Goal: Task Accomplishment & Management: Manage account settings

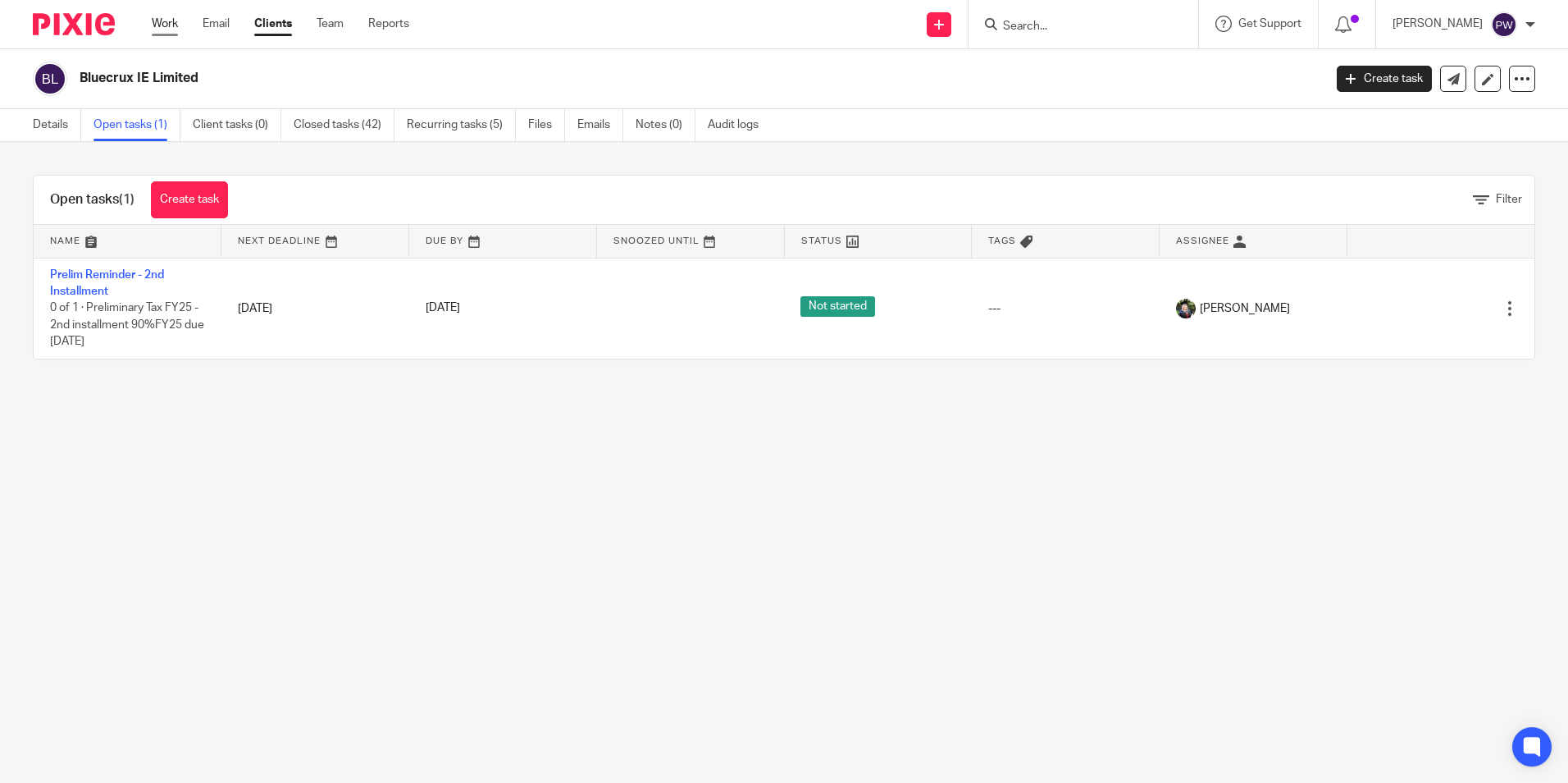
click at [171, 28] on link "Work" at bounding box center [164, 24] width 26 height 16
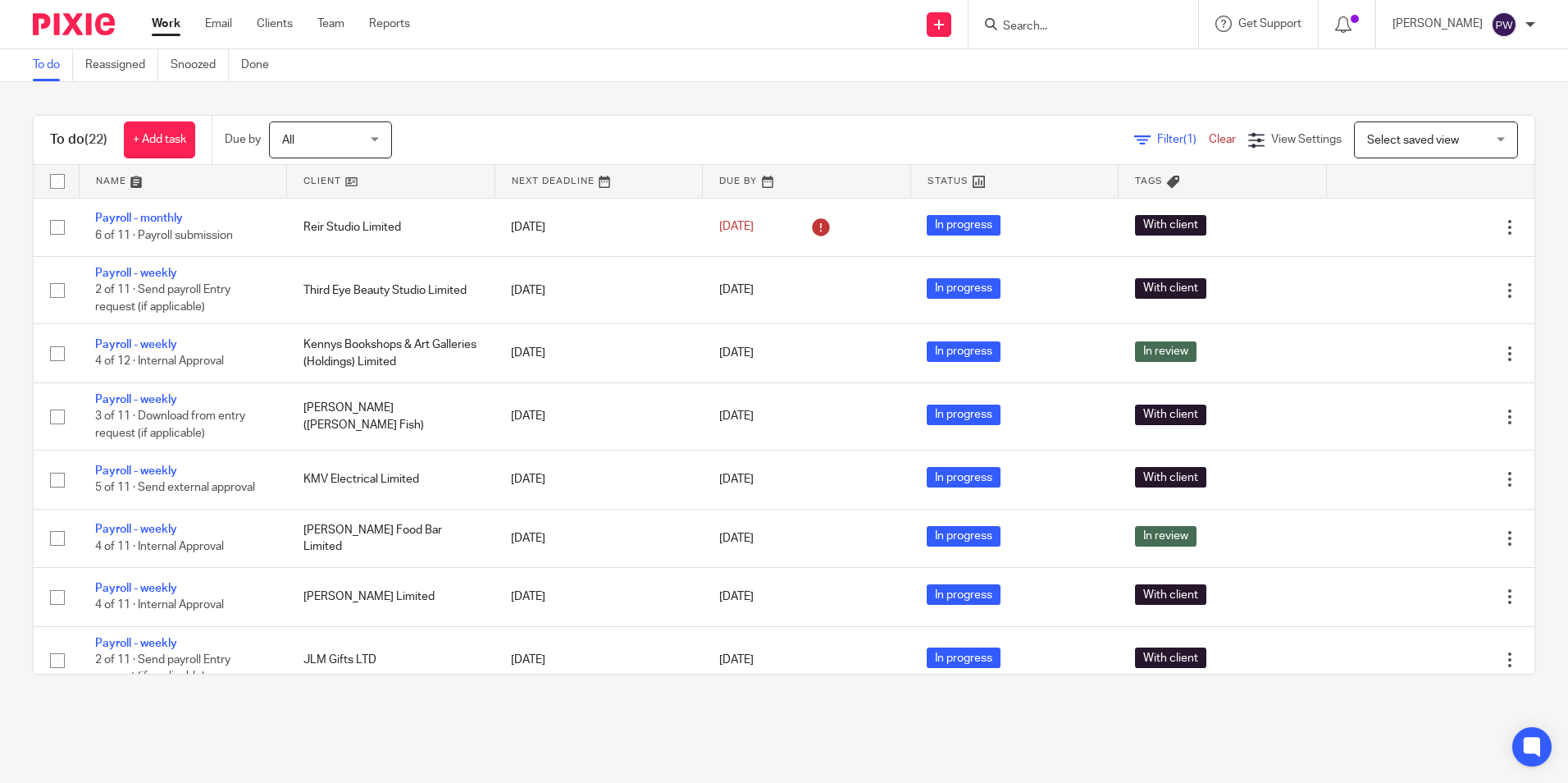
click at [321, 181] on link at bounding box center [390, 182] width 207 height 33
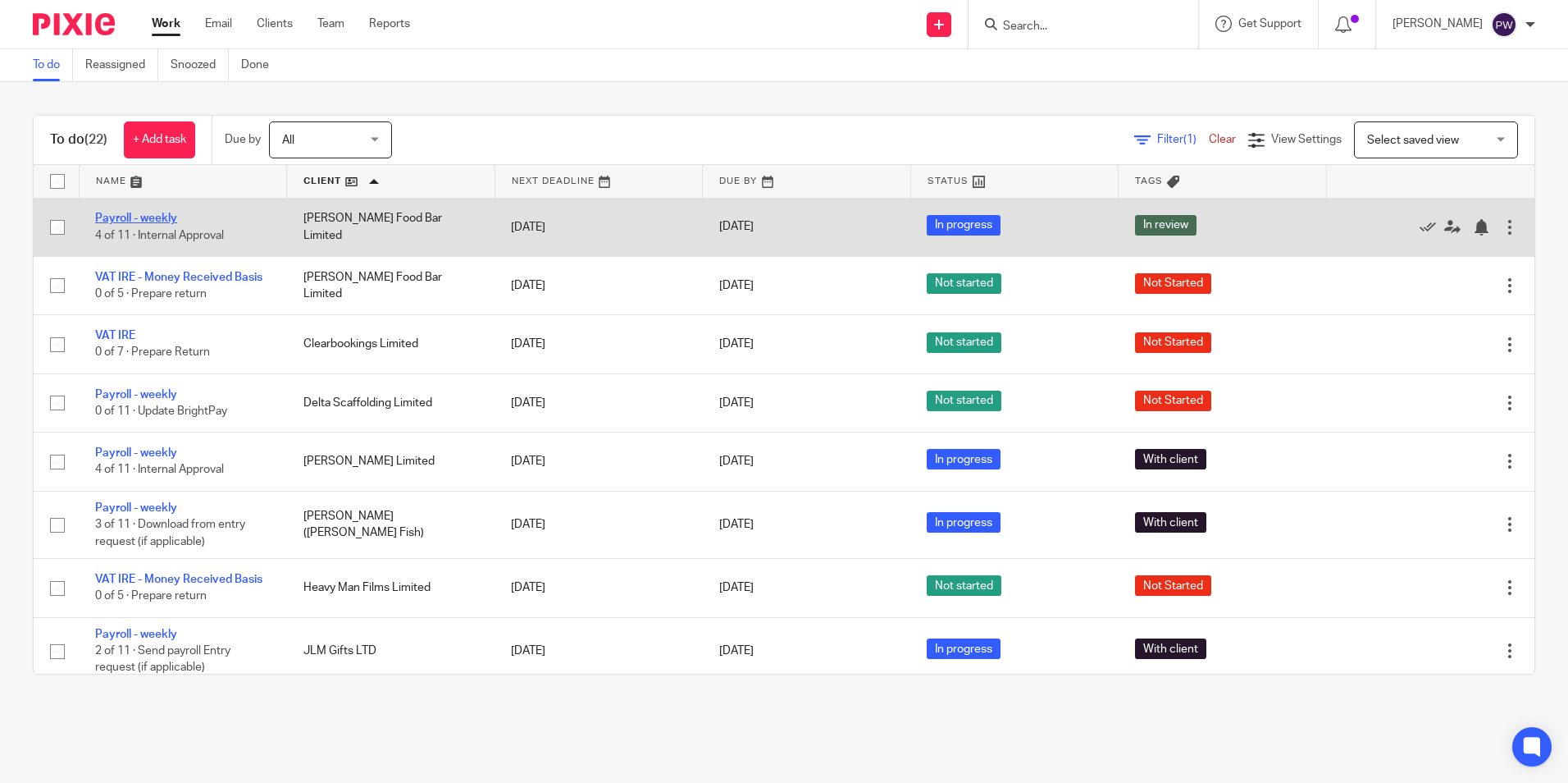
click at [158, 217] on link "Payroll - weekly" at bounding box center [136, 218] width 82 height 12
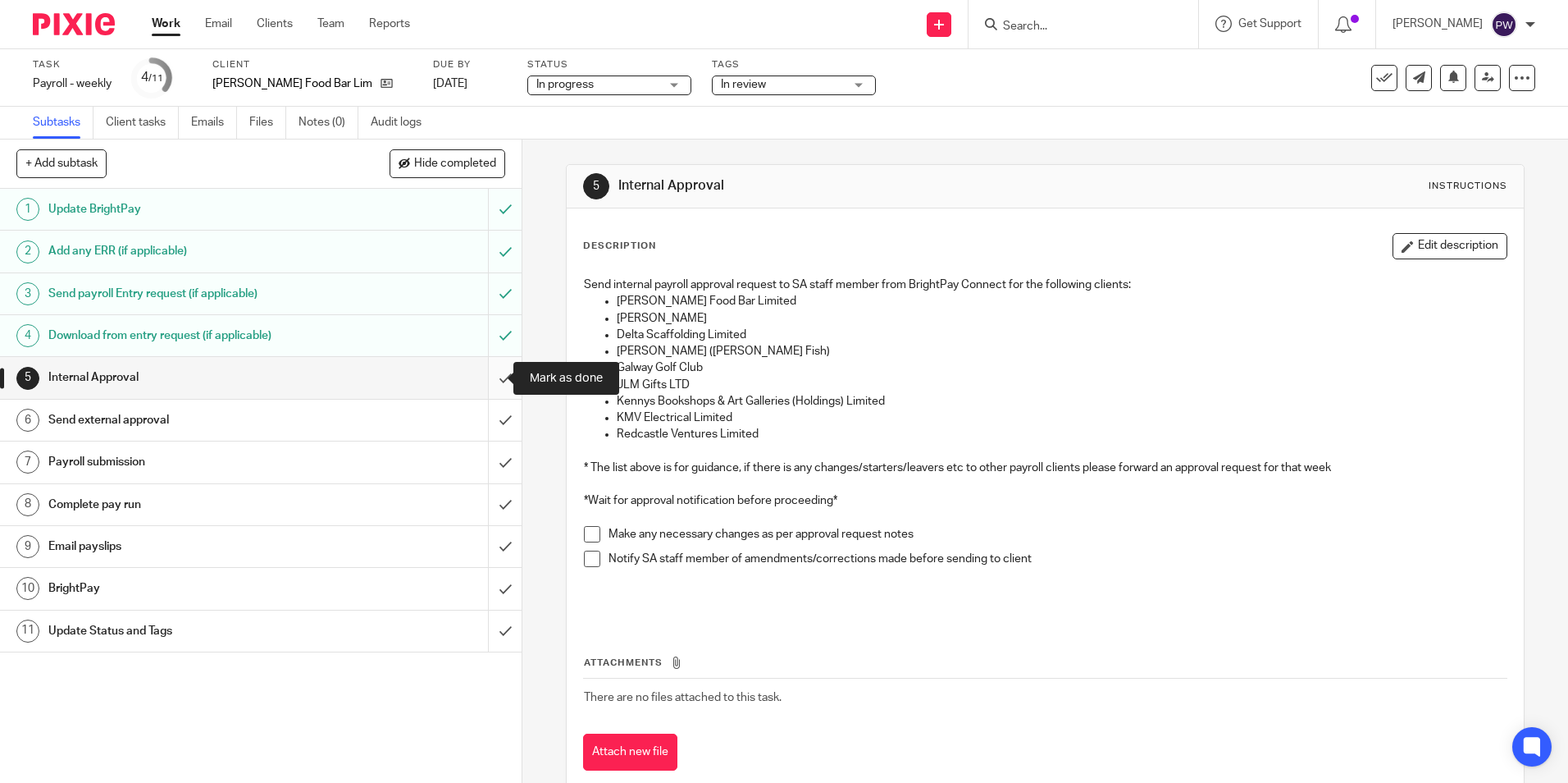
click at [494, 381] on input "submit" at bounding box center [261, 377] width 522 height 41
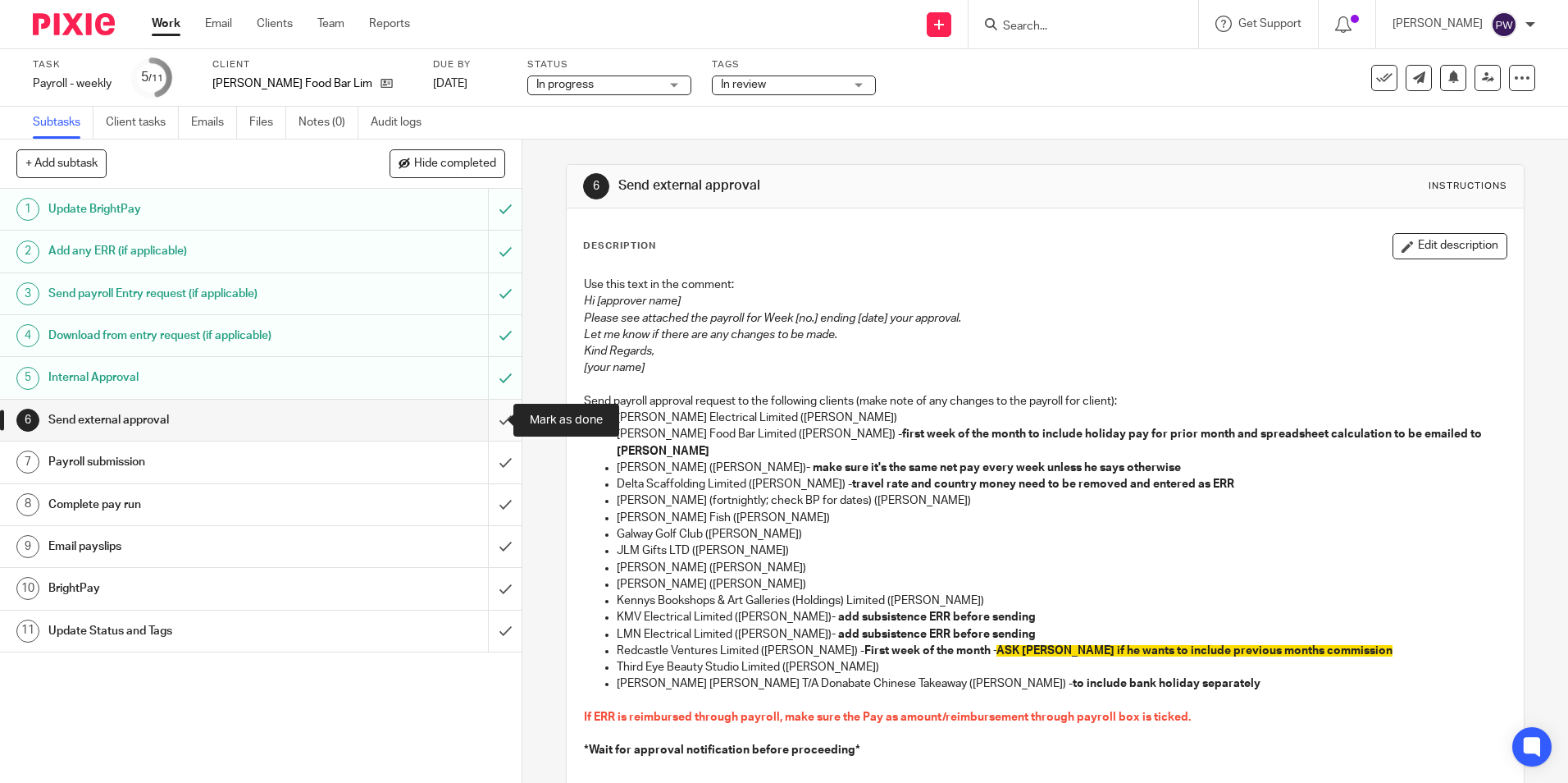
click at [495, 427] on input "submit" at bounding box center [261, 420] width 522 height 41
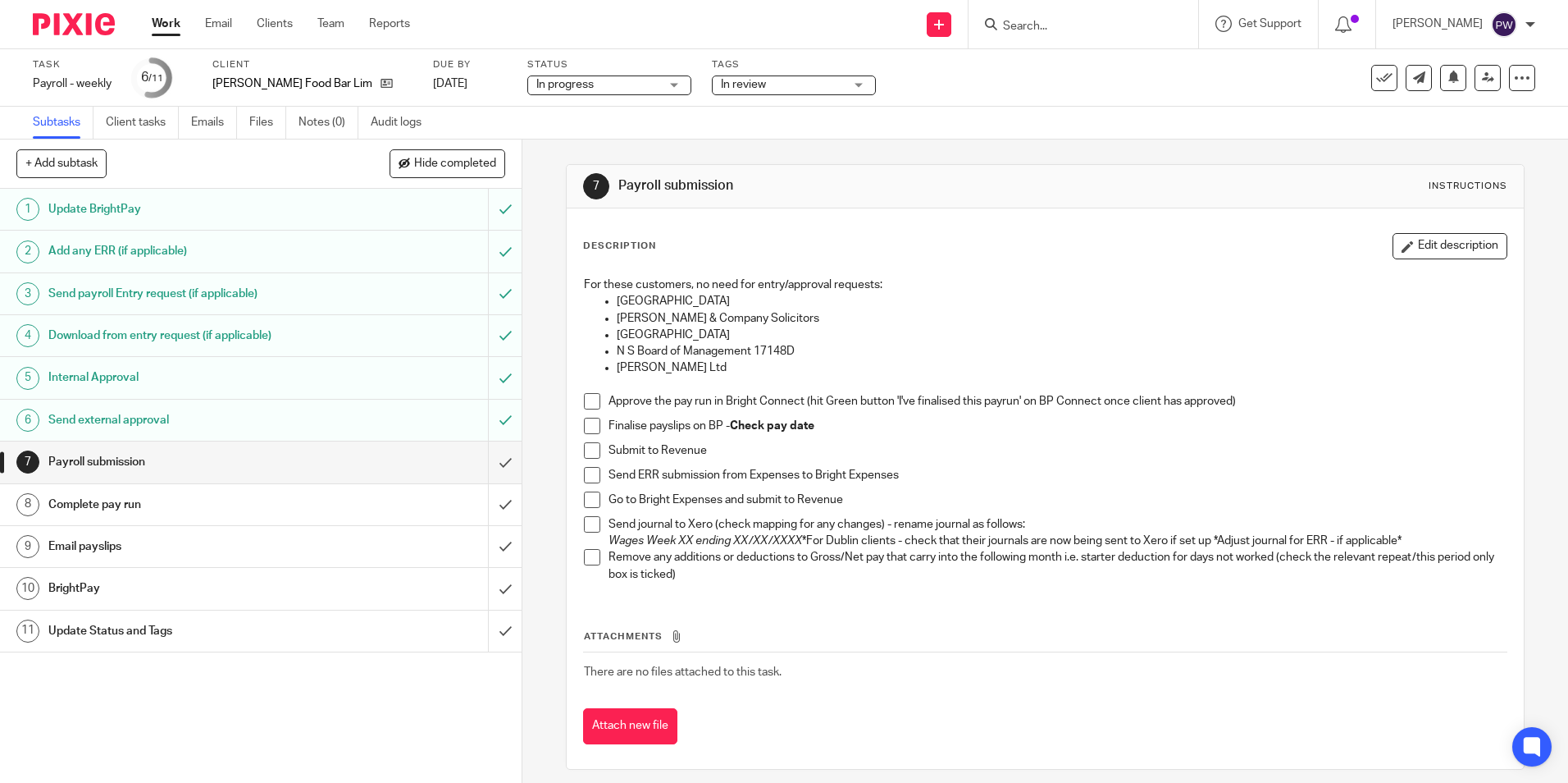
click at [588, 405] on span at bounding box center [592, 402] width 16 height 16
click at [584, 424] on span at bounding box center [592, 426] width 16 height 16
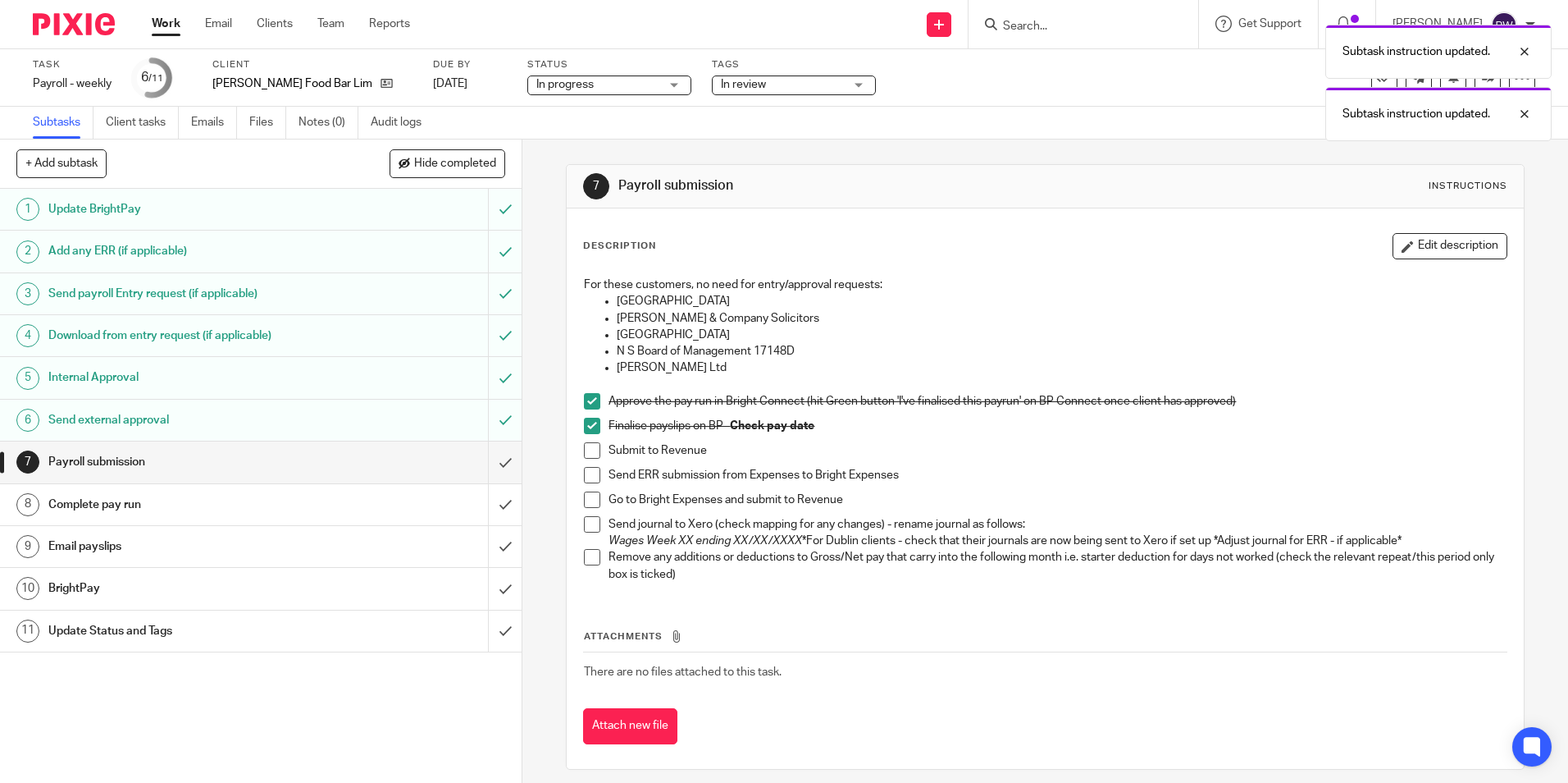
click at [588, 451] on span at bounding box center [592, 451] width 16 height 16
click at [584, 478] on span at bounding box center [592, 475] width 16 height 16
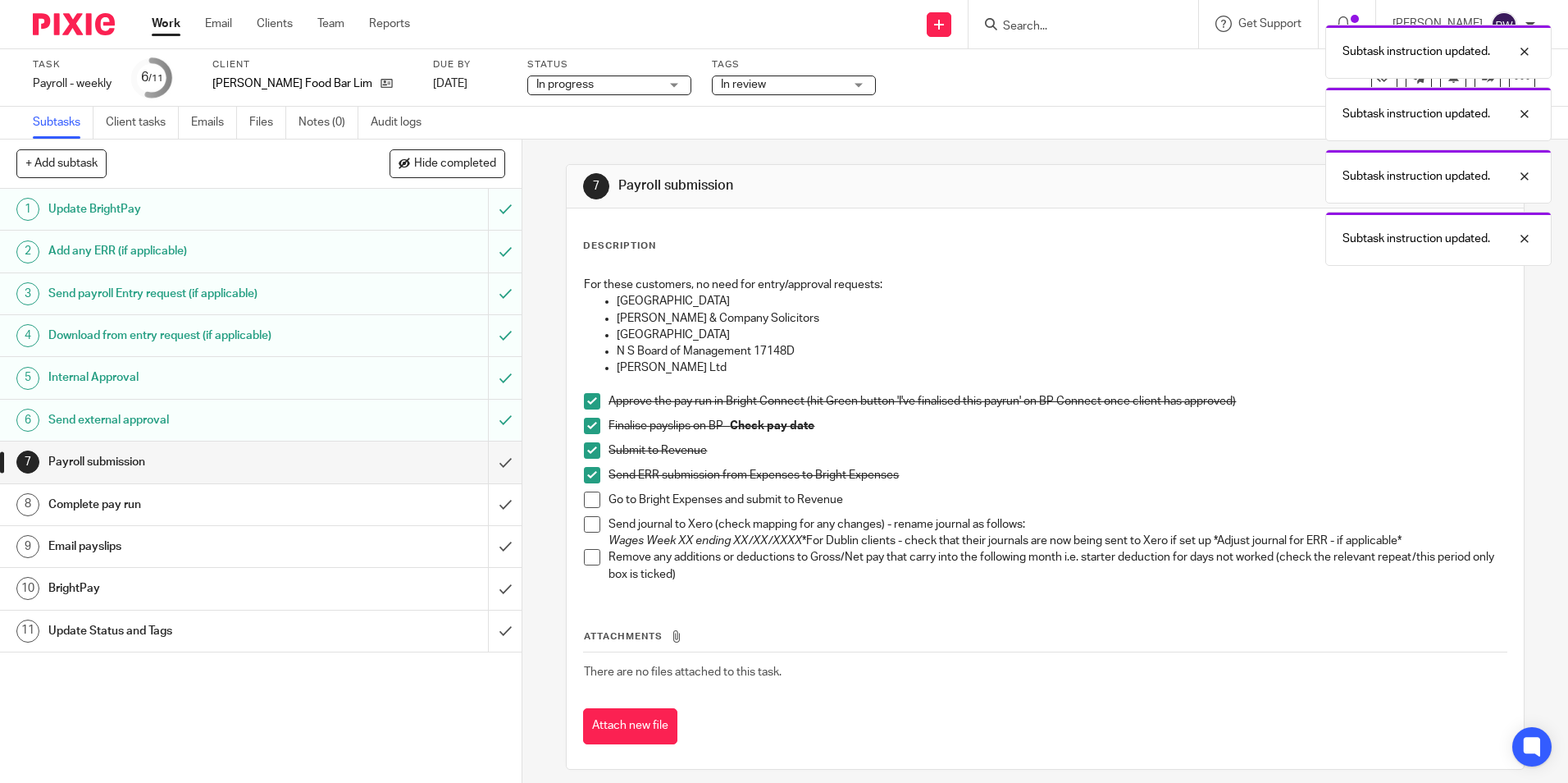
click at [589, 503] on span at bounding box center [592, 500] width 16 height 16
click at [593, 526] on span at bounding box center [592, 525] width 16 height 16
click at [587, 563] on span at bounding box center [592, 558] width 16 height 16
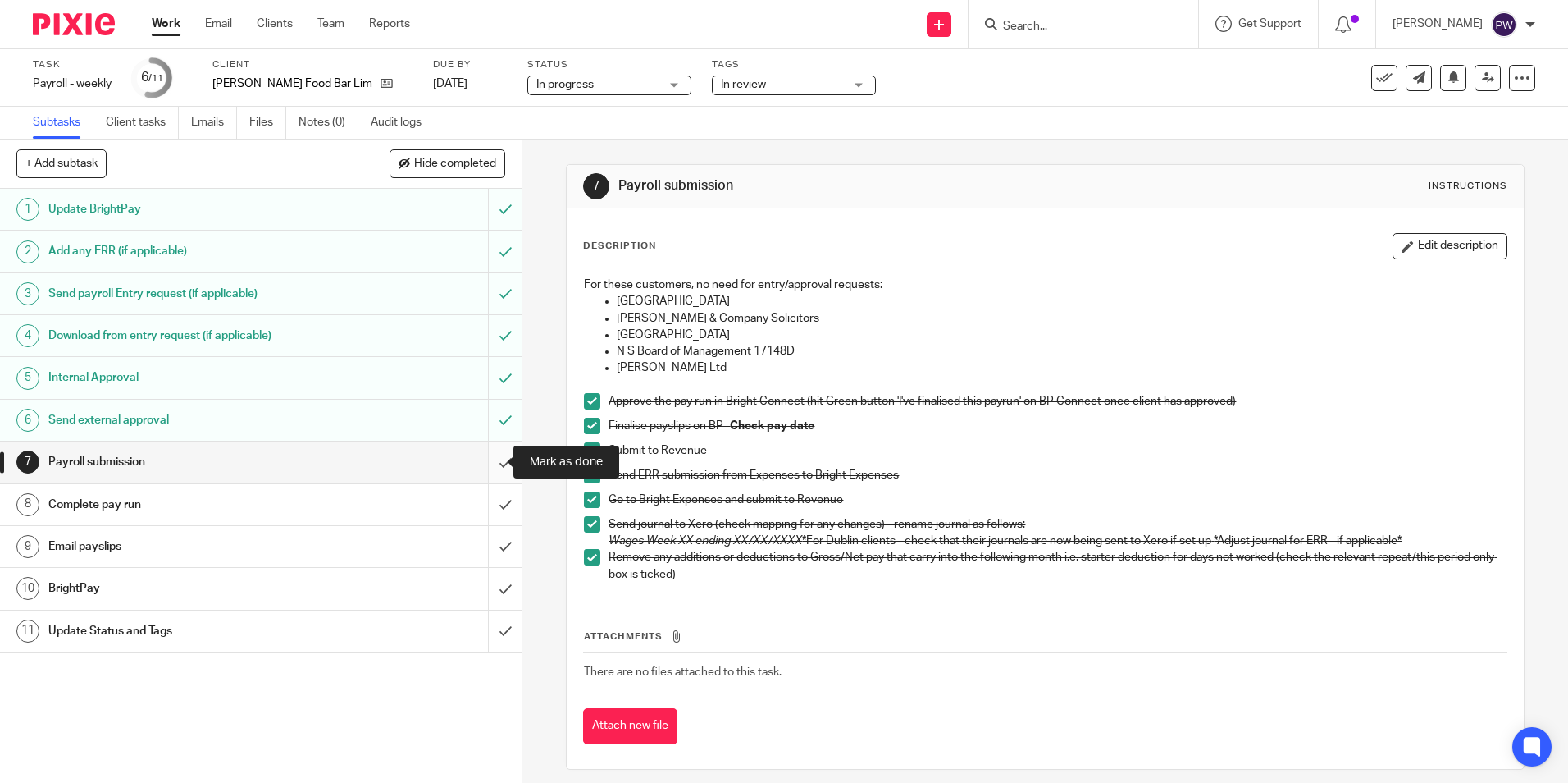
click at [481, 466] on input "submit" at bounding box center [261, 462] width 522 height 41
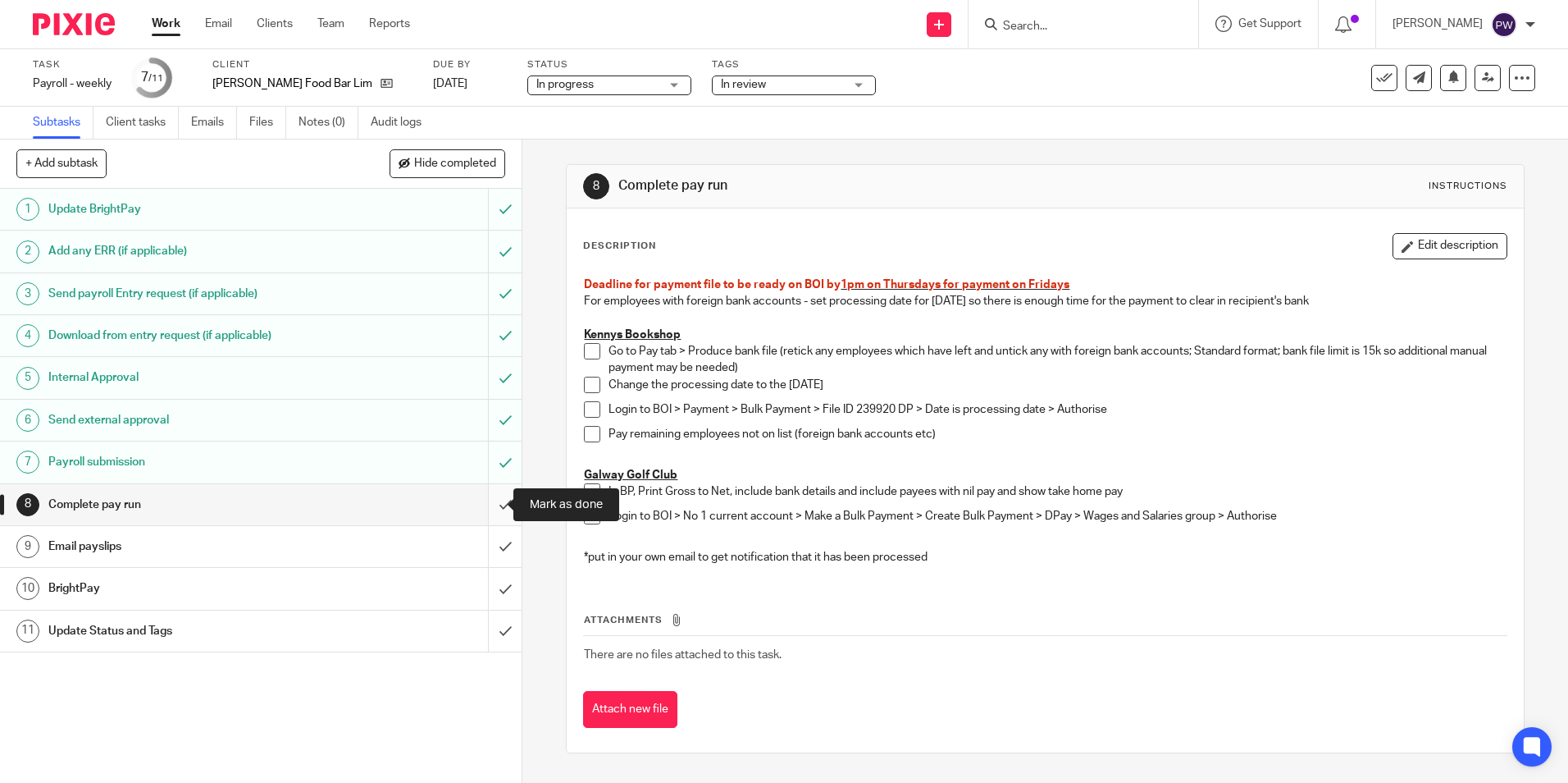
click at [493, 494] on input "submit" at bounding box center [261, 505] width 522 height 41
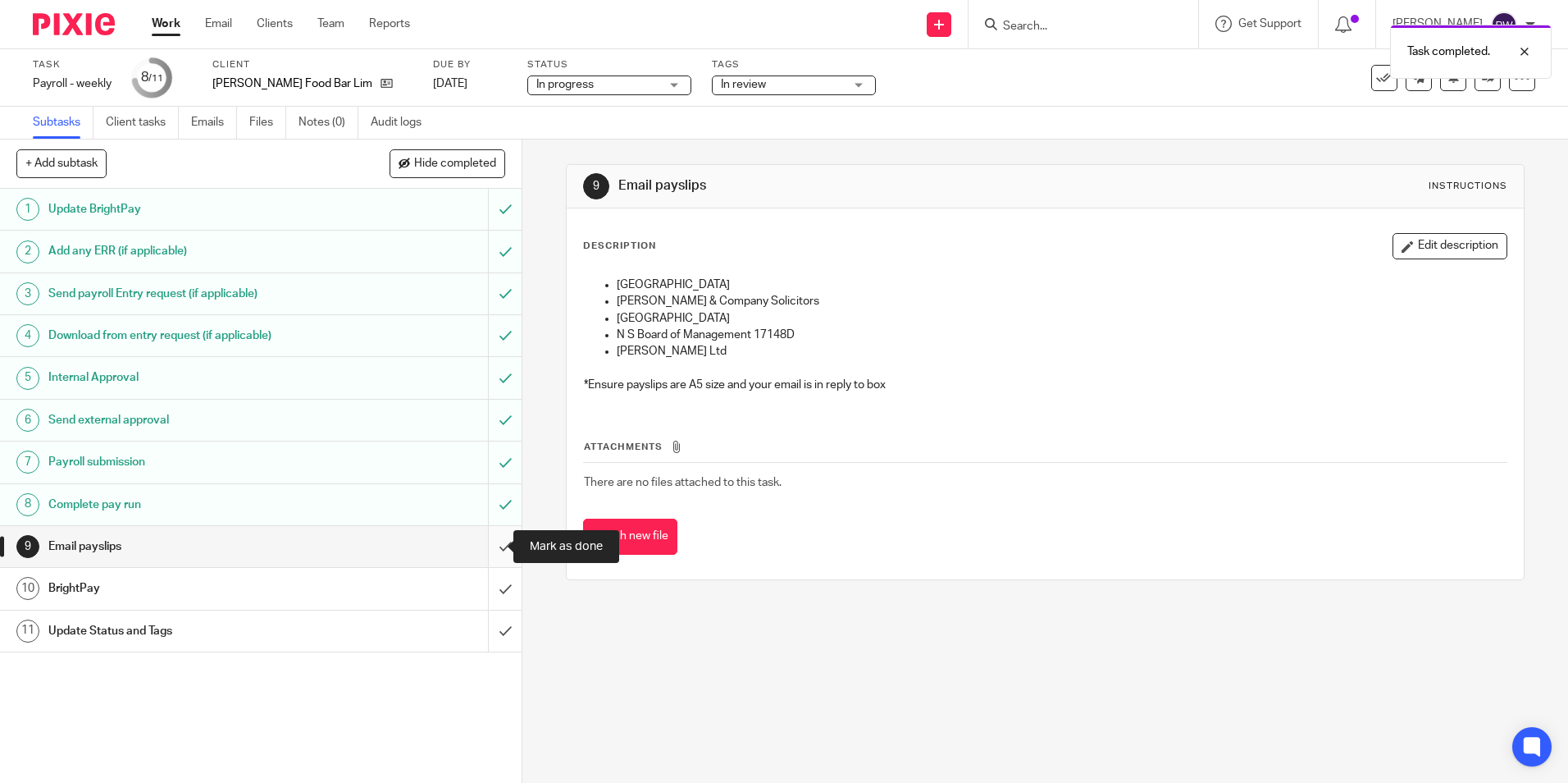
click at [494, 538] on input "submit" at bounding box center [261, 546] width 522 height 41
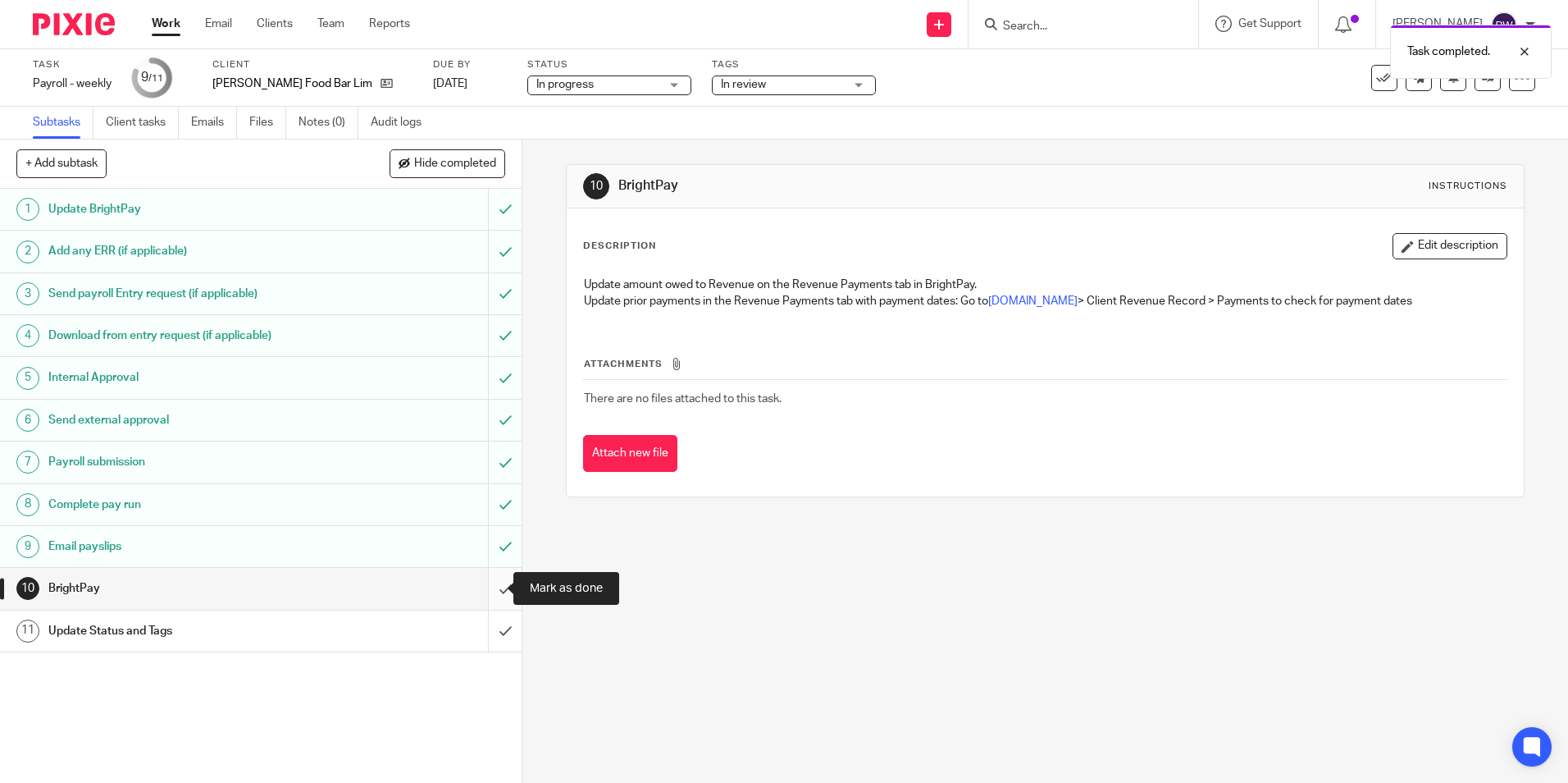
click at [493, 594] on input "submit" at bounding box center [261, 588] width 522 height 41
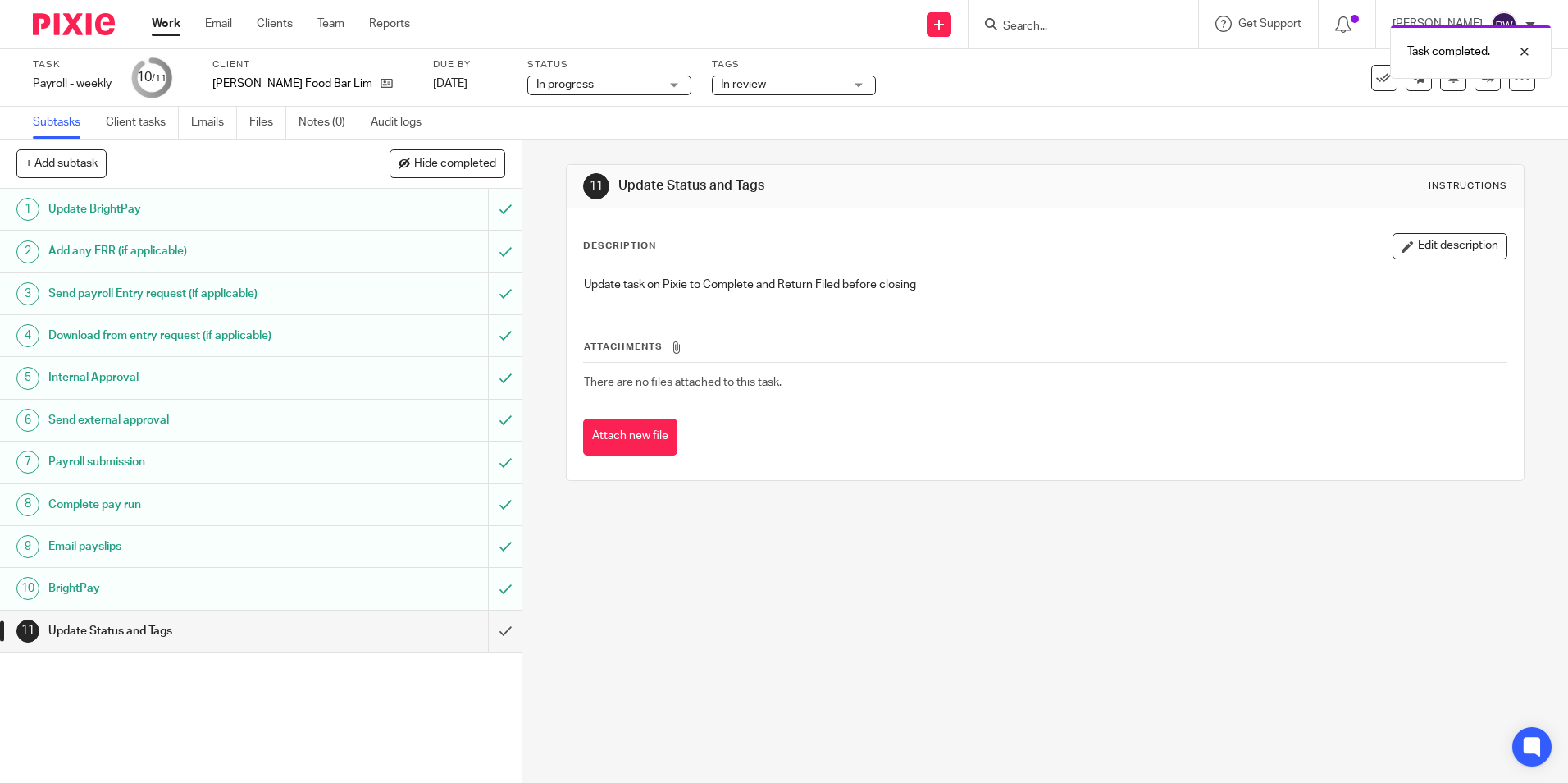
click at [536, 85] on span "In progress" at bounding box center [565, 84] width 57 height 12
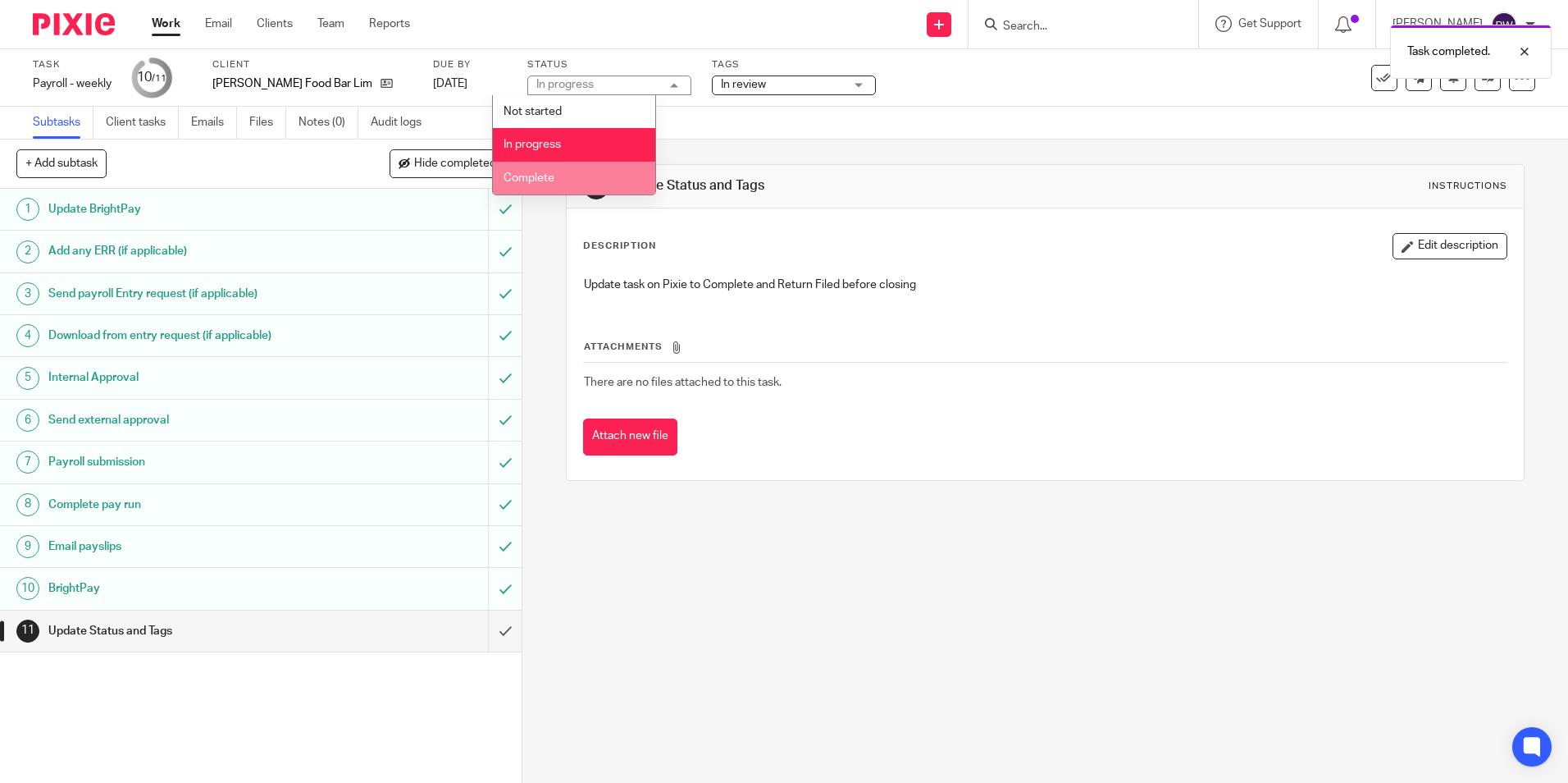
drag, startPoint x: 563, startPoint y: 184, endPoint x: 778, endPoint y: 110, distance: 227.4
click at [564, 184] on li "Complete" at bounding box center [574, 178] width 162 height 34
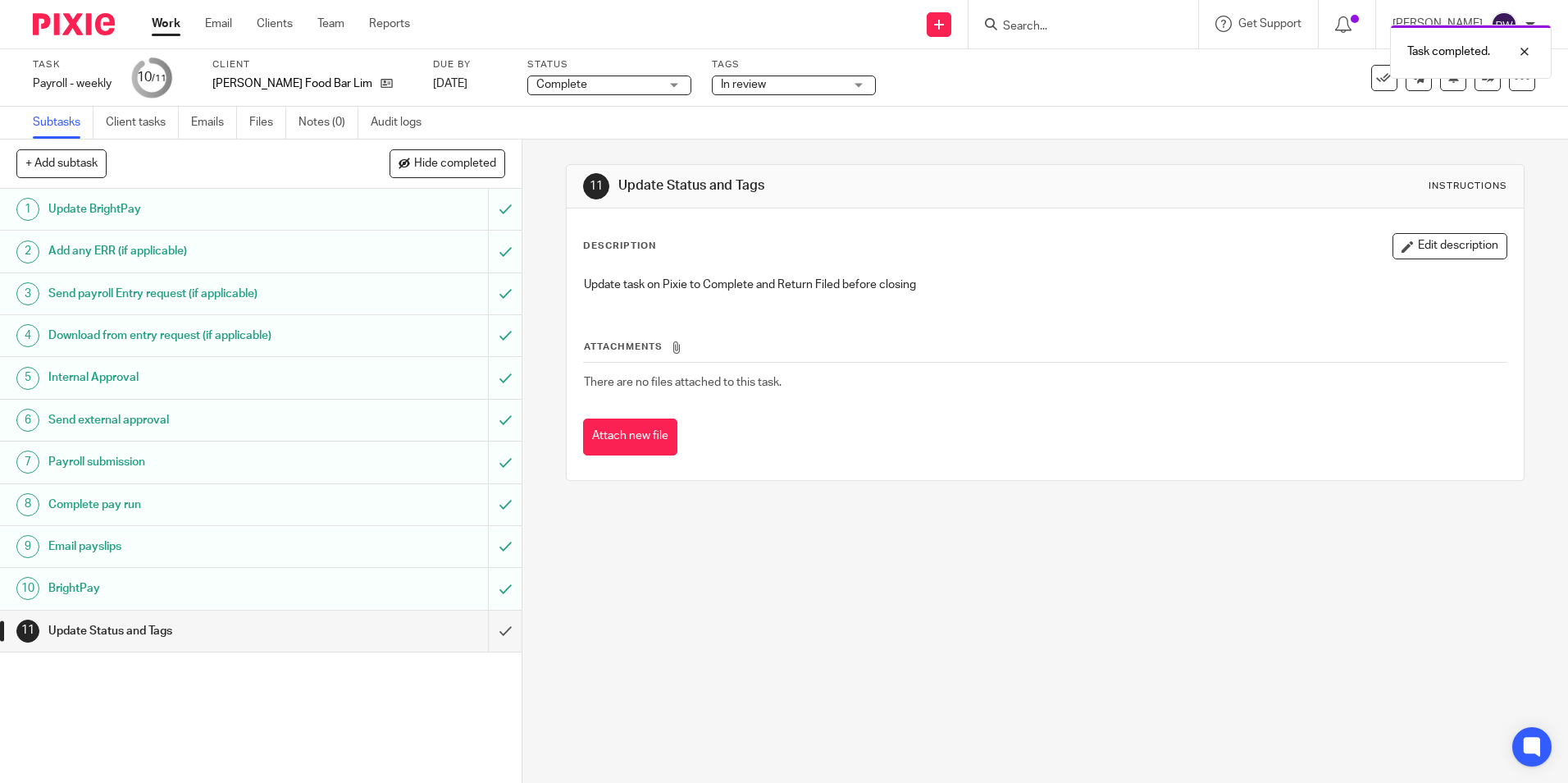
click at [788, 85] on span "In review" at bounding box center [782, 85] width 123 height 17
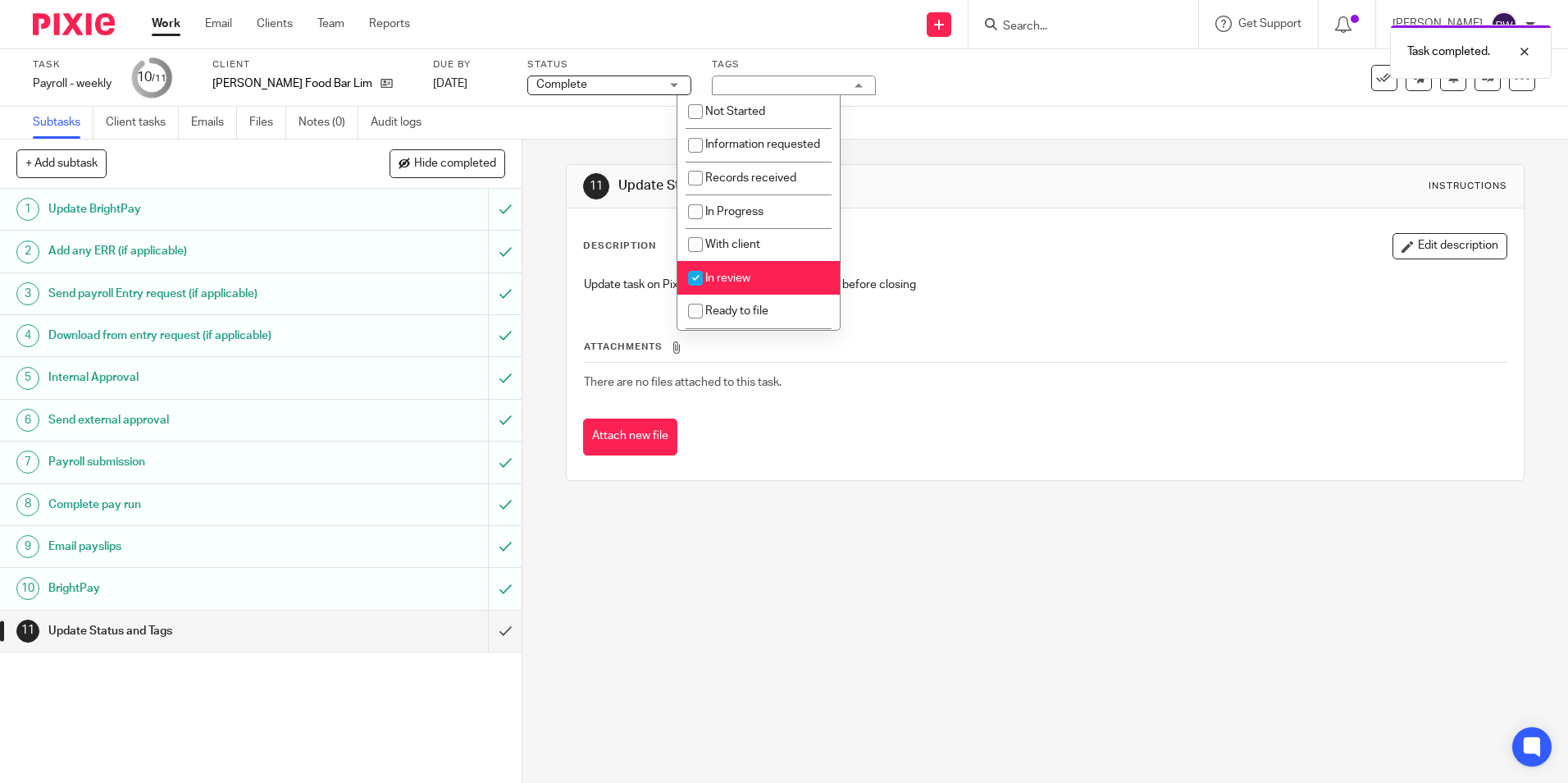
click at [723, 284] on span "In review" at bounding box center [727, 278] width 45 height 12
checkbox input "false"
click at [703, 284] on input "checkbox" at bounding box center [695, 280] width 31 height 31
checkbox input "true"
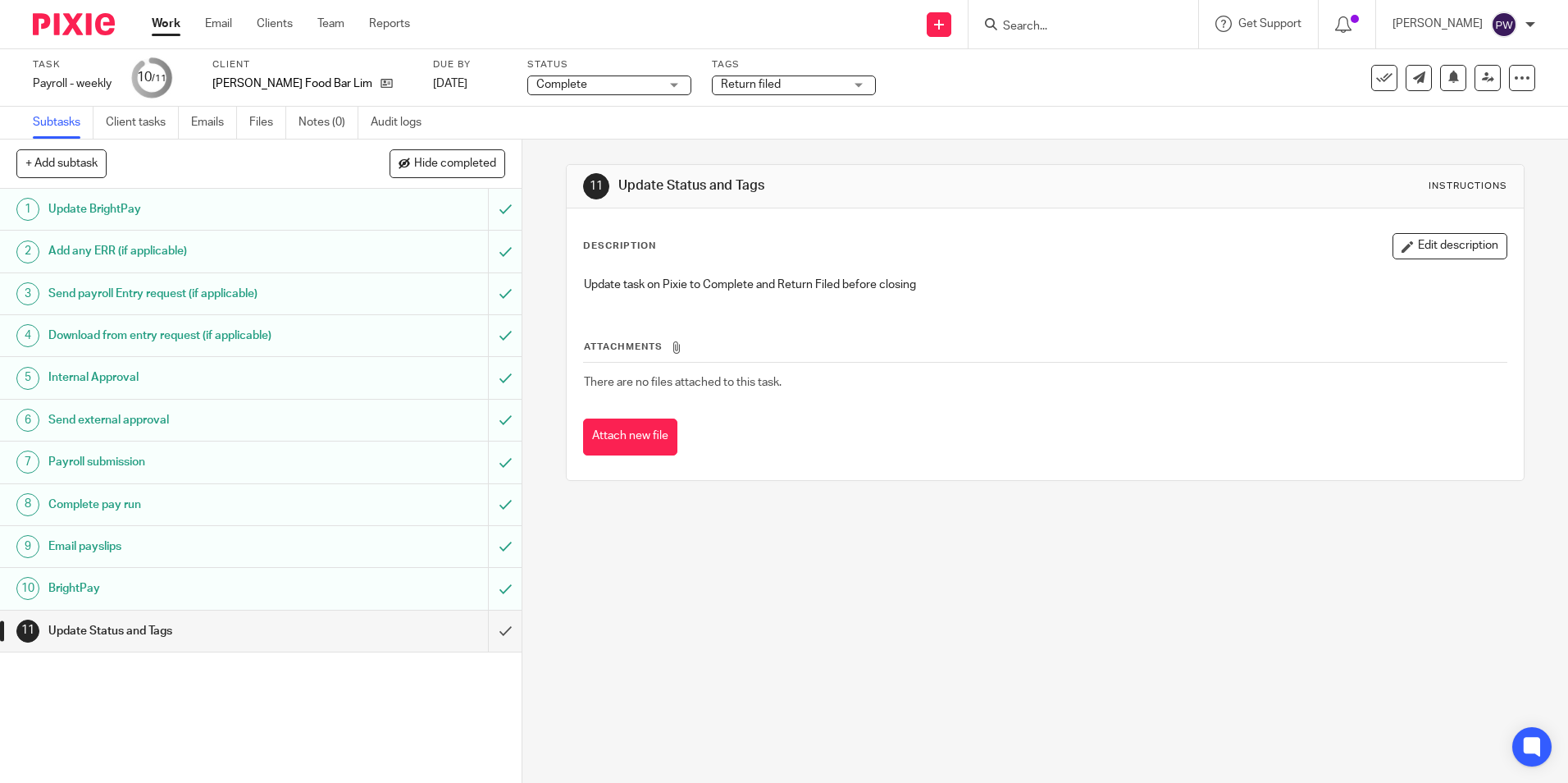
click at [940, 111] on div "Subtasks Client tasks Emails Files Notes (0) Audit logs" at bounding box center [784, 123] width 1568 height 33
click at [495, 634] on input "submit" at bounding box center [261, 631] width 522 height 41
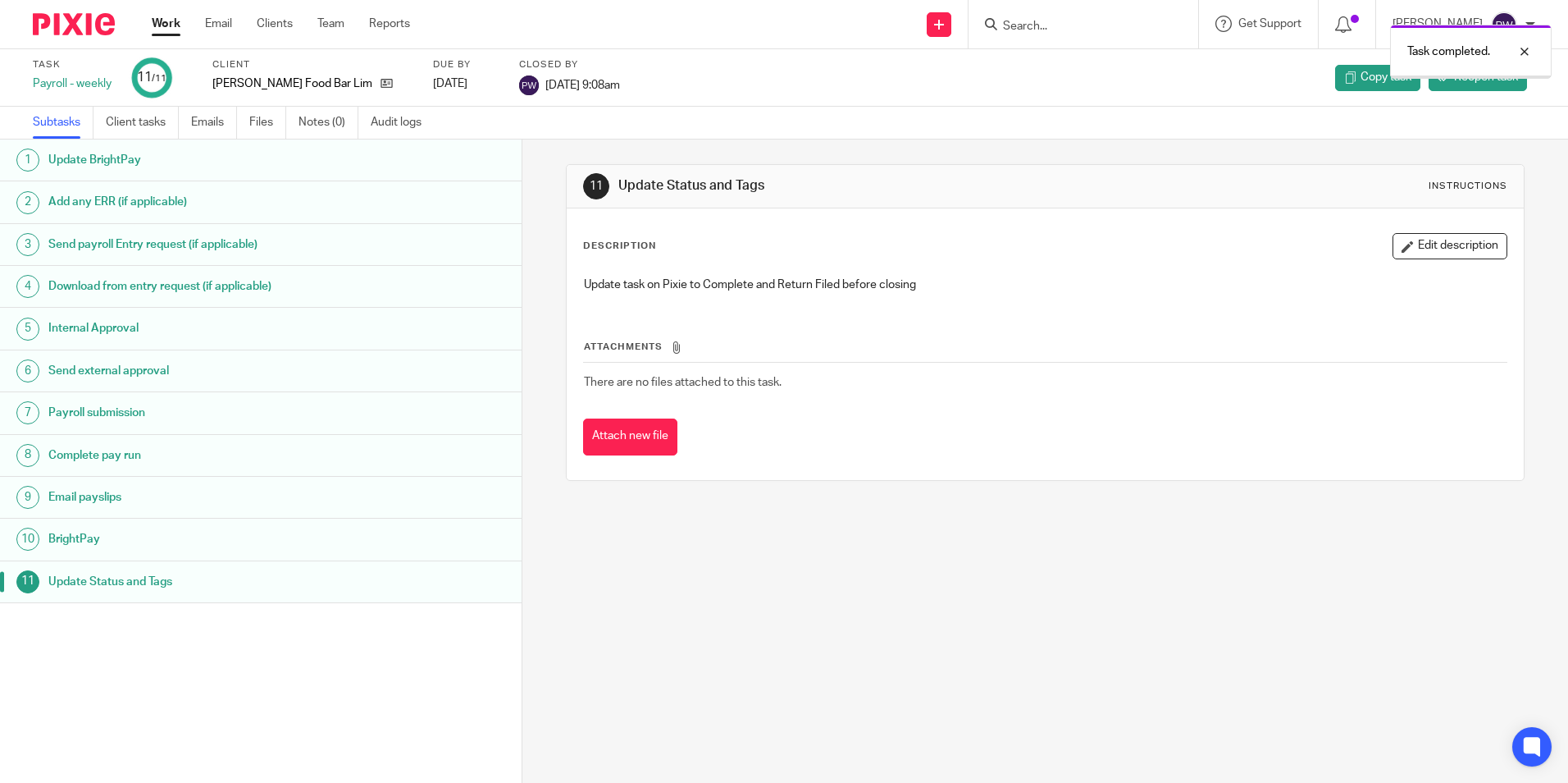
click at [159, 24] on link "Work" at bounding box center [165, 24] width 28 height 16
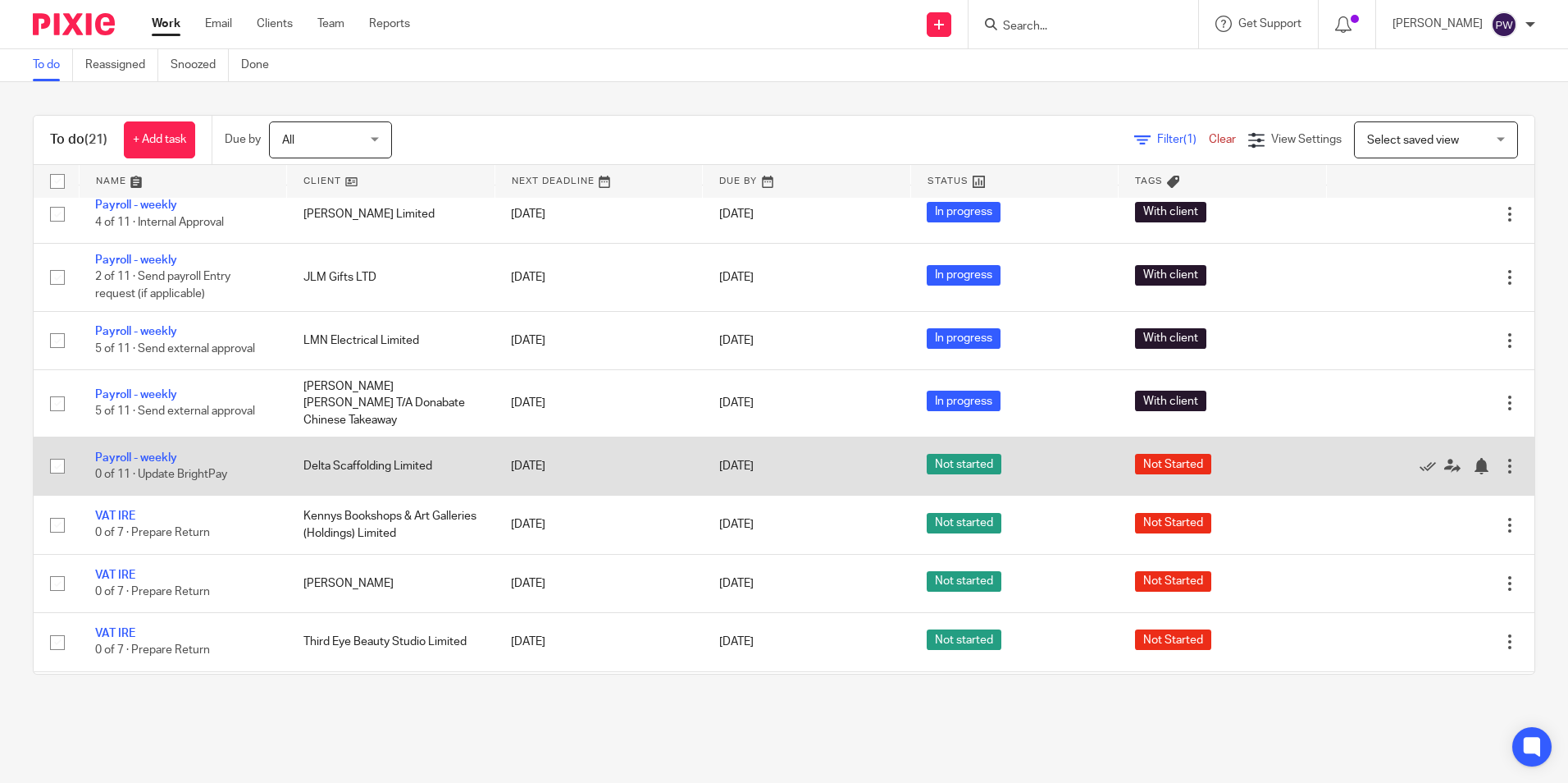
scroll to position [329, 0]
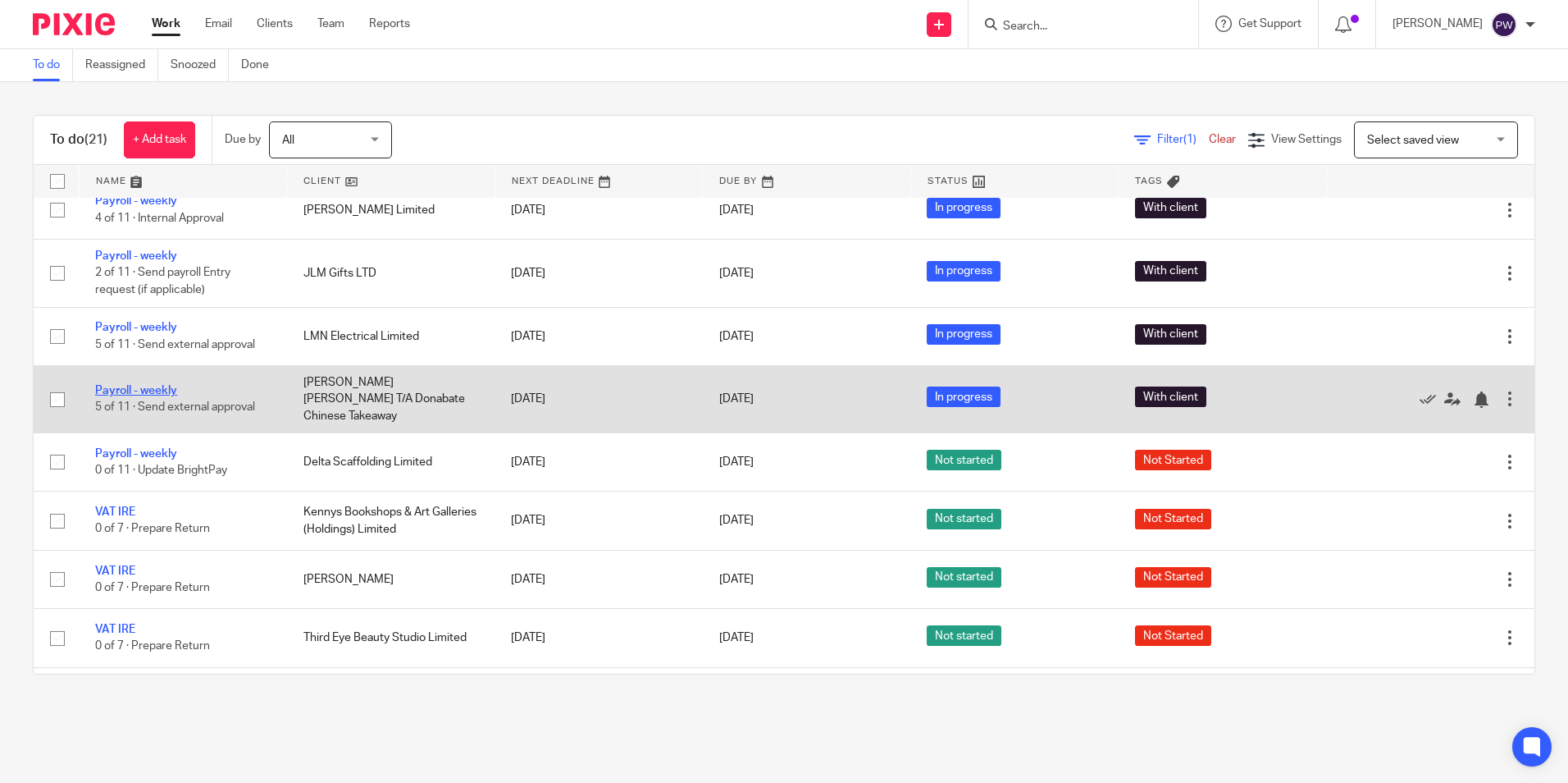
click at [142, 385] on link "Payroll - weekly" at bounding box center [136, 391] width 82 height 12
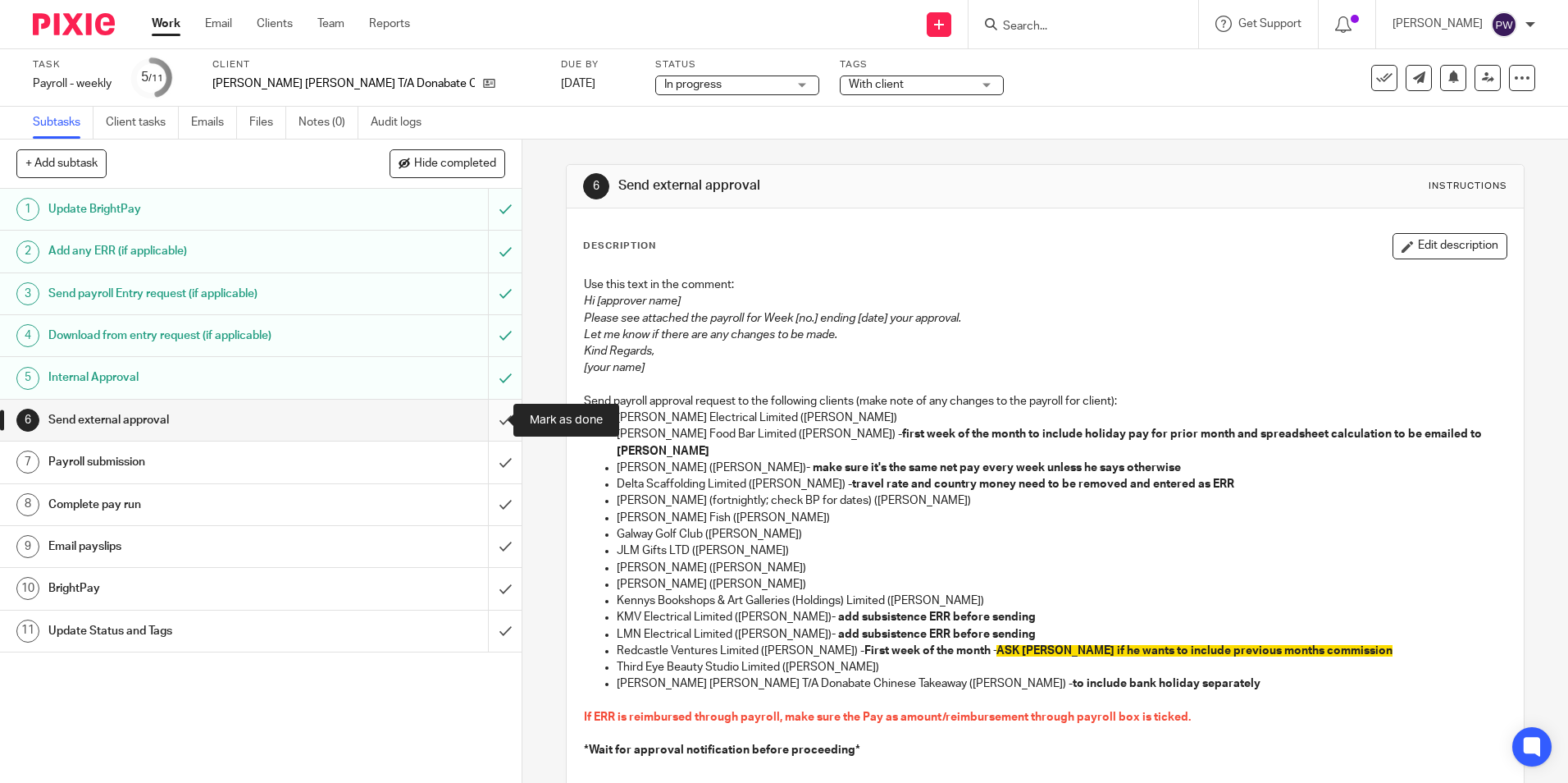
click at [493, 425] on input "submit" at bounding box center [261, 420] width 522 height 41
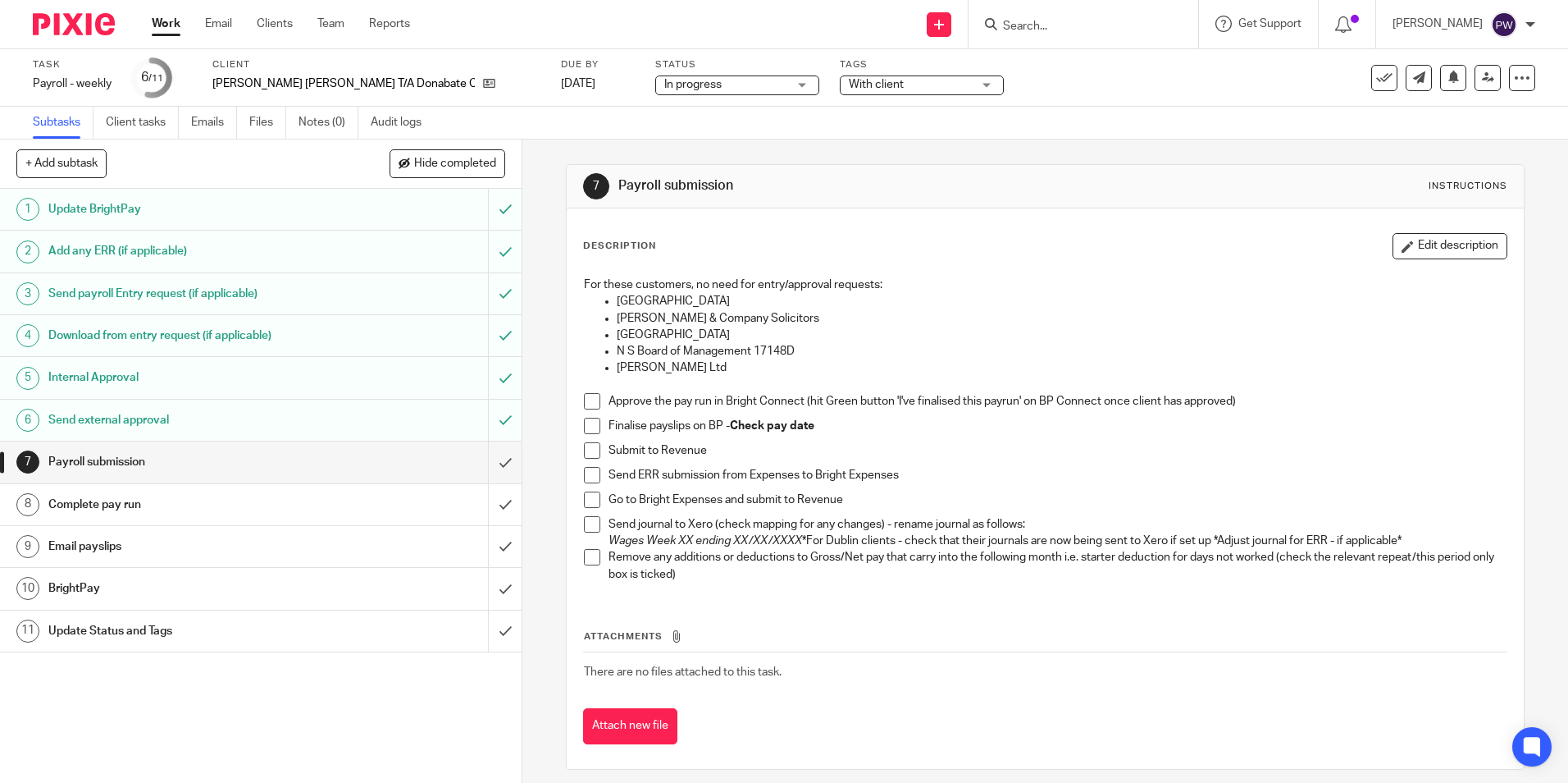
click at [585, 419] on span at bounding box center [592, 426] width 16 height 16
click at [587, 408] on span at bounding box center [592, 402] width 16 height 16
click at [584, 450] on span at bounding box center [592, 451] width 16 height 16
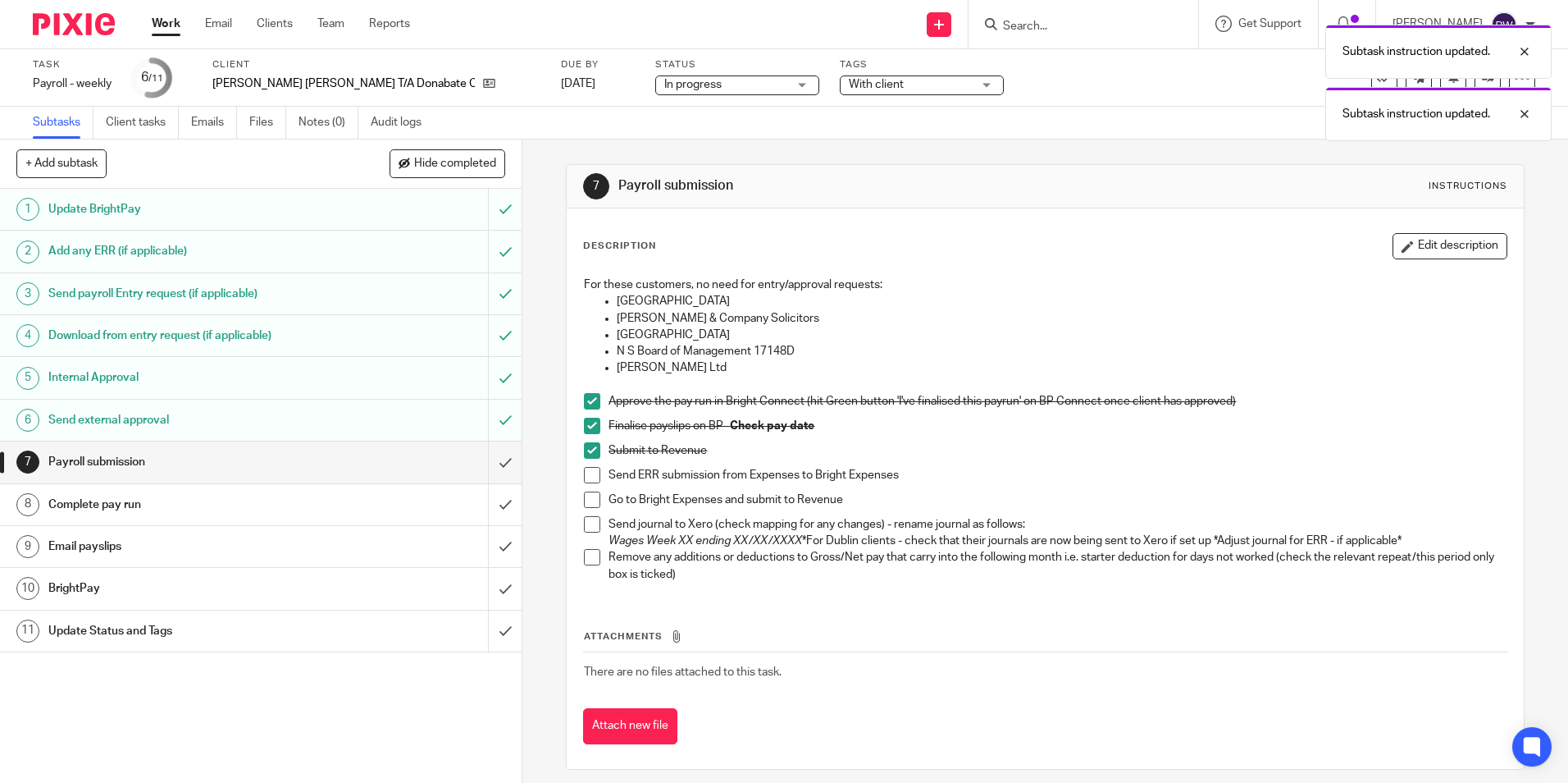
click at [588, 468] on span at bounding box center [592, 475] width 16 height 16
click at [584, 501] on span at bounding box center [592, 500] width 16 height 16
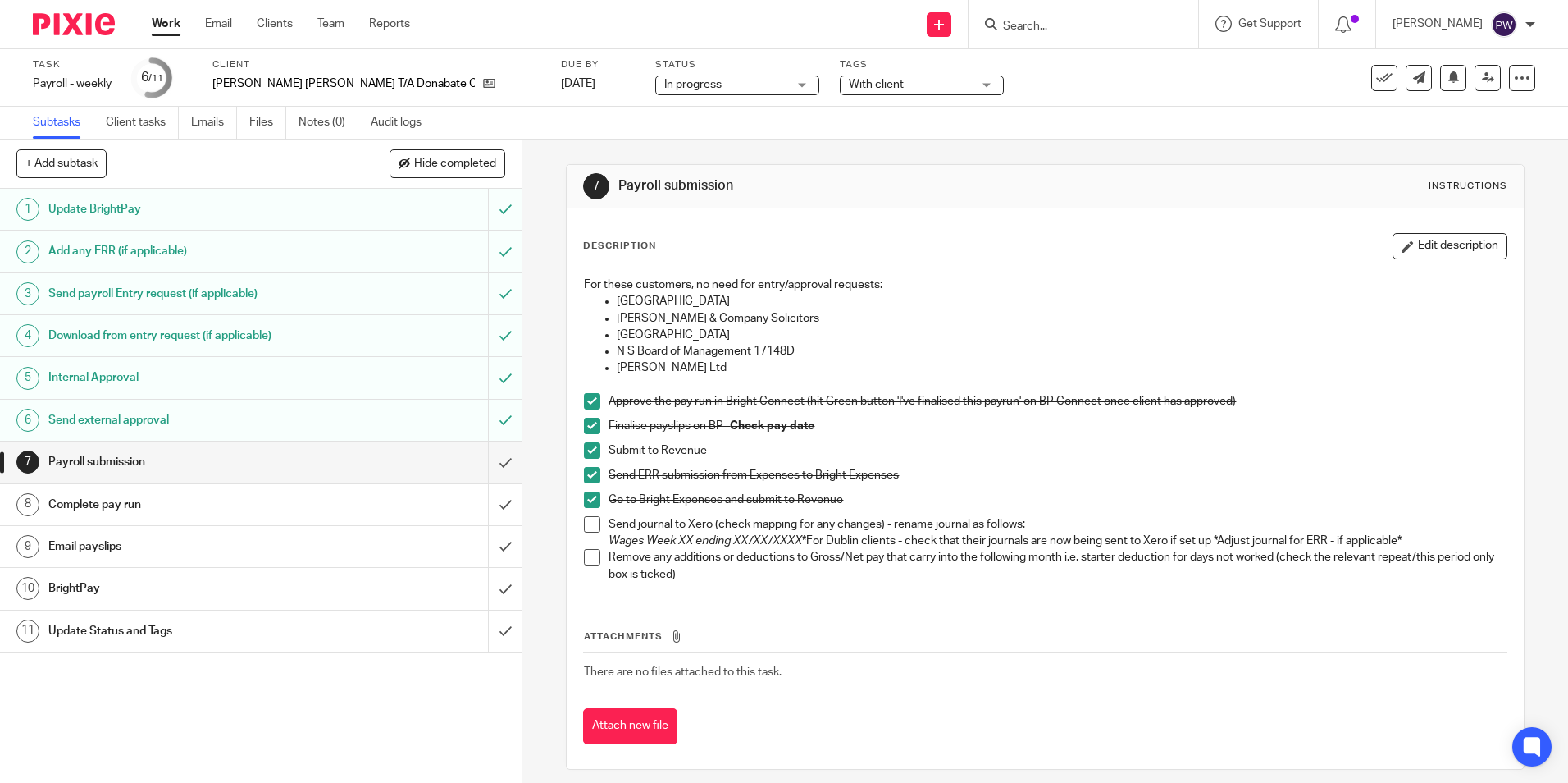
click at [584, 523] on span at bounding box center [592, 525] width 16 height 16
click at [584, 555] on span at bounding box center [592, 558] width 16 height 16
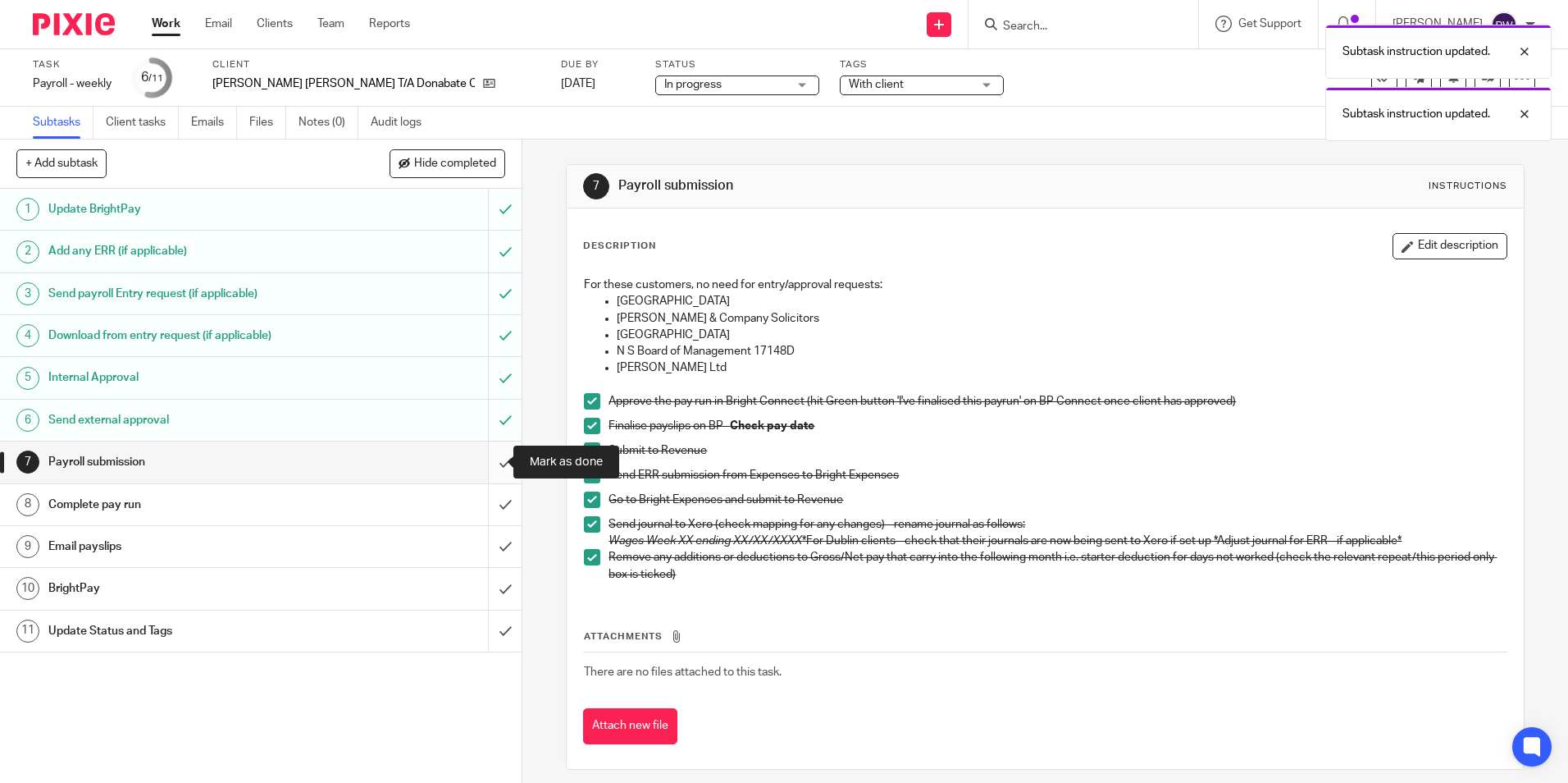
click at [494, 463] on input "submit" at bounding box center [261, 462] width 522 height 41
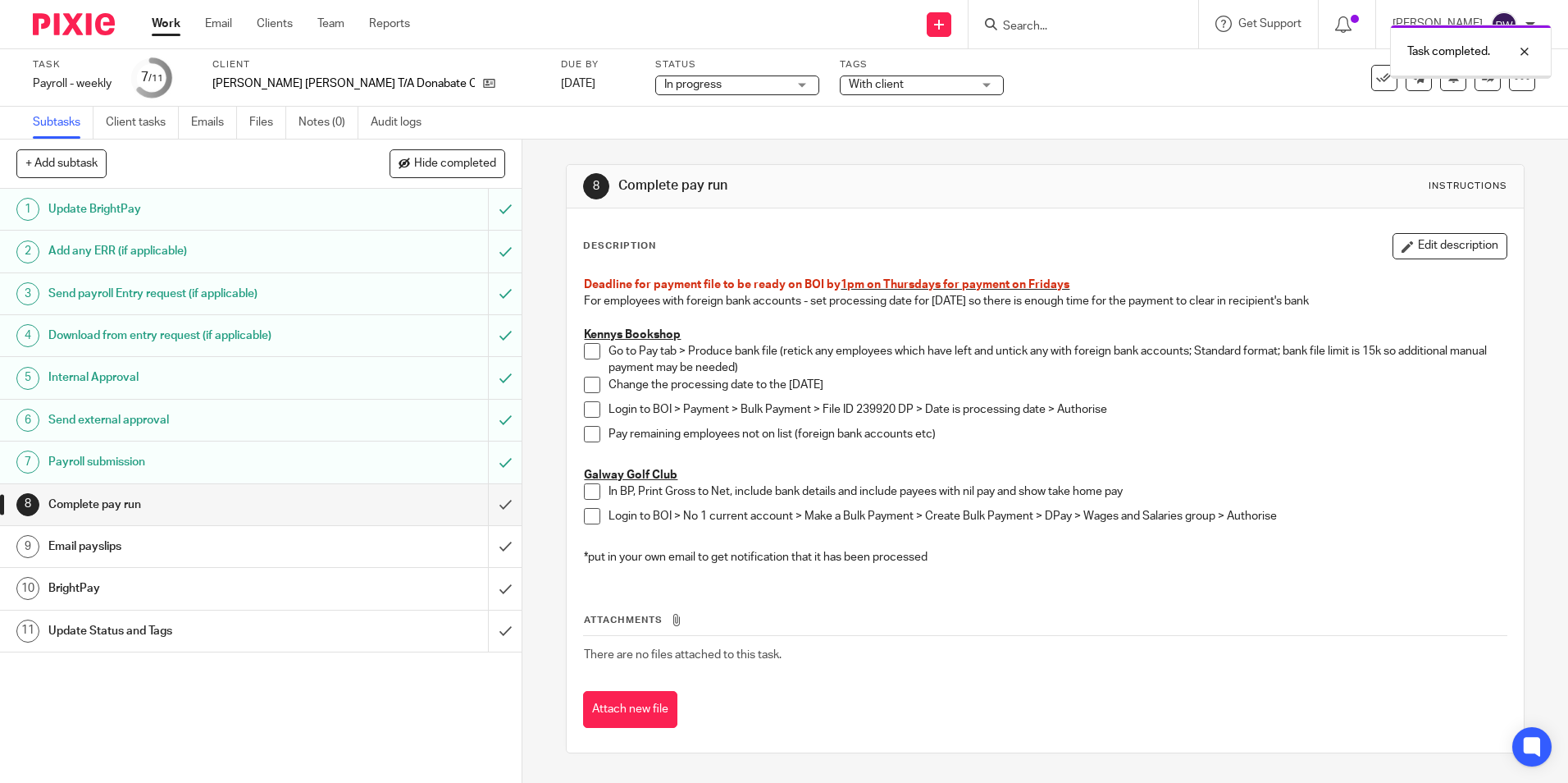
click at [493, 506] on input "submit" at bounding box center [261, 505] width 522 height 41
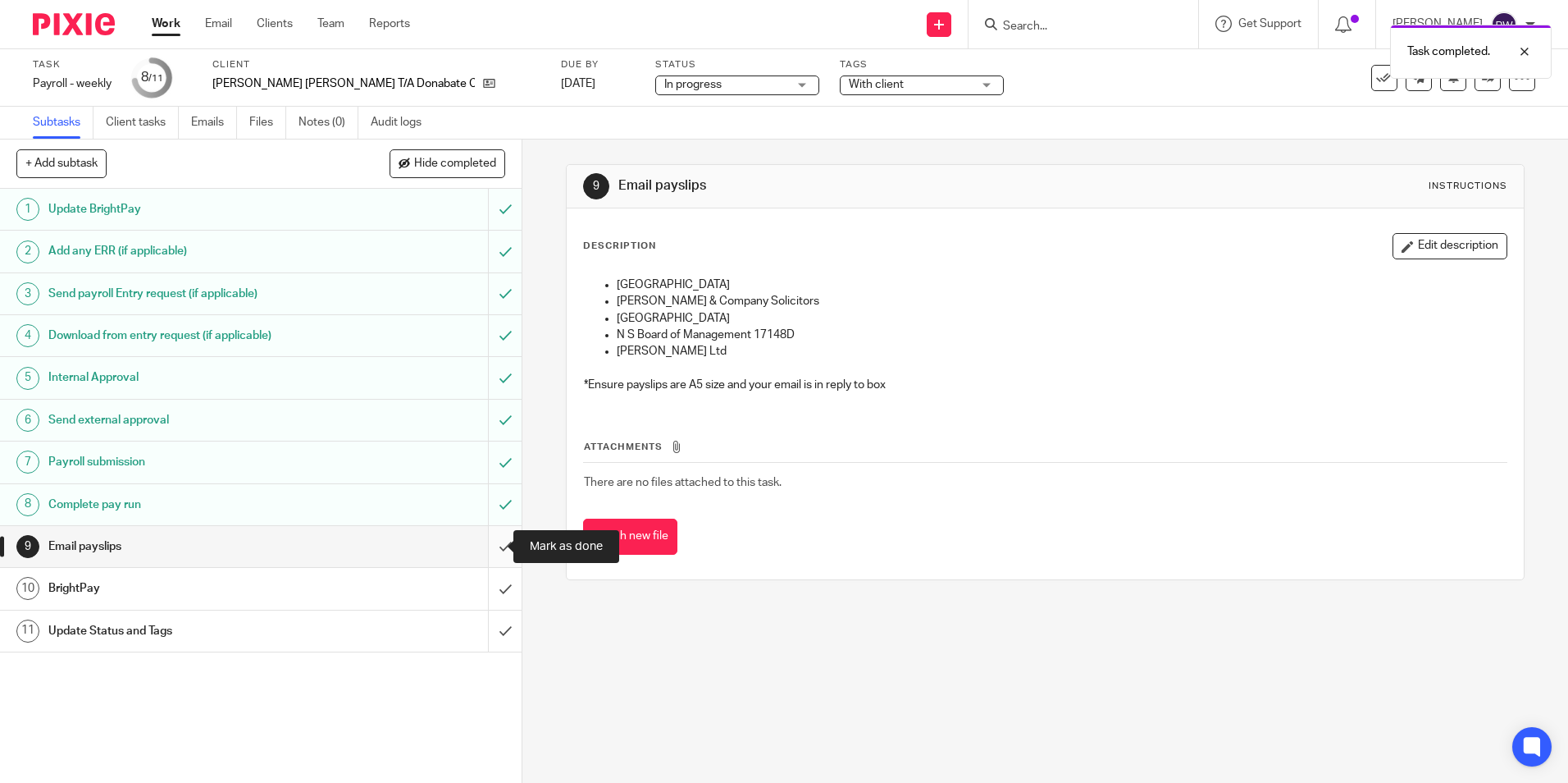
click at [493, 548] on input "submit" at bounding box center [261, 546] width 522 height 41
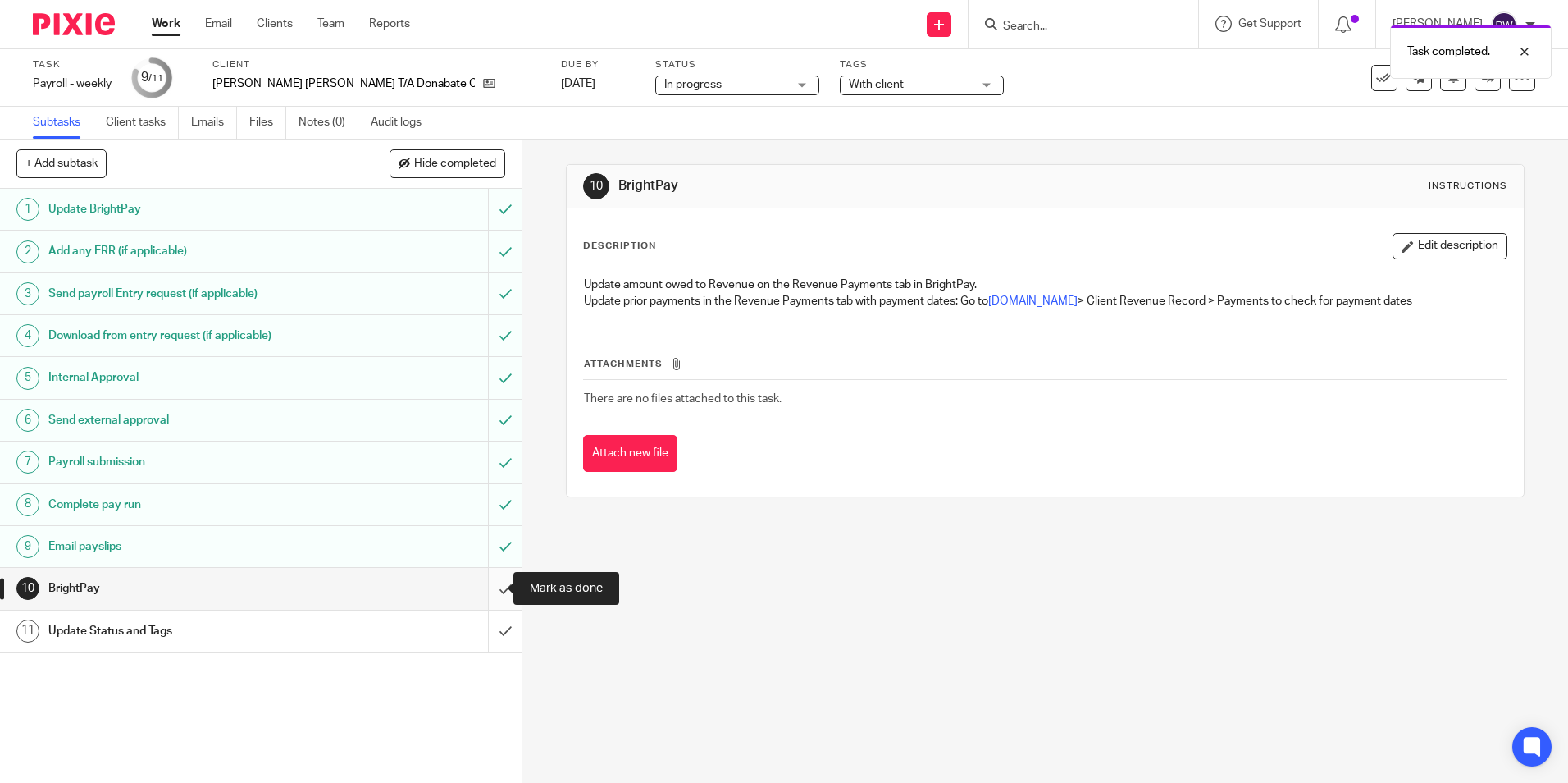
click at [491, 584] on input "submit" at bounding box center [261, 588] width 522 height 41
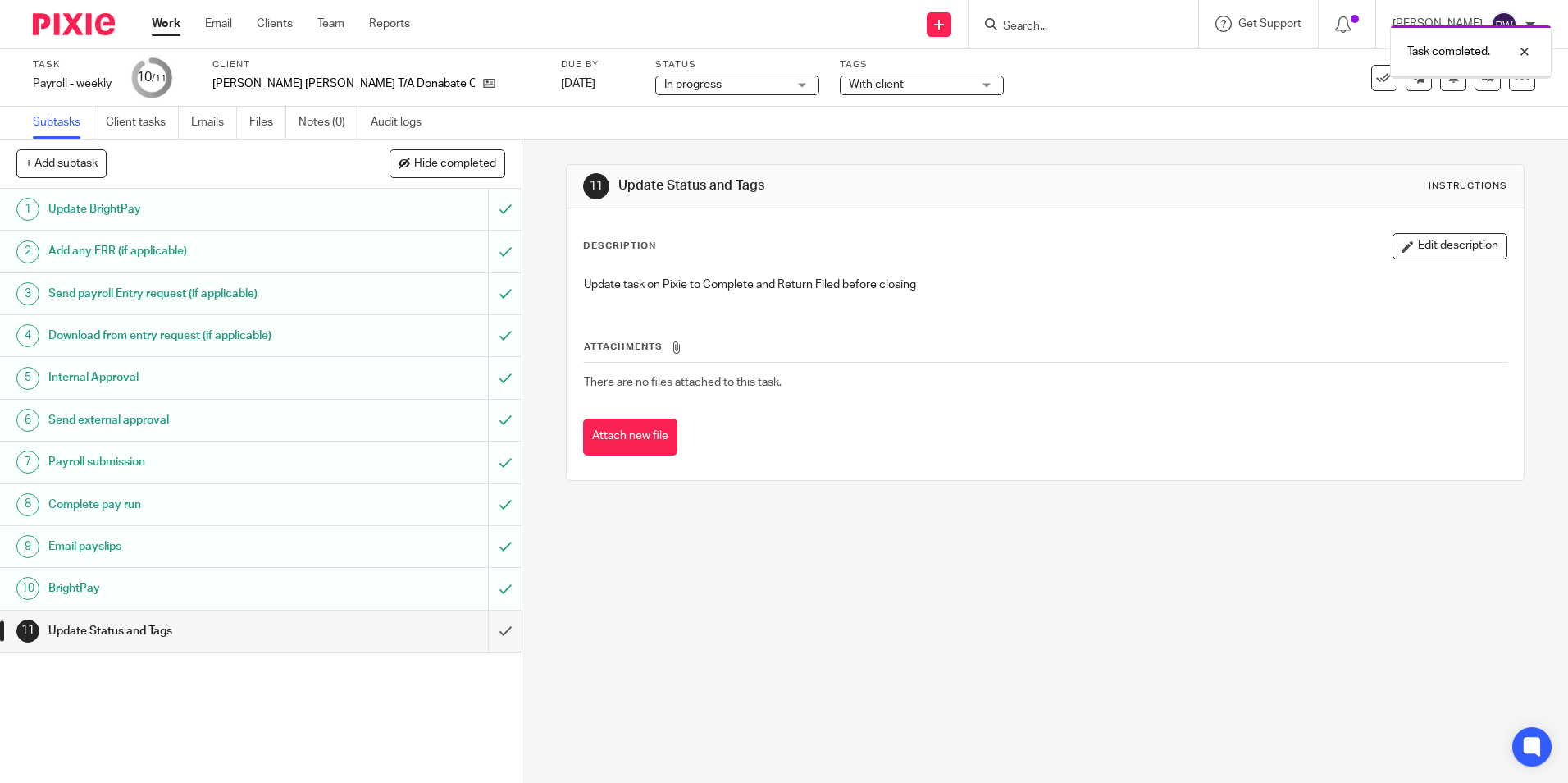
click at [680, 84] on span "In progress" at bounding box center [725, 85] width 123 height 17
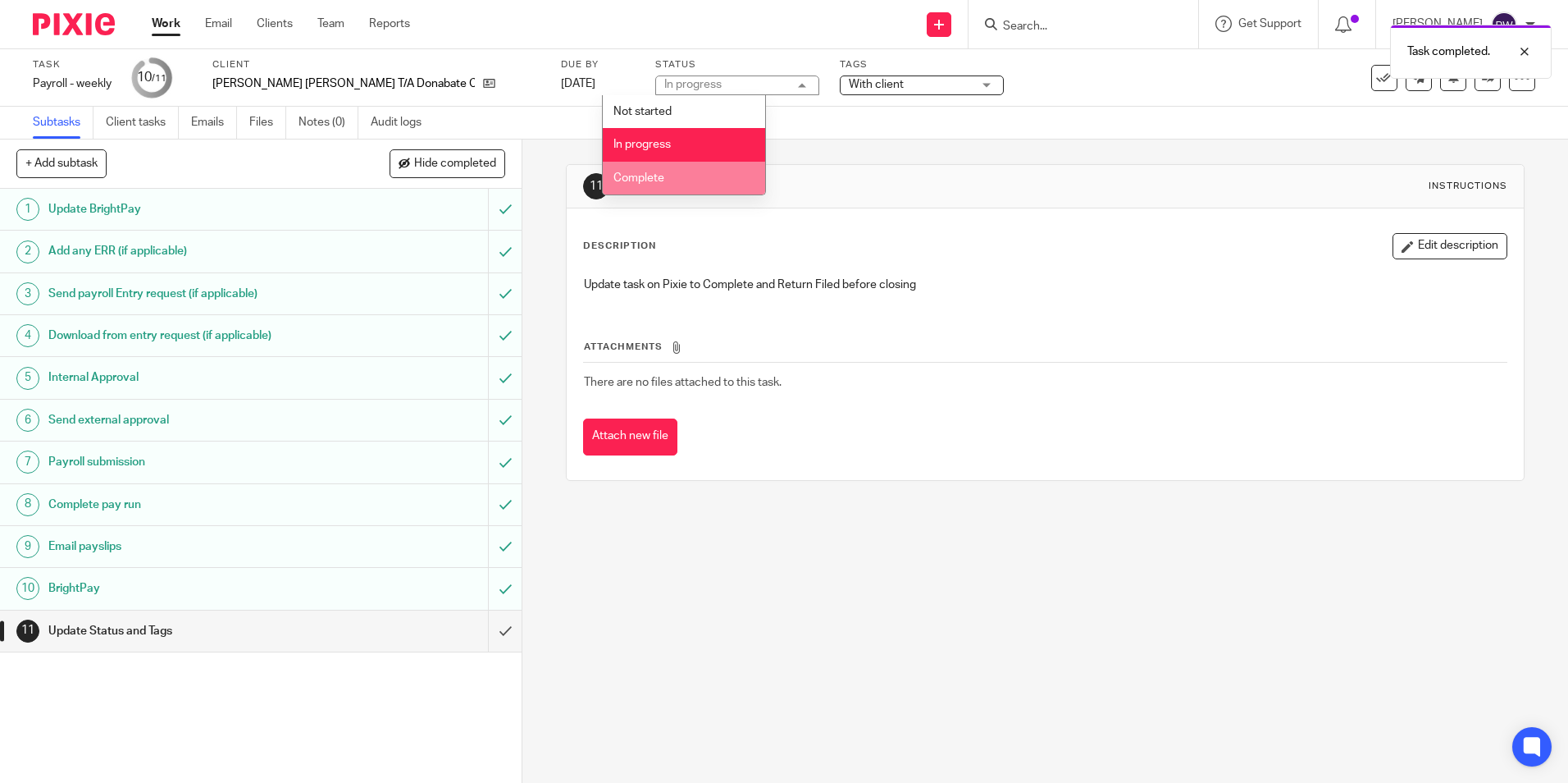
click at [655, 183] on span "Complete" at bounding box center [639, 178] width 51 height 12
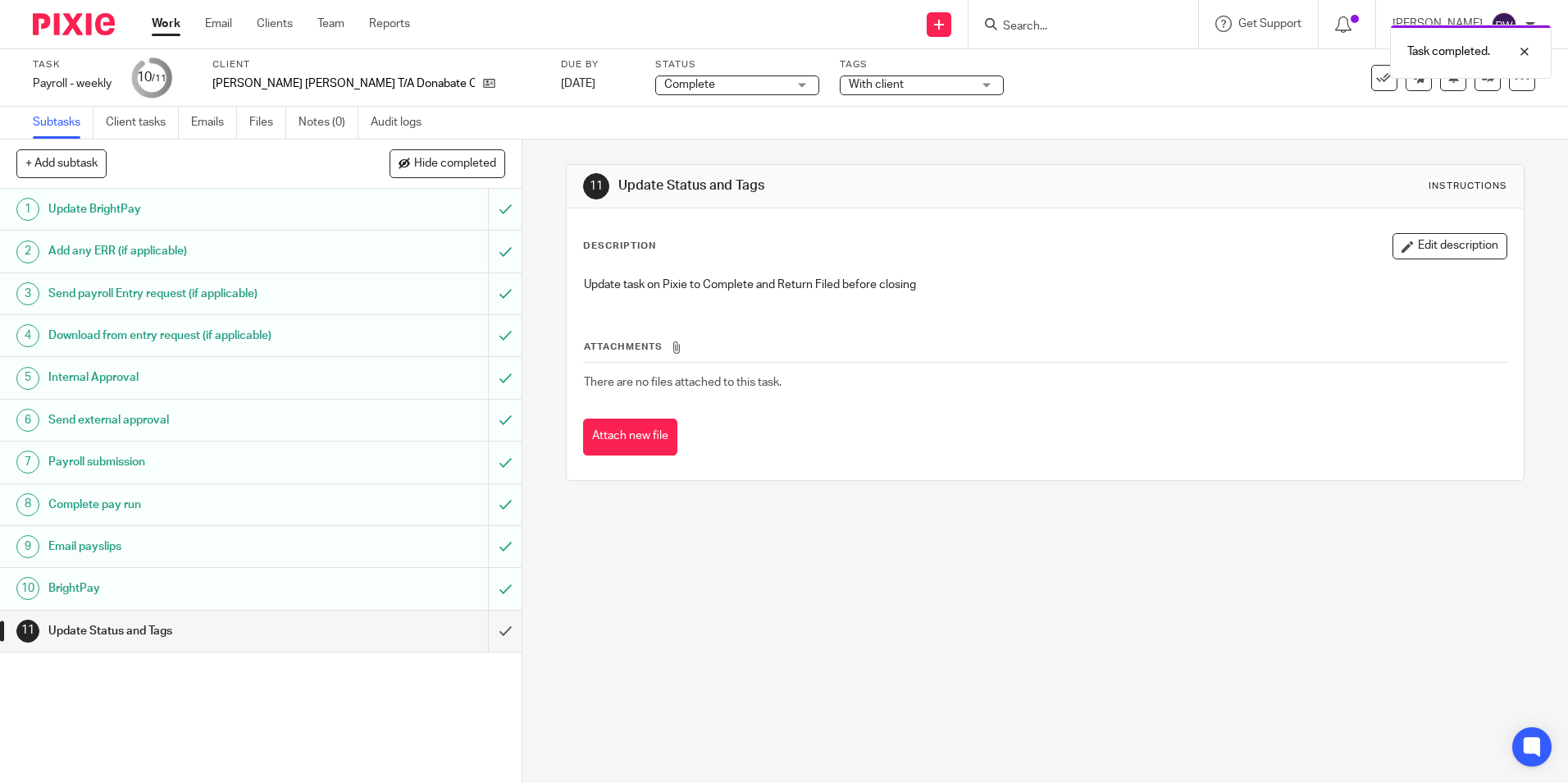
click at [842, 76] on div "Task completed." at bounding box center [1168, 47] width 768 height 62
click at [849, 81] on span "With client" at bounding box center [877, 84] width 55 height 12
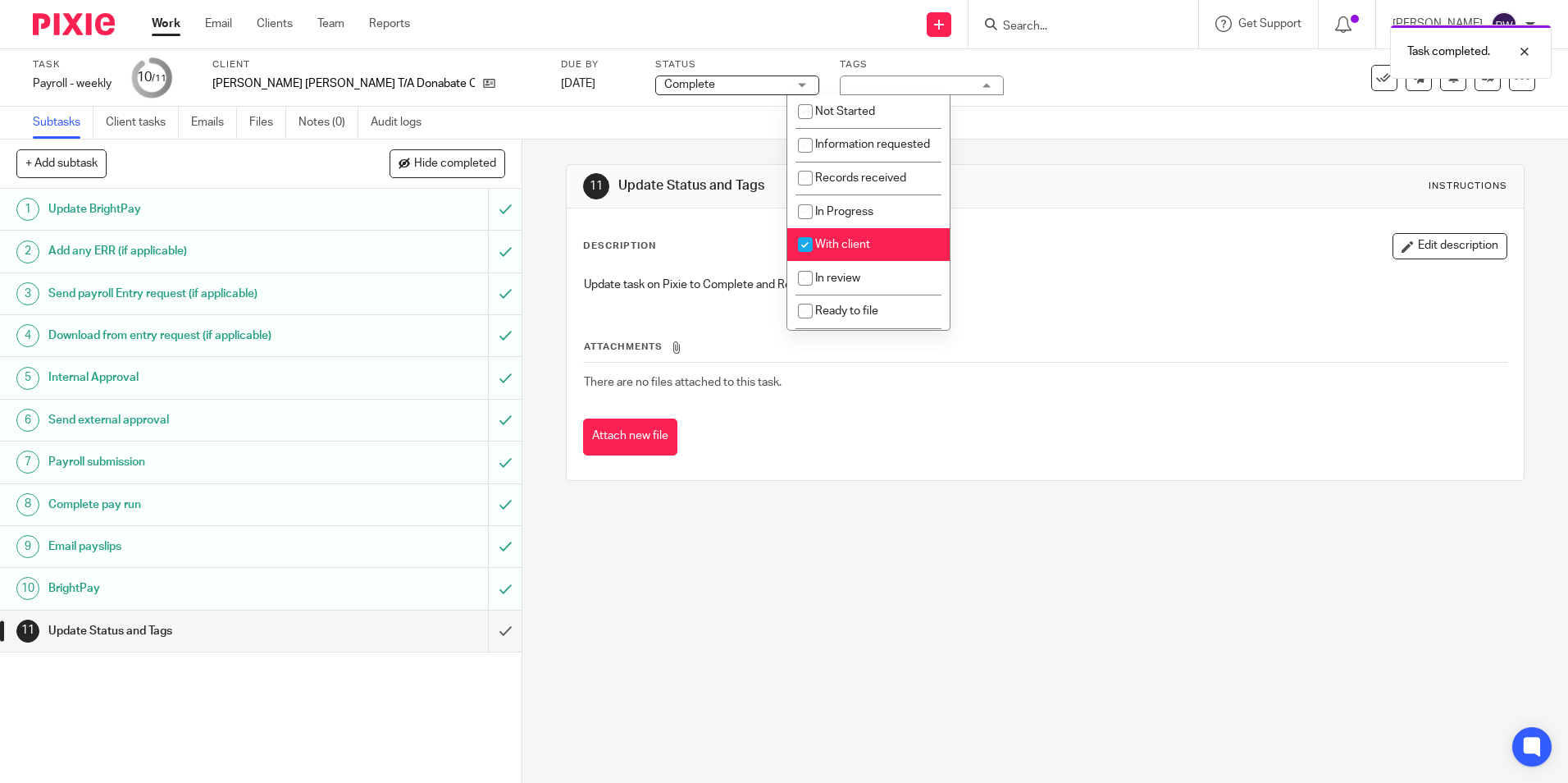
click at [831, 250] on span "With client" at bounding box center [843, 245] width 55 height 12
checkbox input "false"
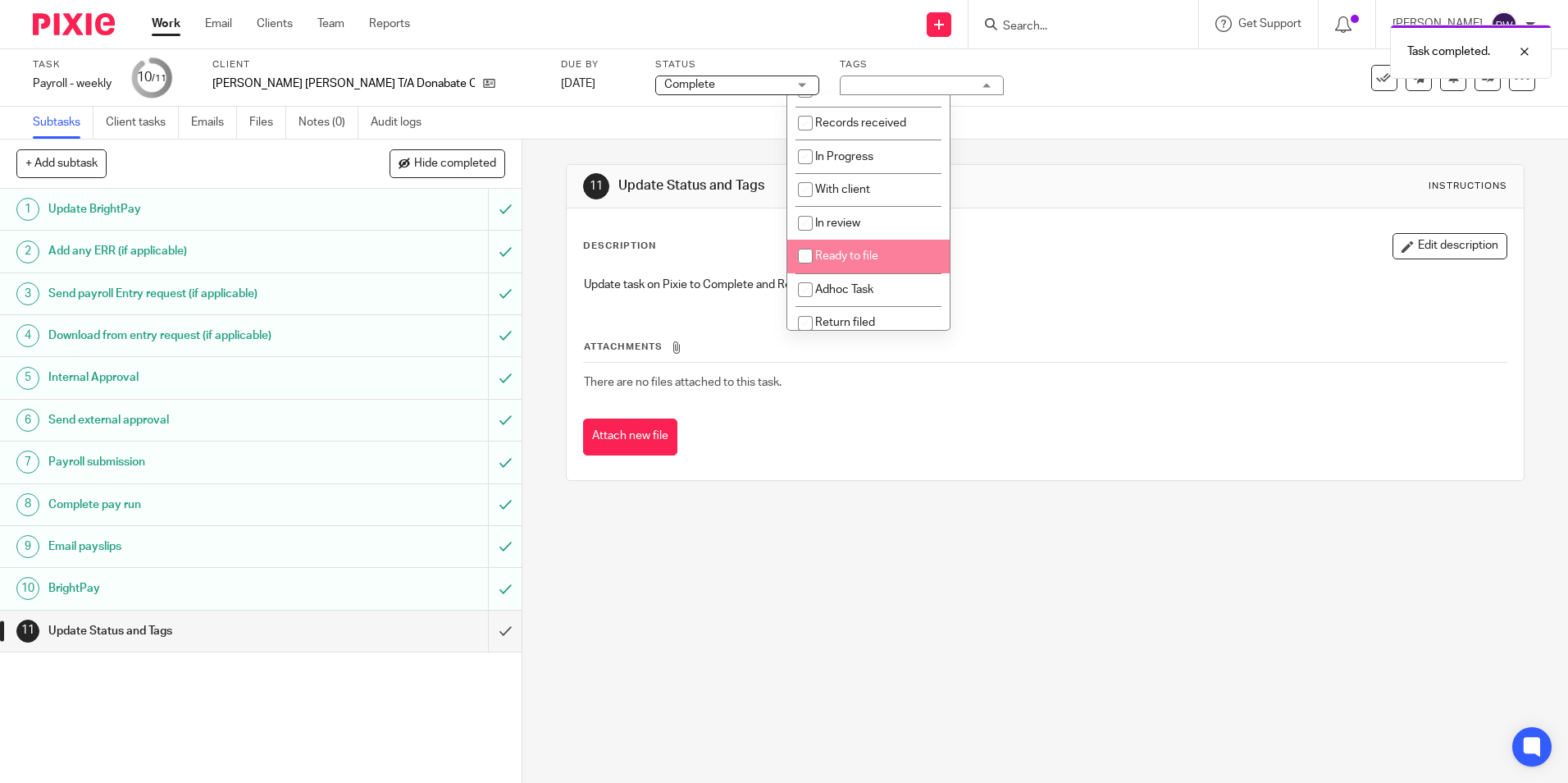
scroll to position [82, 0]
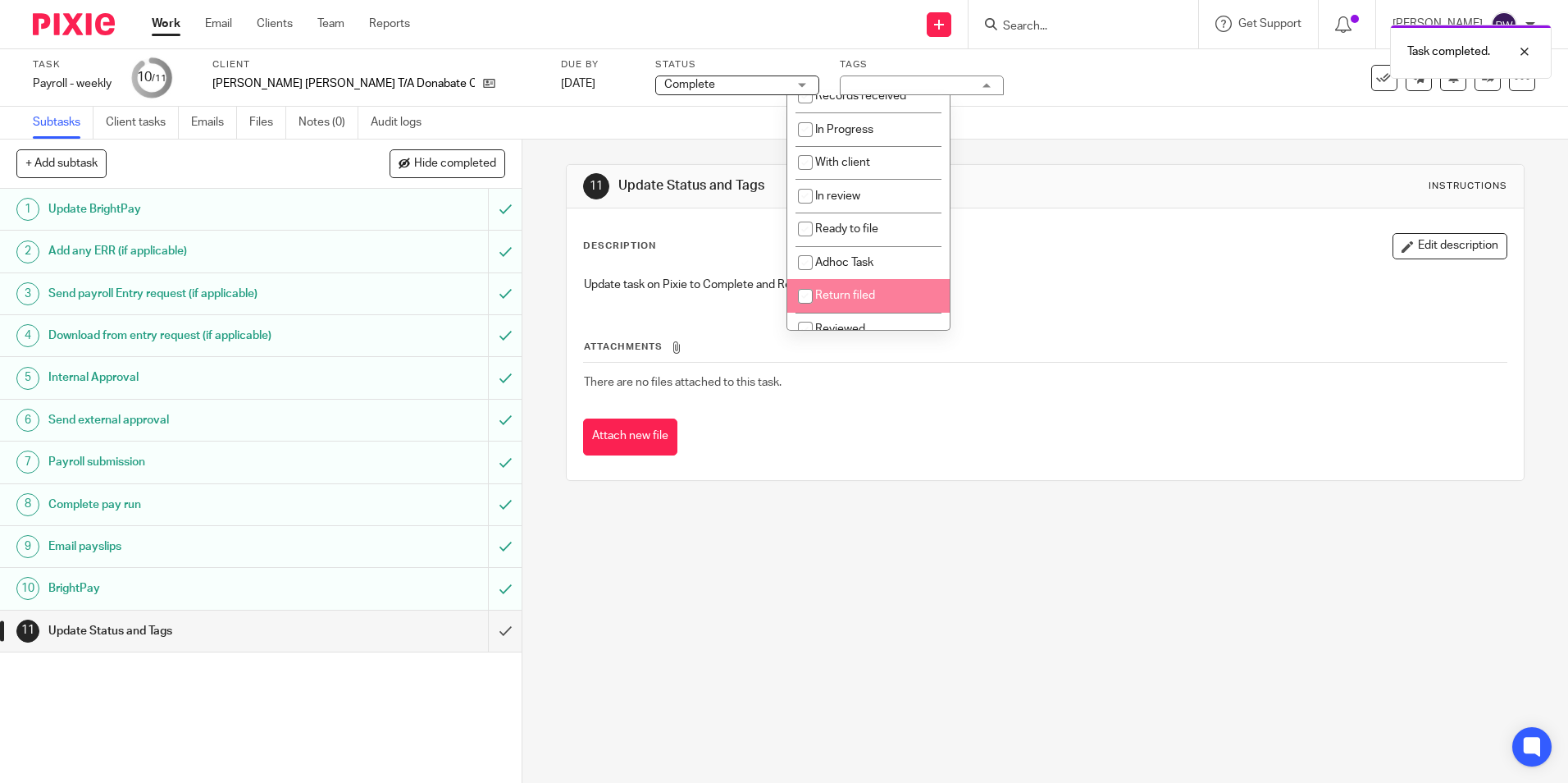
click at [820, 312] on input "checkbox" at bounding box center [805, 297] width 31 height 31
checkbox input "true"
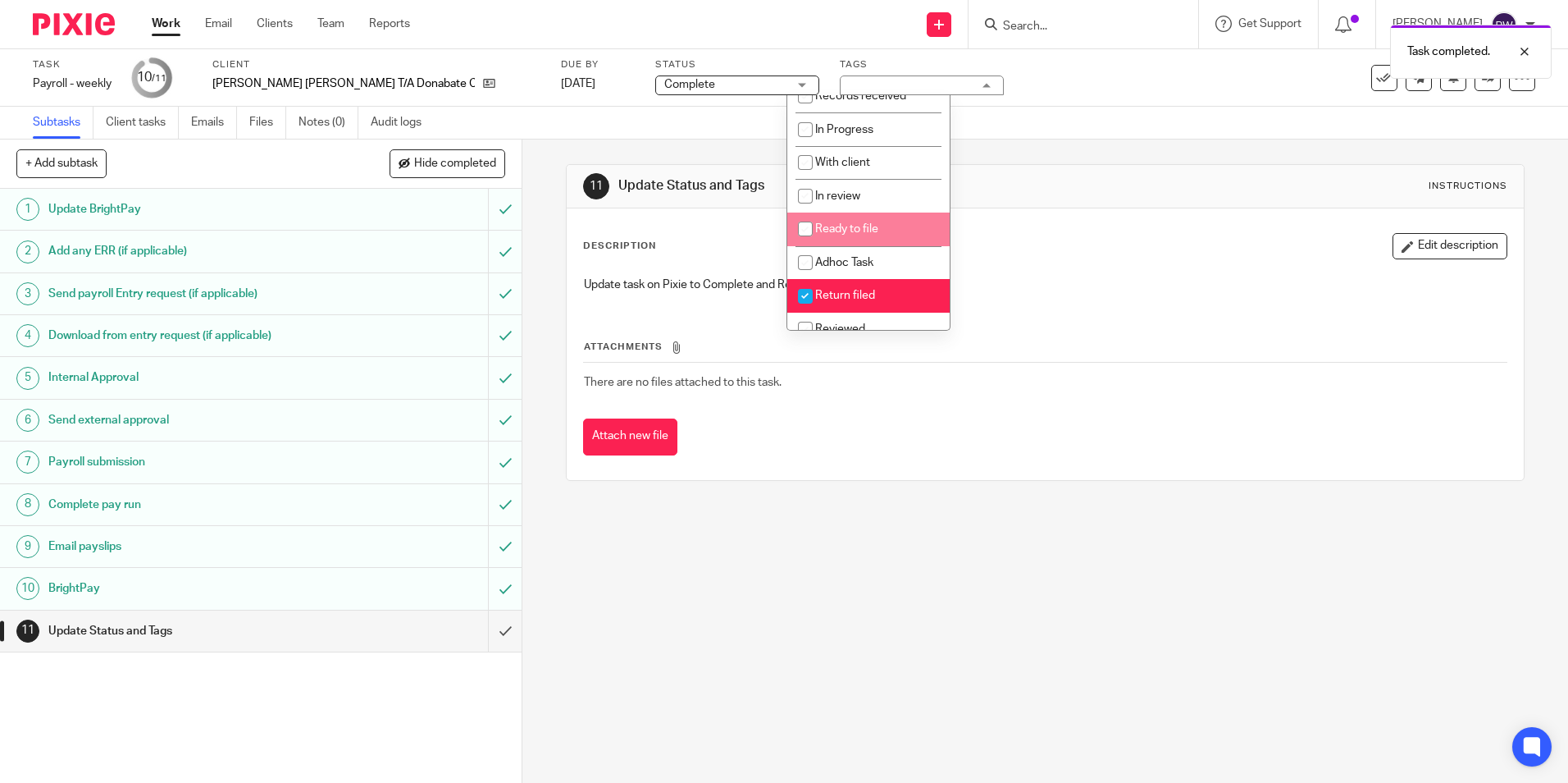
click at [1026, 110] on div "Subtasks Client tasks Emails Files Notes (0) Audit logs" at bounding box center [784, 123] width 1568 height 33
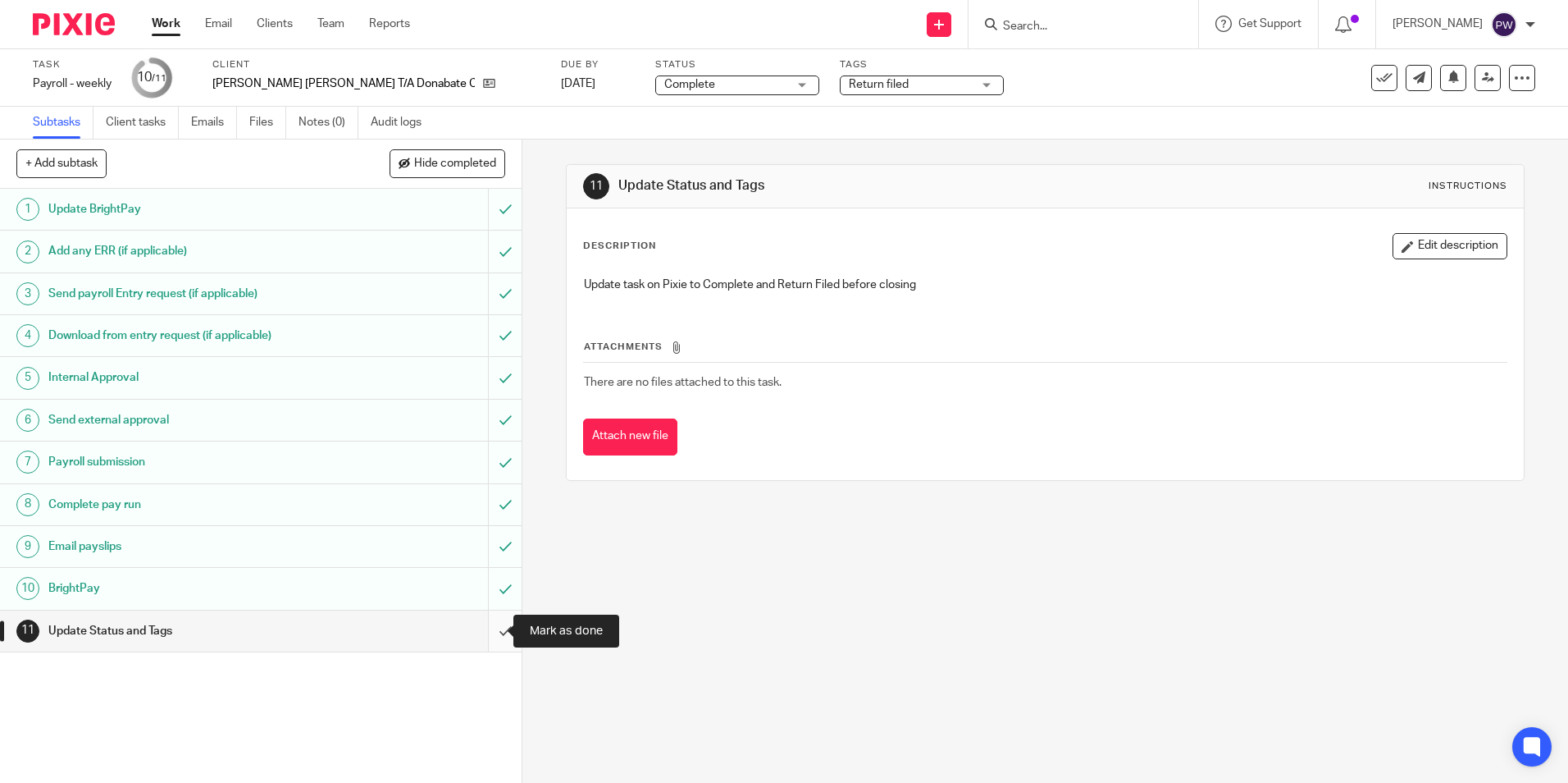
click at [489, 635] on input "submit" at bounding box center [261, 631] width 522 height 41
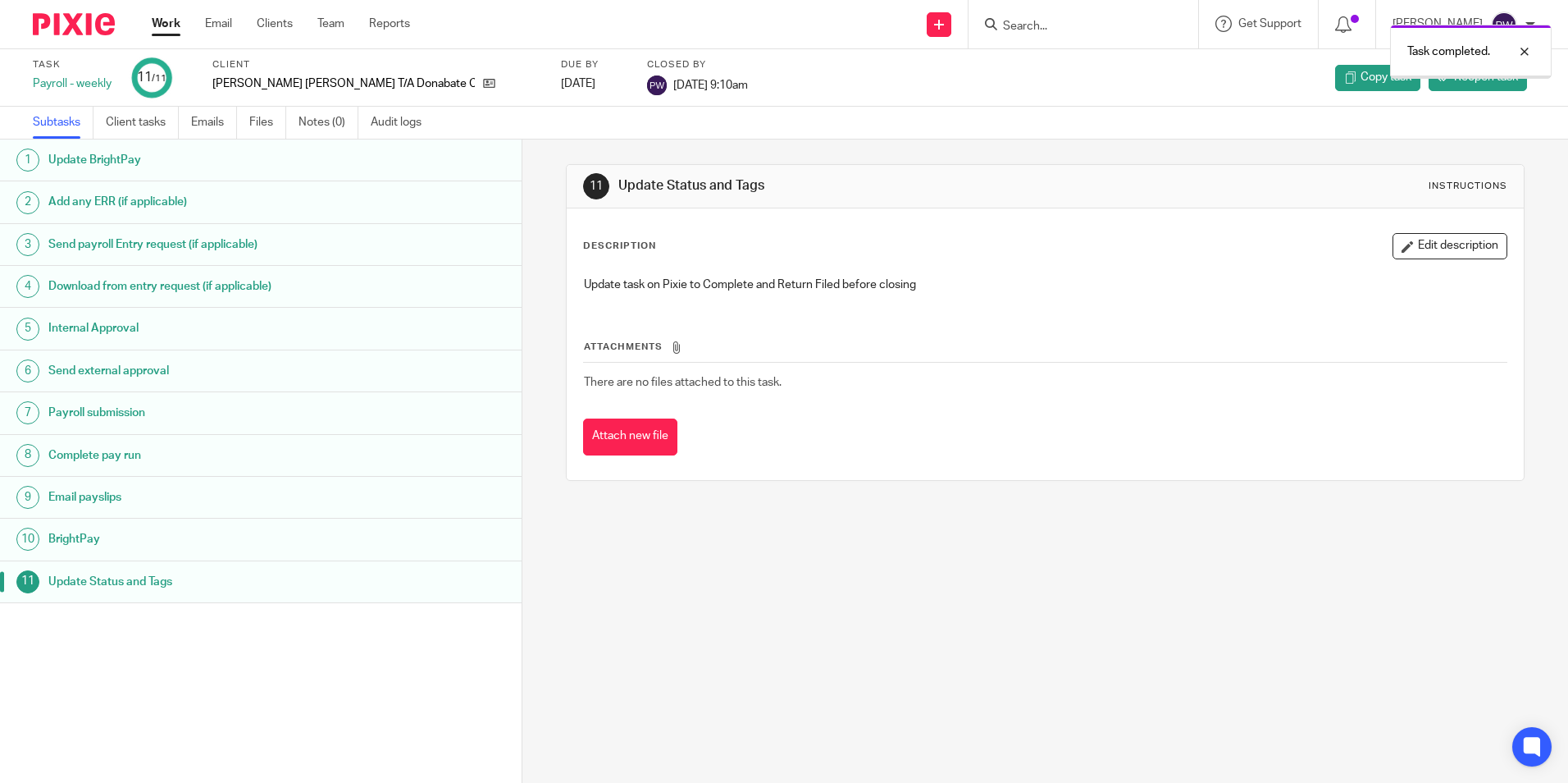
drag, startPoint x: 0, startPoint y: 0, endPoint x: 162, endPoint y: 24, distance: 163.8
click at [162, 24] on link "Work" at bounding box center [165, 24] width 28 height 16
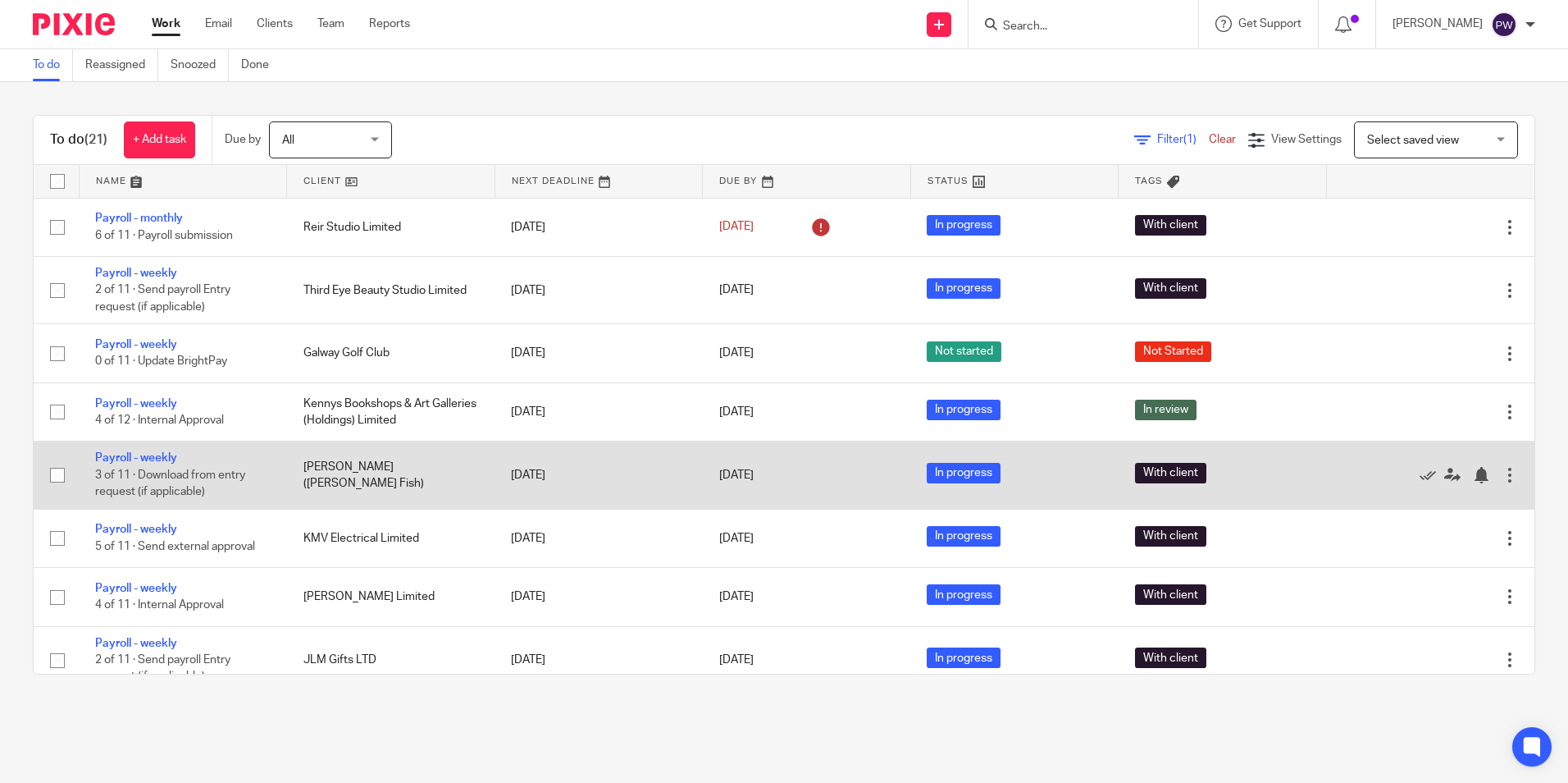
scroll to position [82, 0]
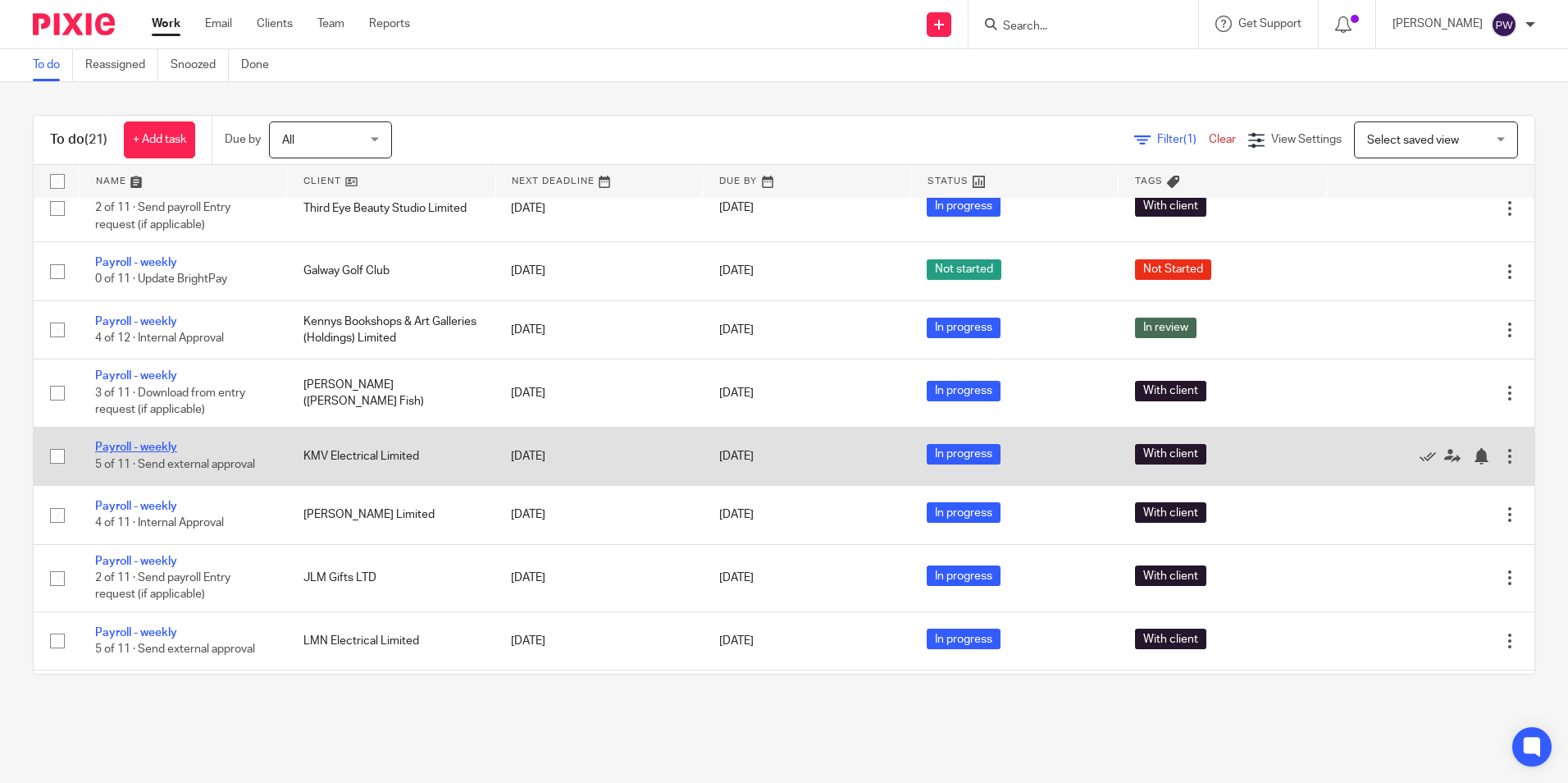
click at [151, 443] on link "Payroll - weekly" at bounding box center [136, 447] width 82 height 12
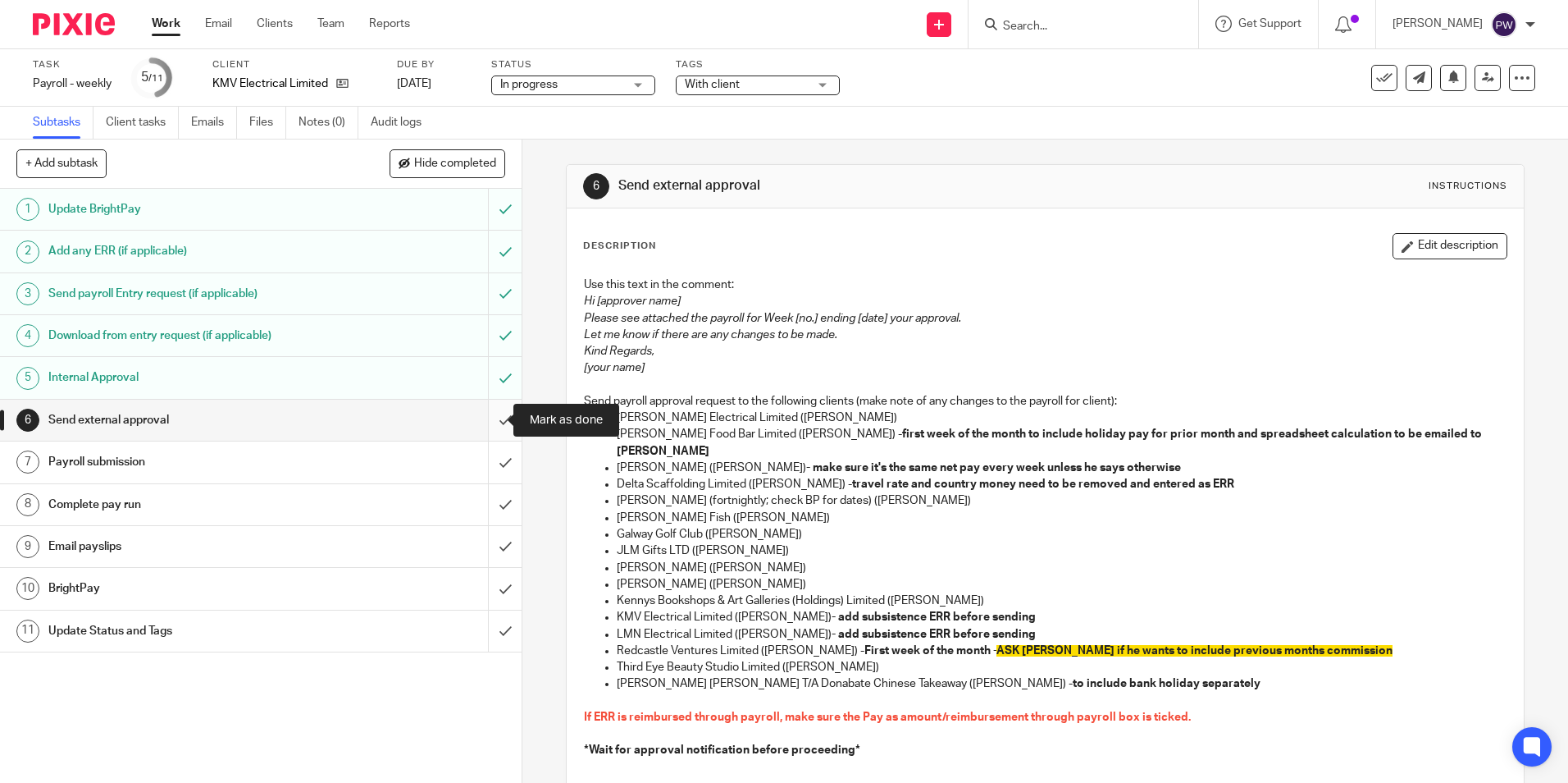
click at [485, 416] on input "submit" at bounding box center [261, 420] width 522 height 41
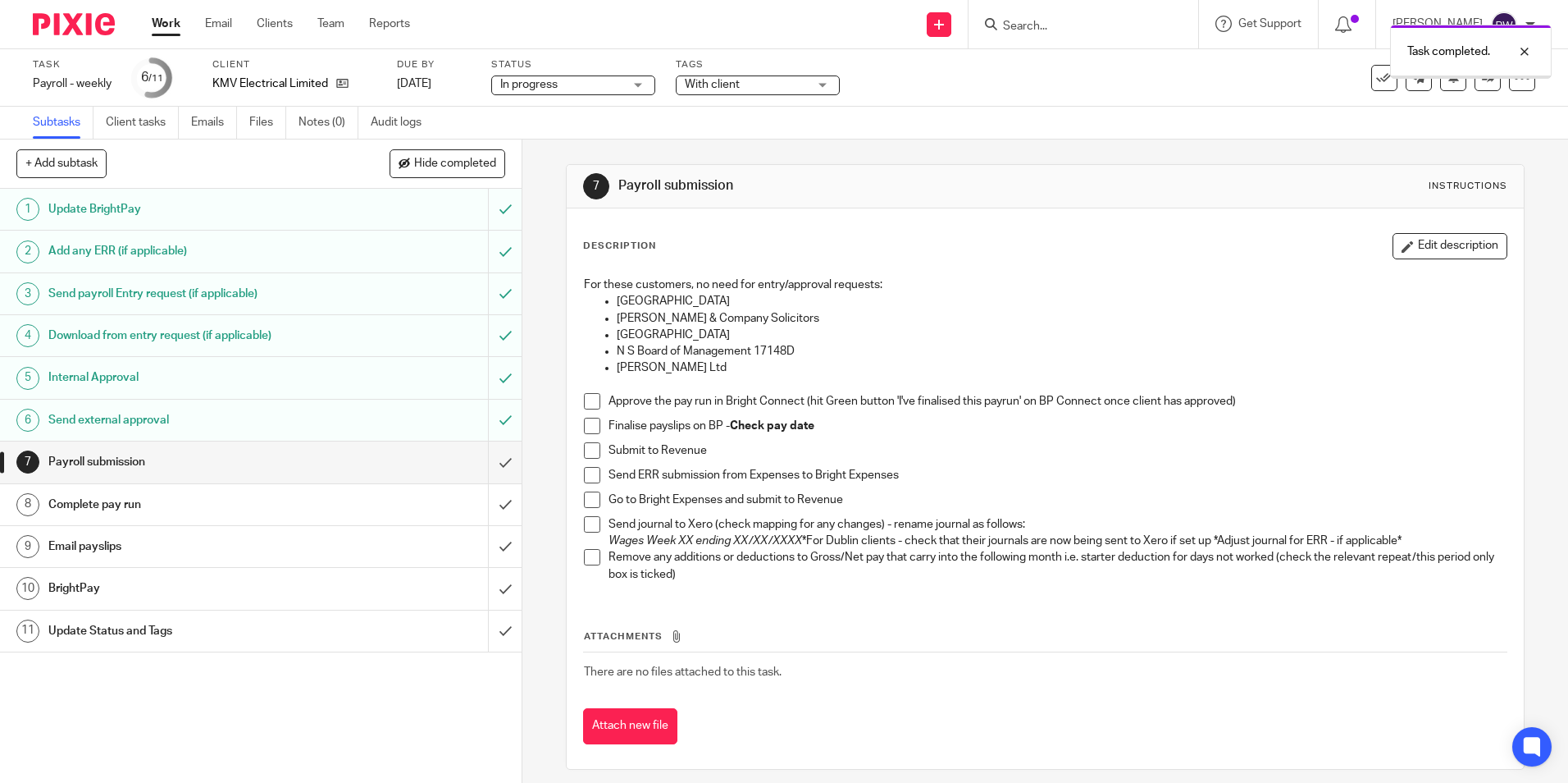
click at [566, 92] on span "In progress" at bounding box center [561, 85] width 123 height 17
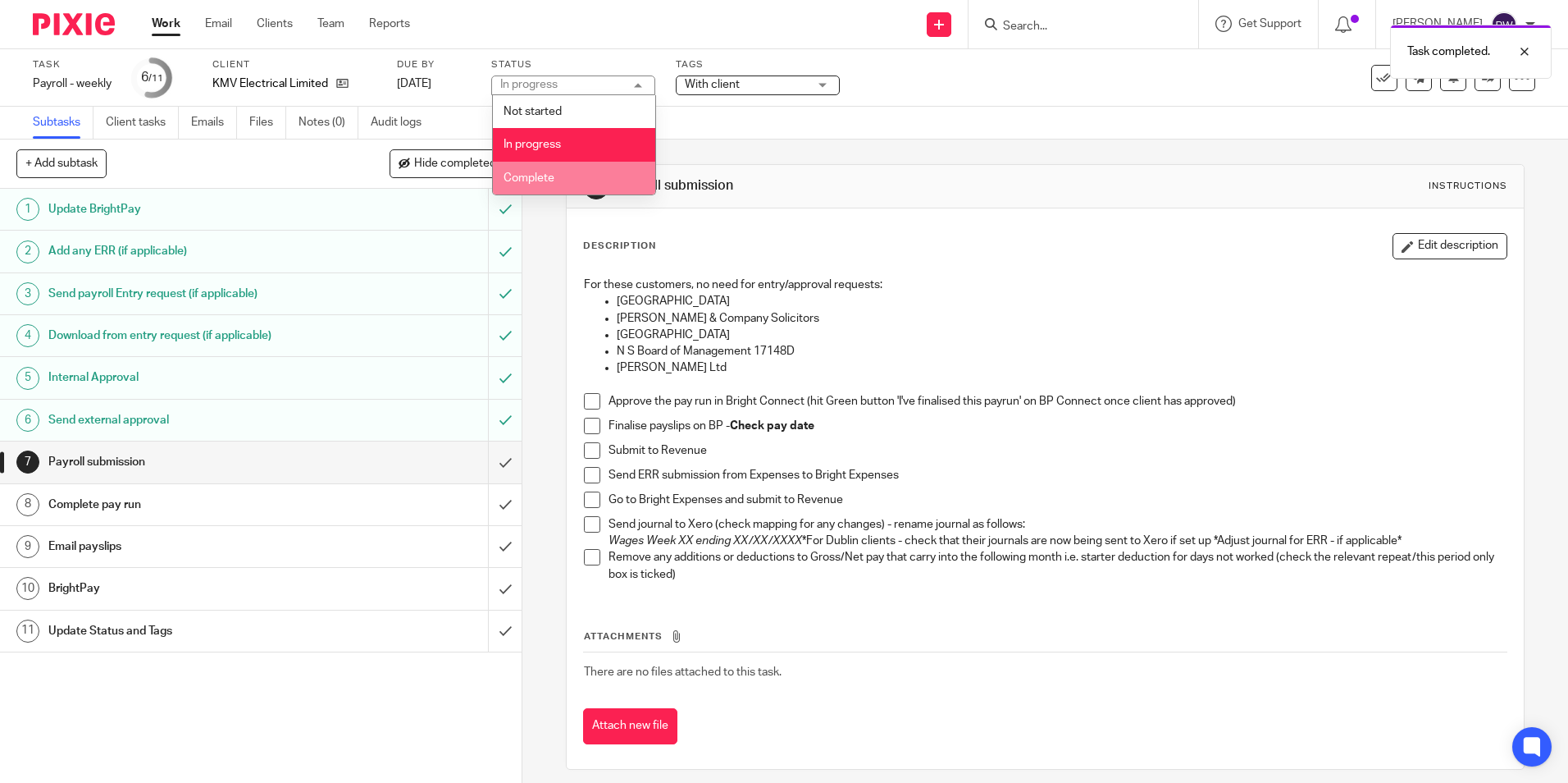
click at [538, 167] on li "Complete" at bounding box center [574, 178] width 162 height 34
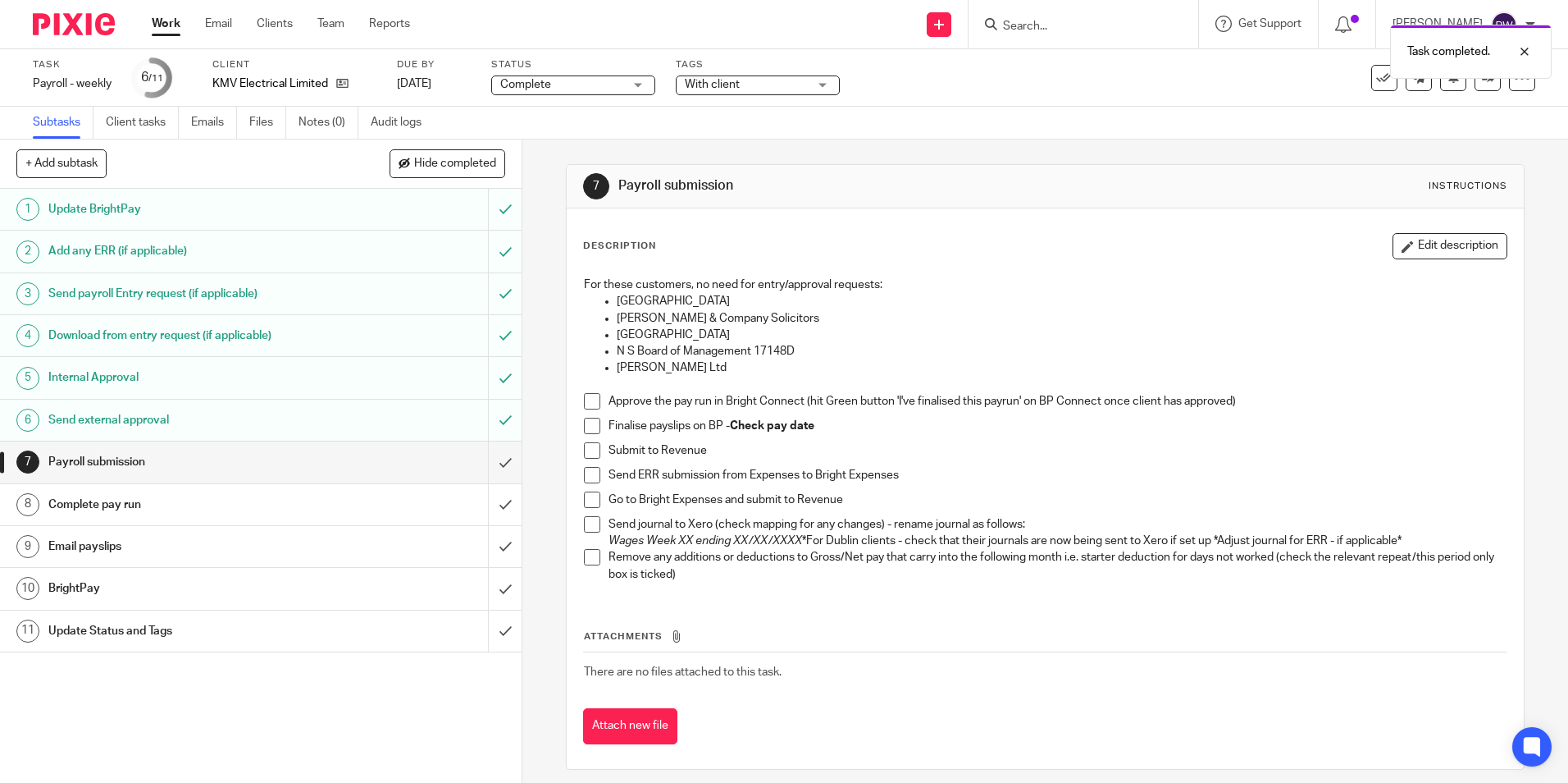
click at [695, 78] on span "With client" at bounding box center [746, 85] width 123 height 17
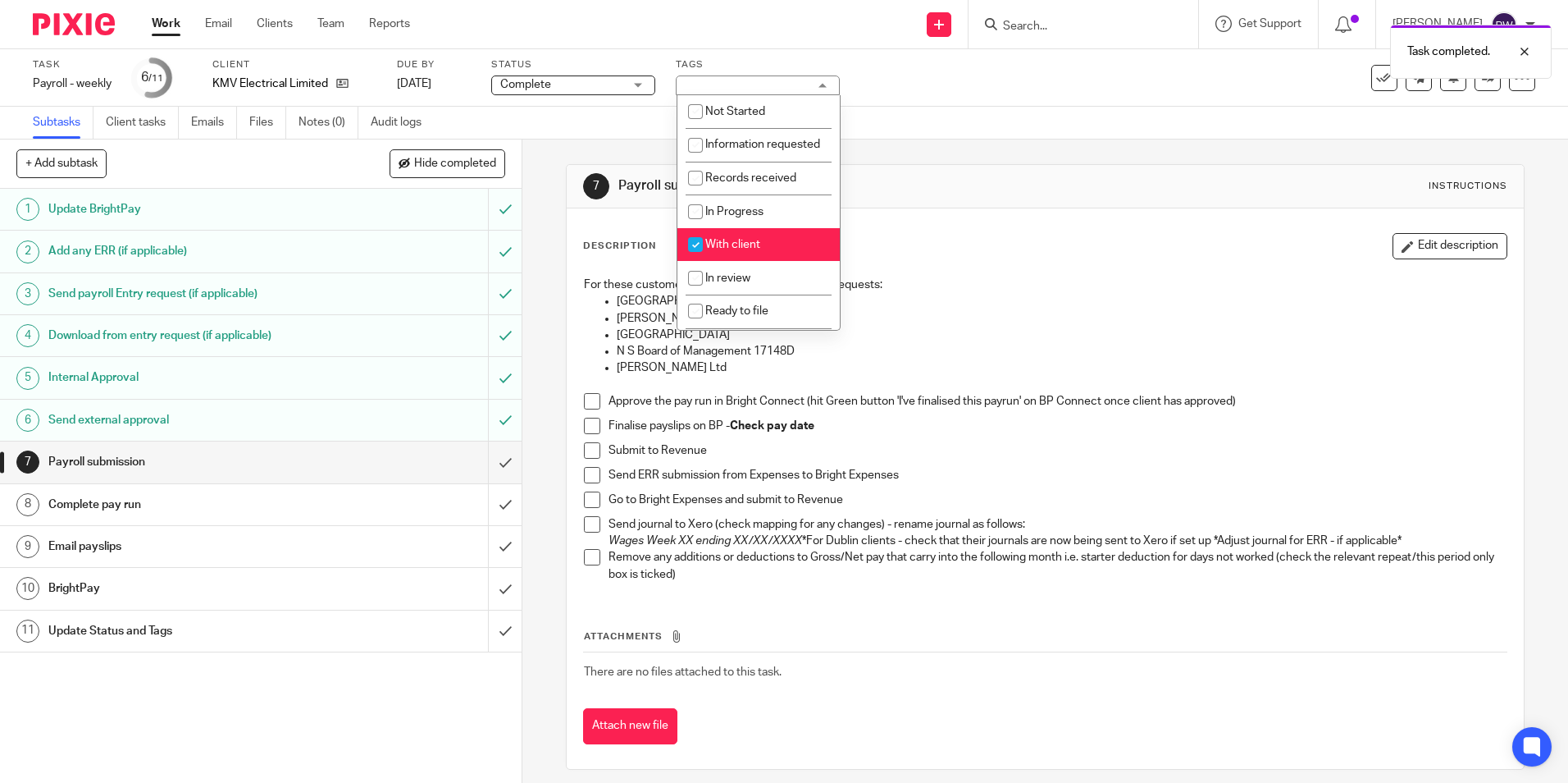
click at [715, 250] on span "With client" at bounding box center [732, 245] width 55 height 12
checkbox input "false"
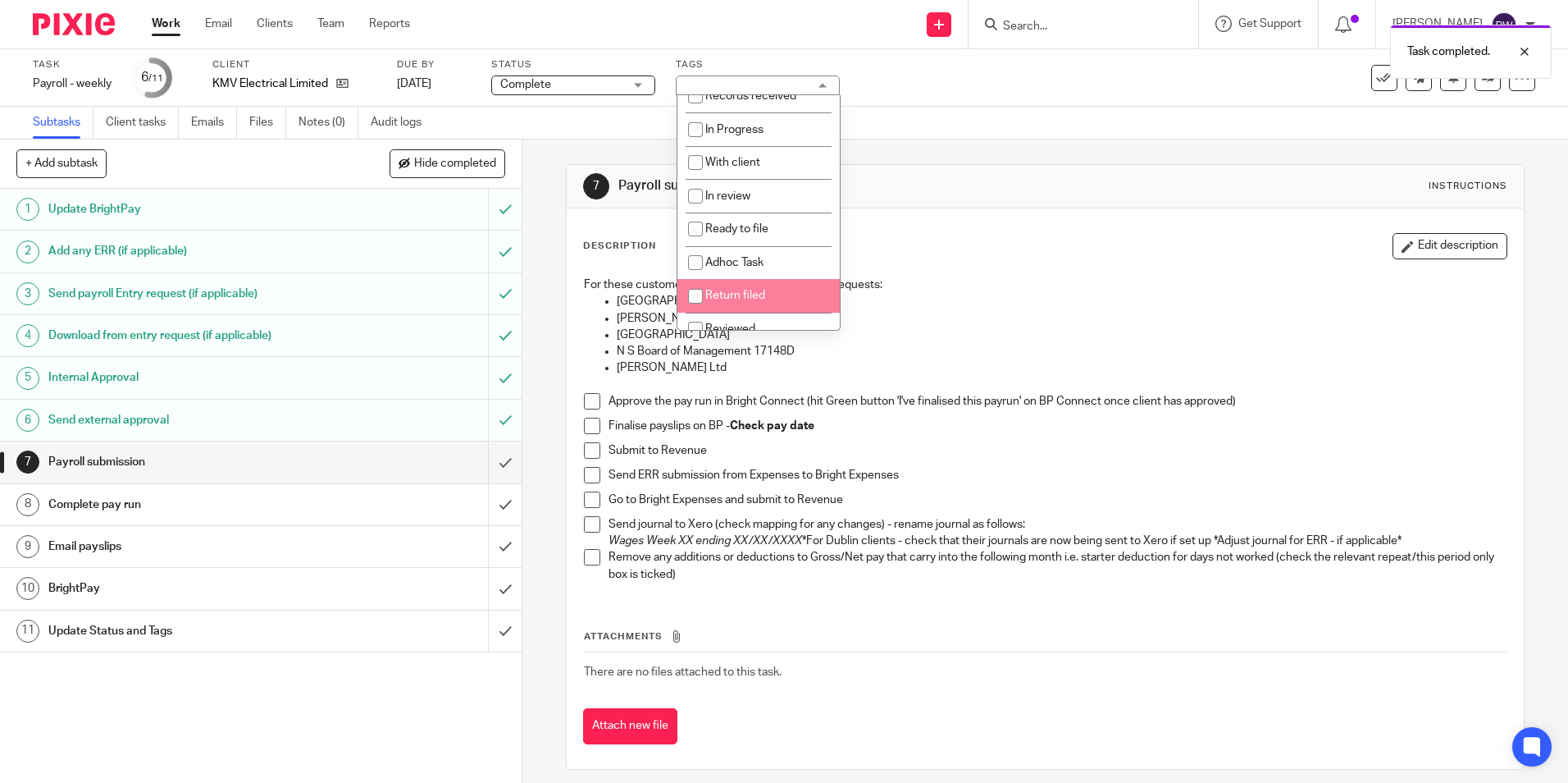
click at [705, 305] on input "checkbox" at bounding box center [695, 297] width 31 height 31
checkbox input "true"
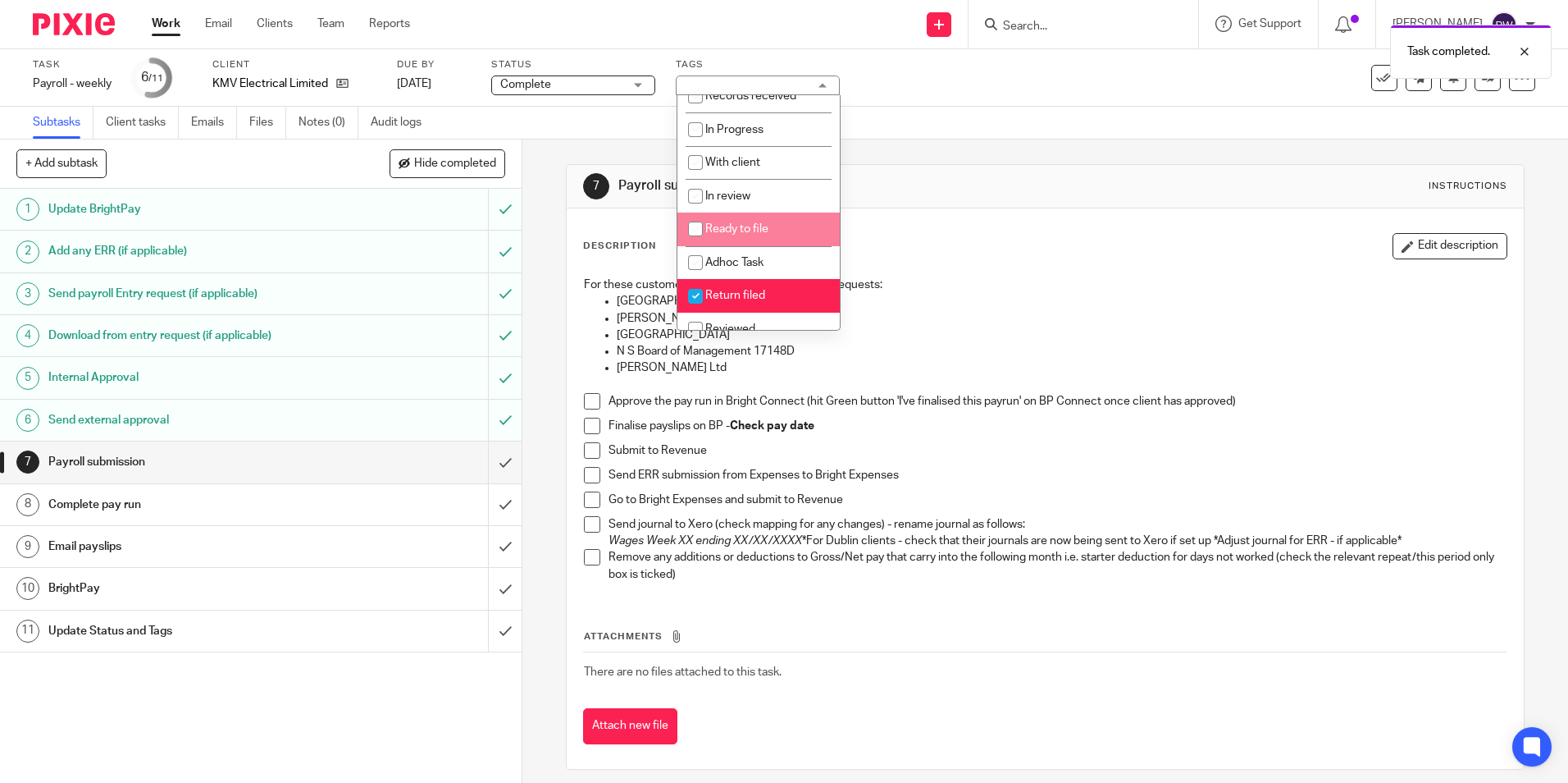
click at [957, 129] on div "Subtasks Client tasks Emails Files Notes (0) Audit logs" at bounding box center [784, 123] width 1568 height 33
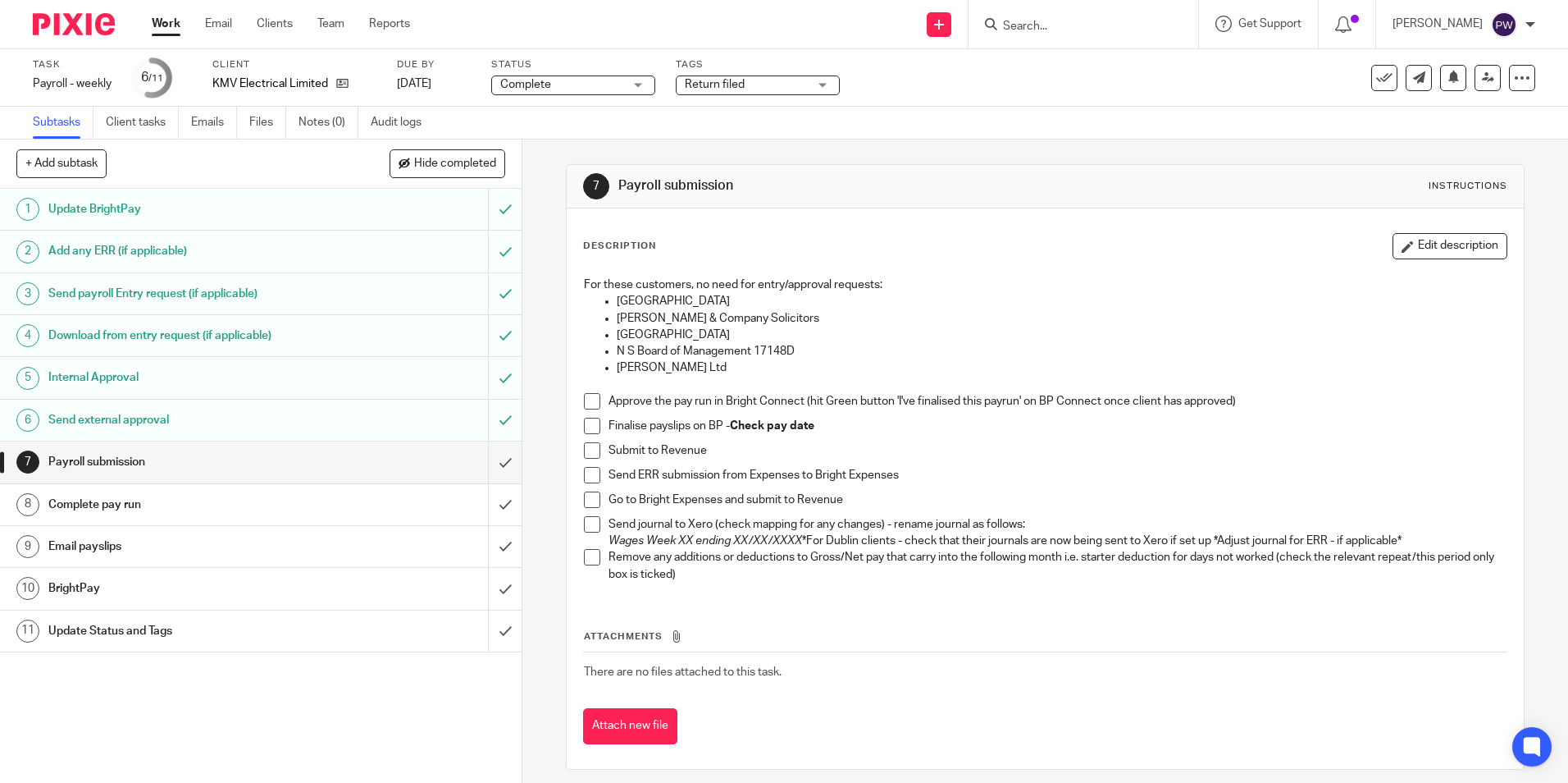
click at [587, 401] on span at bounding box center [592, 402] width 16 height 16
click at [586, 426] on span at bounding box center [592, 426] width 16 height 16
click at [585, 453] on span at bounding box center [592, 451] width 16 height 16
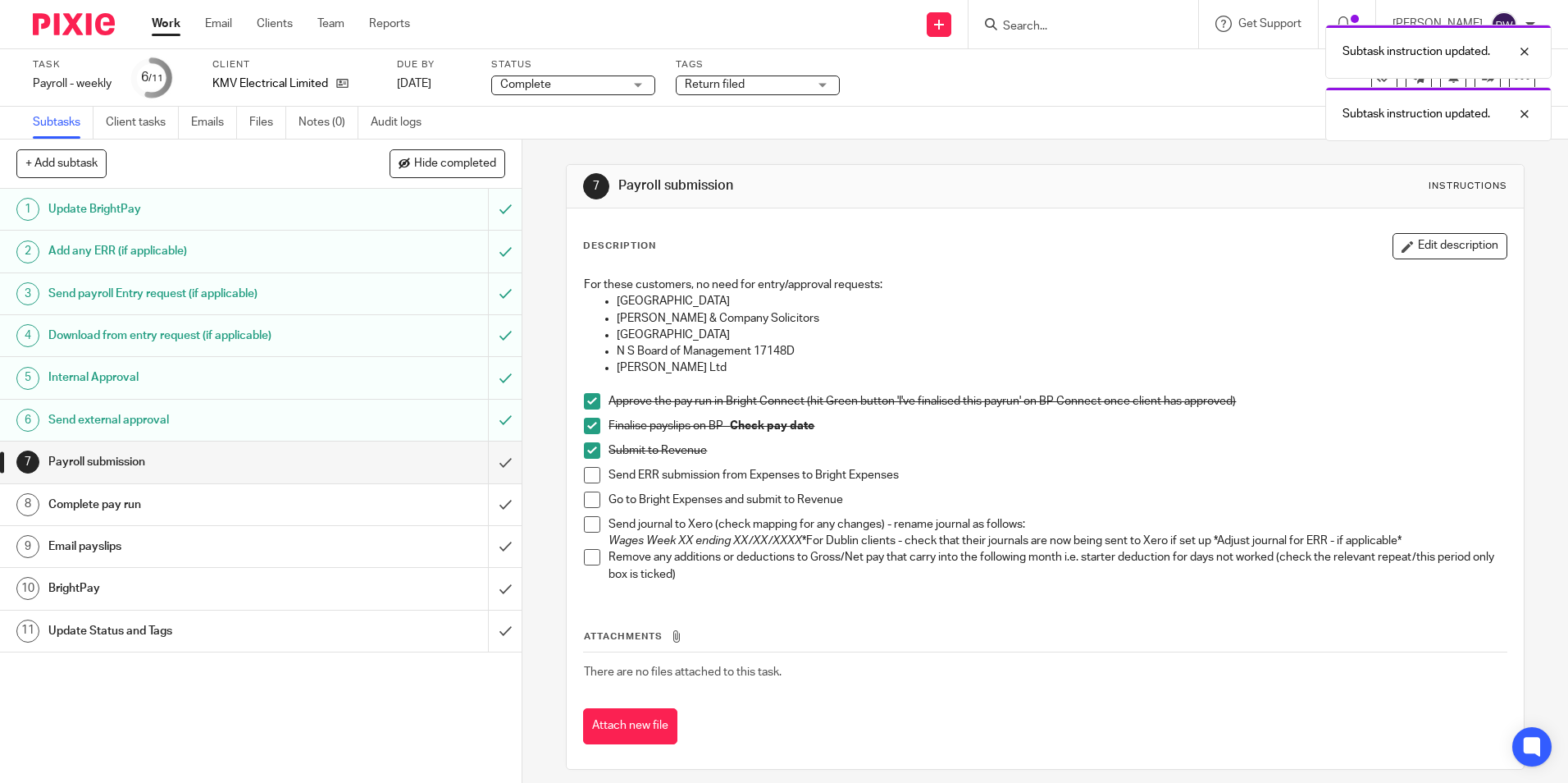
click at [584, 478] on span at bounding box center [592, 475] width 16 height 16
drag, startPoint x: 586, startPoint y: 501, endPoint x: 592, endPoint y: 518, distance: 18.0
click at [586, 502] on span at bounding box center [592, 500] width 16 height 16
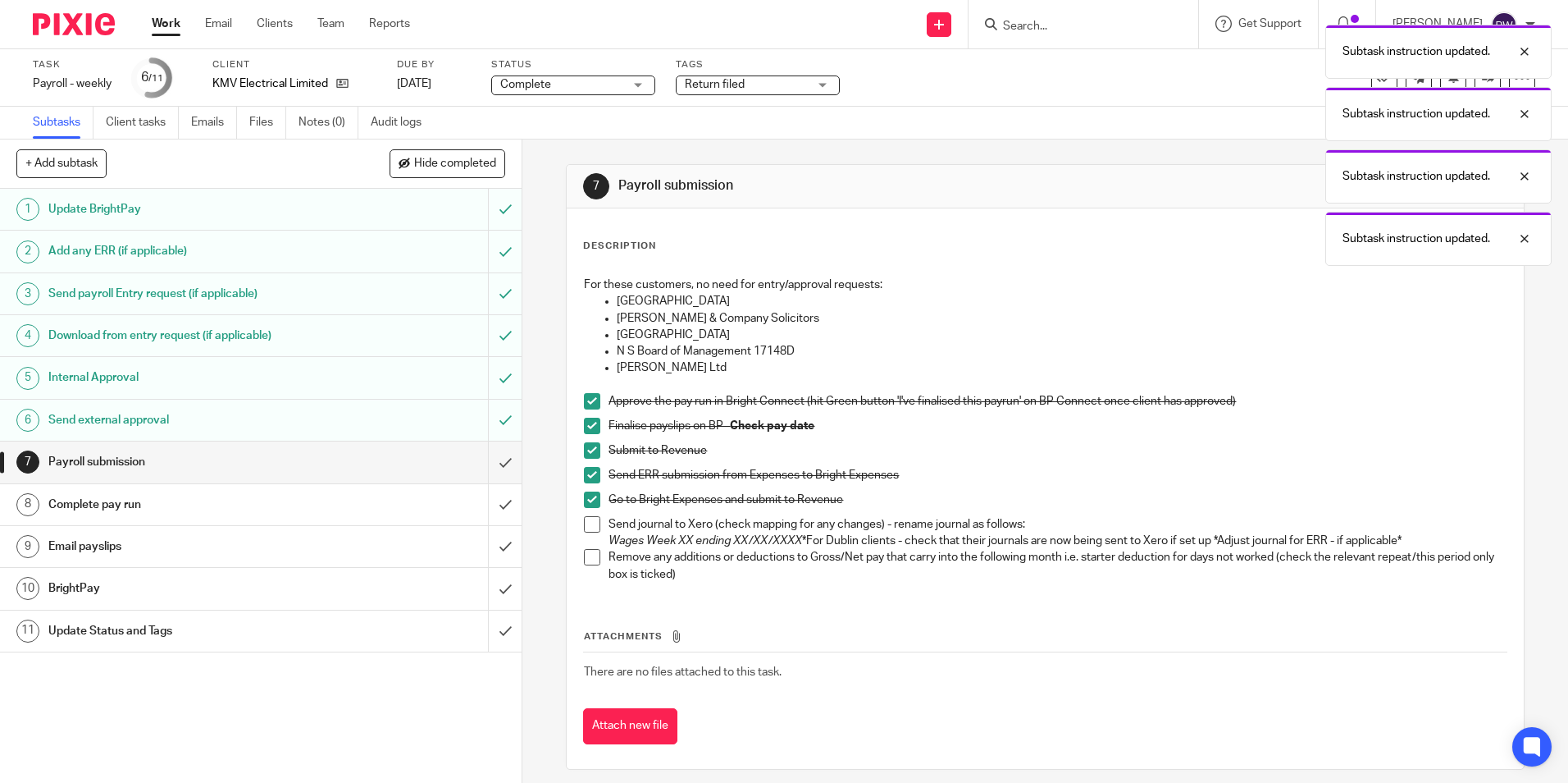
click at [592, 519] on span at bounding box center [592, 525] width 16 height 16
click at [589, 564] on span at bounding box center [592, 558] width 16 height 16
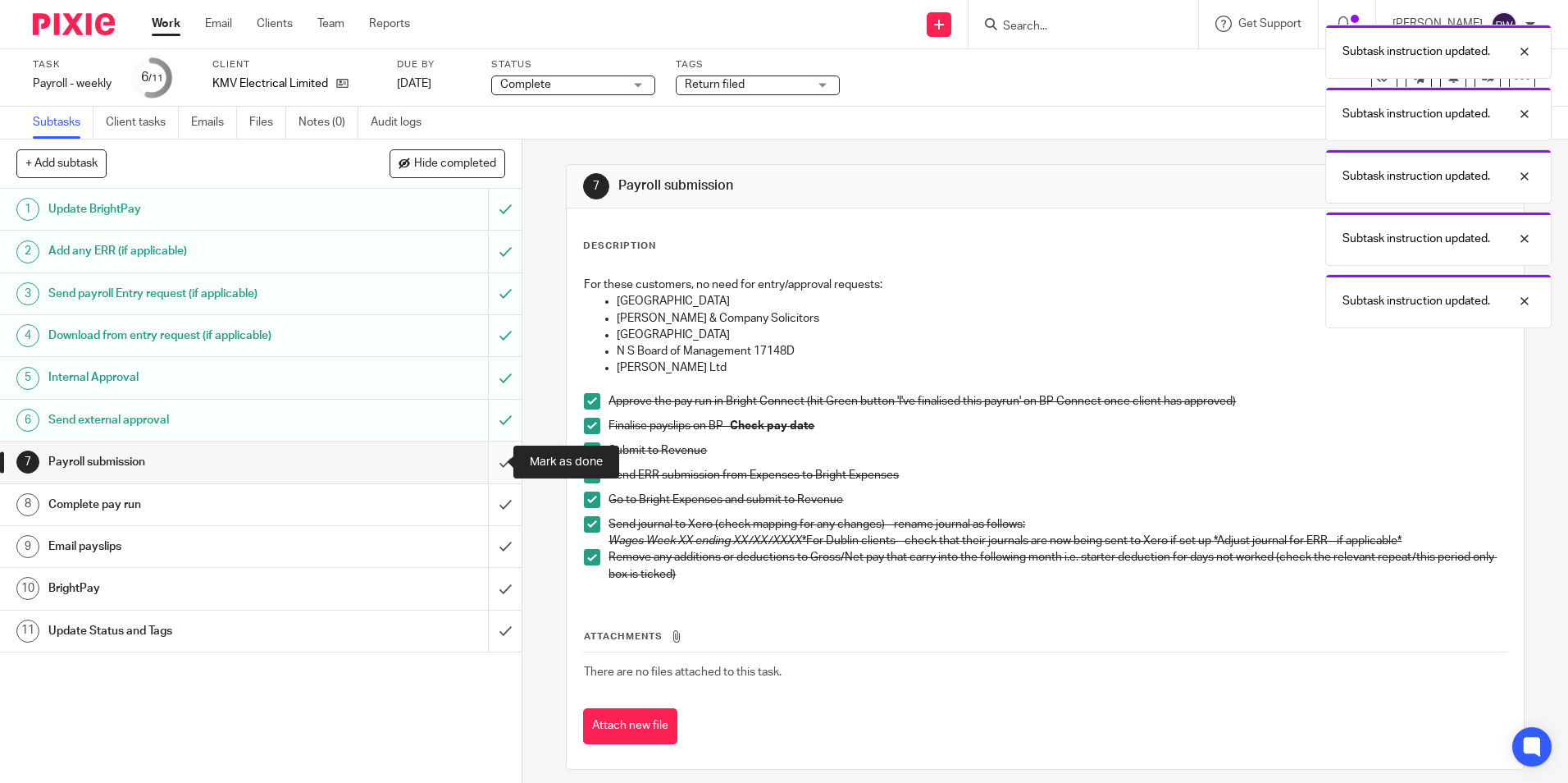
click at [497, 463] on input "submit" at bounding box center [261, 462] width 522 height 41
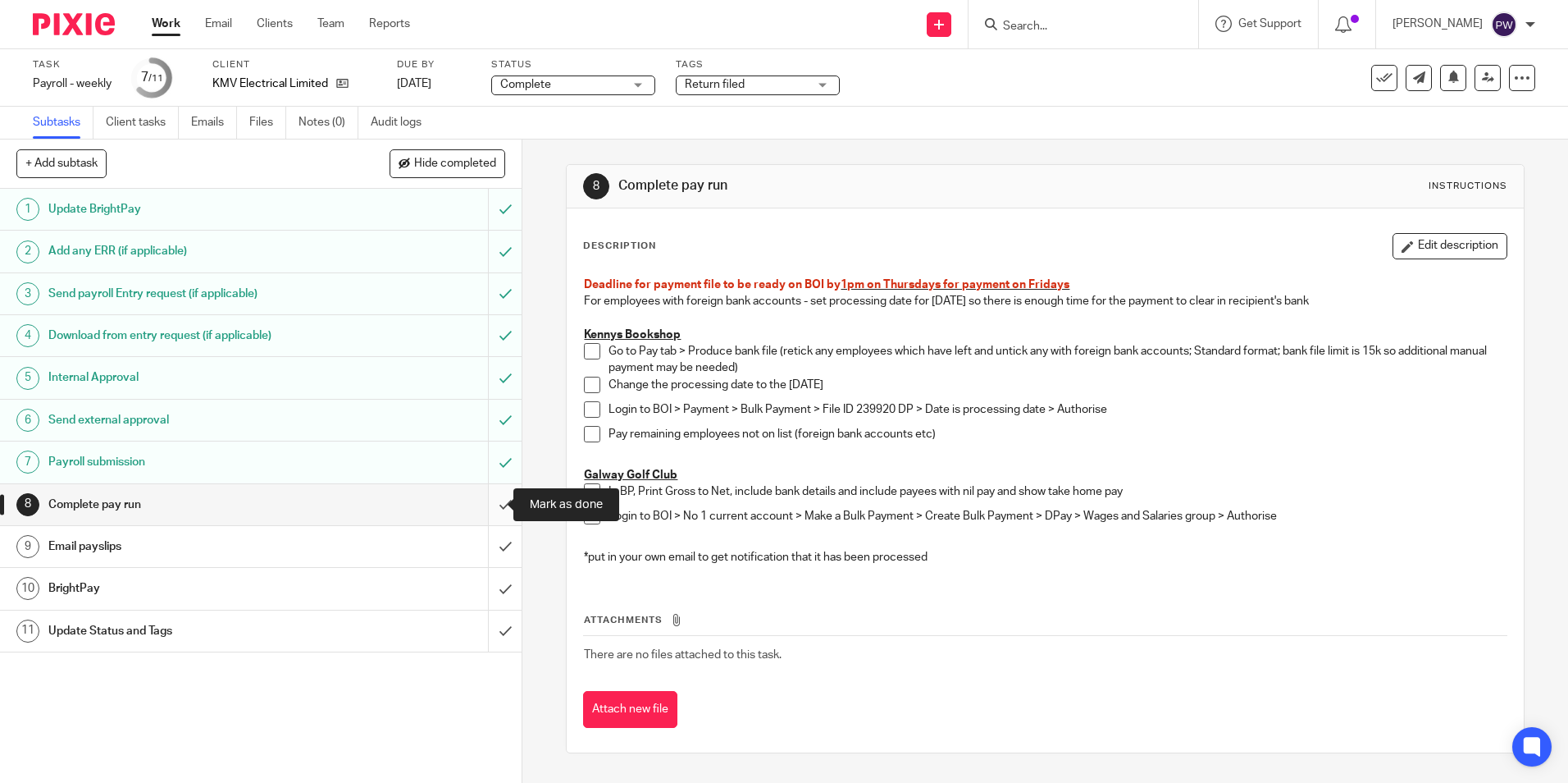
click at [490, 504] on input "submit" at bounding box center [261, 505] width 522 height 41
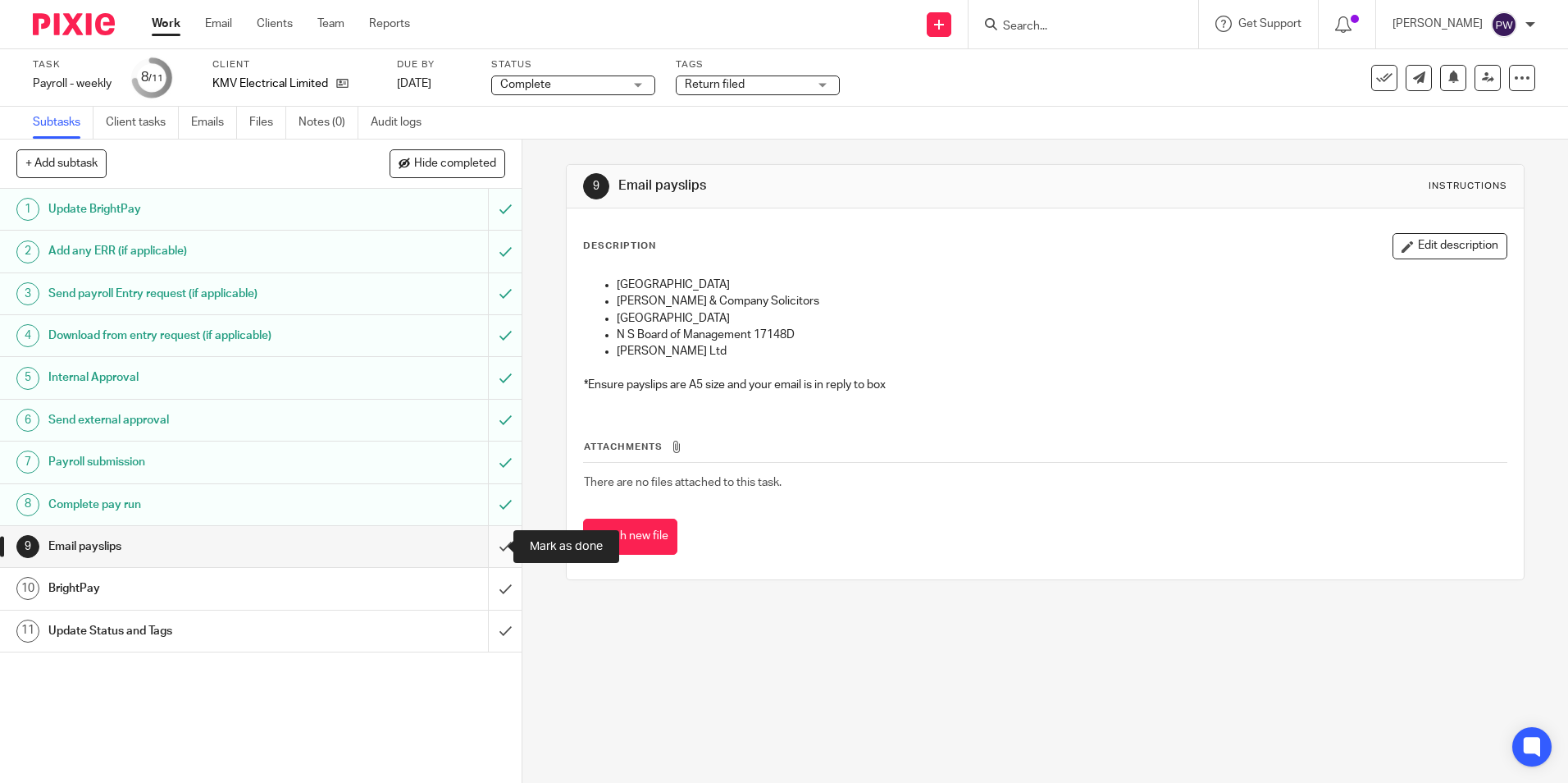
click at [492, 549] on input "submit" at bounding box center [261, 546] width 522 height 41
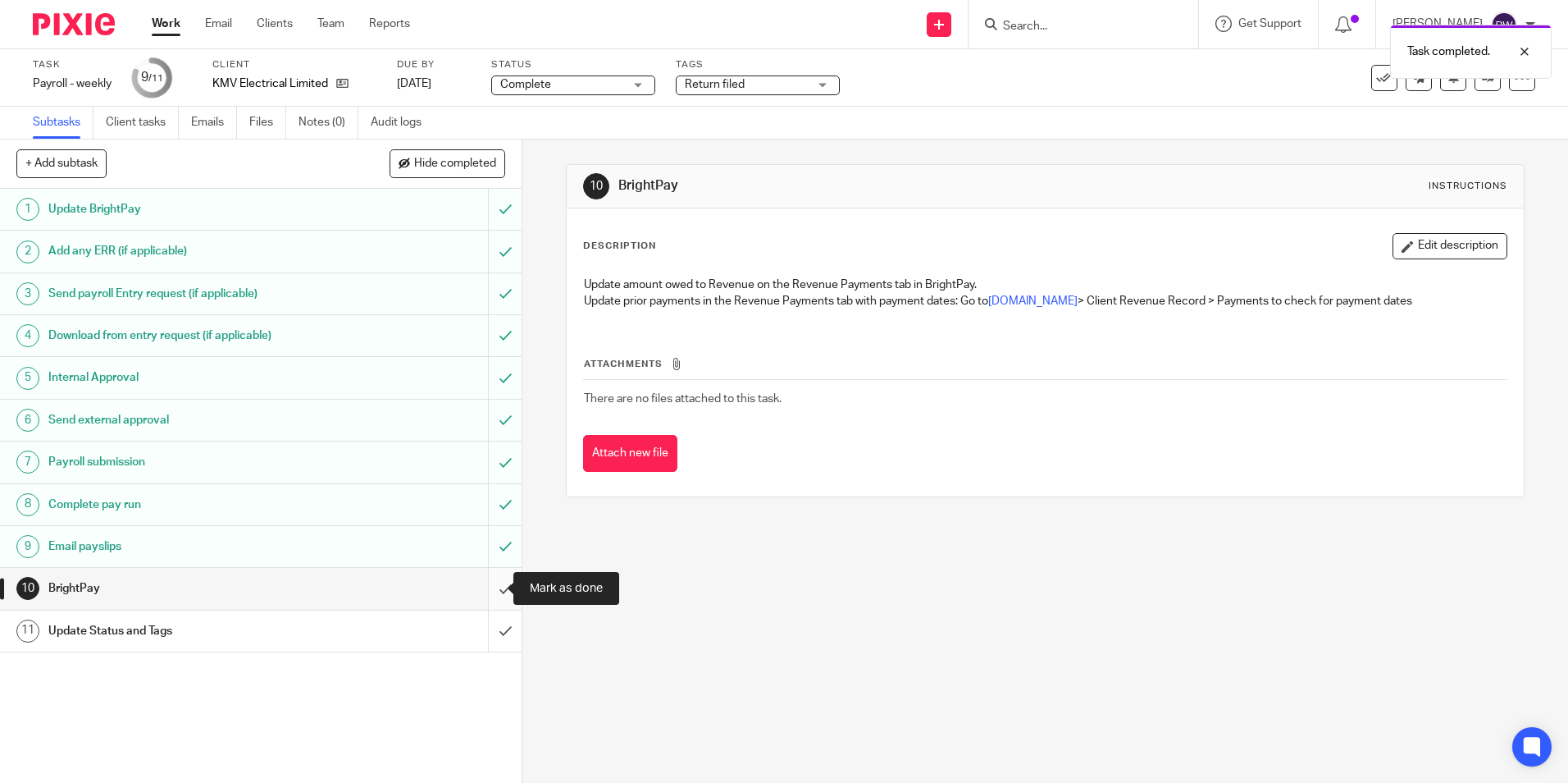
click at [479, 590] on input "submit" at bounding box center [261, 588] width 522 height 41
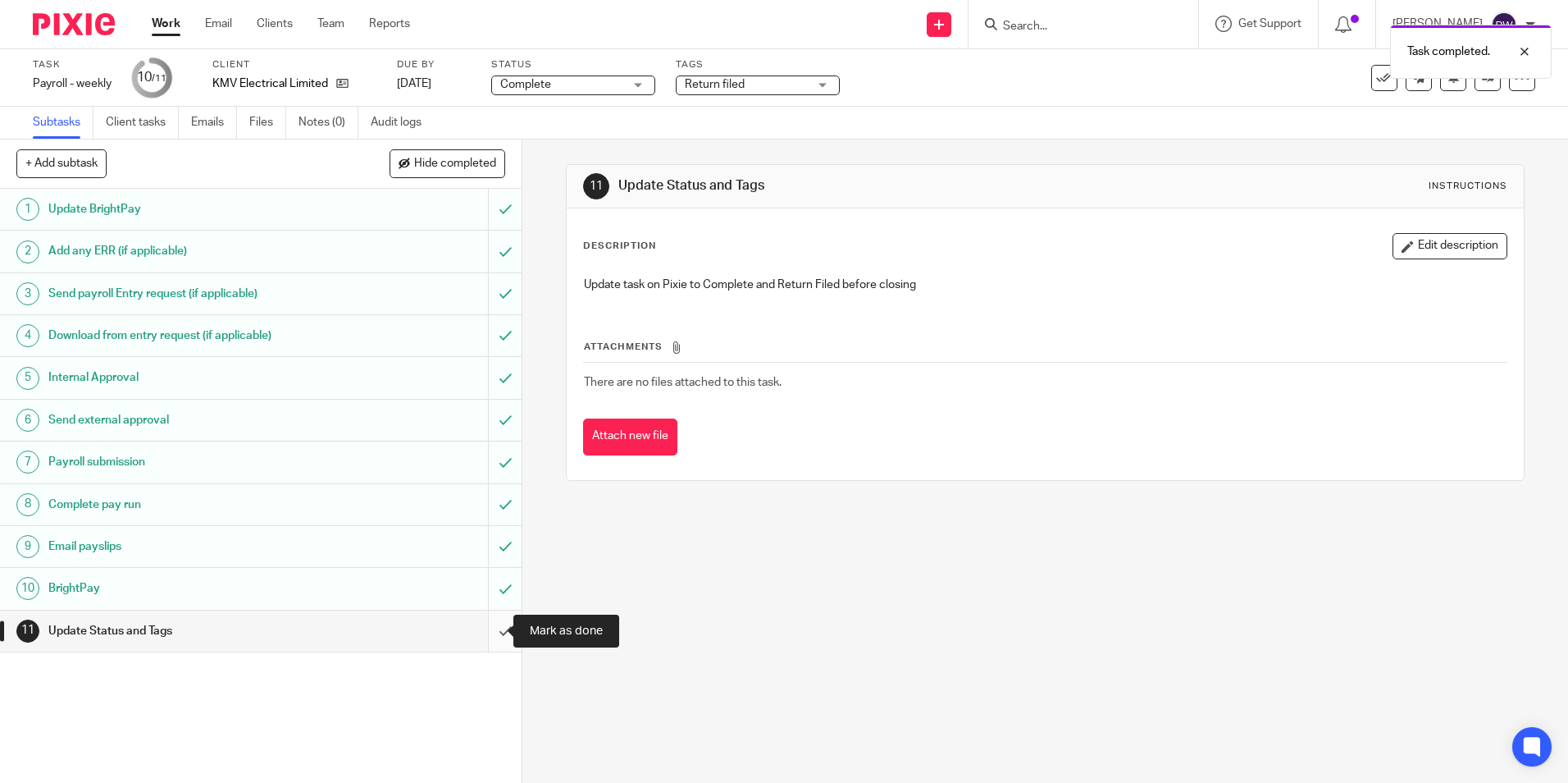
click at [483, 633] on input "submit" at bounding box center [261, 631] width 522 height 41
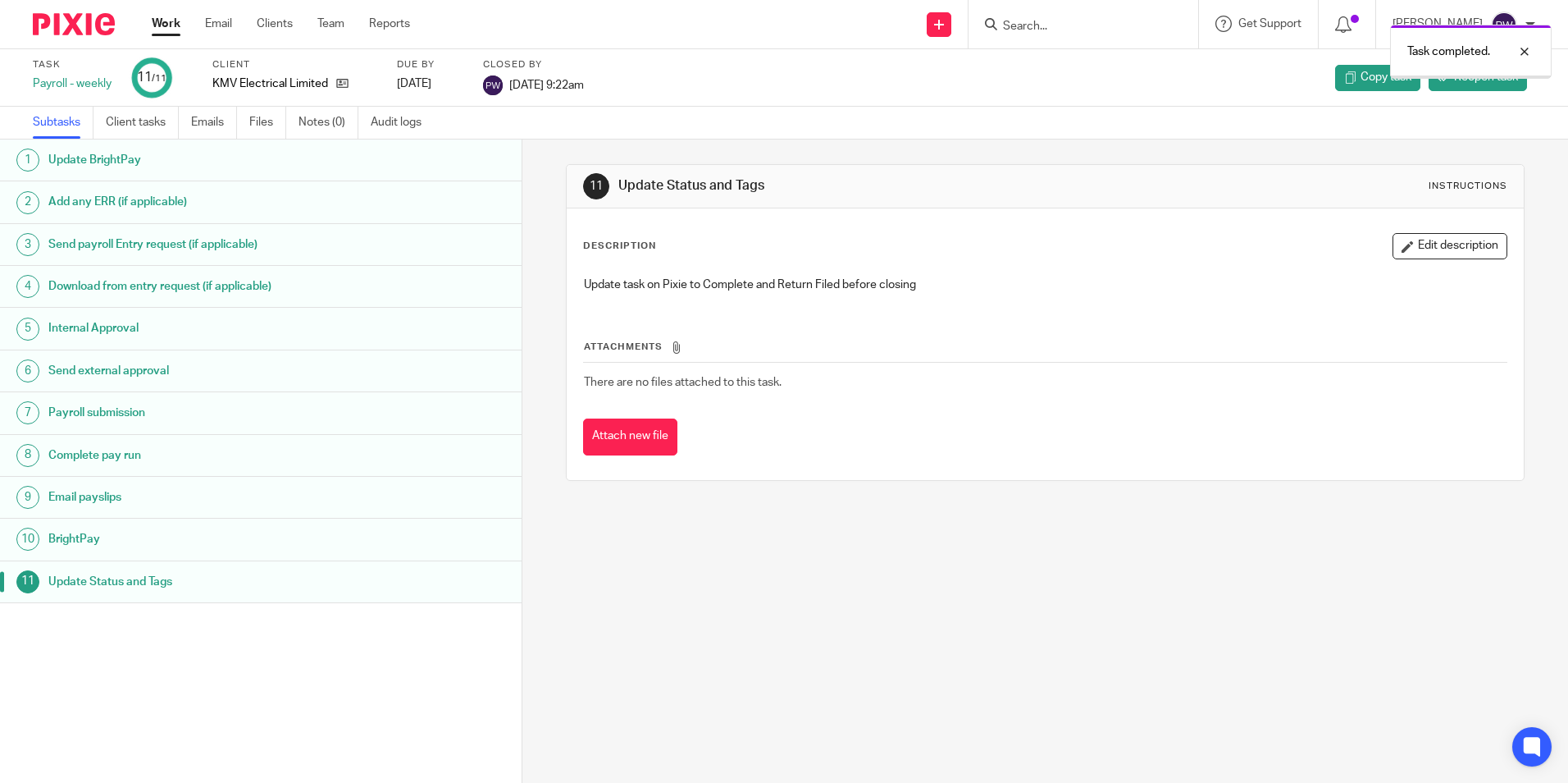
click at [161, 18] on link "Work" at bounding box center [165, 24] width 28 height 16
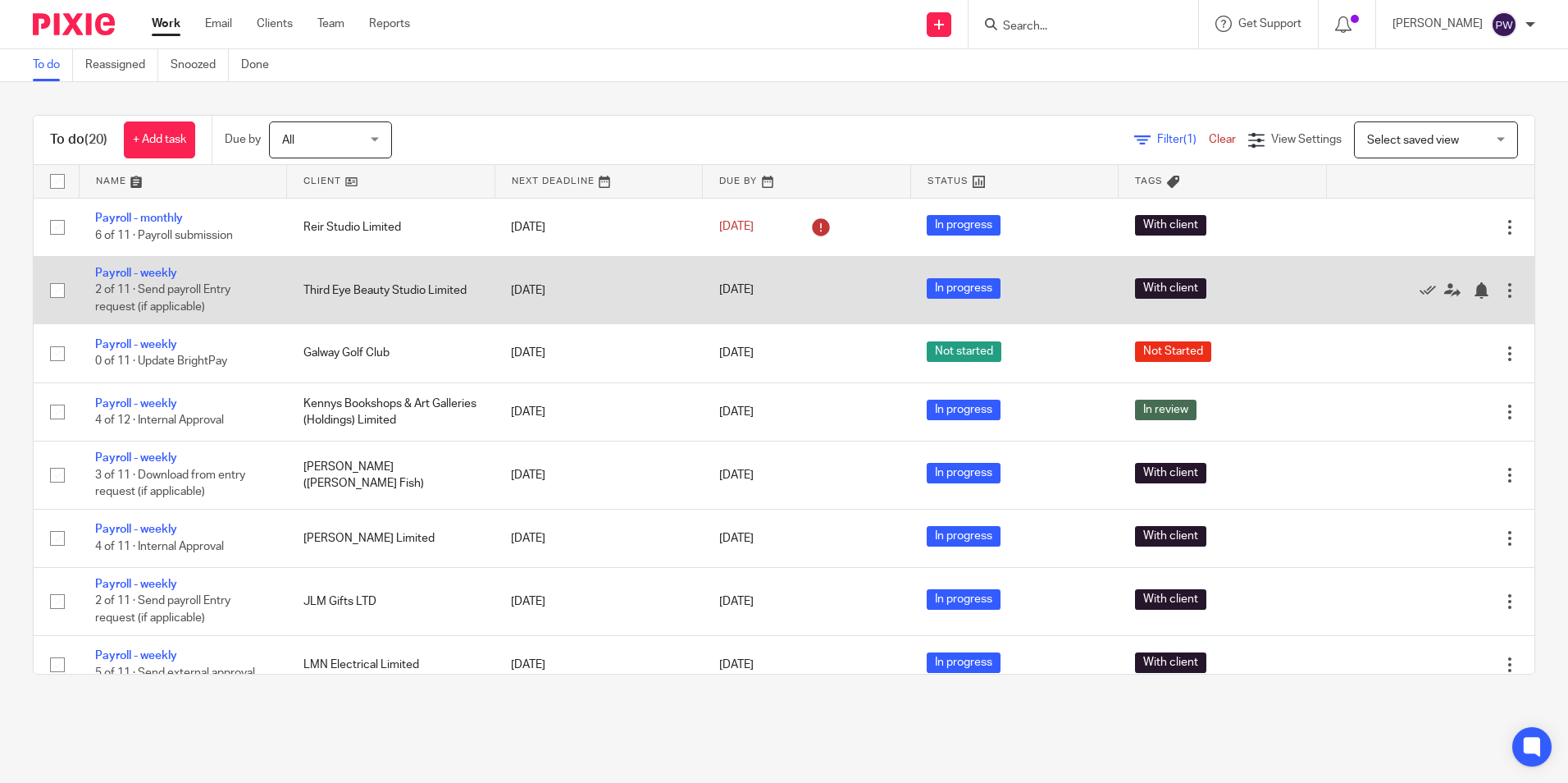
click at [143, 265] on td "Payroll - weekly 2 of 11 · Send payroll Entry request (if applicable)" at bounding box center [182, 290] width 208 height 68
click at [139, 273] on link "Payroll - weekly" at bounding box center [136, 273] width 82 height 12
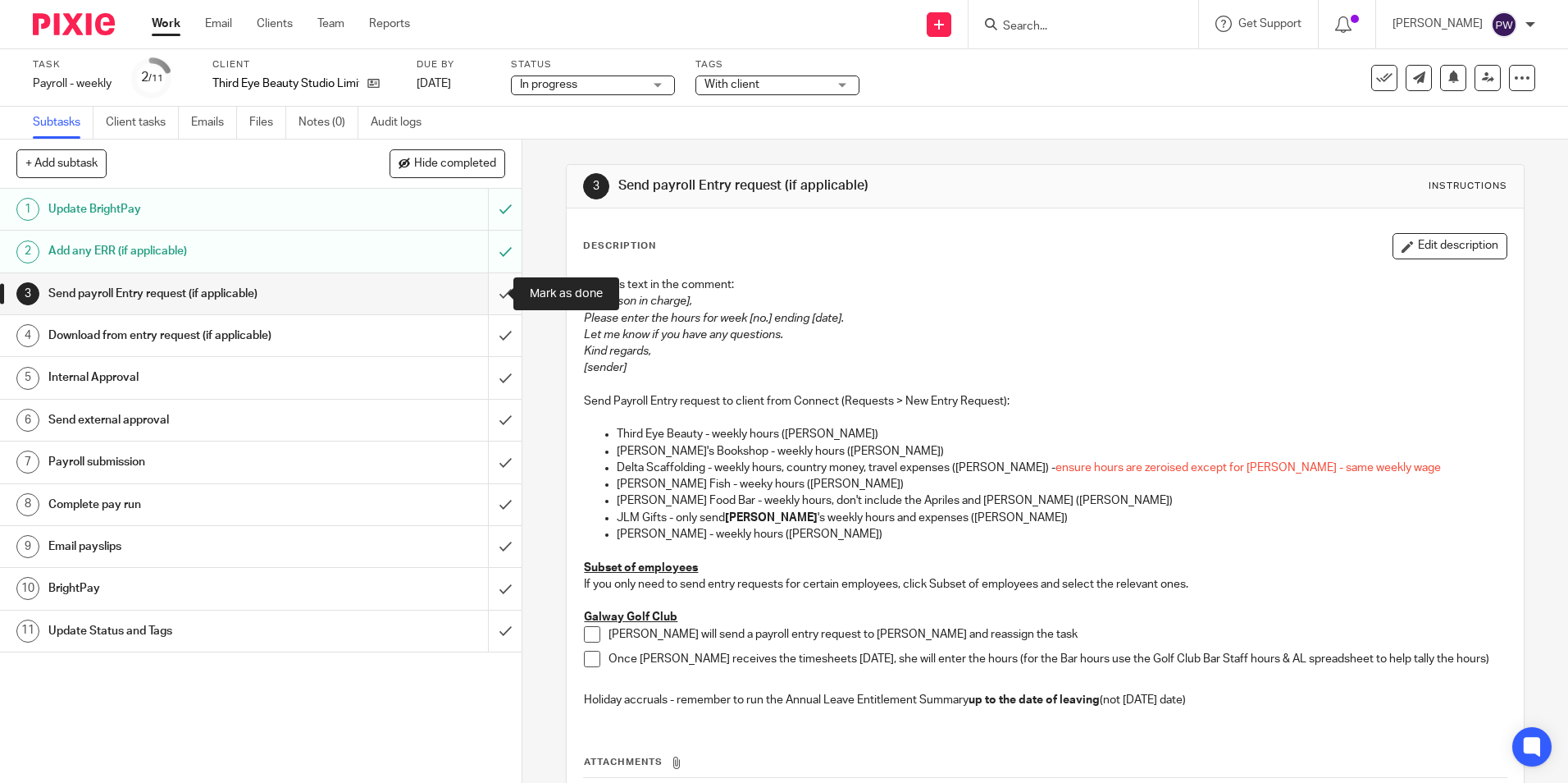
click at [490, 295] on input "submit" at bounding box center [261, 293] width 522 height 41
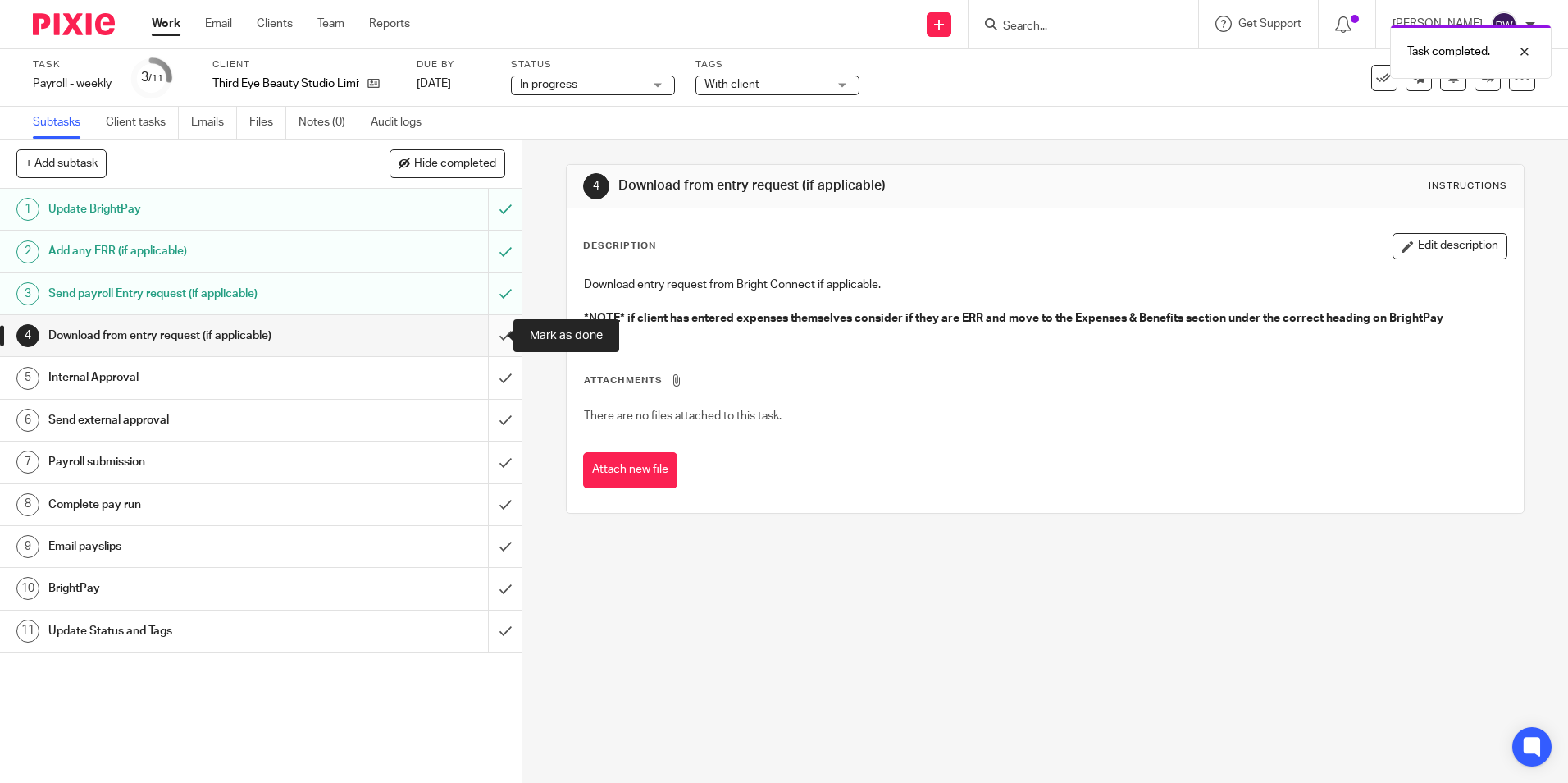
click at [491, 343] on input "submit" at bounding box center [261, 335] width 522 height 41
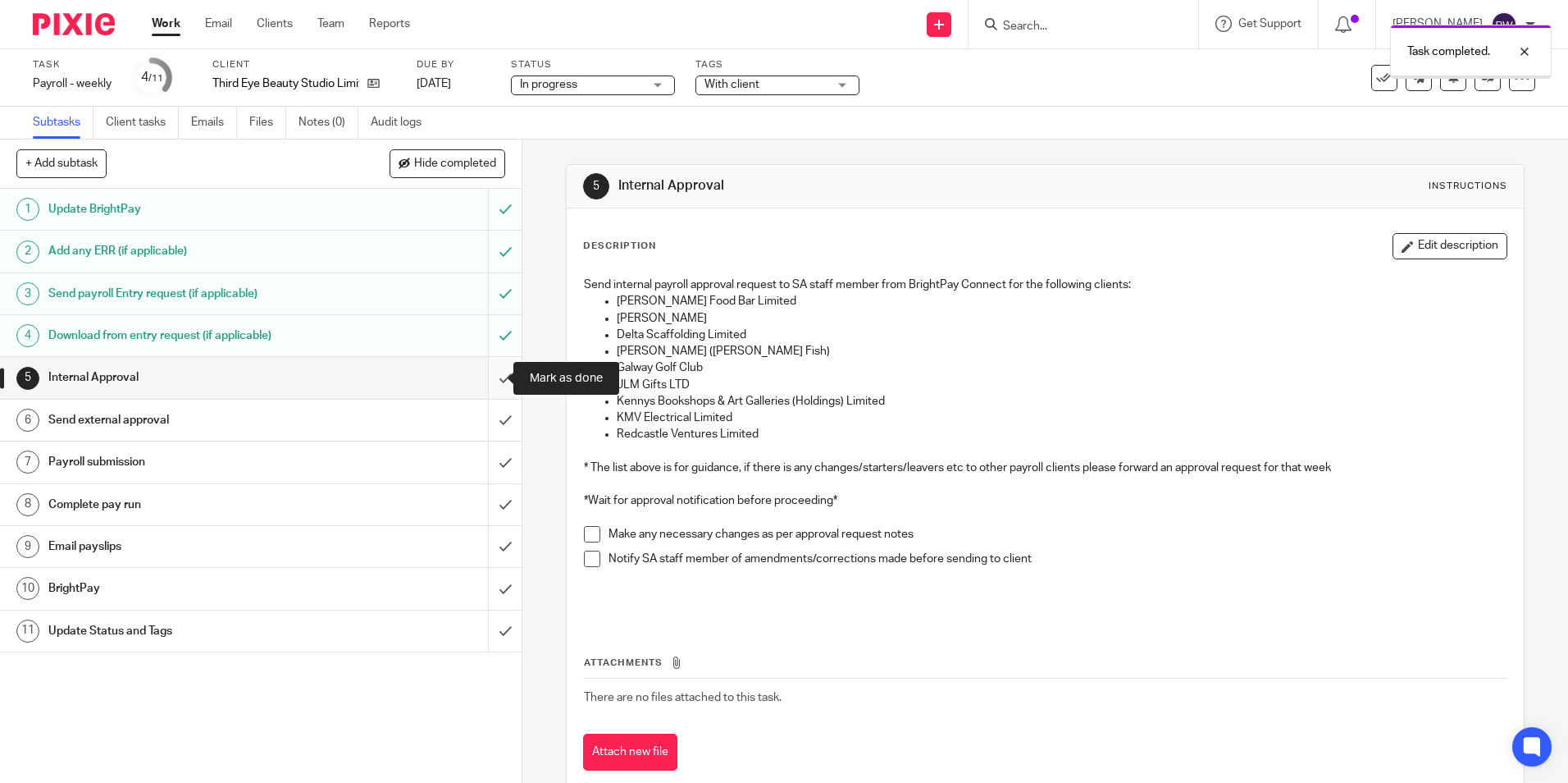
click at [492, 379] on input "submit" at bounding box center [261, 377] width 522 height 41
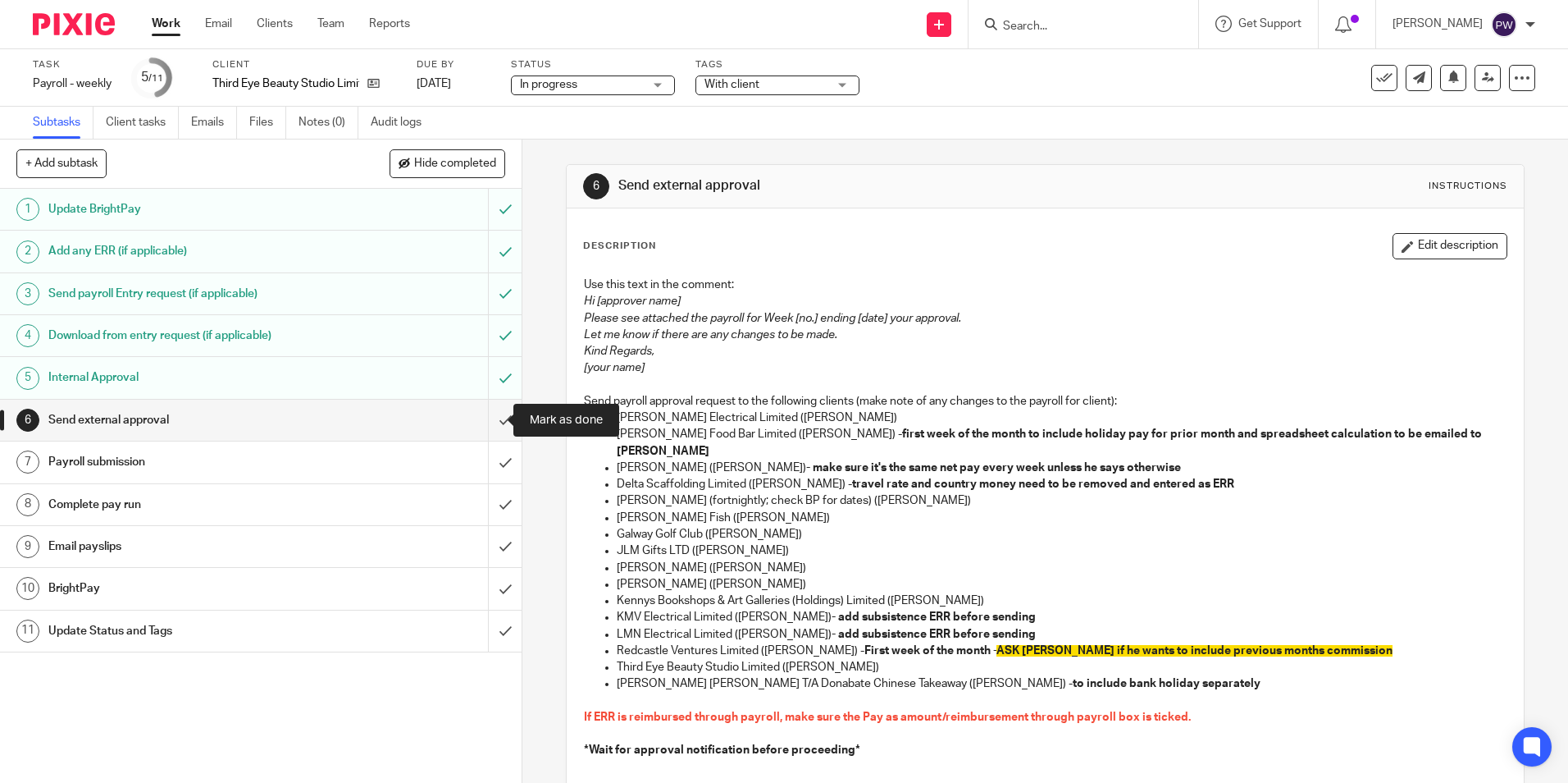
click at [490, 423] on input "submit" at bounding box center [261, 420] width 522 height 41
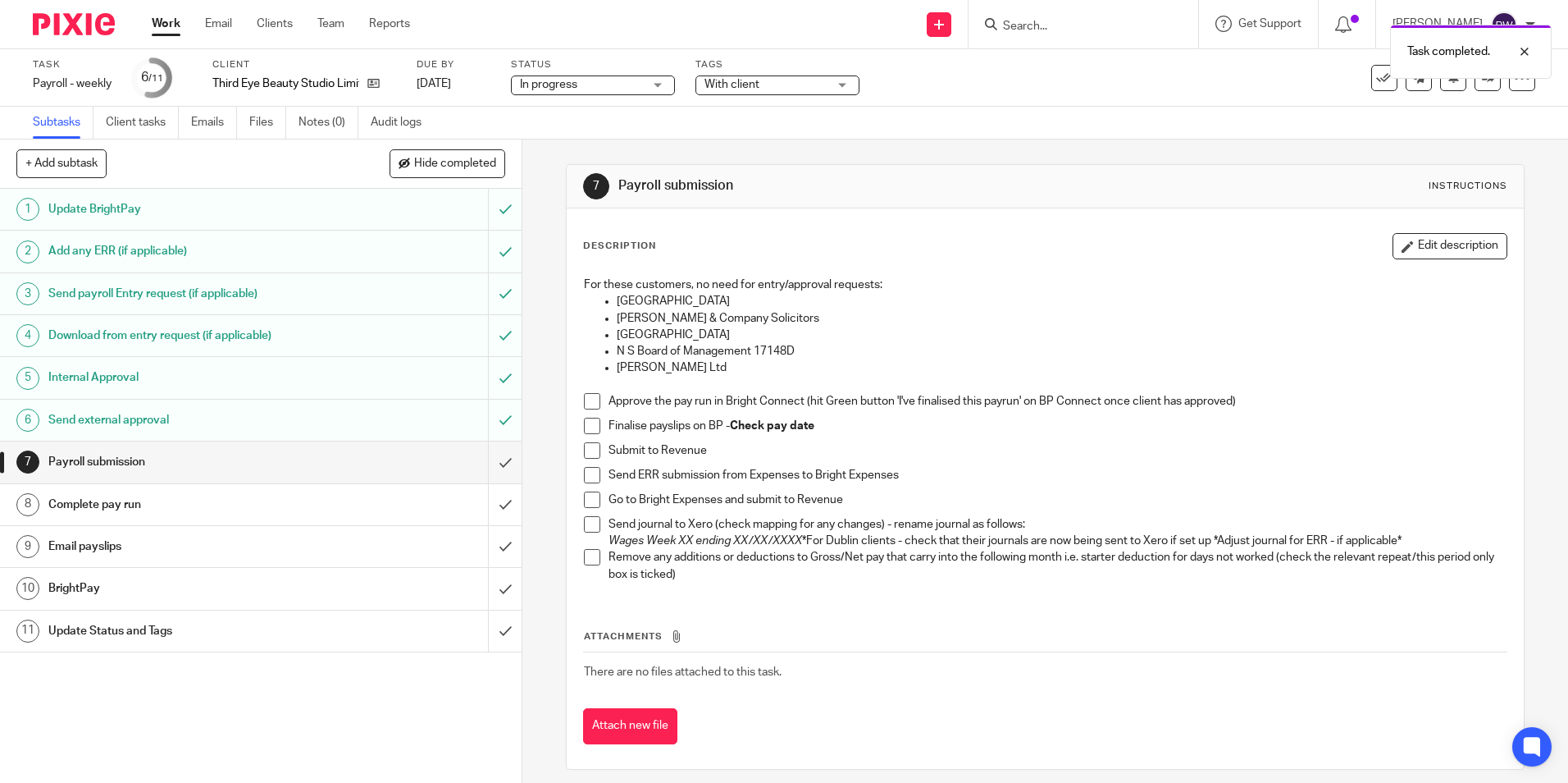
click at [589, 396] on span at bounding box center [592, 402] width 16 height 16
click at [587, 425] on span at bounding box center [592, 426] width 16 height 16
click at [584, 452] on span at bounding box center [592, 451] width 16 height 16
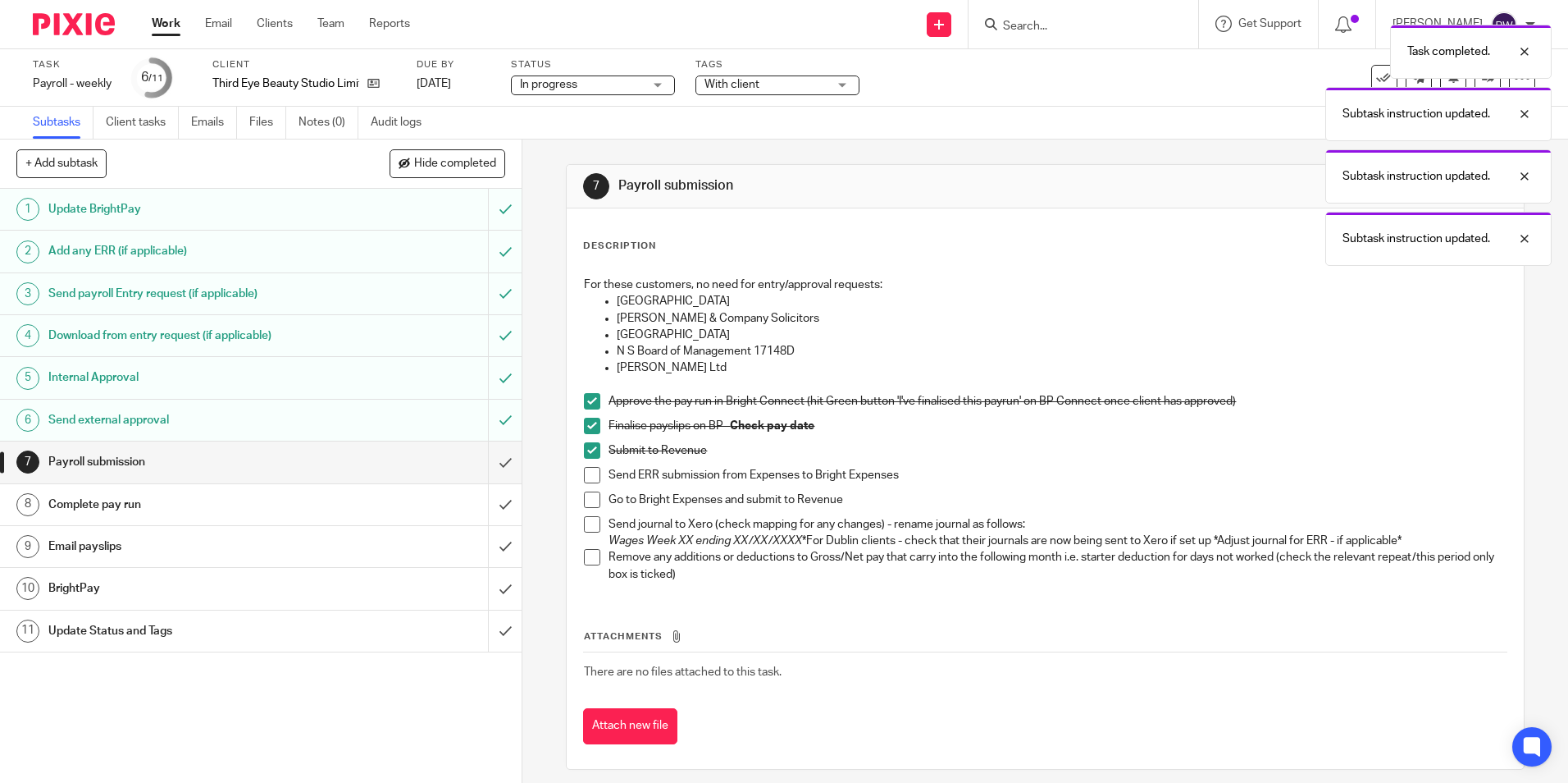
click at [584, 475] on span at bounding box center [592, 475] width 16 height 16
click at [586, 496] on span at bounding box center [592, 500] width 16 height 16
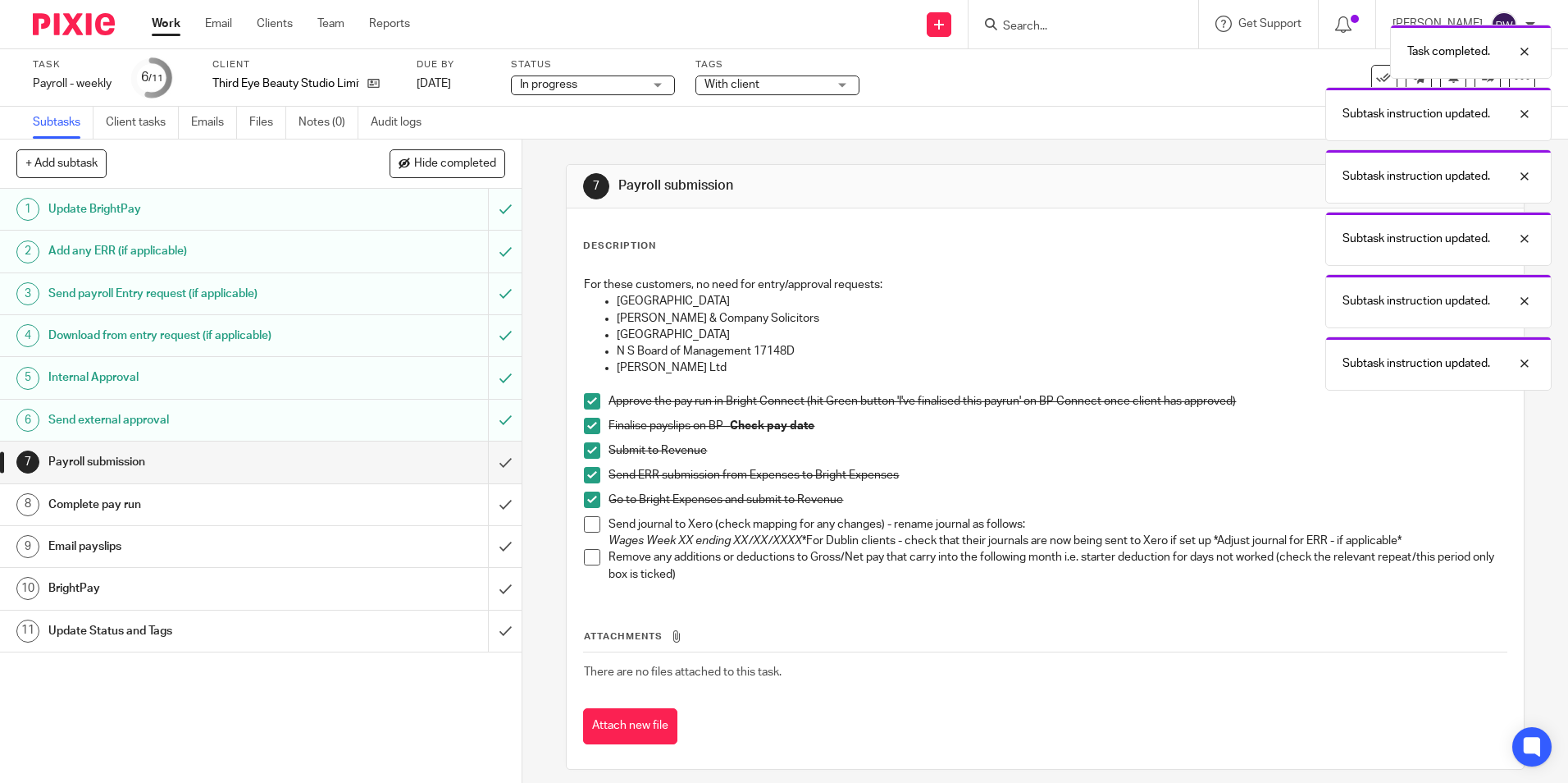
click at [584, 524] on span at bounding box center [592, 525] width 16 height 16
click at [584, 557] on span at bounding box center [592, 558] width 16 height 16
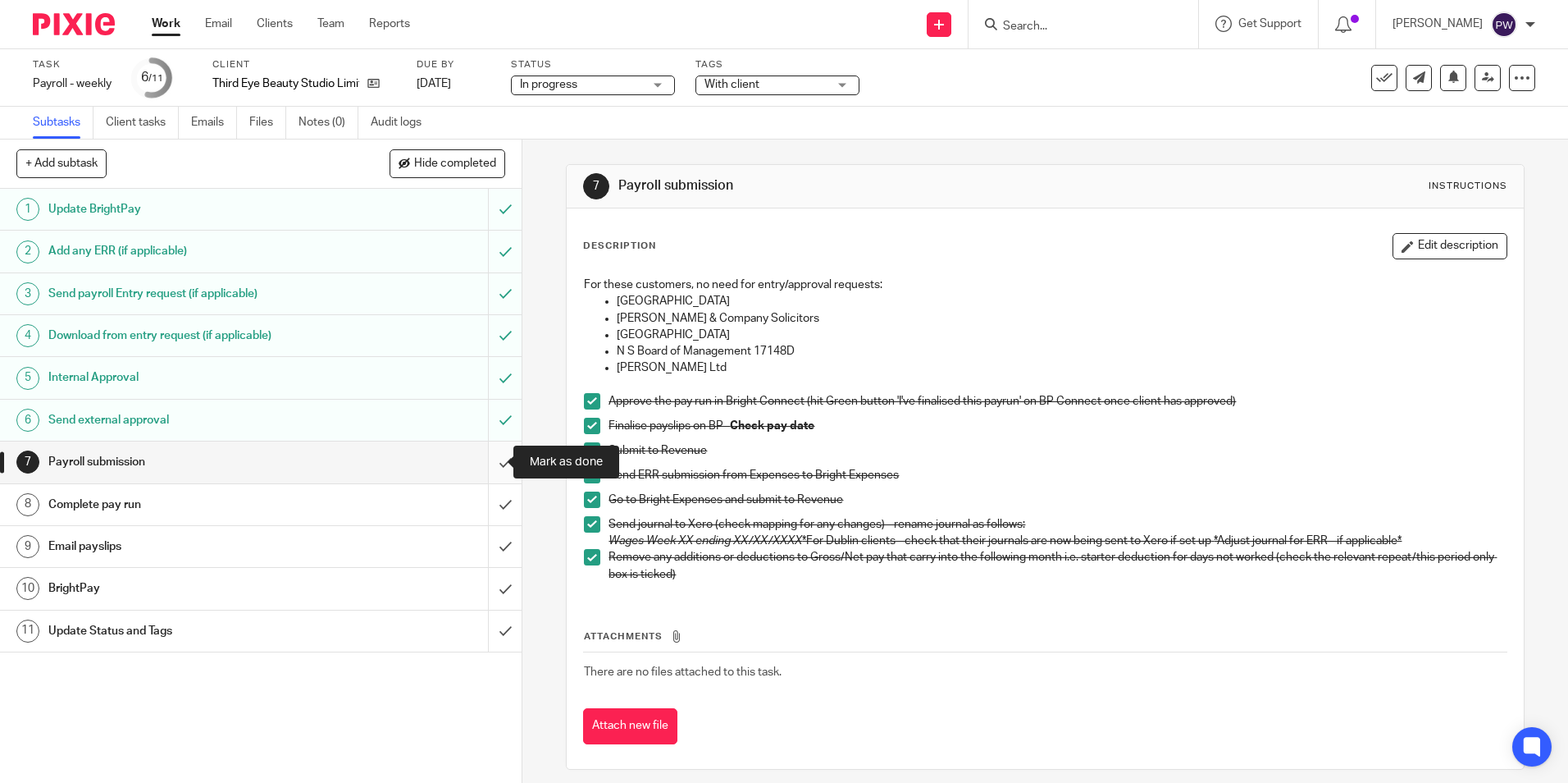
click at [492, 465] on input "submit" at bounding box center [261, 462] width 522 height 41
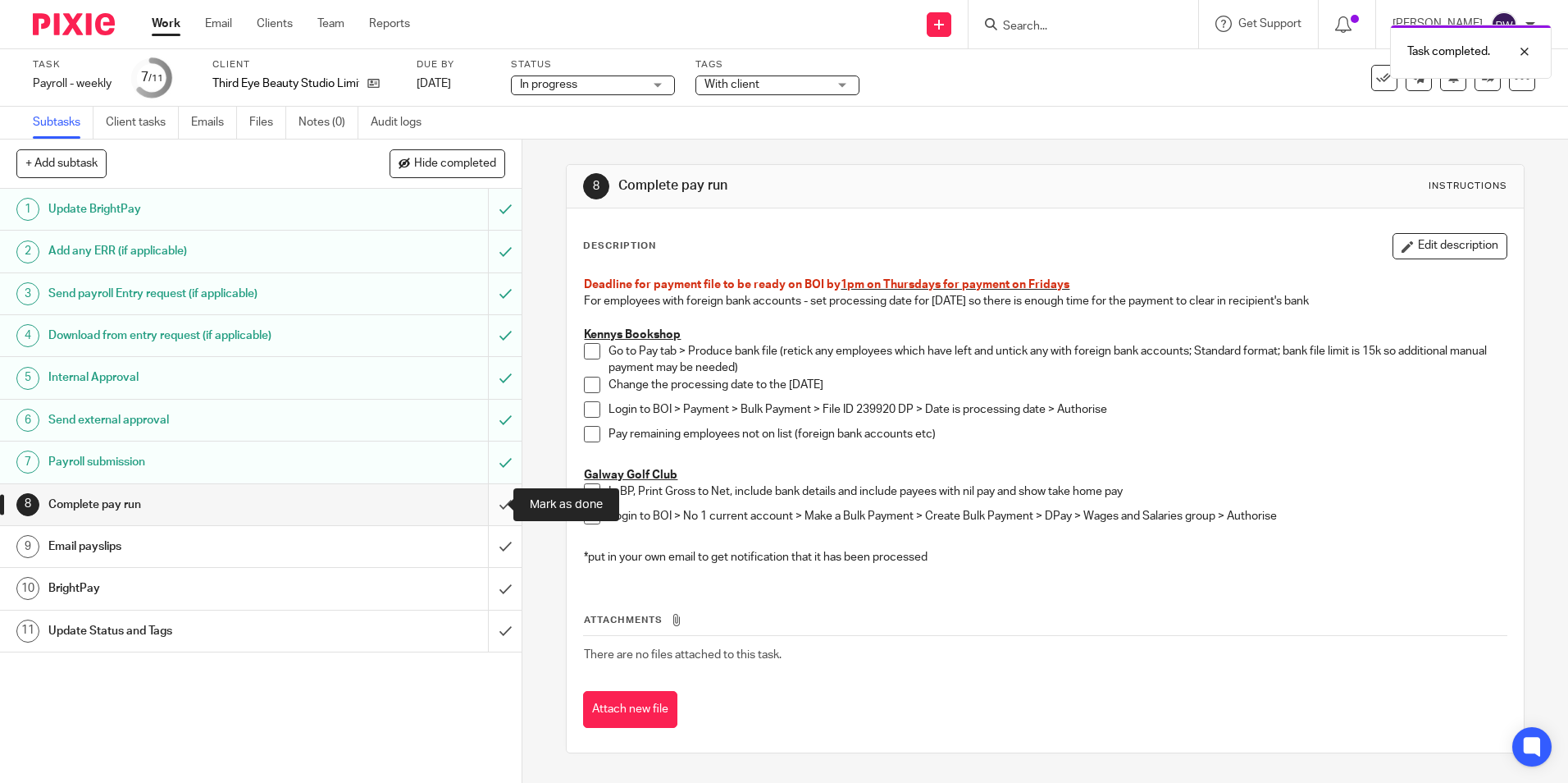
click at [492, 500] on input "submit" at bounding box center [261, 505] width 522 height 41
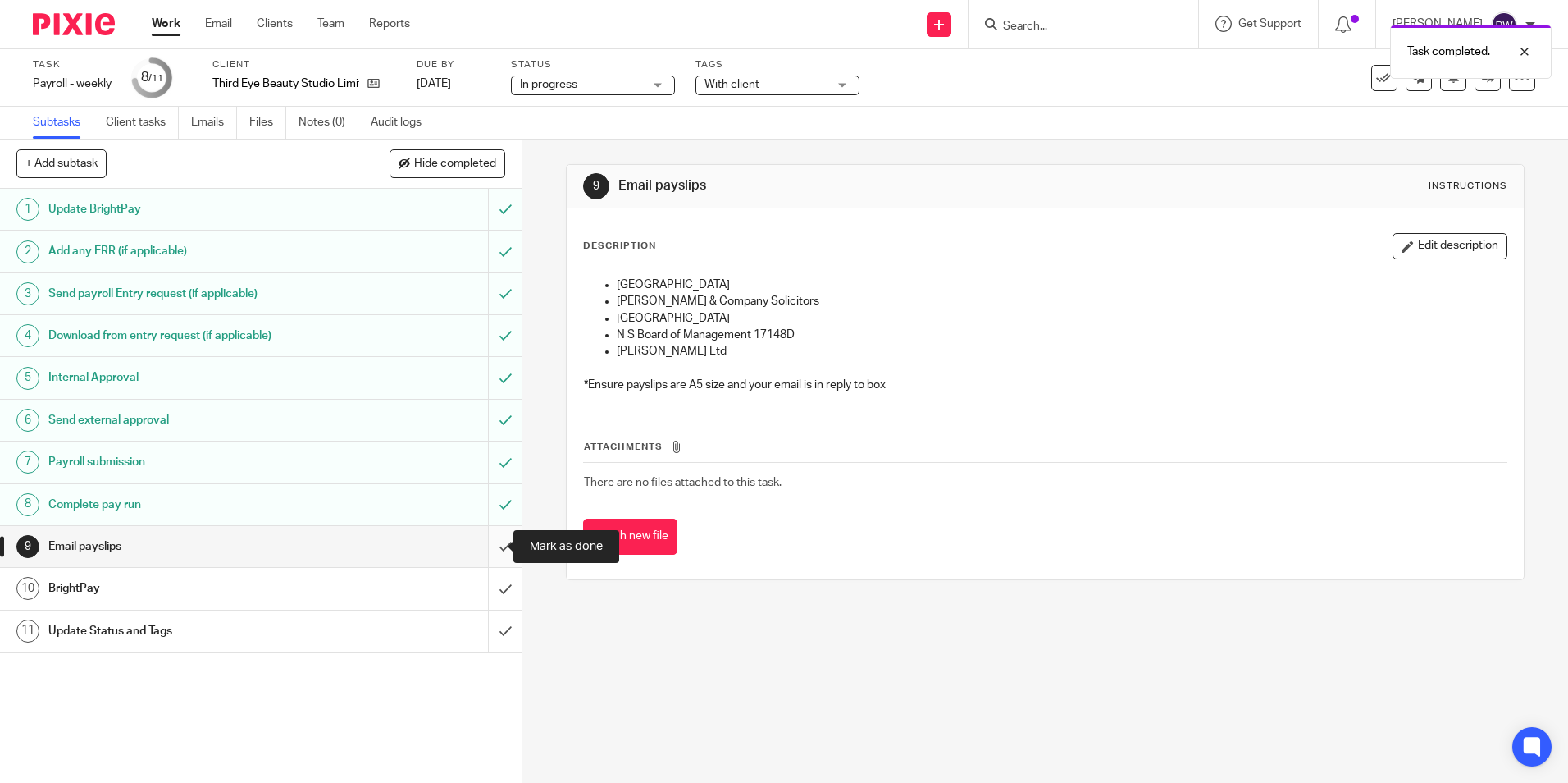
click at [486, 554] on input "submit" at bounding box center [261, 546] width 522 height 41
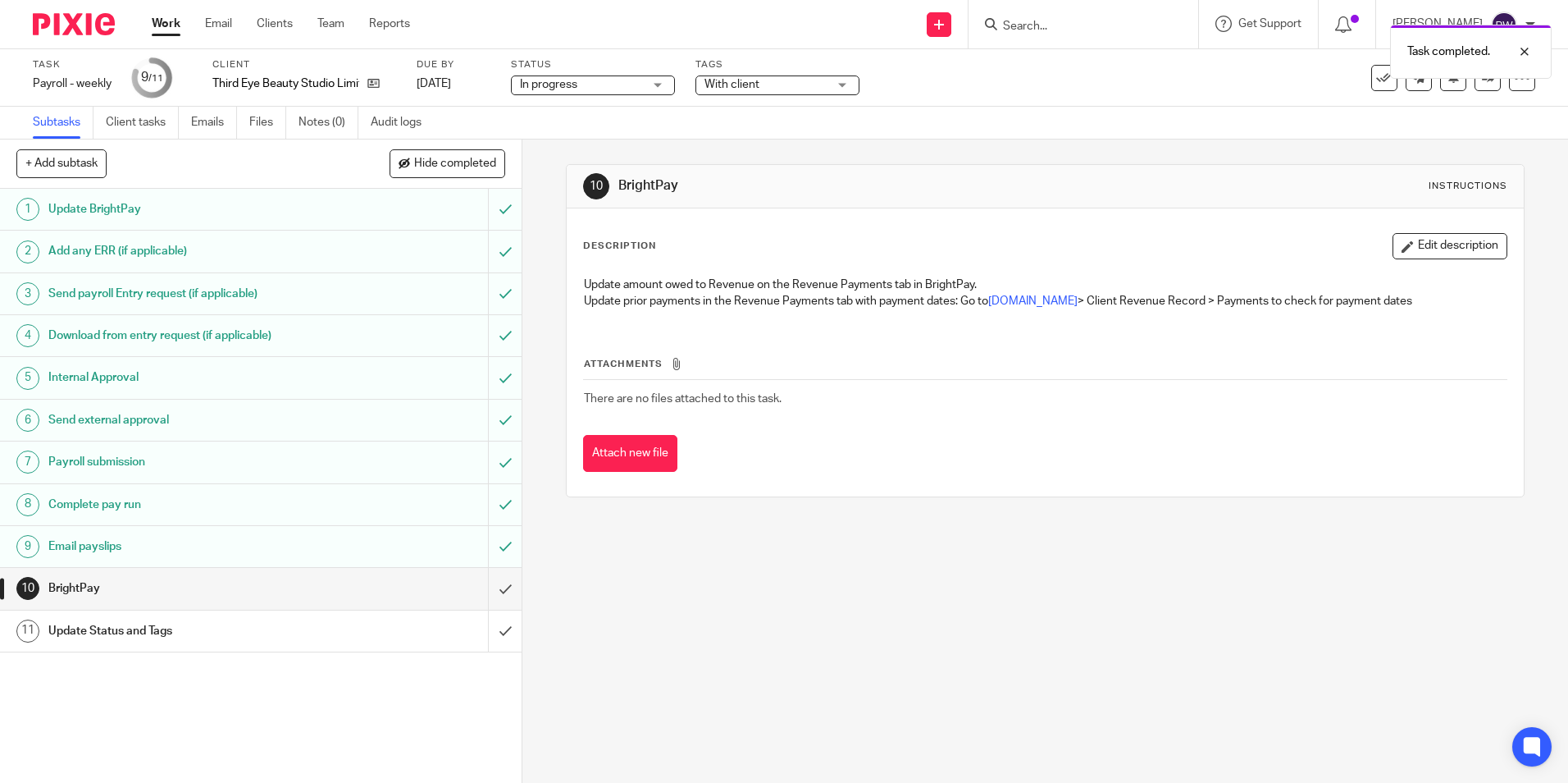
click at [627, 83] on span "In progress" at bounding box center [581, 85] width 123 height 17
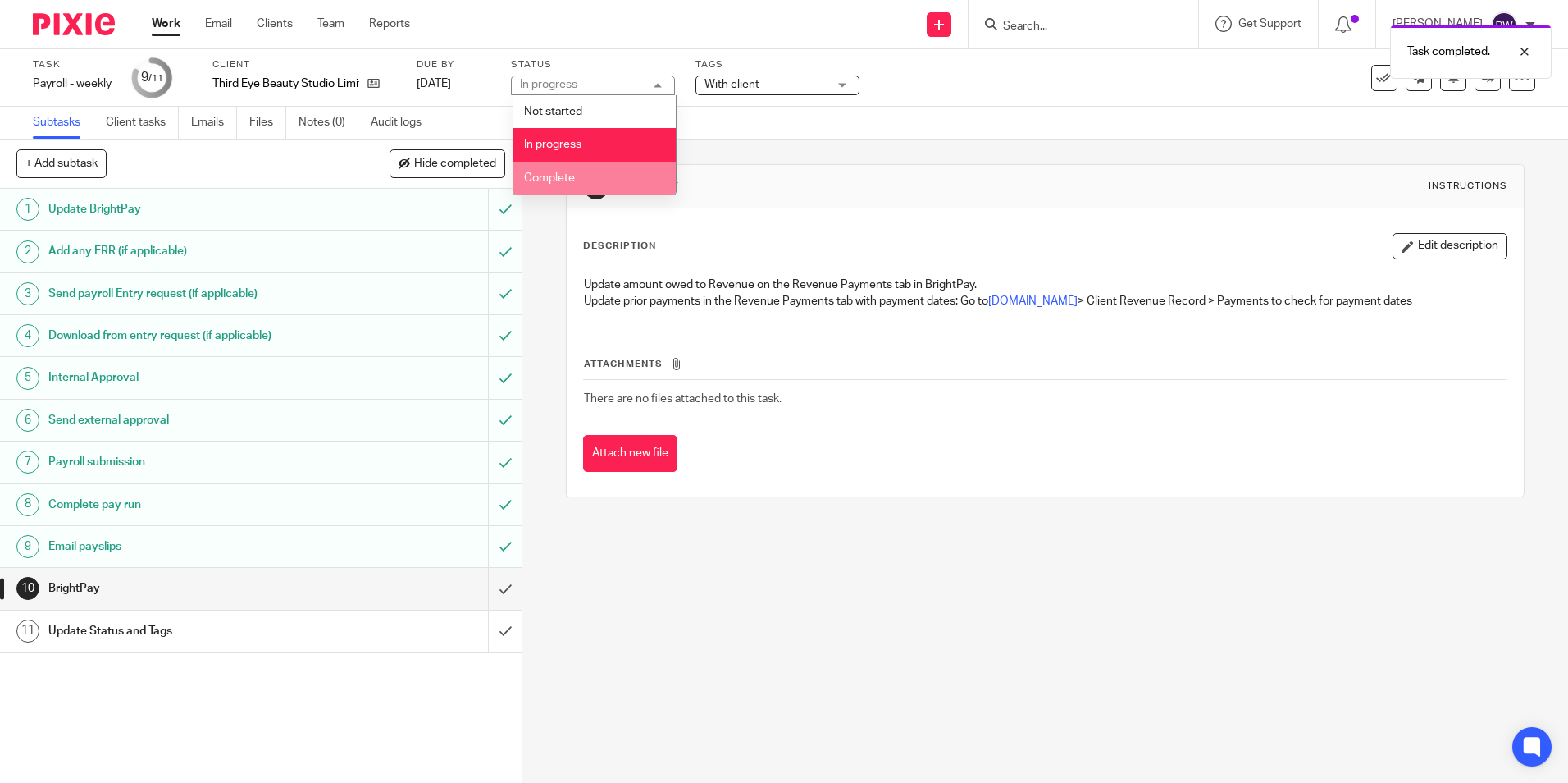
click at [584, 167] on li "Complete" at bounding box center [595, 178] width 162 height 34
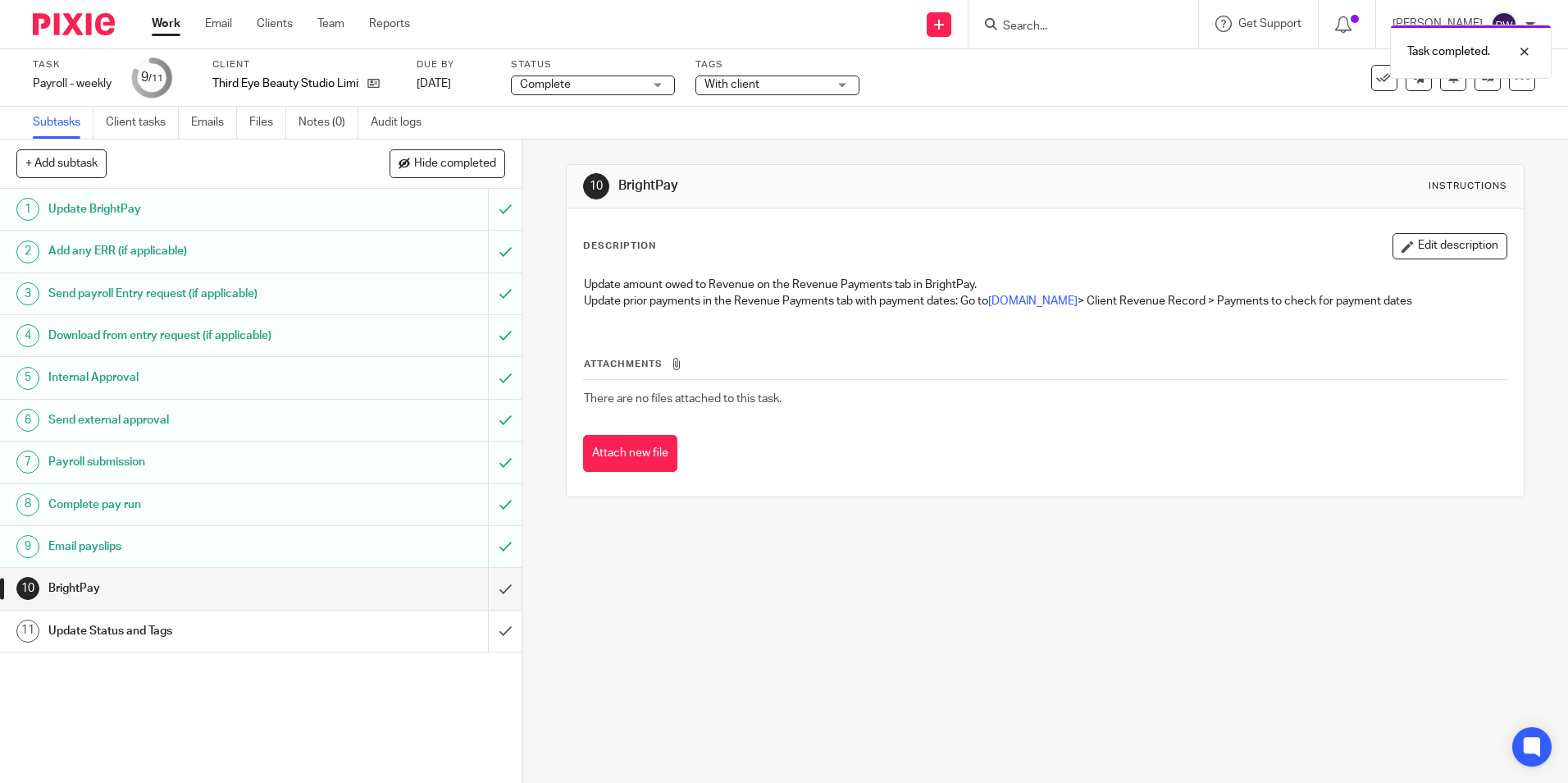
click at [704, 78] on div "With client" at bounding box center [777, 86] width 164 height 20
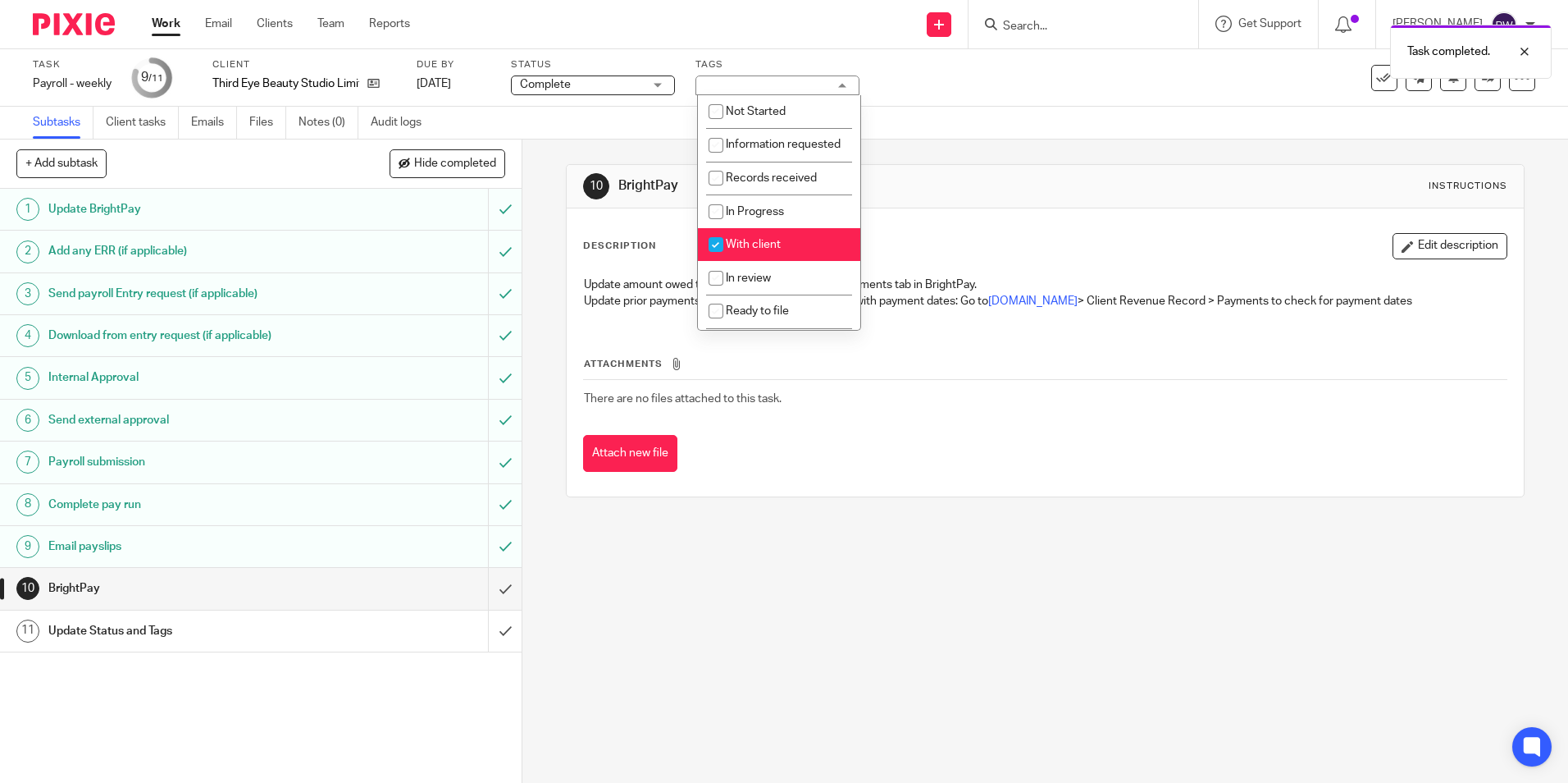
click at [753, 250] on span "With client" at bounding box center [753, 245] width 55 height 12
checkbox input "false"
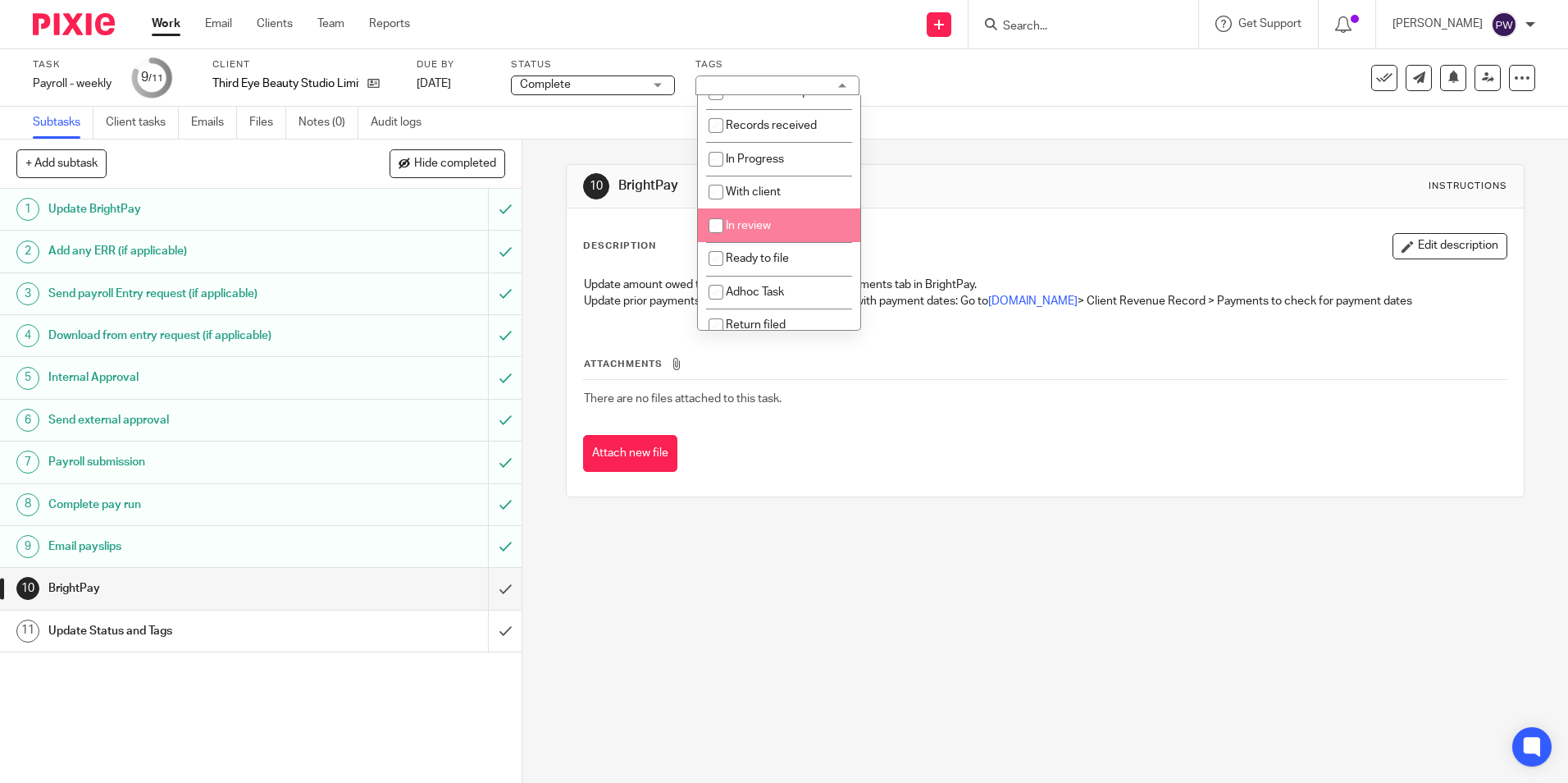
scroll to position [115, 0]
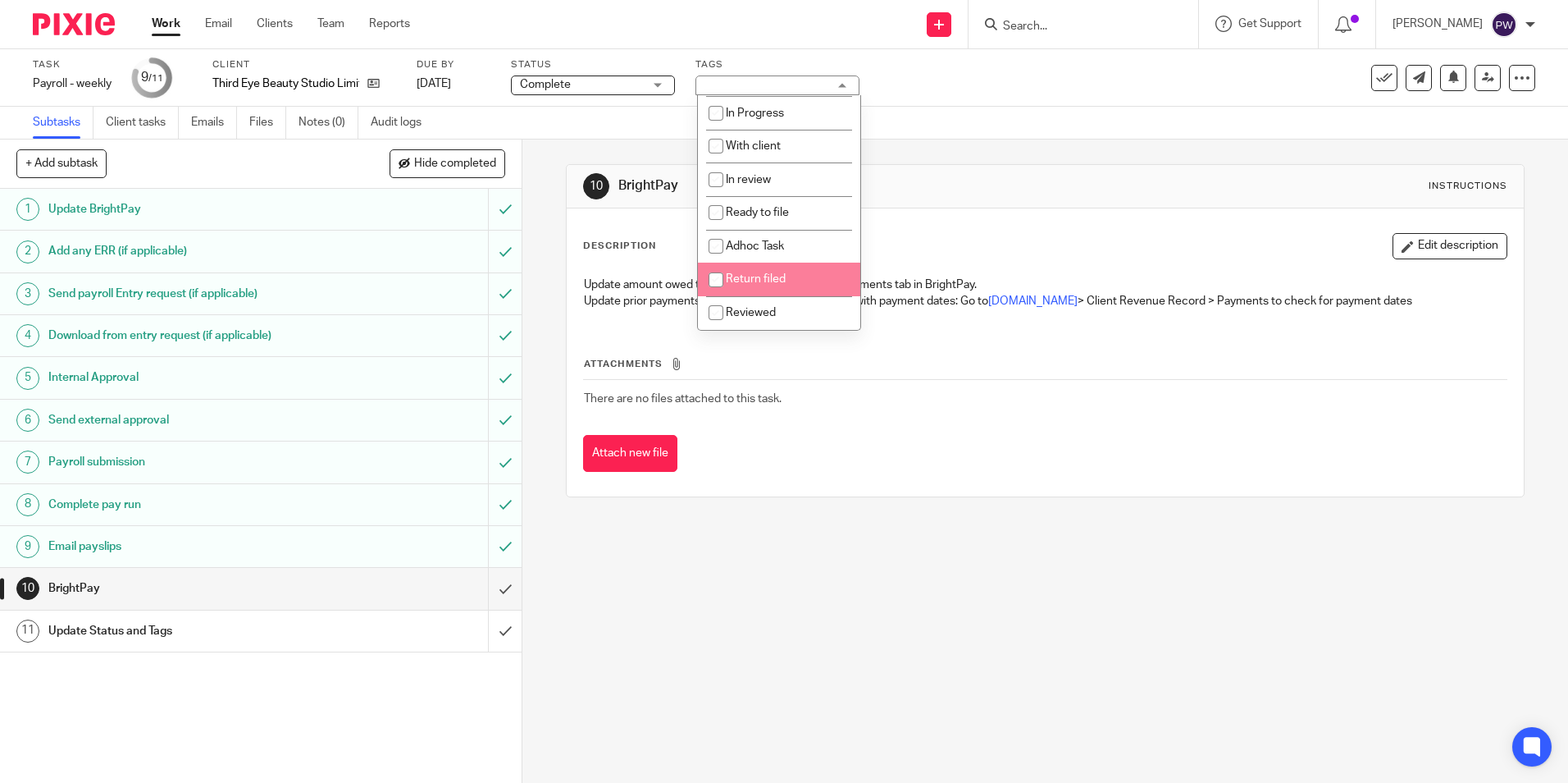
click at [735, 280] on span "Return filed" at bounding box center [756, 278] width 60 height 12
checkbox input "true"
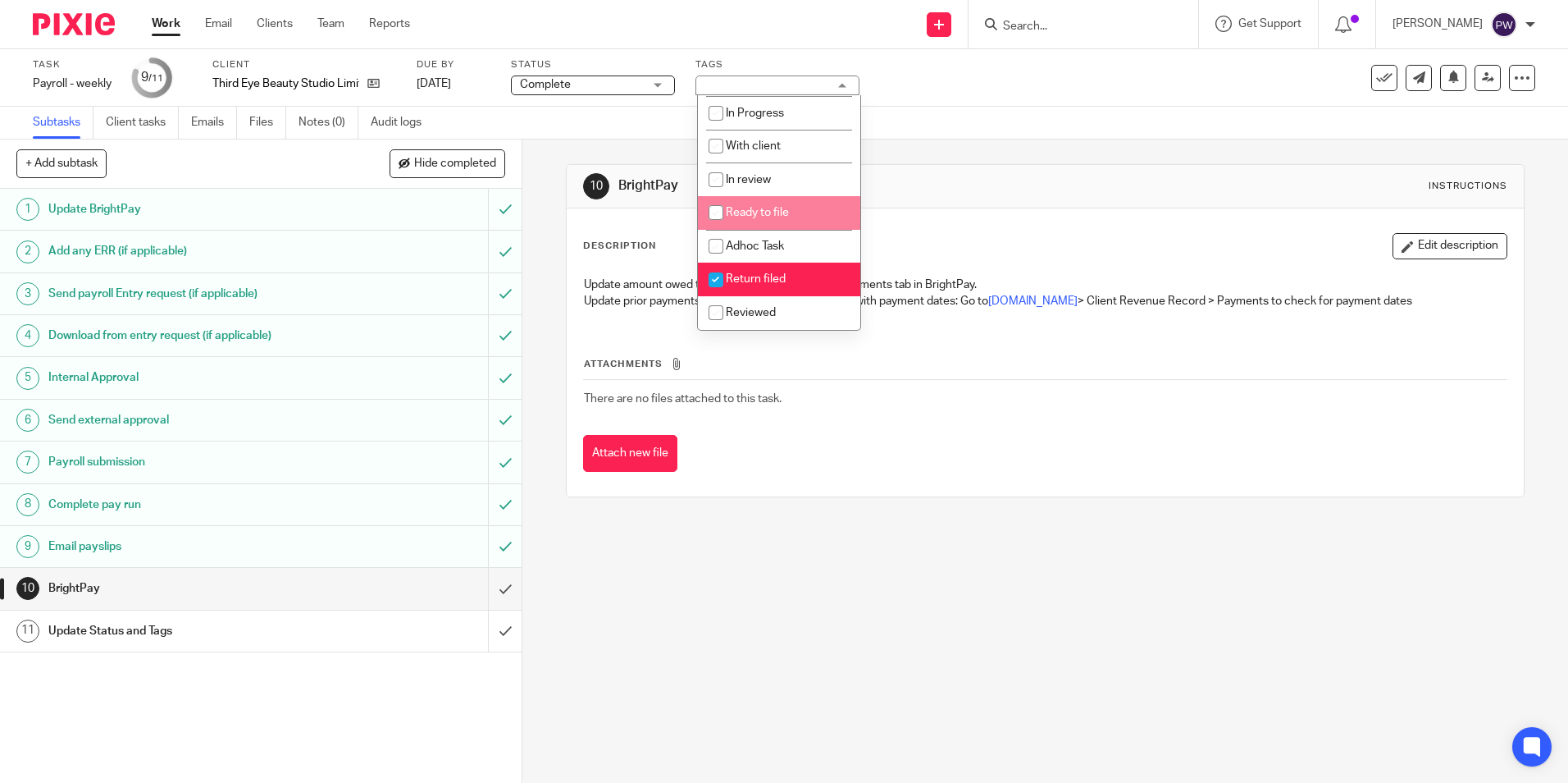
click at [933, 101] on div "Task Payroll - weekly Save Payroll - weekly 9 /11 Client Third Eye Beauty Studi…" at bounding box center [784, 78] width 1568 height 57
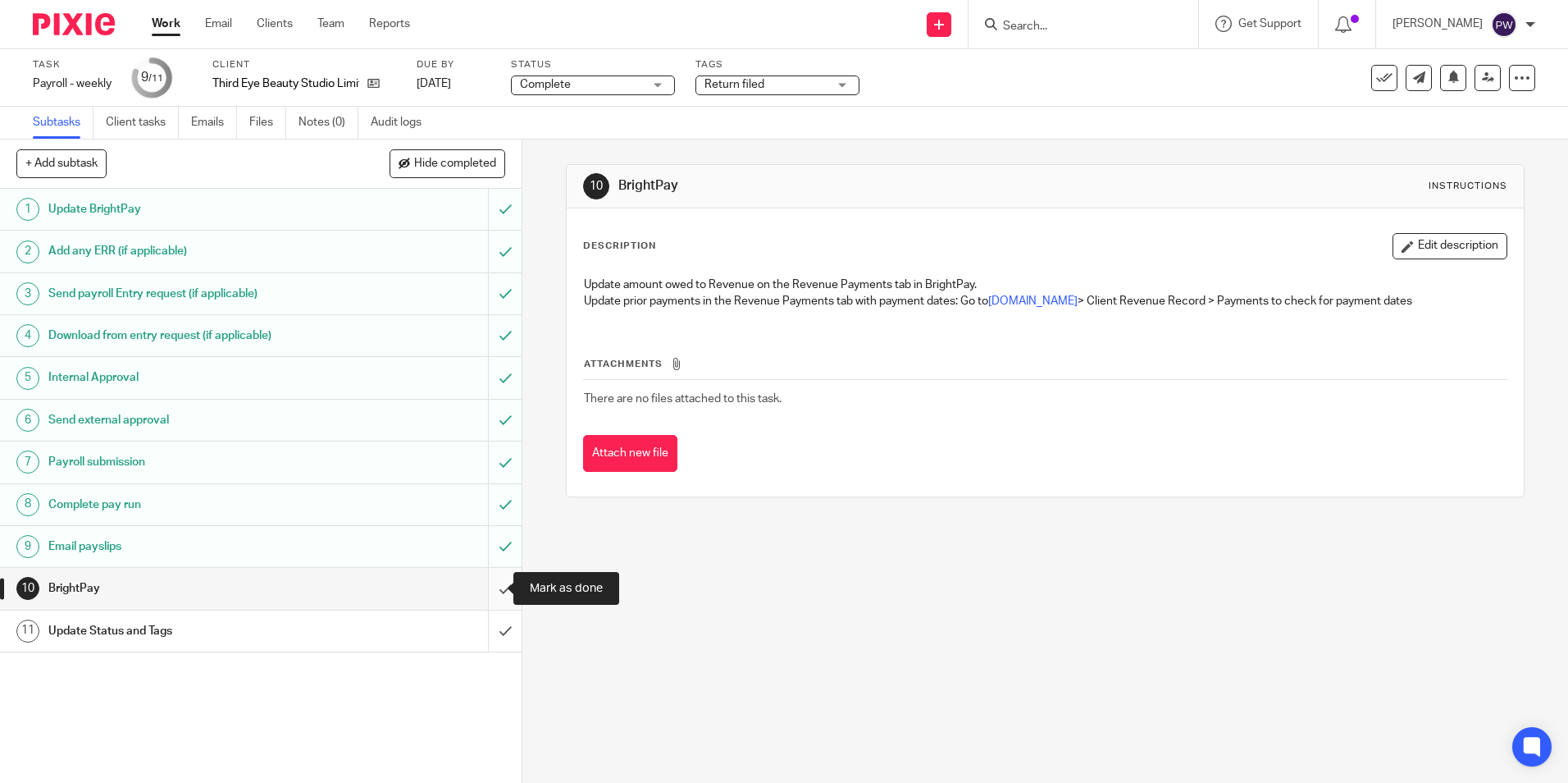
click at [484, 590] on input "submit" at bounding box center [261, 588] width 522 height 41
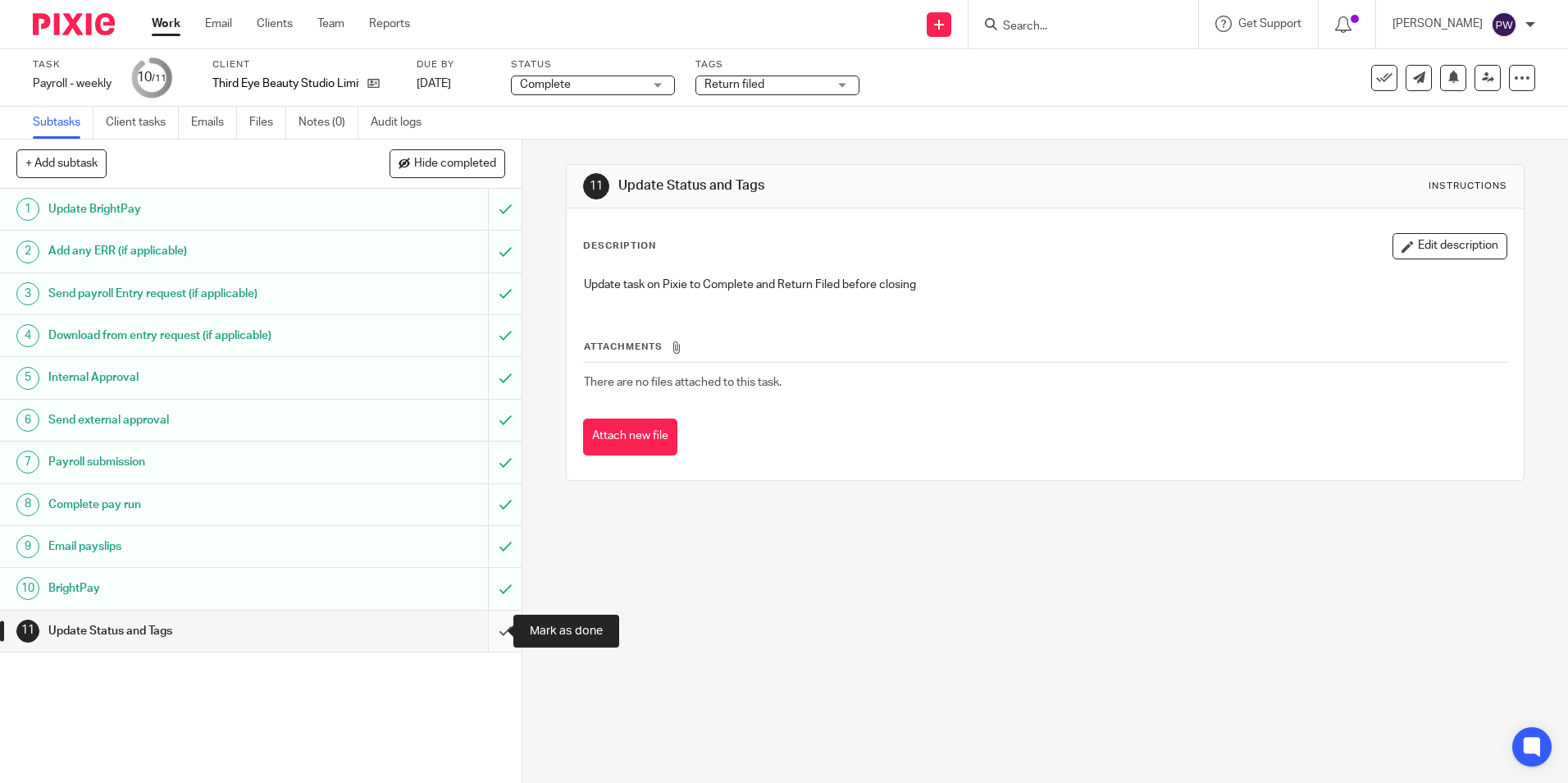
click at [483, 628] on input "submit" at bounding box center [261, 631] width 522 height 41
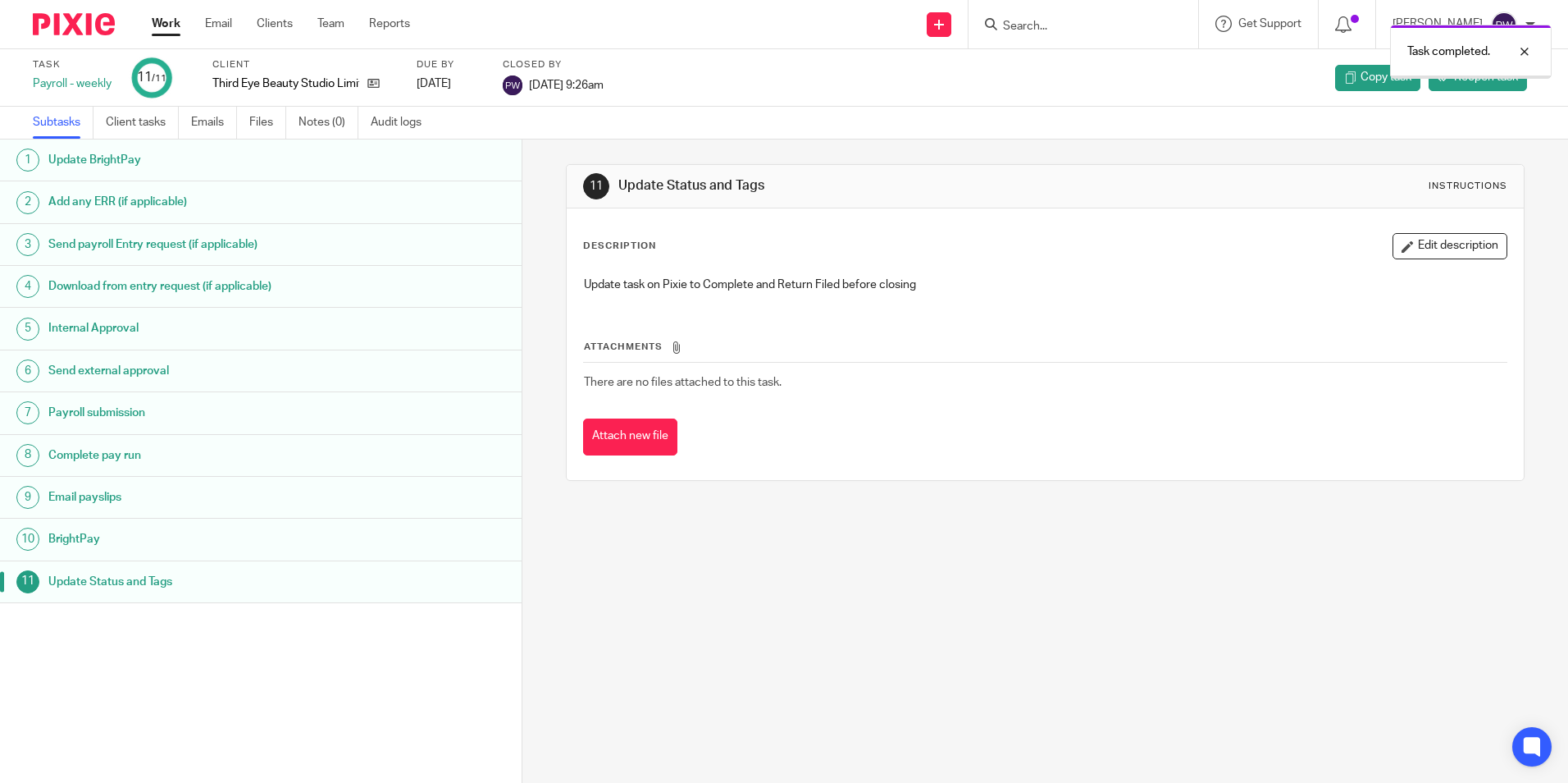
drag, startPoint x: 0, startPoint y: 0, endPoint x: 167, endPoint y: 29, distance: 169.5
click at [167, 29] on link "Work" at bounding box center [165, 24] width 28 height 16
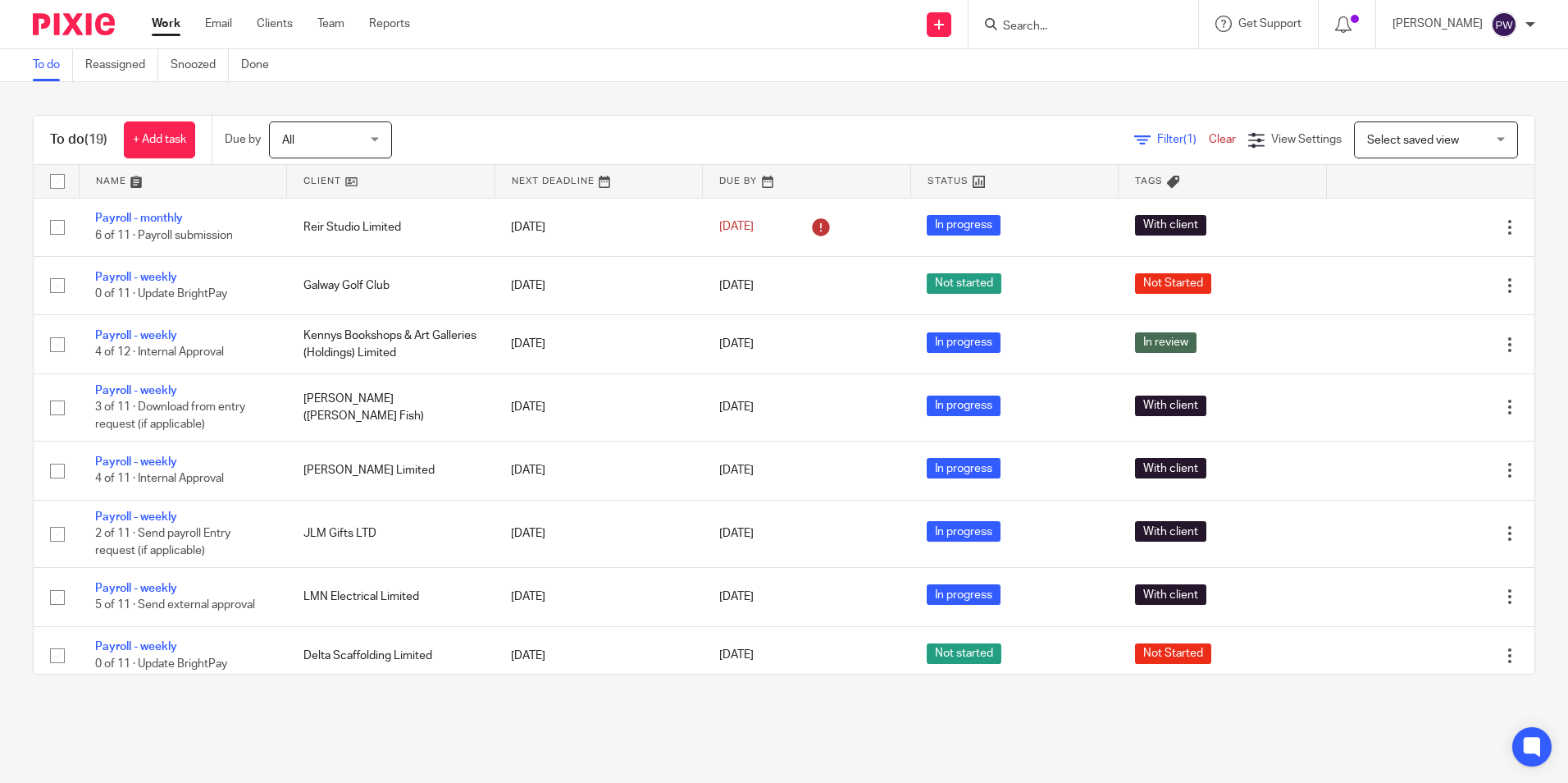
click at [163, 25] on link "Work" at bounding box center [165, 24] width 28 height 16
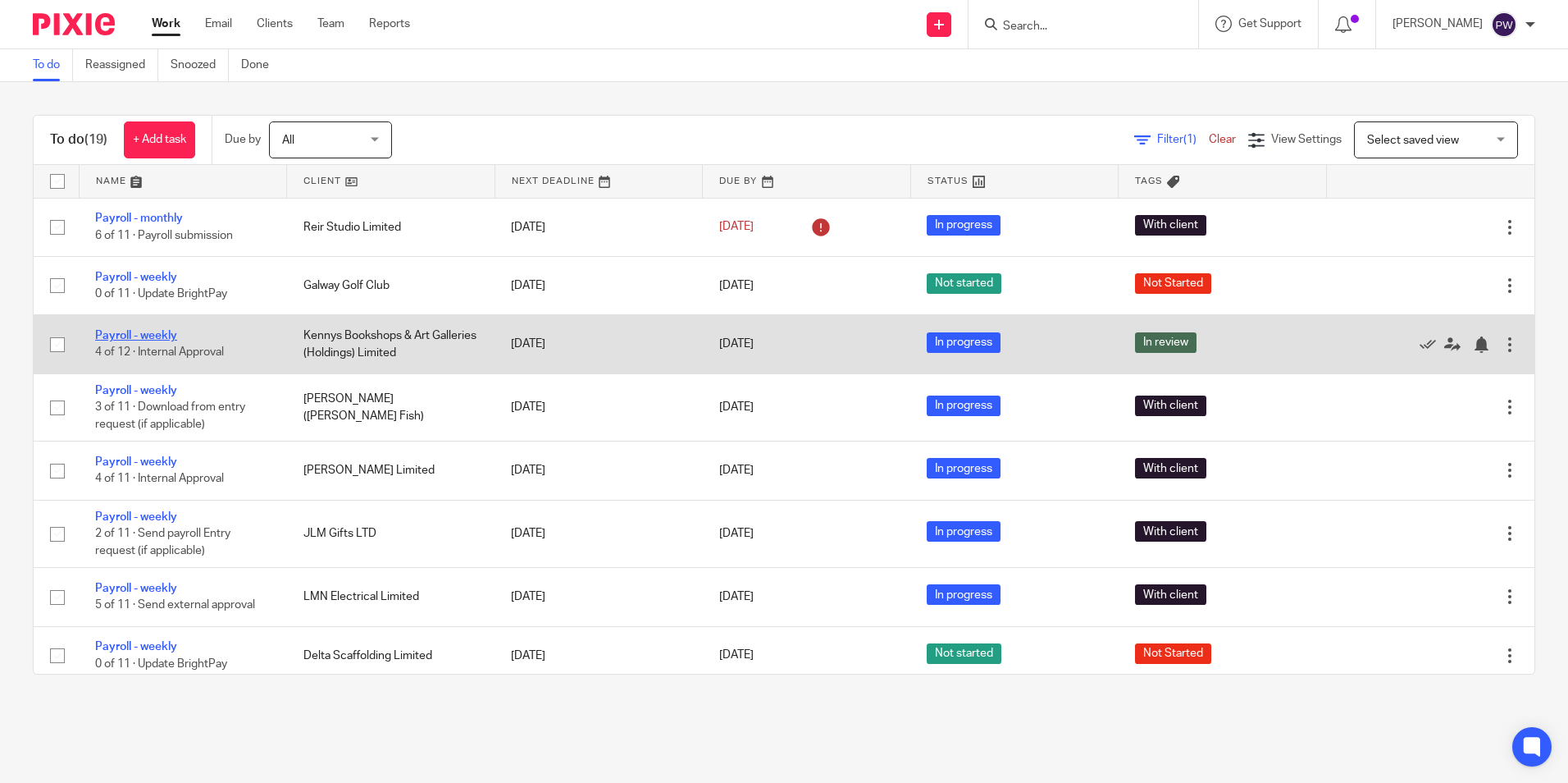
click at [147, 339] on link "Payroll - weekly" at bounding box center [136, 335] width 82 height 12
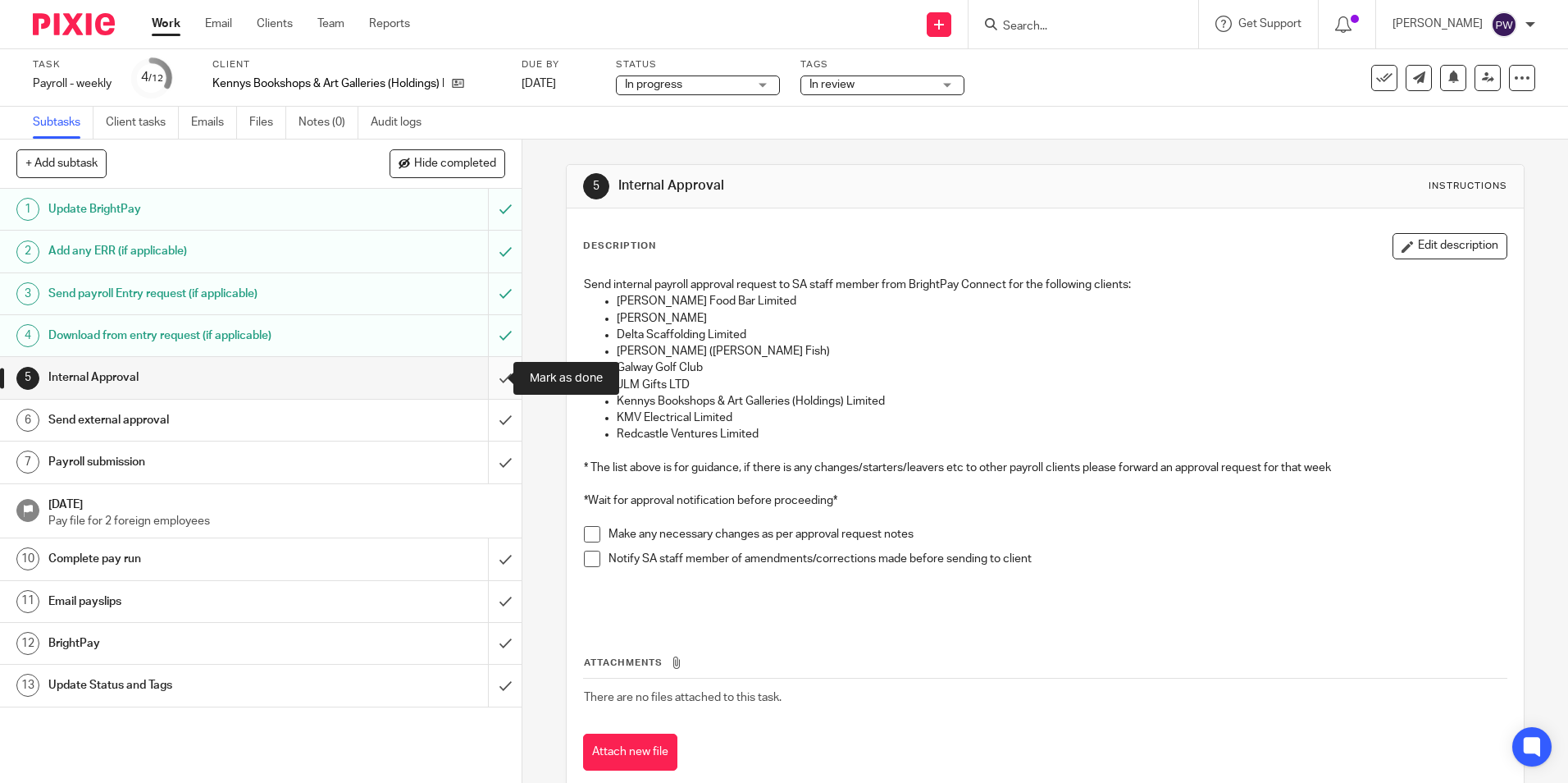
click at [498, 386] on input "submit" at bounding box center [261, 377] width 522 height 41
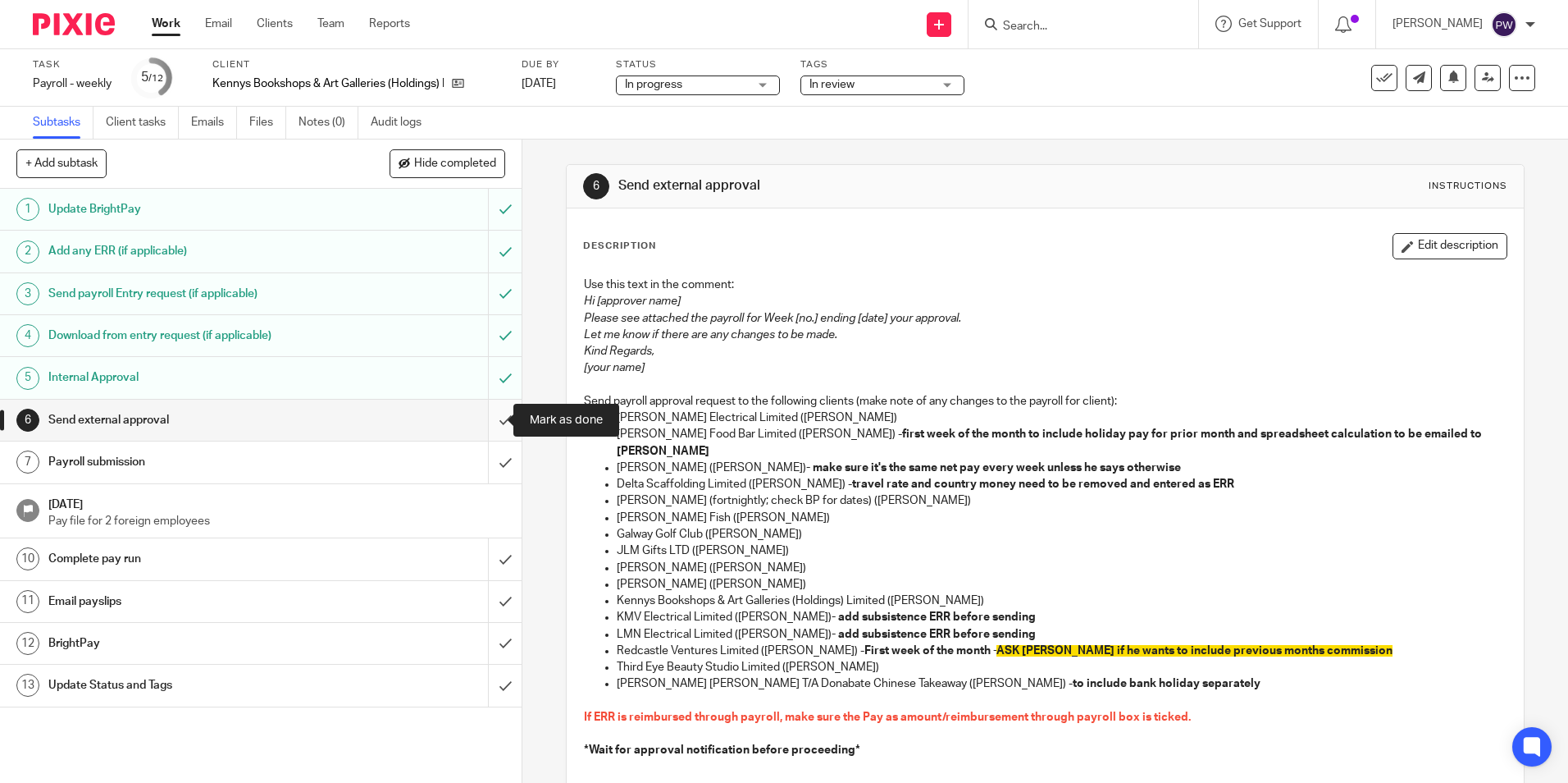
click at [493, 425] on input "submit" at bounding box center [261, 420] width 522 height 41
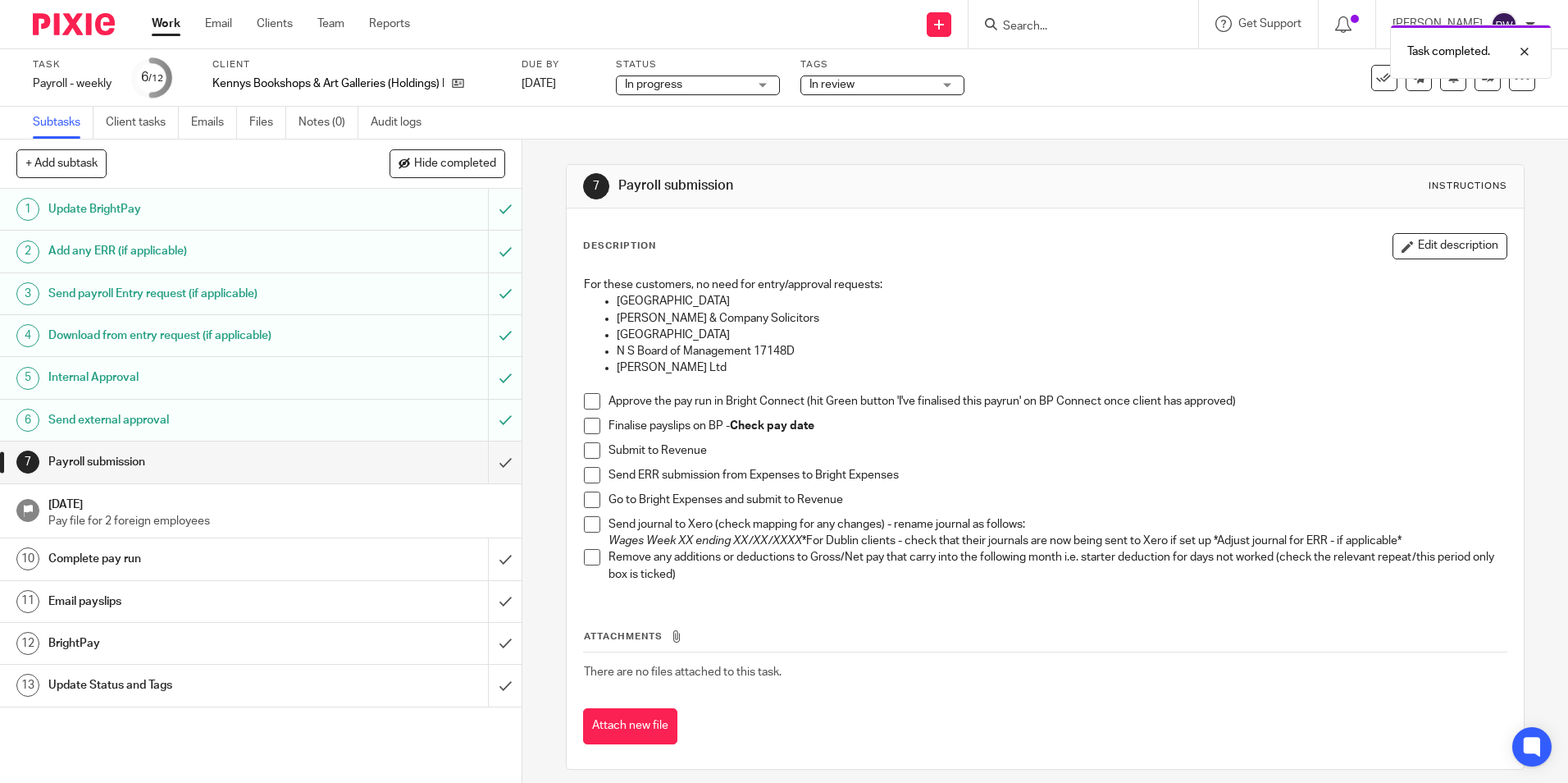
click at [589, 403] on span at bounding box center [592, 402] width 16 height 16
click at [586, 423] on span at bounding box center [592, 426] width 16 height 16
click at [587, 456] on span at bounding box center [592, 451] width 16 height 16
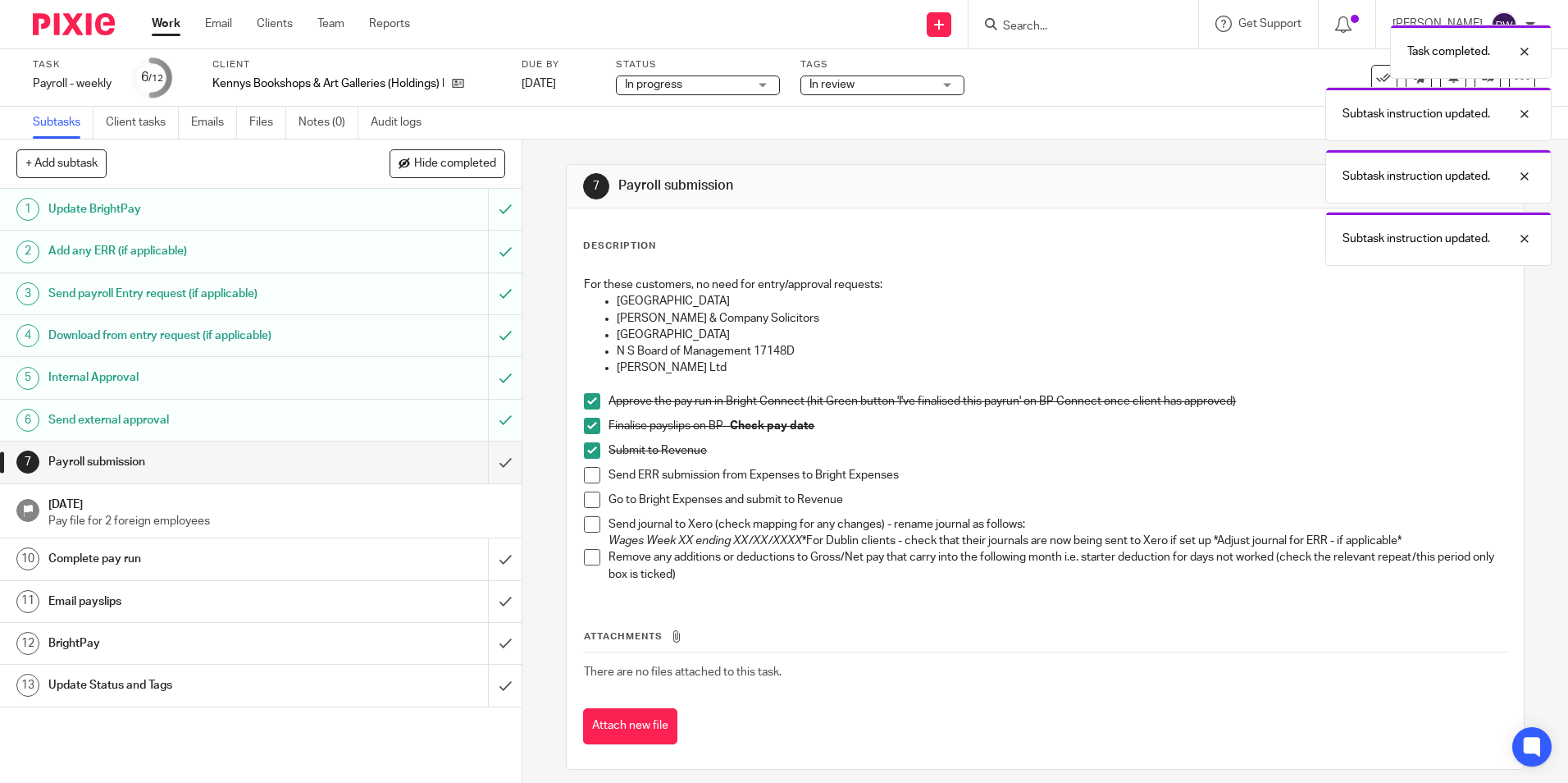
click at [588, 469] on span at bounding box center [592, 475] width 16 height 16
click at [584, 497] on span at bounding box center [592, 500] width 16 height 16
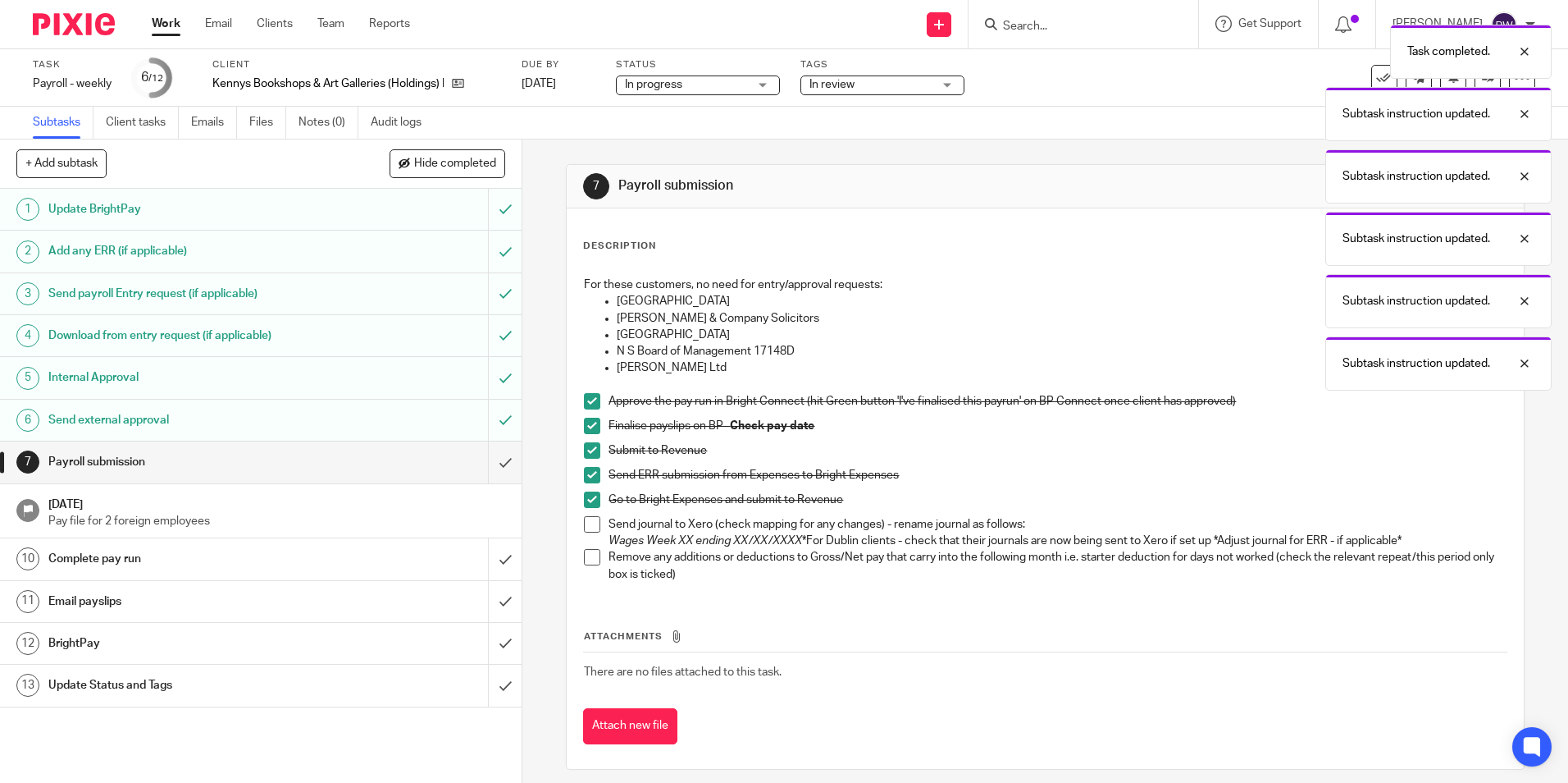
click at [584, 520] on span at bounding box center [592, 525] width 16 height 16
click at [584, 563] on span at bounding box center [592, 558] width 16 height 16
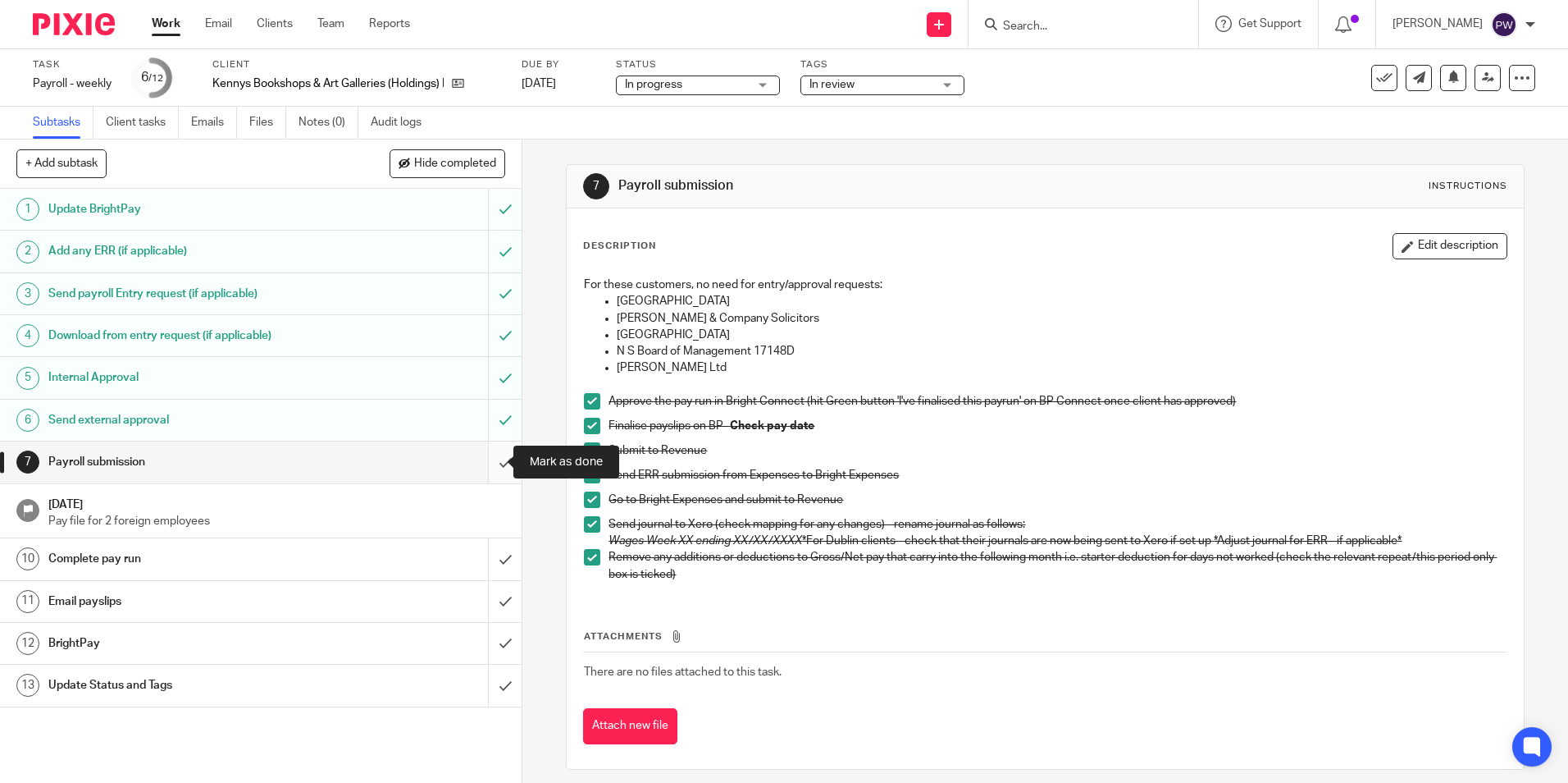
click at [501, 468] on input "submit" at bounding box center [261, 462] width 522 height 41
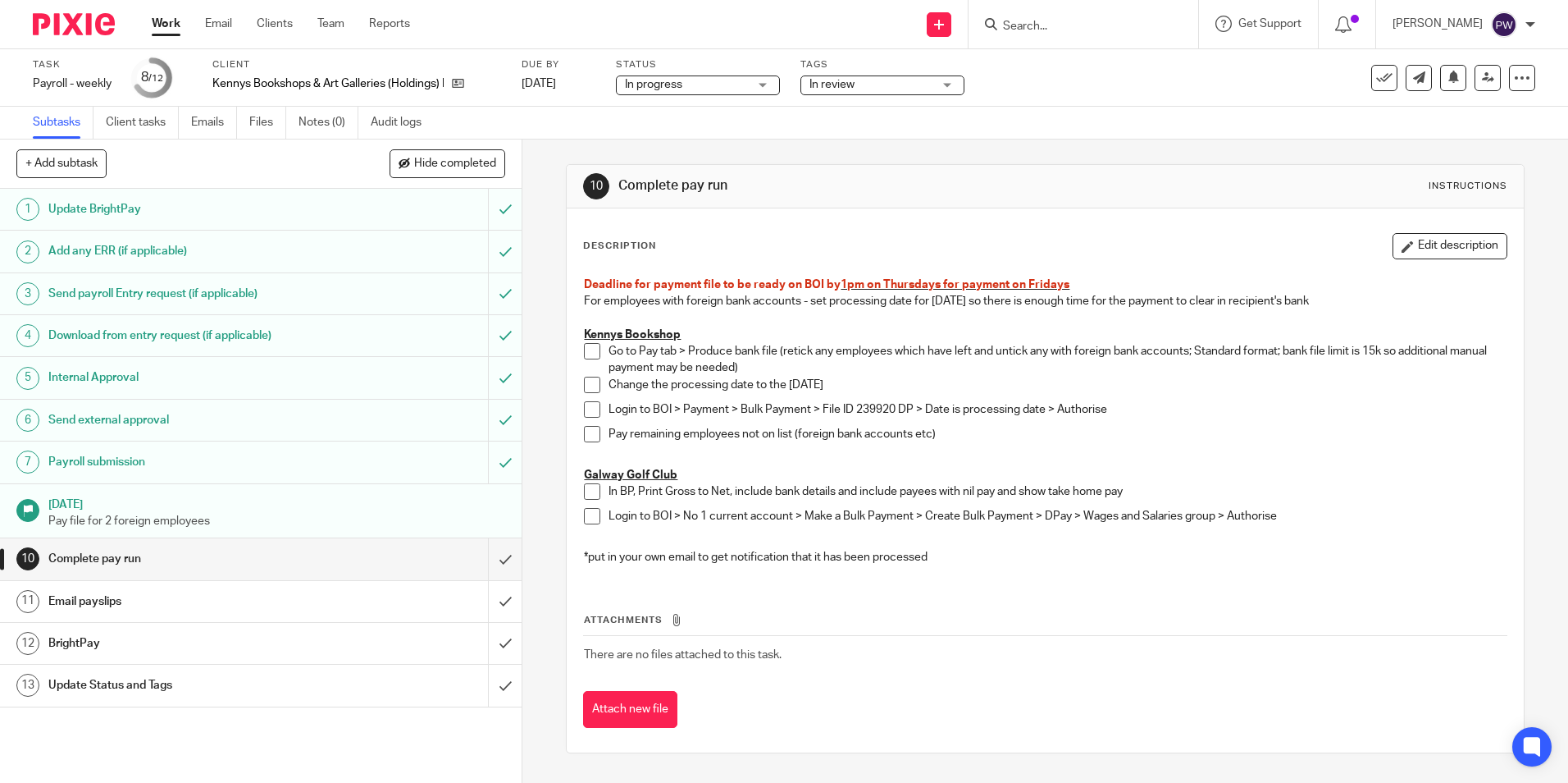
drag, startPoint x: 586, startPoint y: 354, endPoint x: 583, endPoint y: 362, distance: 8.5
click at [585, 354] on span at bounding box center [592, 351] width 16 height 16
click at [585, 381] on span at bounding box center [592, 385] width 16 height 16
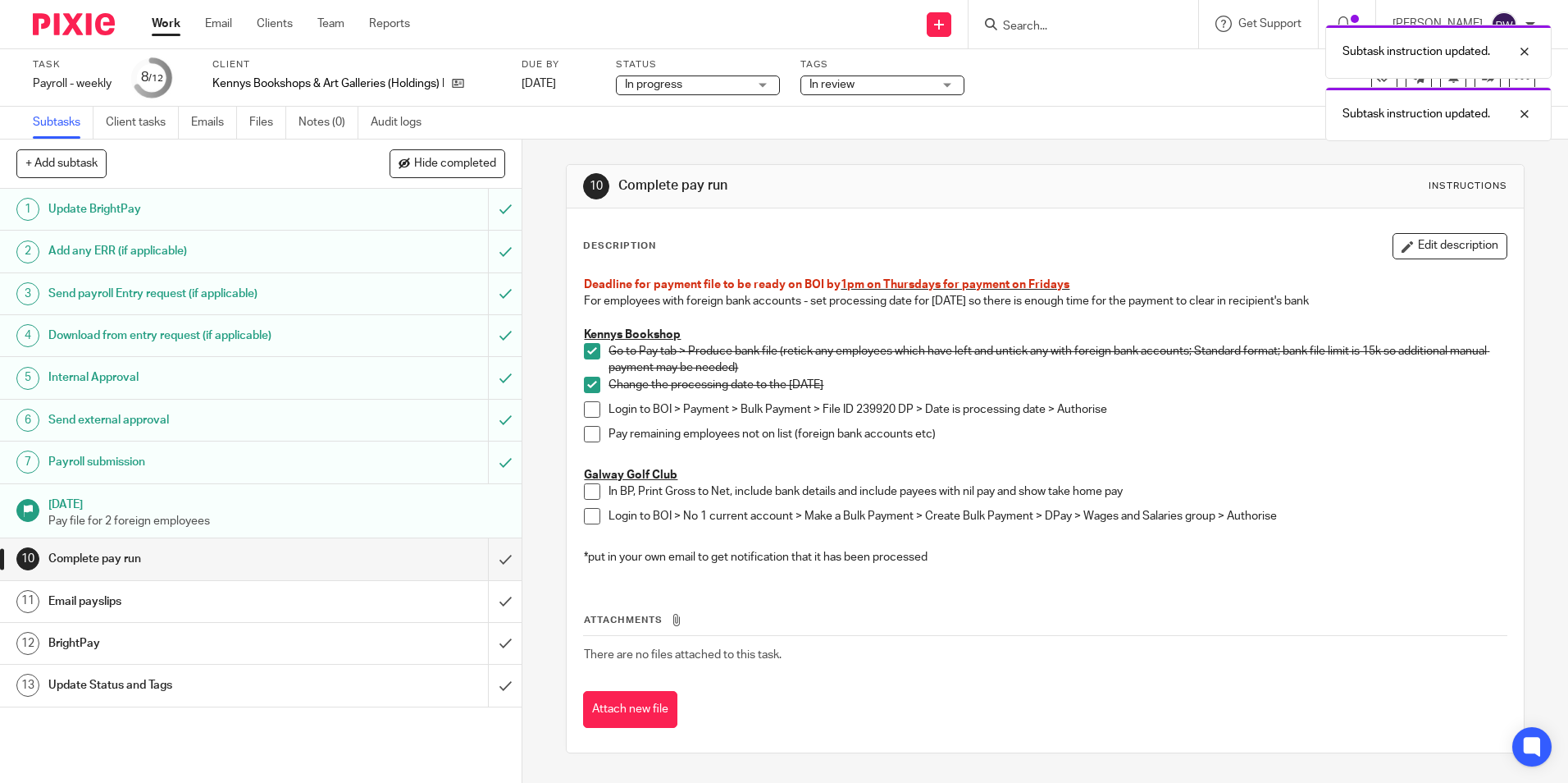
click at [585, 404] on span at bounding box center [592, 410] width 16 height 16
click at [589, 432] on span at bounding box center [592, 434] width 16 height 16
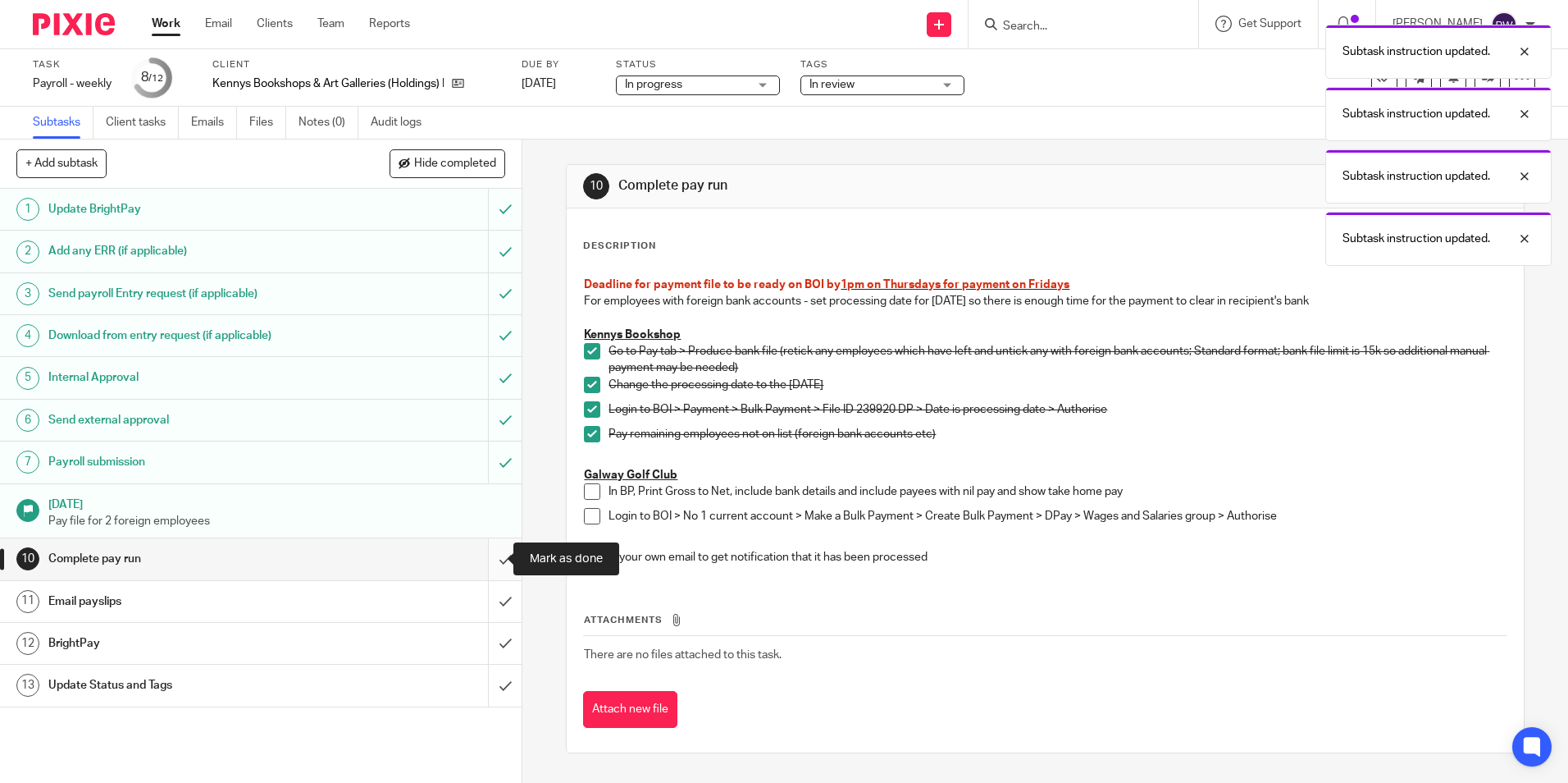
click at [498, 558] on input "submit" at bounding box center [261, 559] width 522 height 41
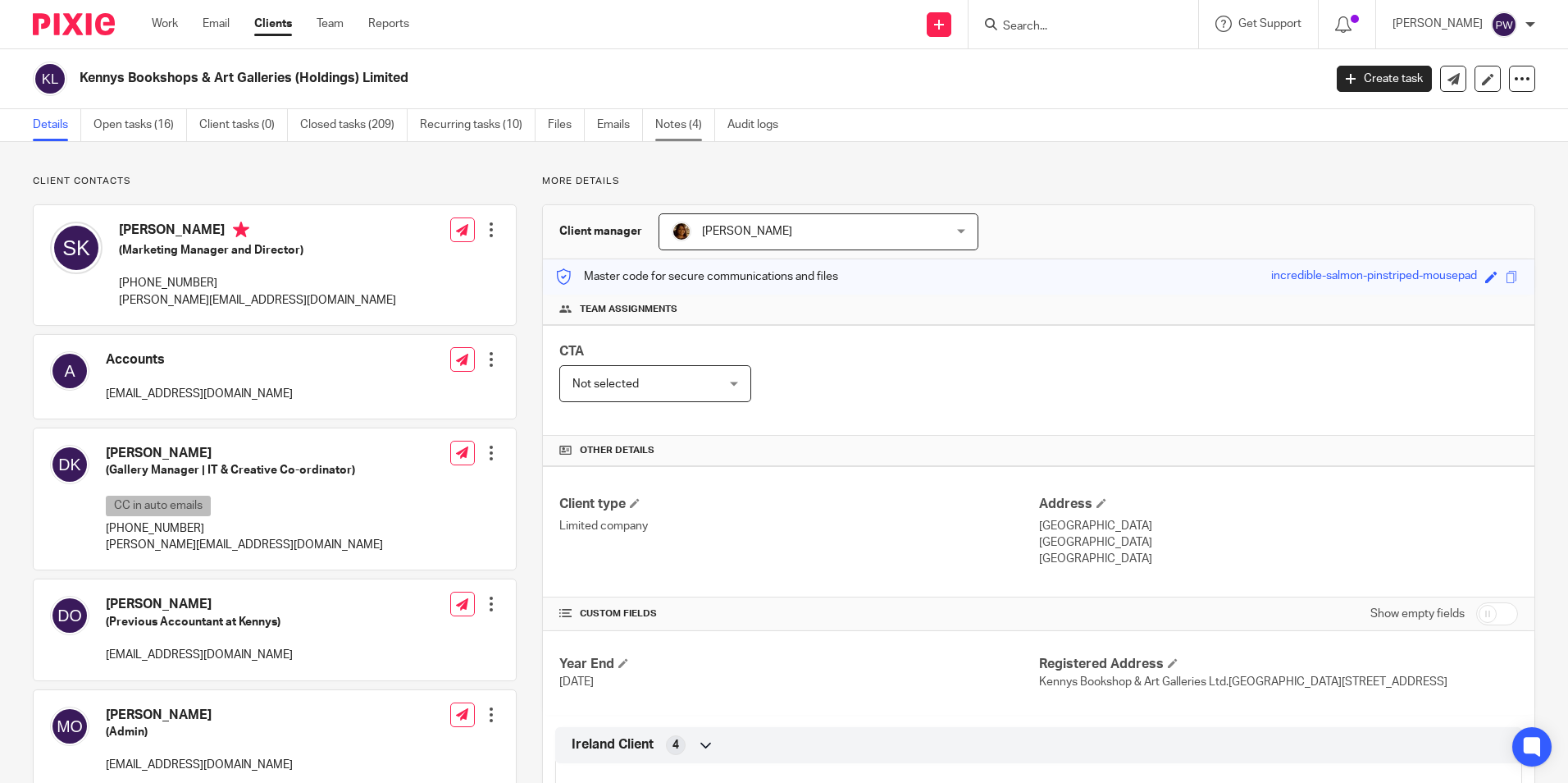
click at [688, 126] on link "Notes (4)" at bounding box center [685, 125] width 60 height 32
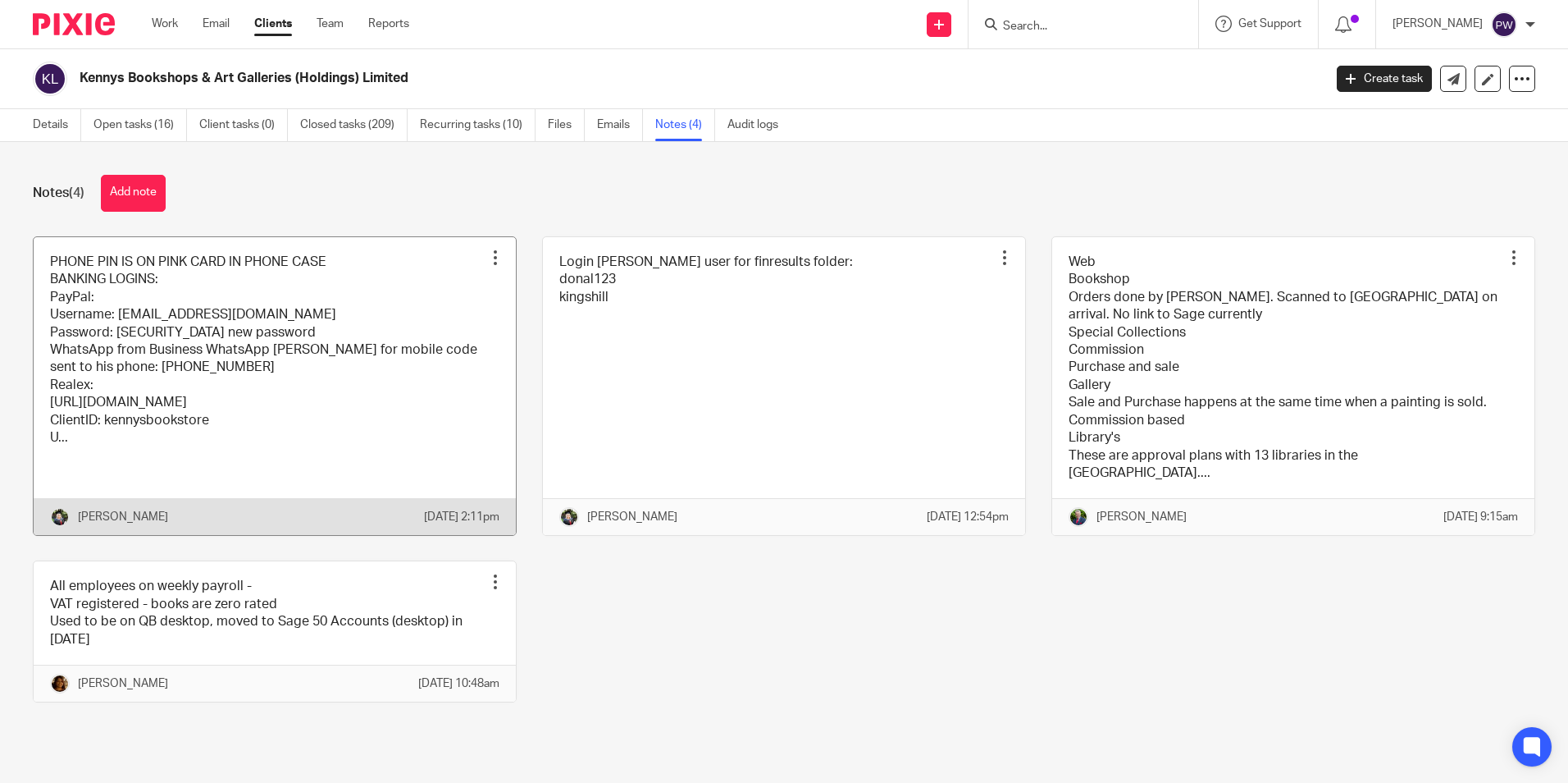
click at [128, 330] on link at bounding box center [275, 386] width 483 height 298
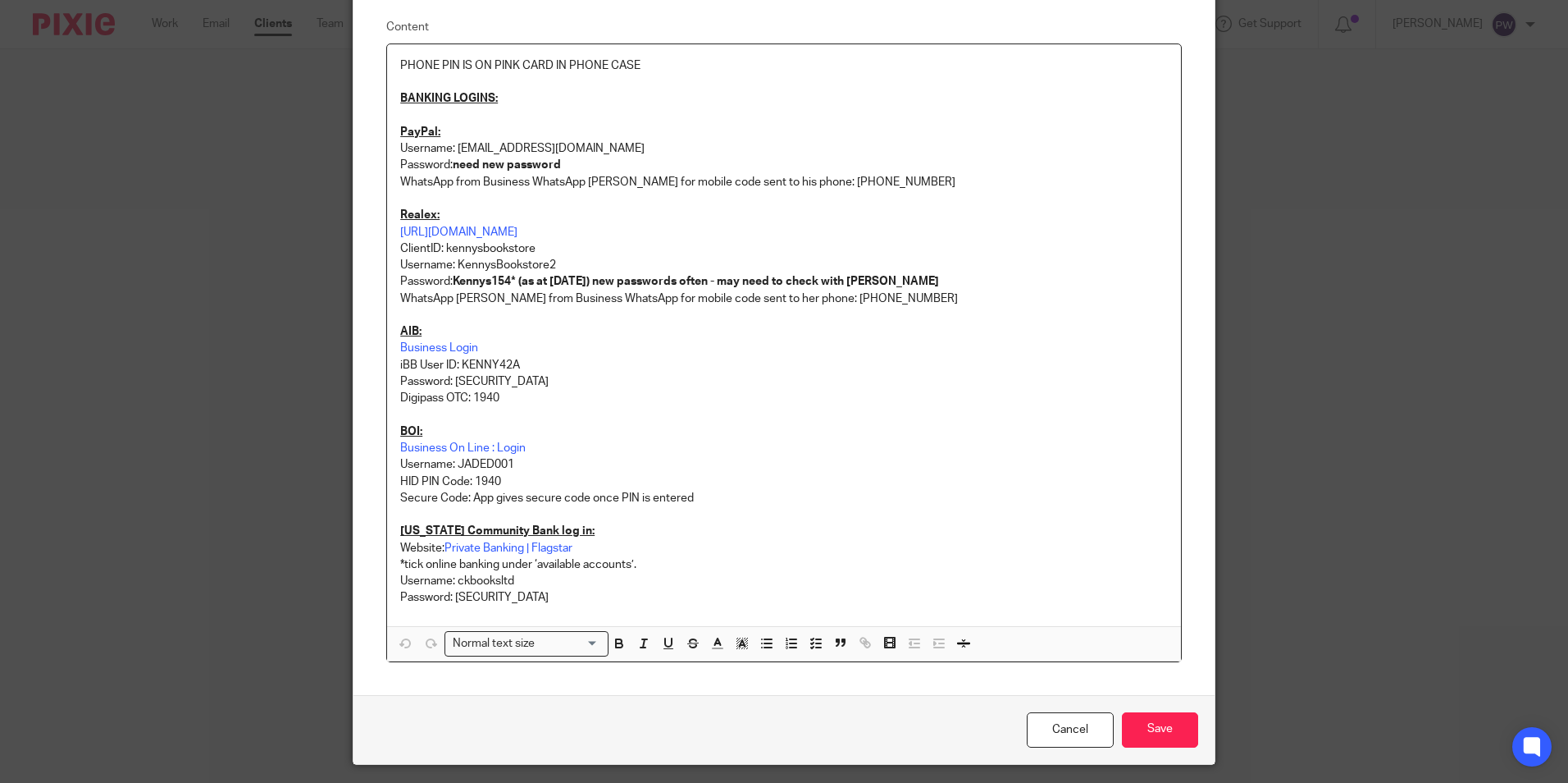
scroll to position [164, 0]
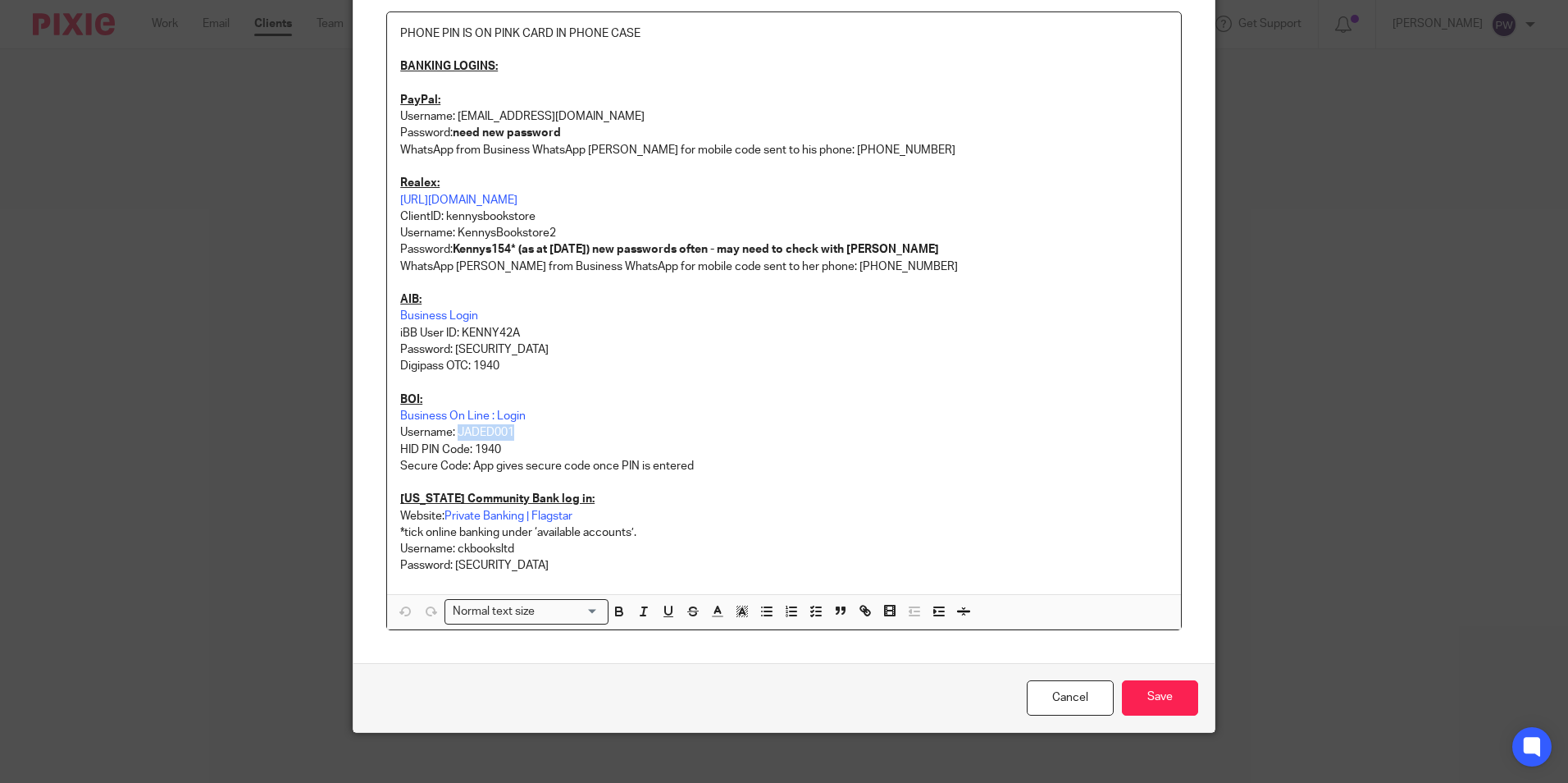
drag, startPoint x: 453, startPoint y: 432, endPoint x: 520, endPoint y: 428, distance: 67.1
click at [520, 428] on p "Username: JADED001" at bounding box center [784, 433] width 768 height 16
copy p "JADED001"
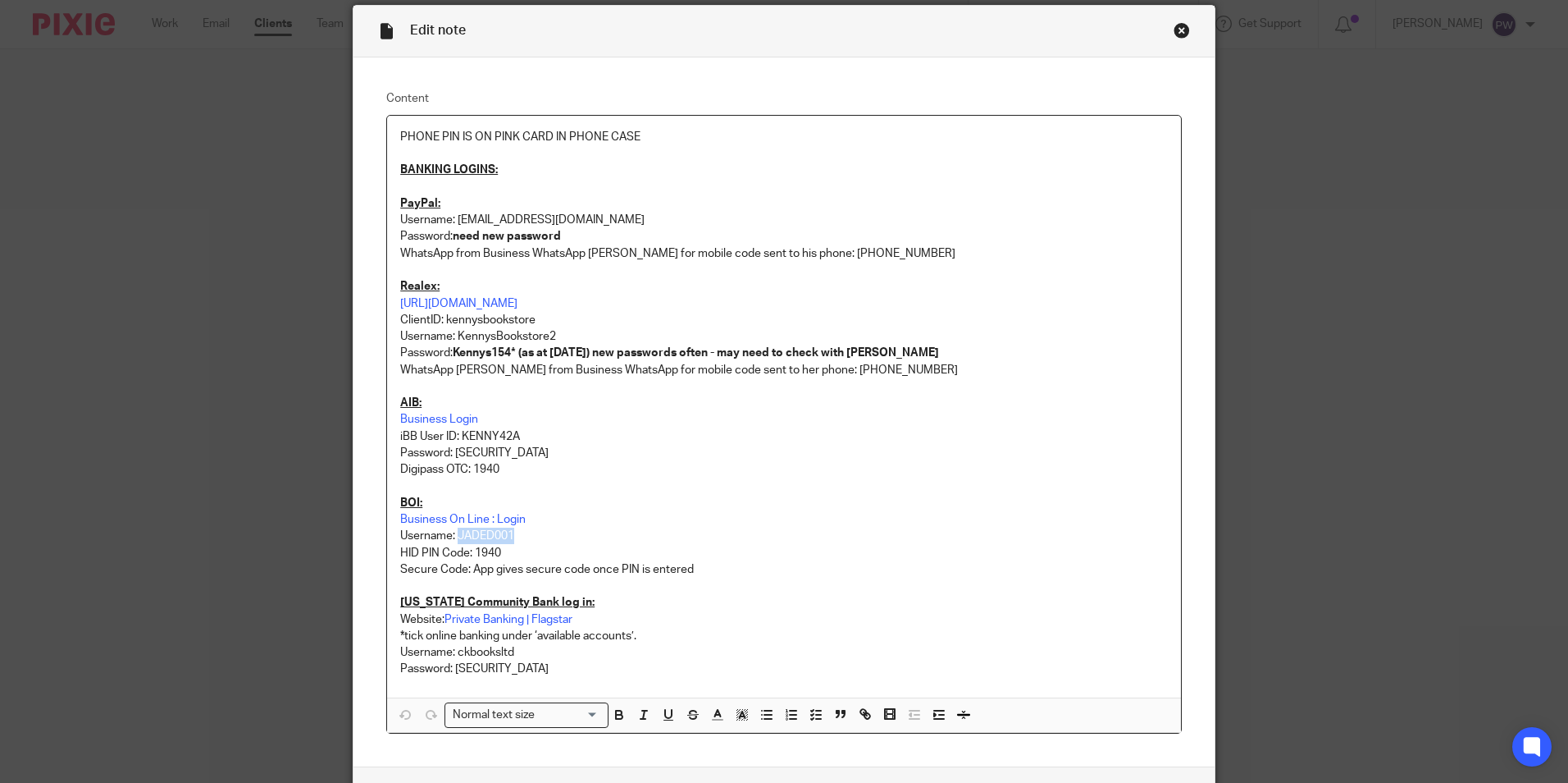
scroll to position [0, 0]
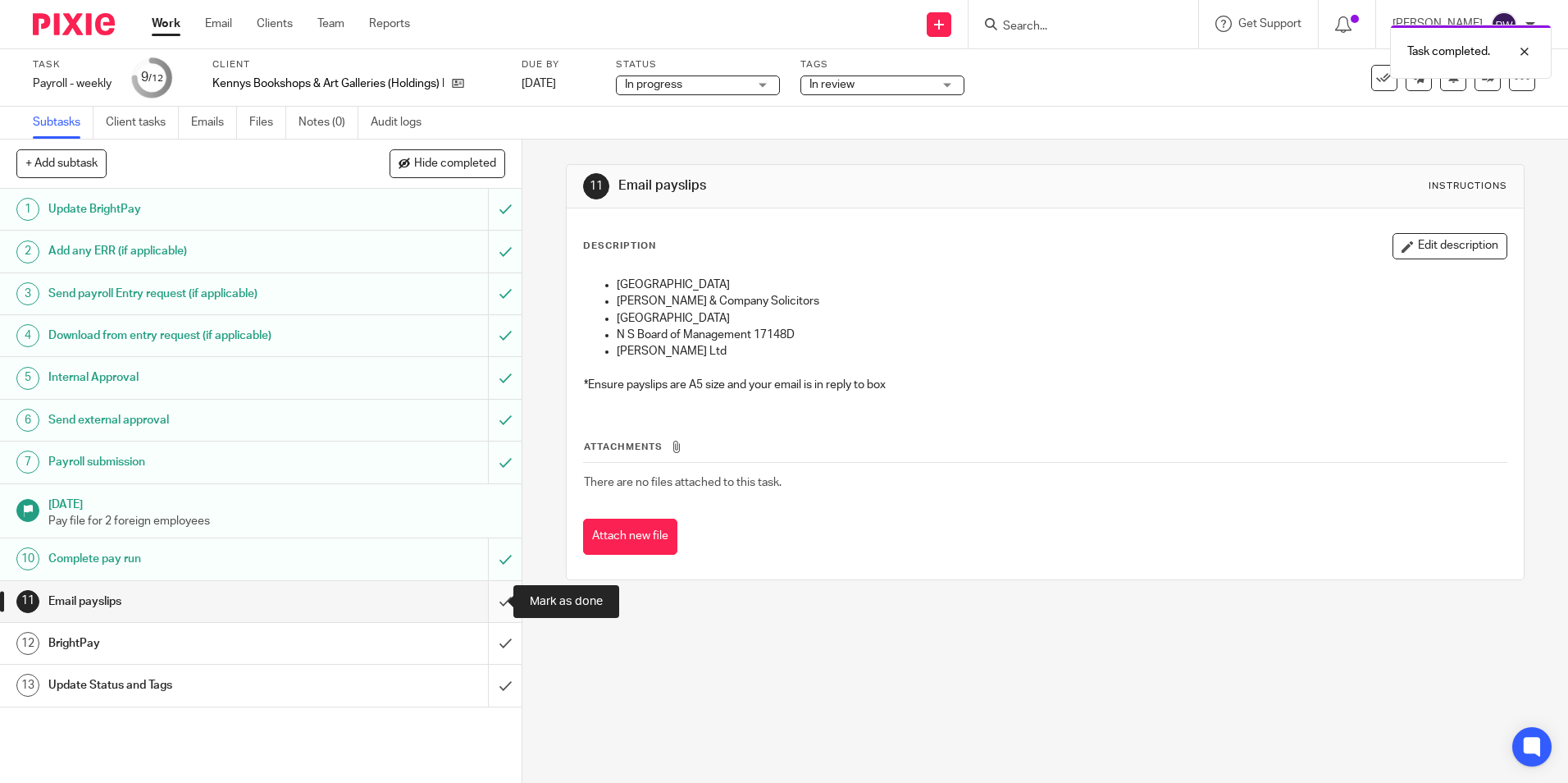
click at [485, 610] on input "submit" at bounding box center [261, 601] width 522 height 41
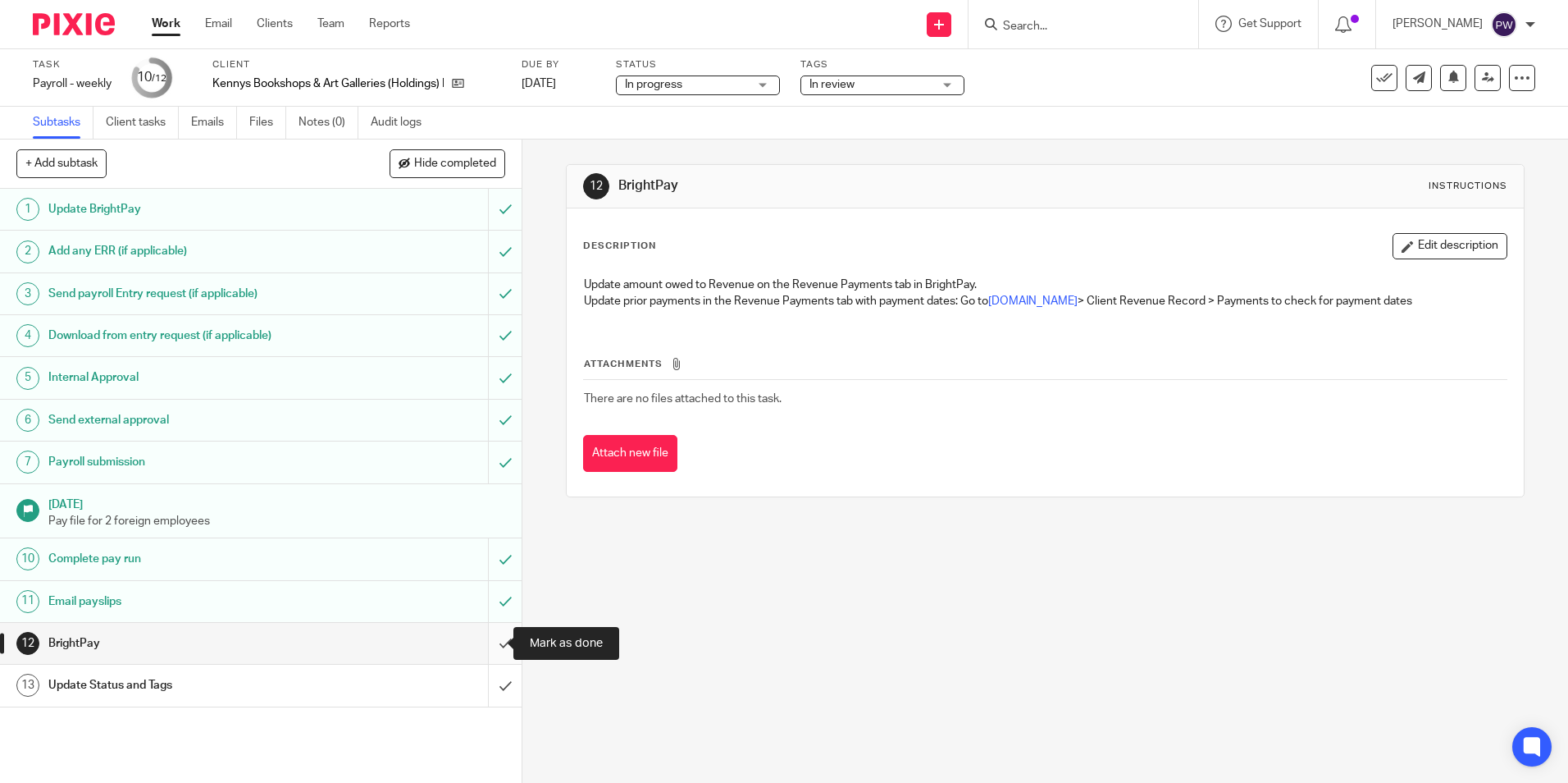
click at [500, 650] on input "submit" at bounding box center [261, 642] width 522 height 41
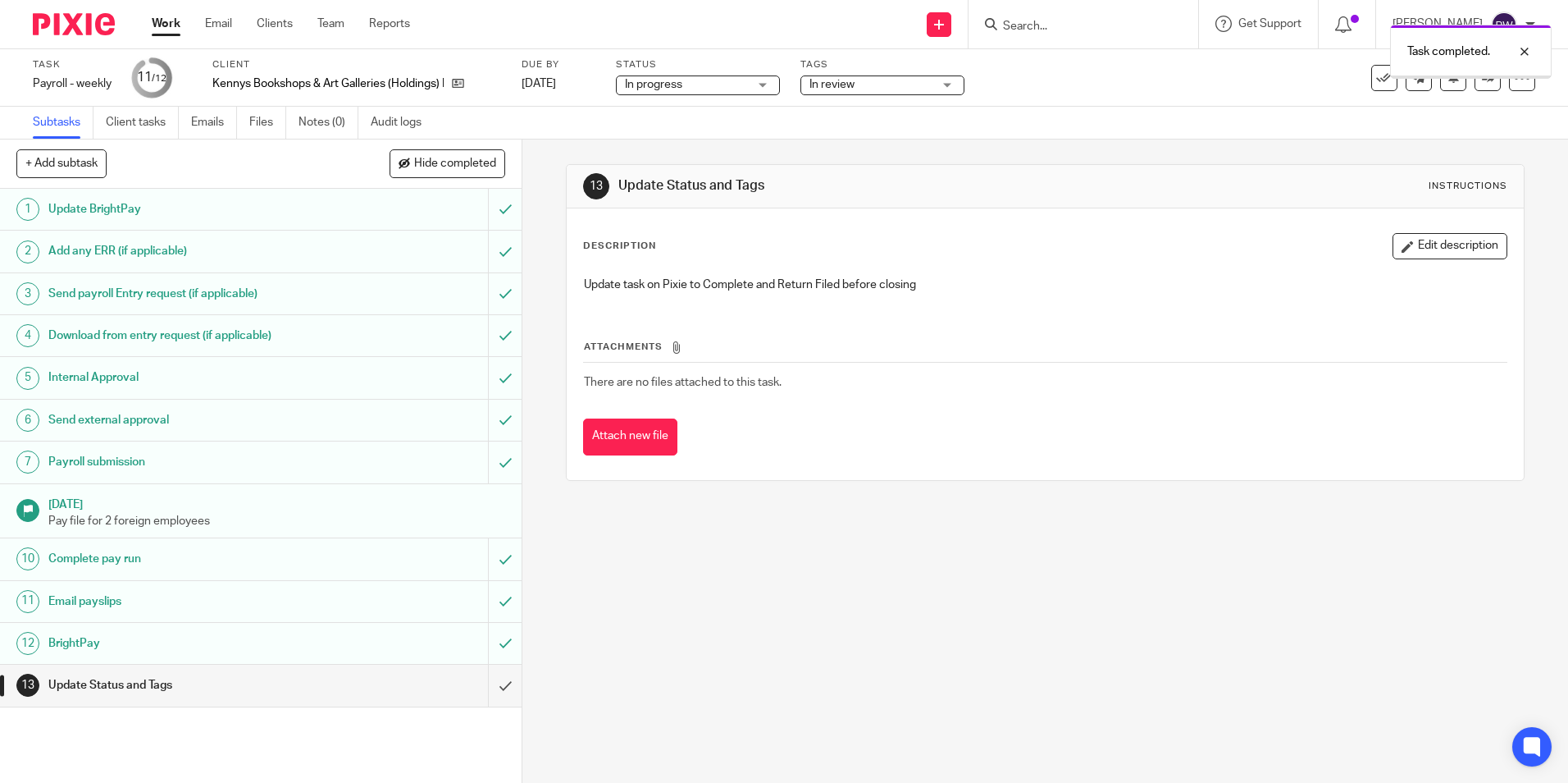
click at [706, 86] on span "In progress" at bounding box center [686, 85] width 123 height 17
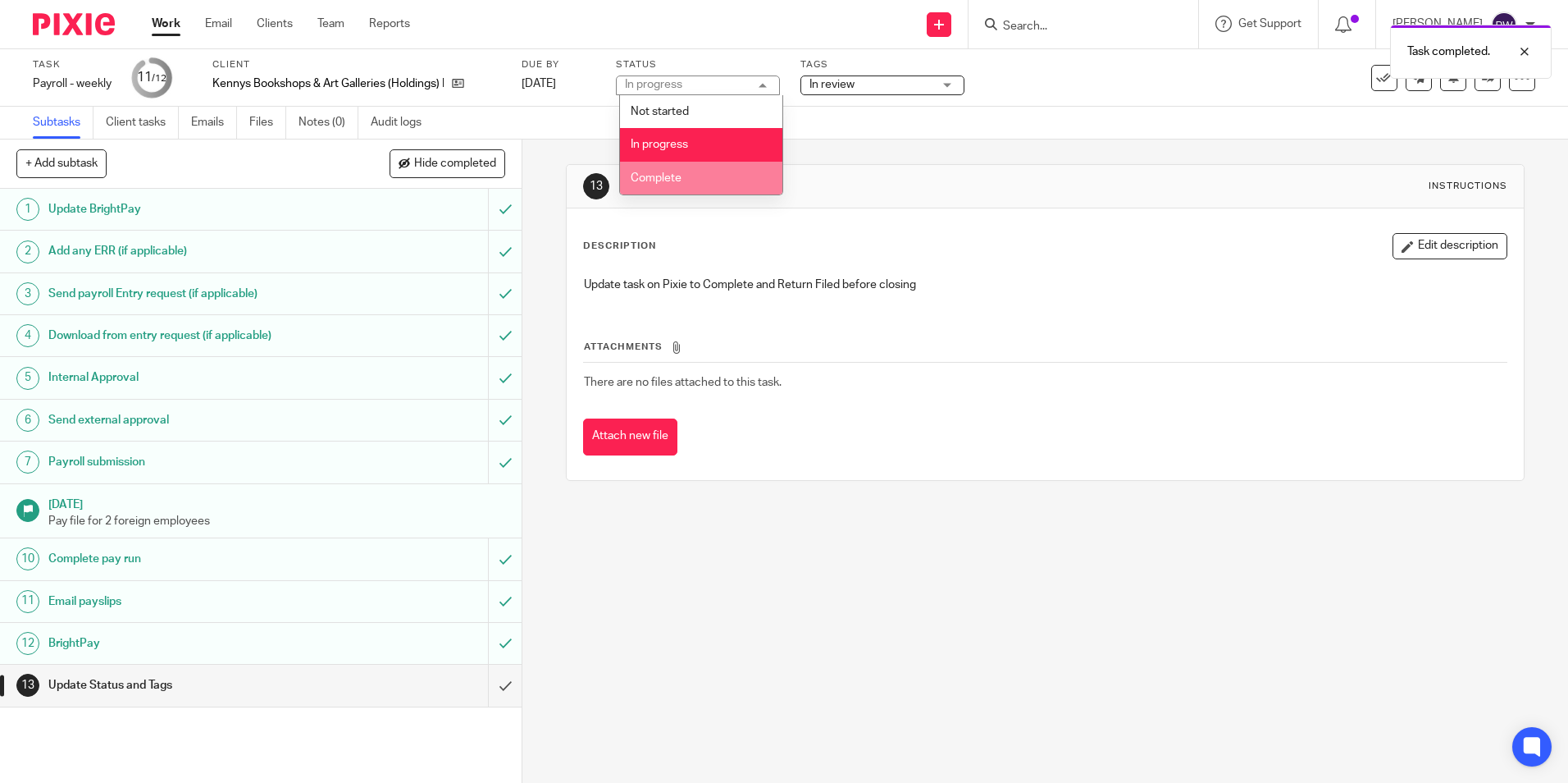
click at [689, 172] on li "Complete" at bounding box center [701, 178] width 162 height 34
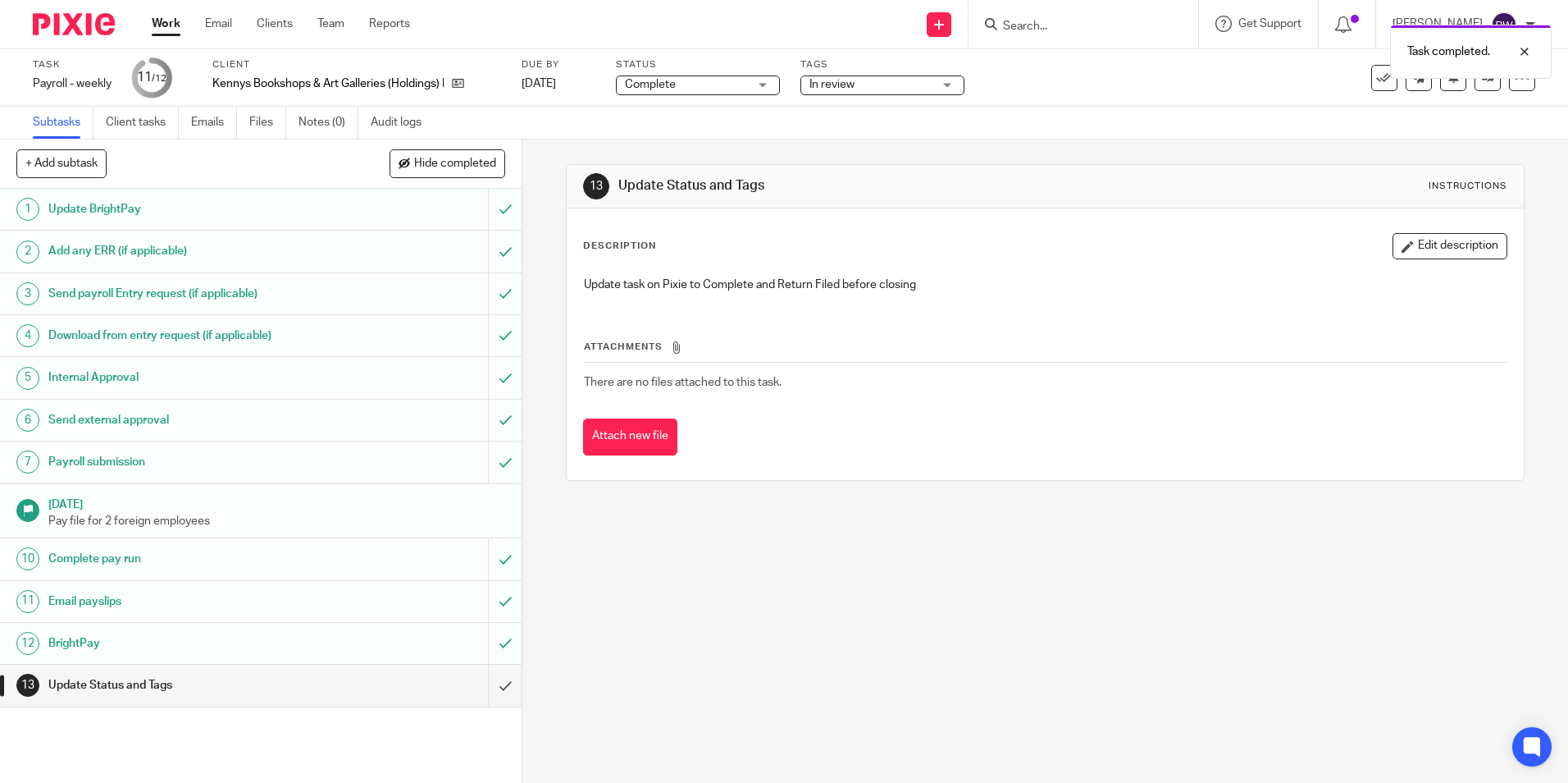
click at [825, 84] on span "In review" at bounding box center [831, 84] width 45 height 12
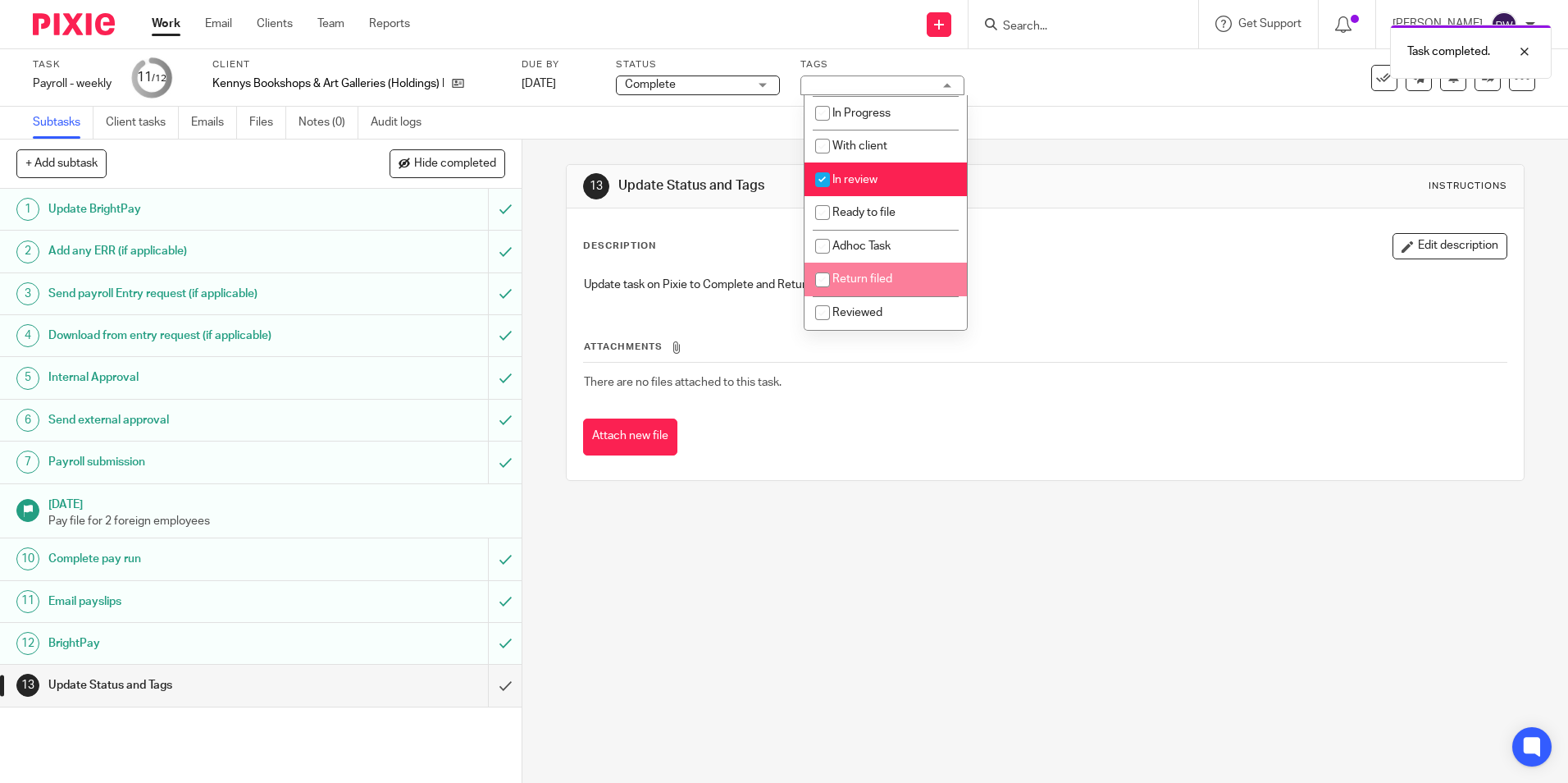
scroll to position [115, 0]
click at [857, 175] on span "In review" at bounding box center [855, 180] width 45 height 12
checkbox input "false"
click at [855, 288] on li "Return filed" at bounding box center [886, 279] width 162 height 34
checkbox input "true"
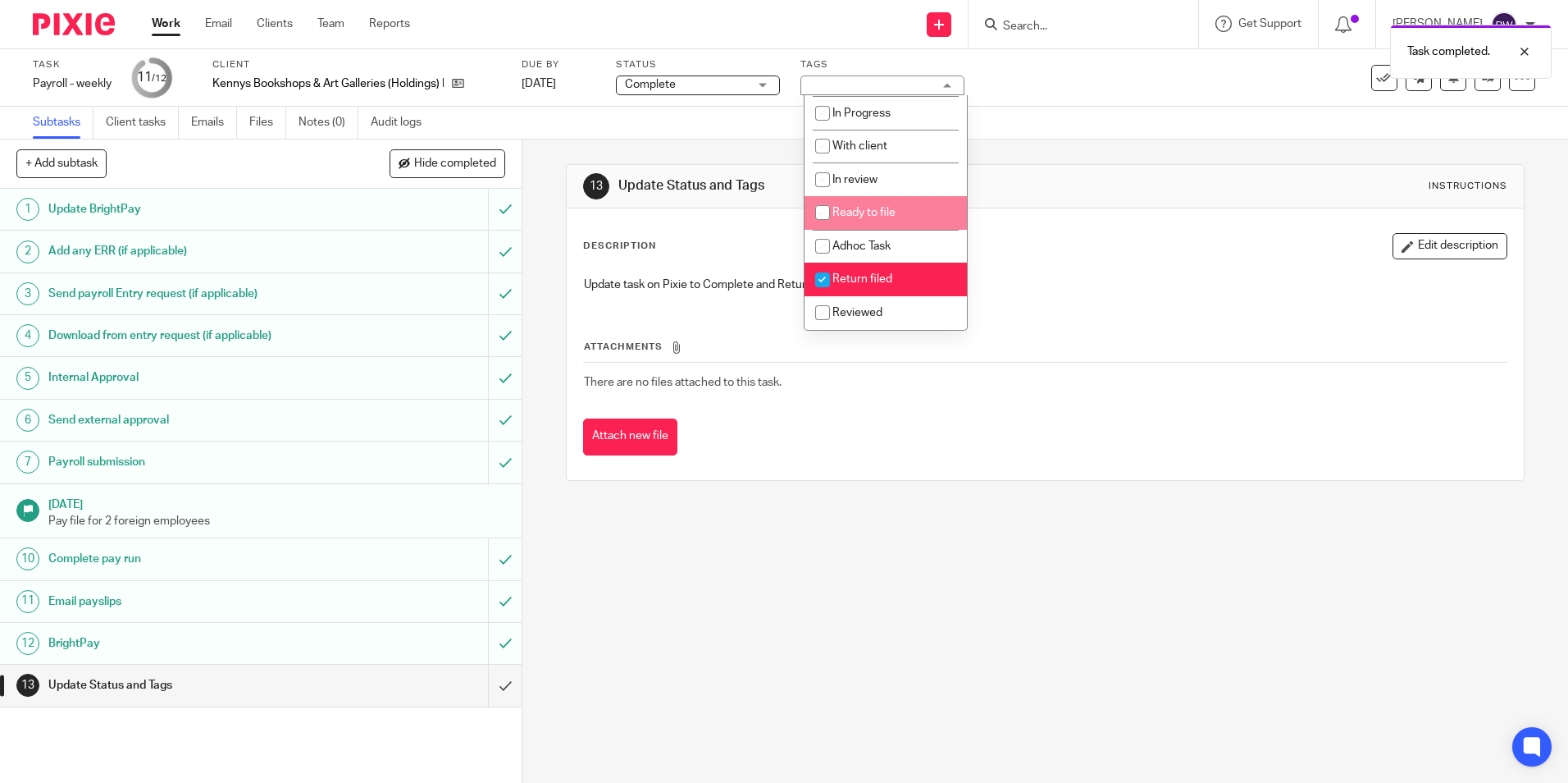
click at [1065, 116] on div "Subtasks Client tasks Emails Files Notes (0) Audit logs" at bounding box center [784, 123] width 1568 height 33
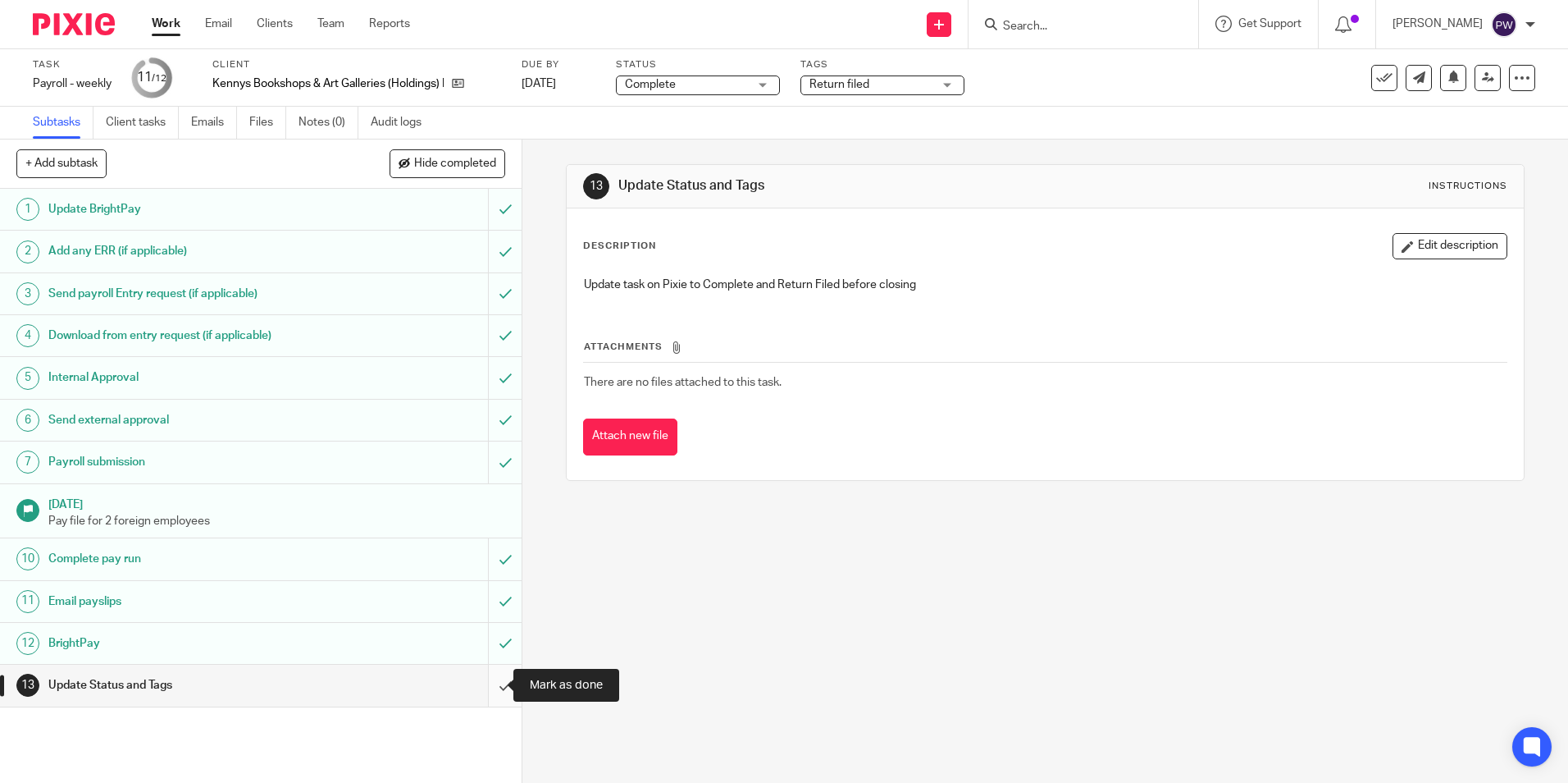
click at [491, 685] on input "submit" at bounding box center [261, 684] width 522 height 41
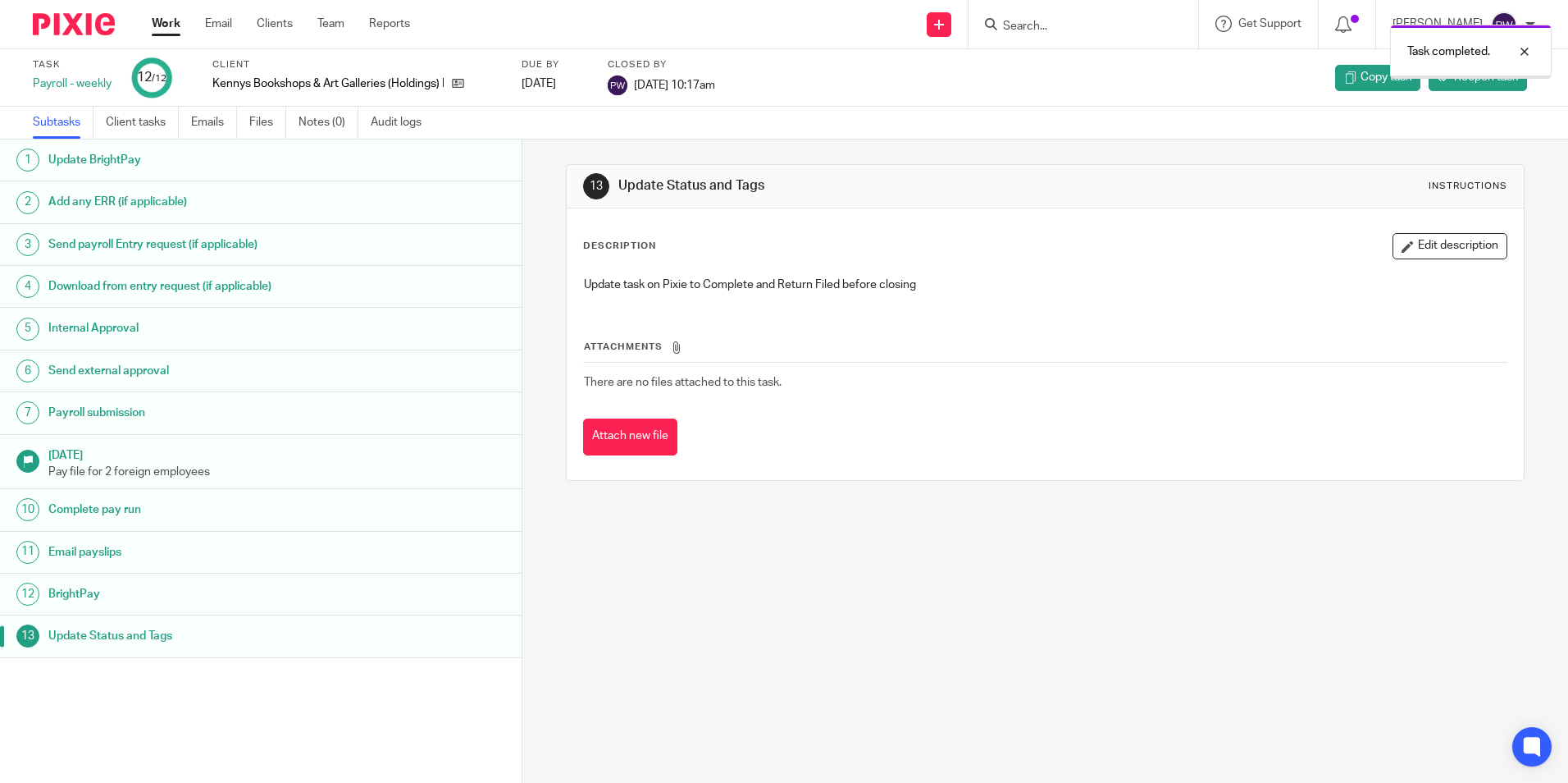
click at [162, 24] on link "Work" at bounding box center [165, 24] width 28 height 16
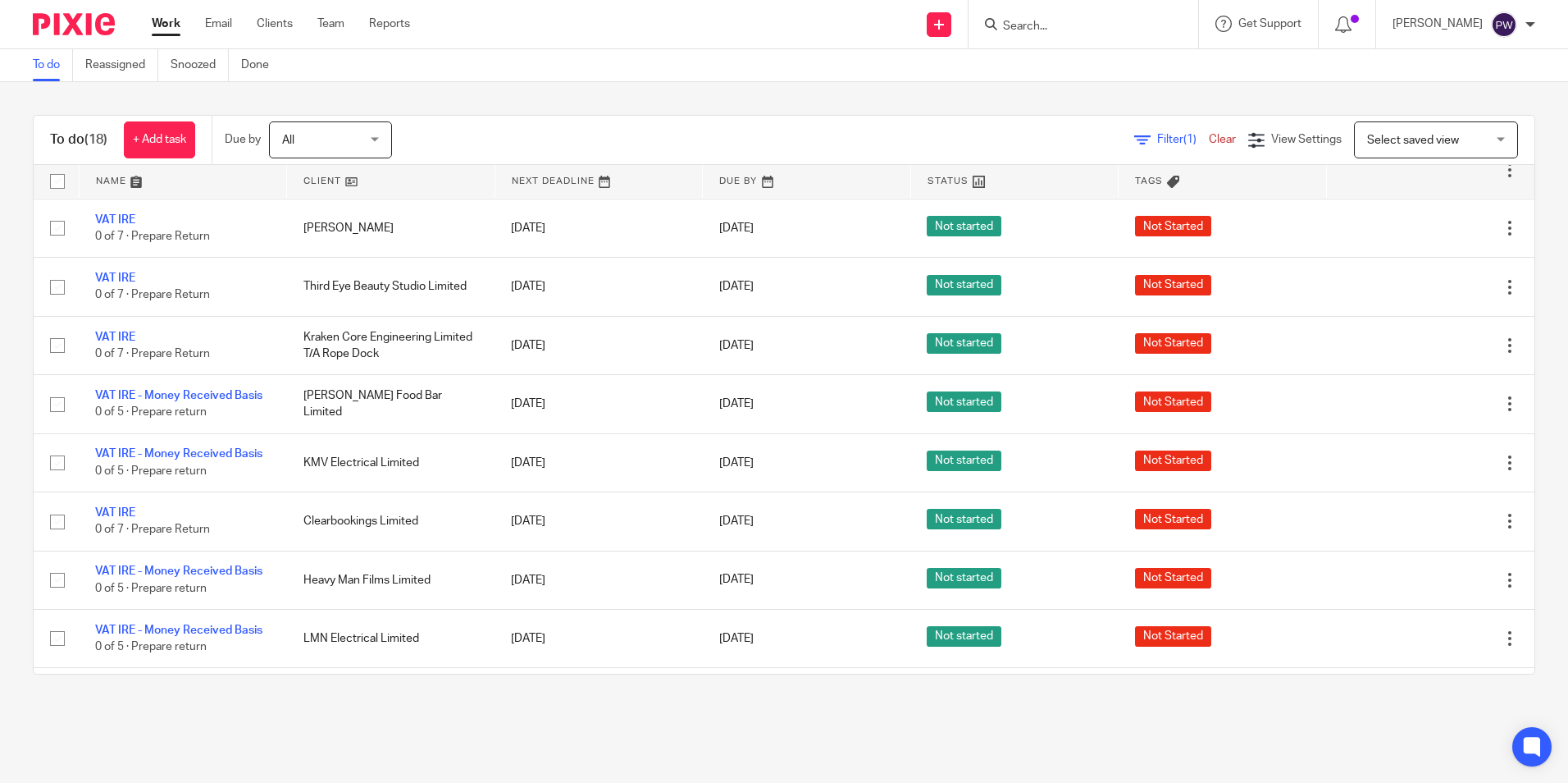
scroll to position [493, 0]
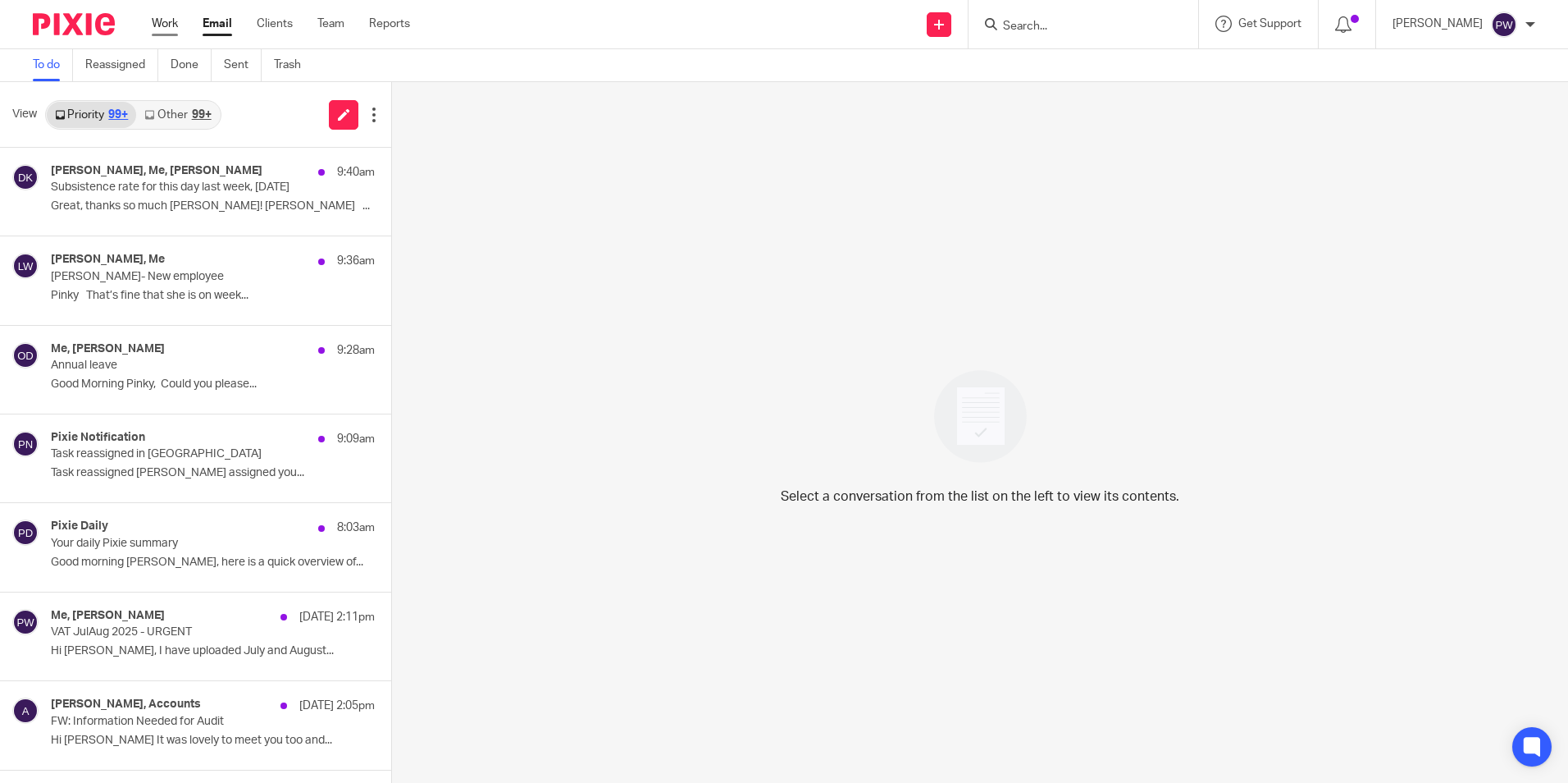
click at [169, 27] on link "Work" at bounding box center [164, 24] width 26 height 16
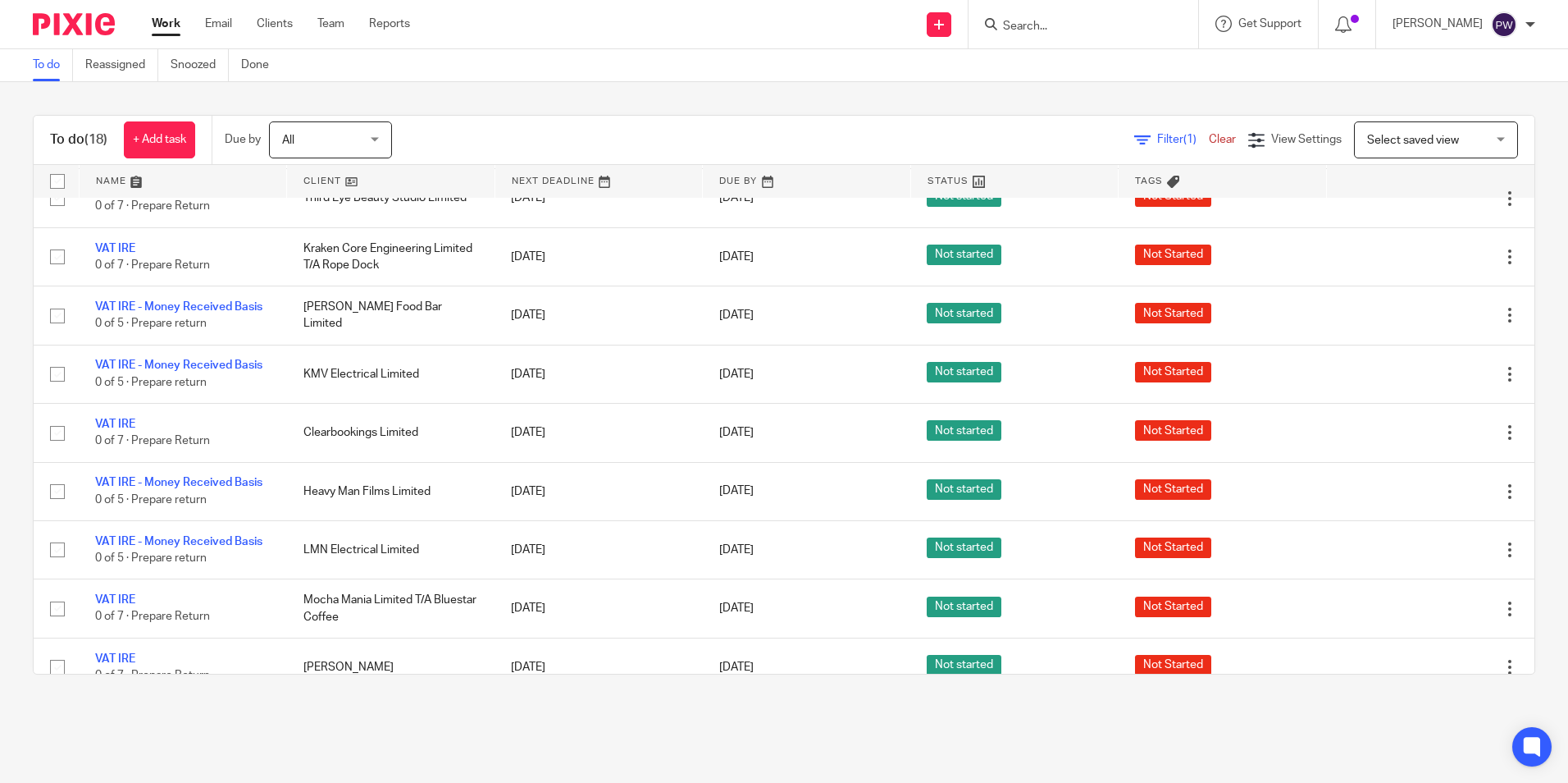
scroll to position [597, 0]
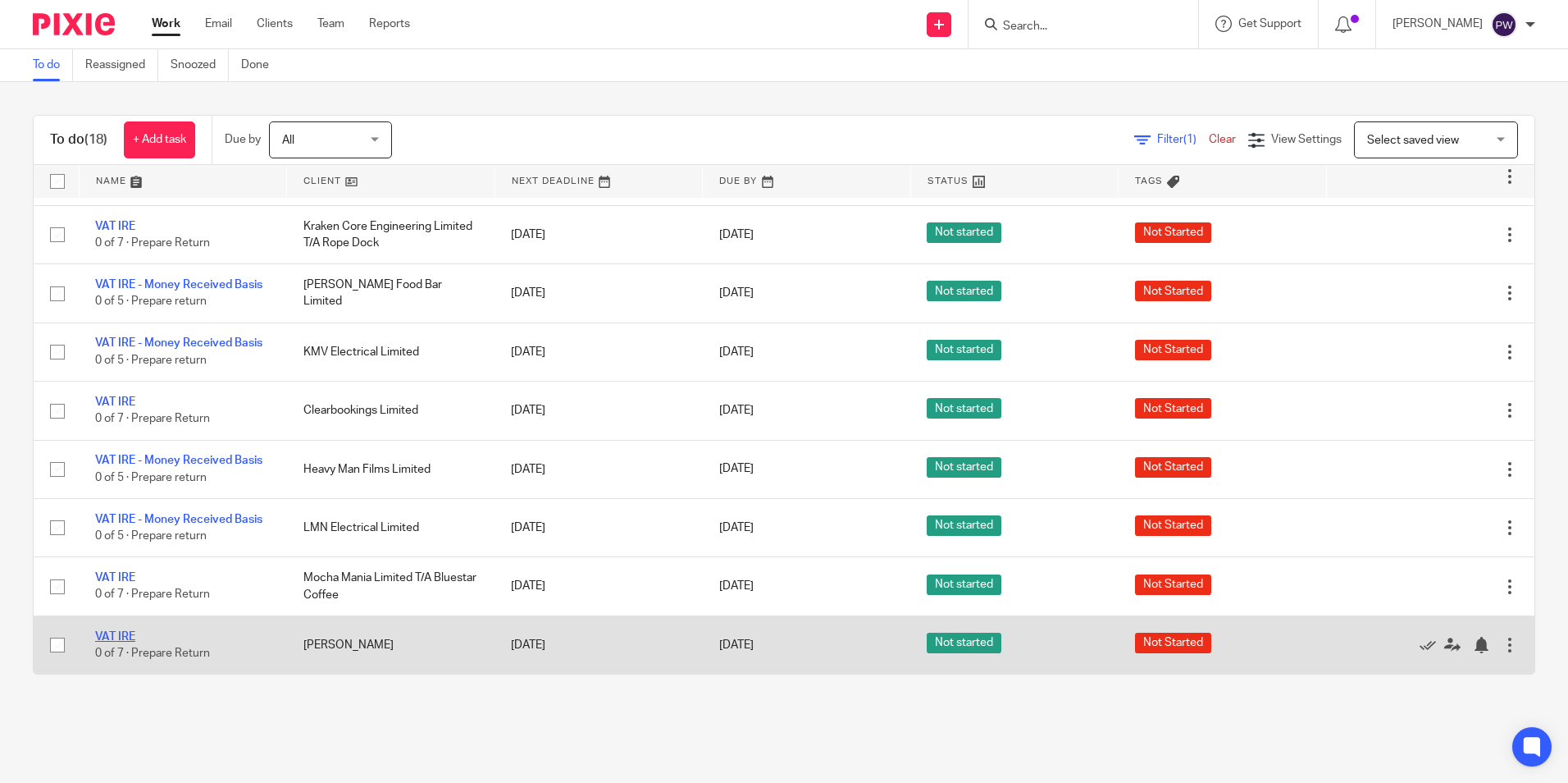
click at [101, 633] on link "VAT IRE" at bounding box center [115, 636] width 40 height 12
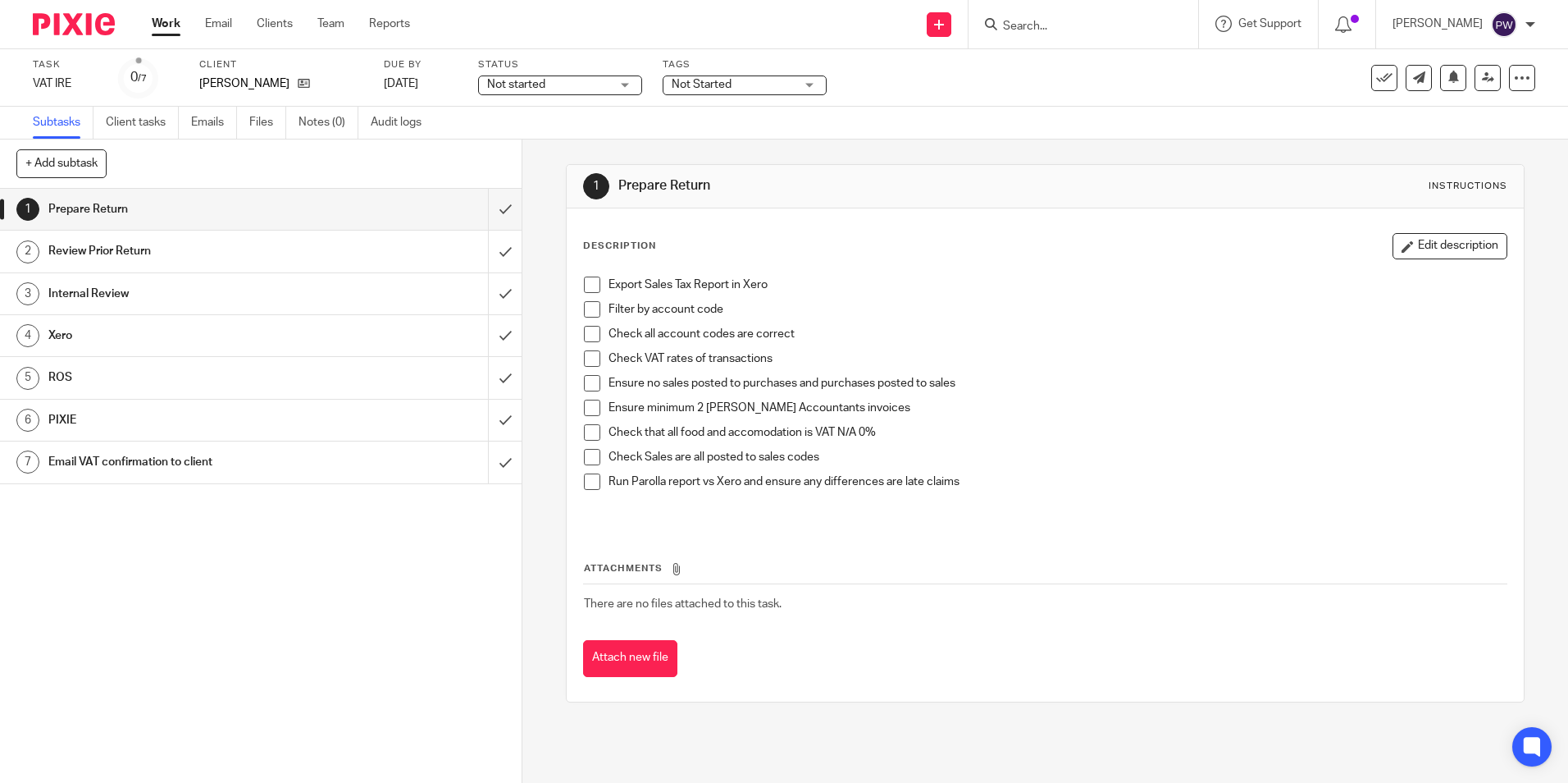
click at [589, 289] on span at bounding box center [592, 285] width 16 height 16
click at [589, 311] on span at bounding box center [592, 309] width 16 height 16
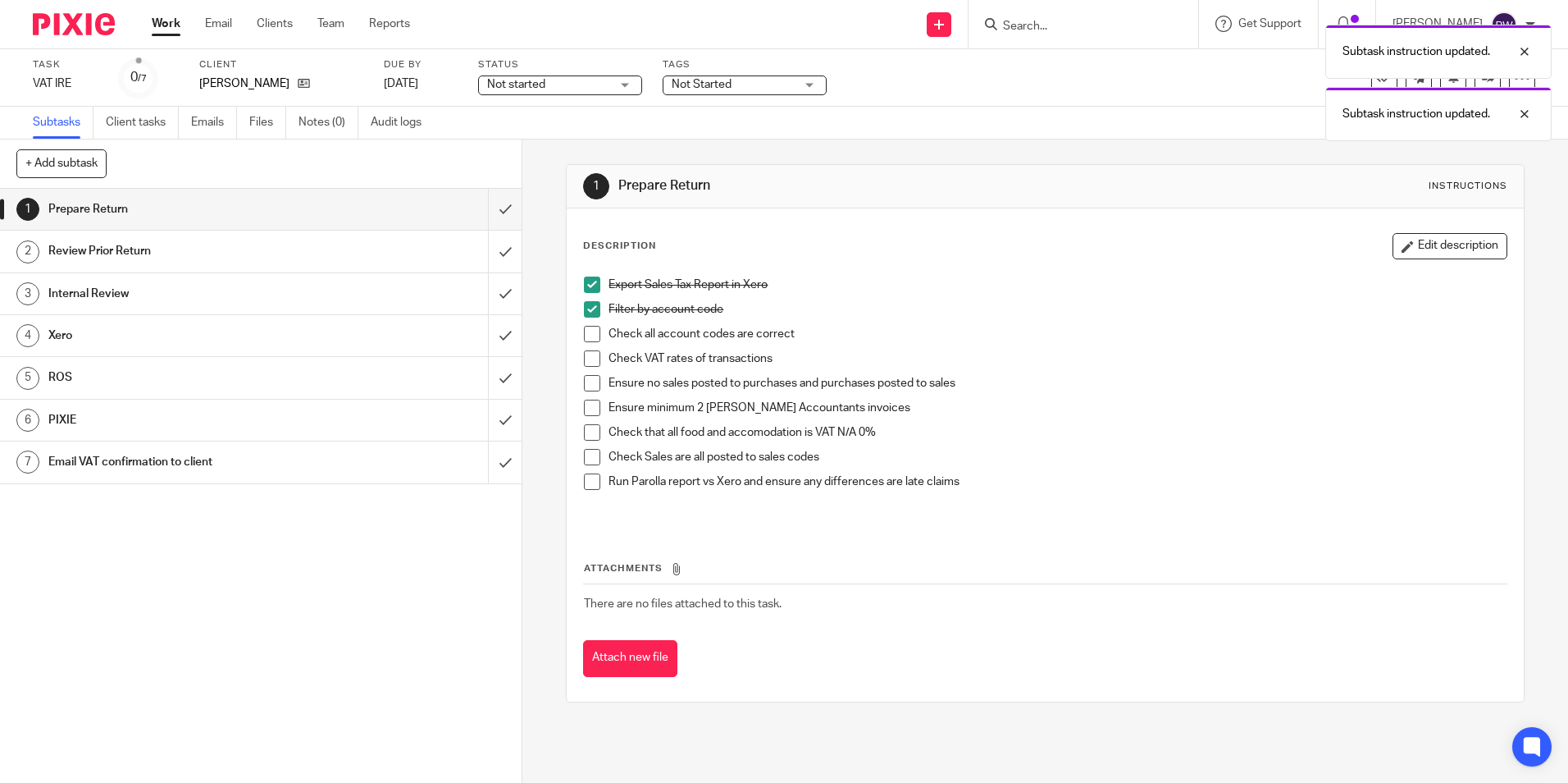
click at [587, 332] on span at bounding box center [592, 334] width 16 height 16
click at [584, 359] on span at bounding box center [592, 359] width 16 height 16
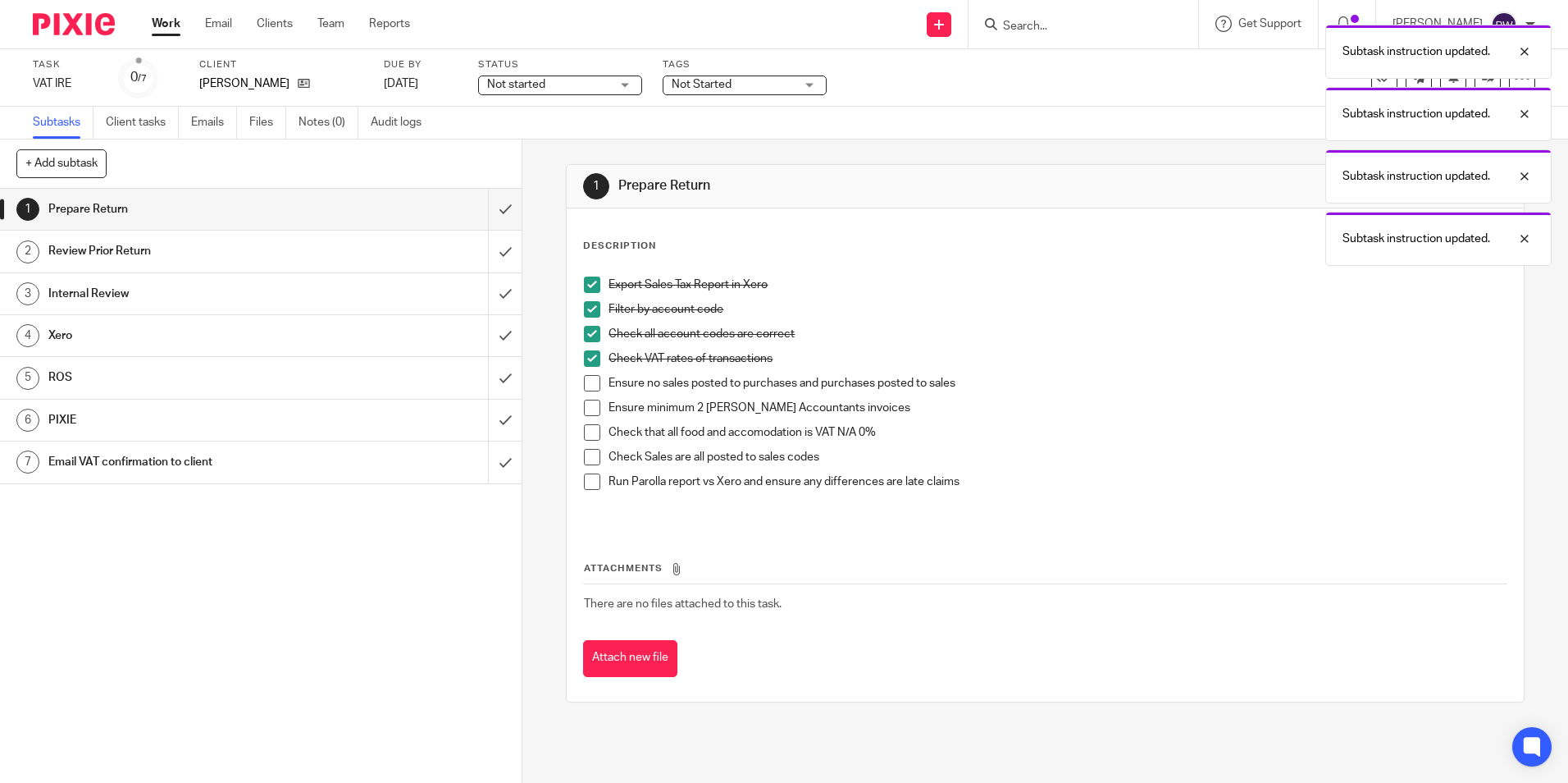
click at [584, 386] on span at bounding box center [592, 383] width 16 height 16
click at [584, 405] on span at bounding box center [592, 408] width 16 height 16
click at [585, 432] on span at bounding box center [592, 433] width 16 height 16
click at [587, 454] on span at bounding box center [592, 457] width 16 height 16
click at [587, 475] on span at bounding box center [592, 482] width 16 height 16
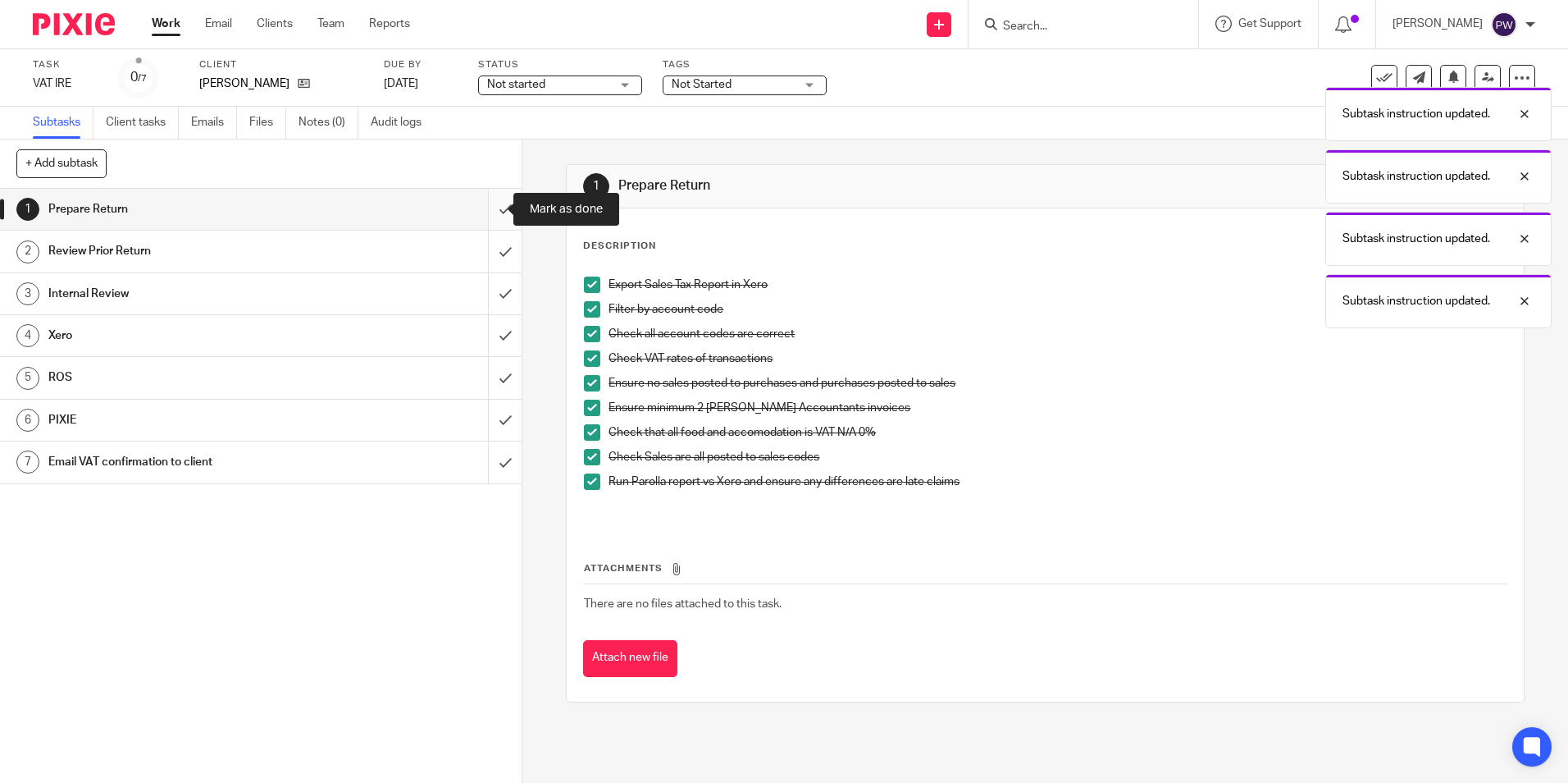
click at [480, 208] on input "submit" at bounding box center [261, 209] width 522 height 41
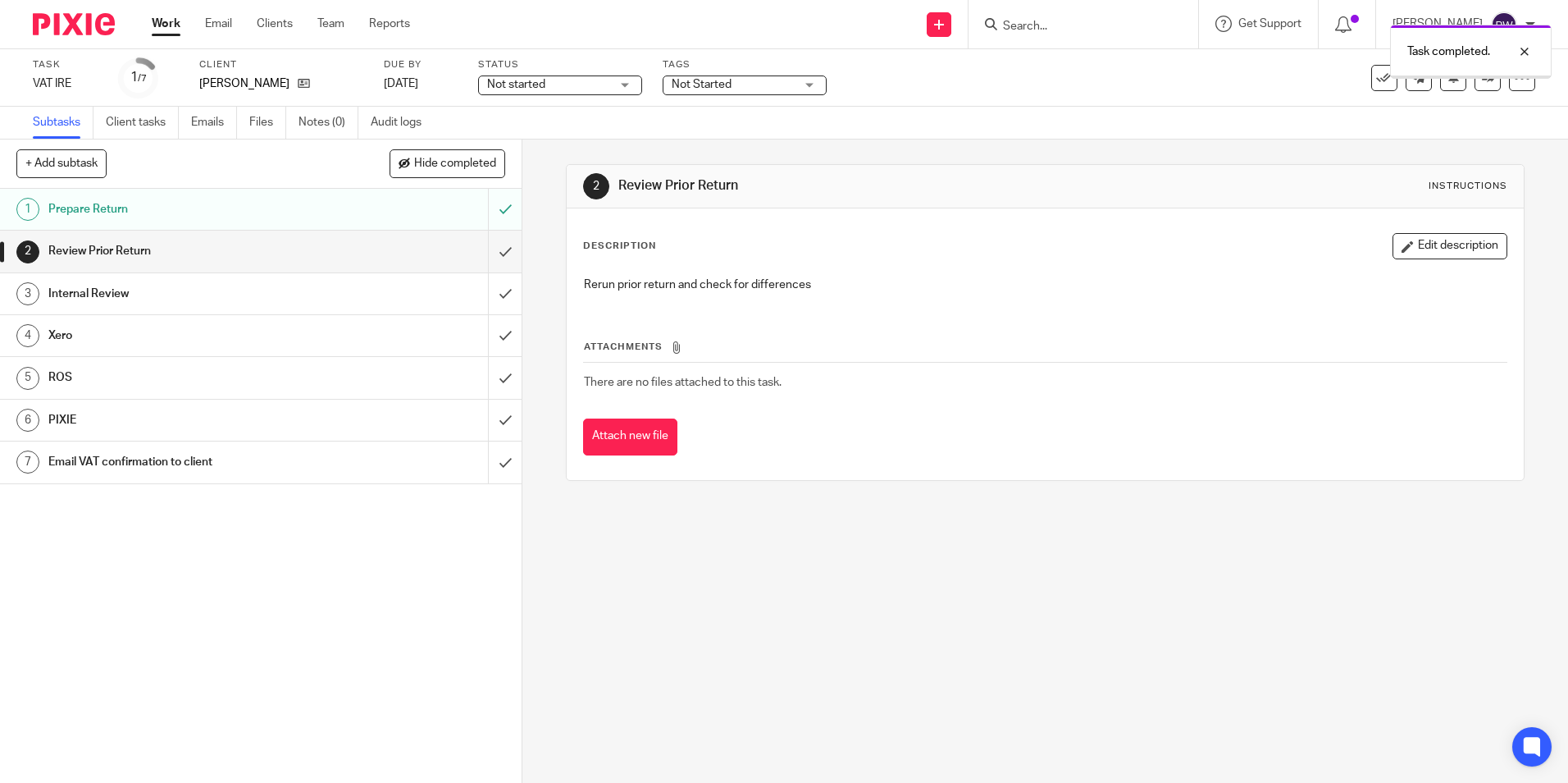
click at [538, 88] on span "Not started" at bounding box center [516, 84] width 58 height 12
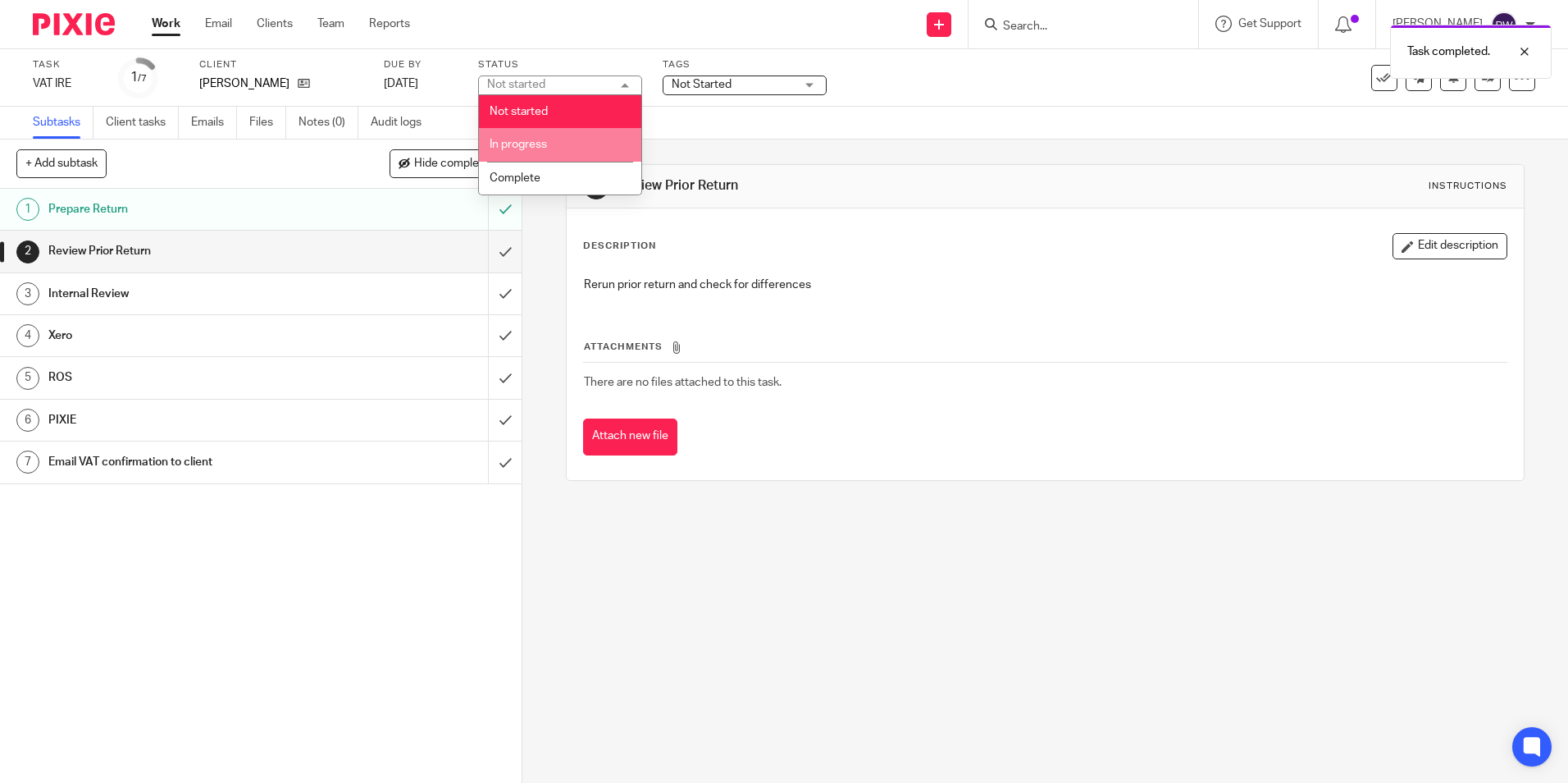
click at [535, 143] on span "In progress" at bounding box center [518, 144] width 57 height 12
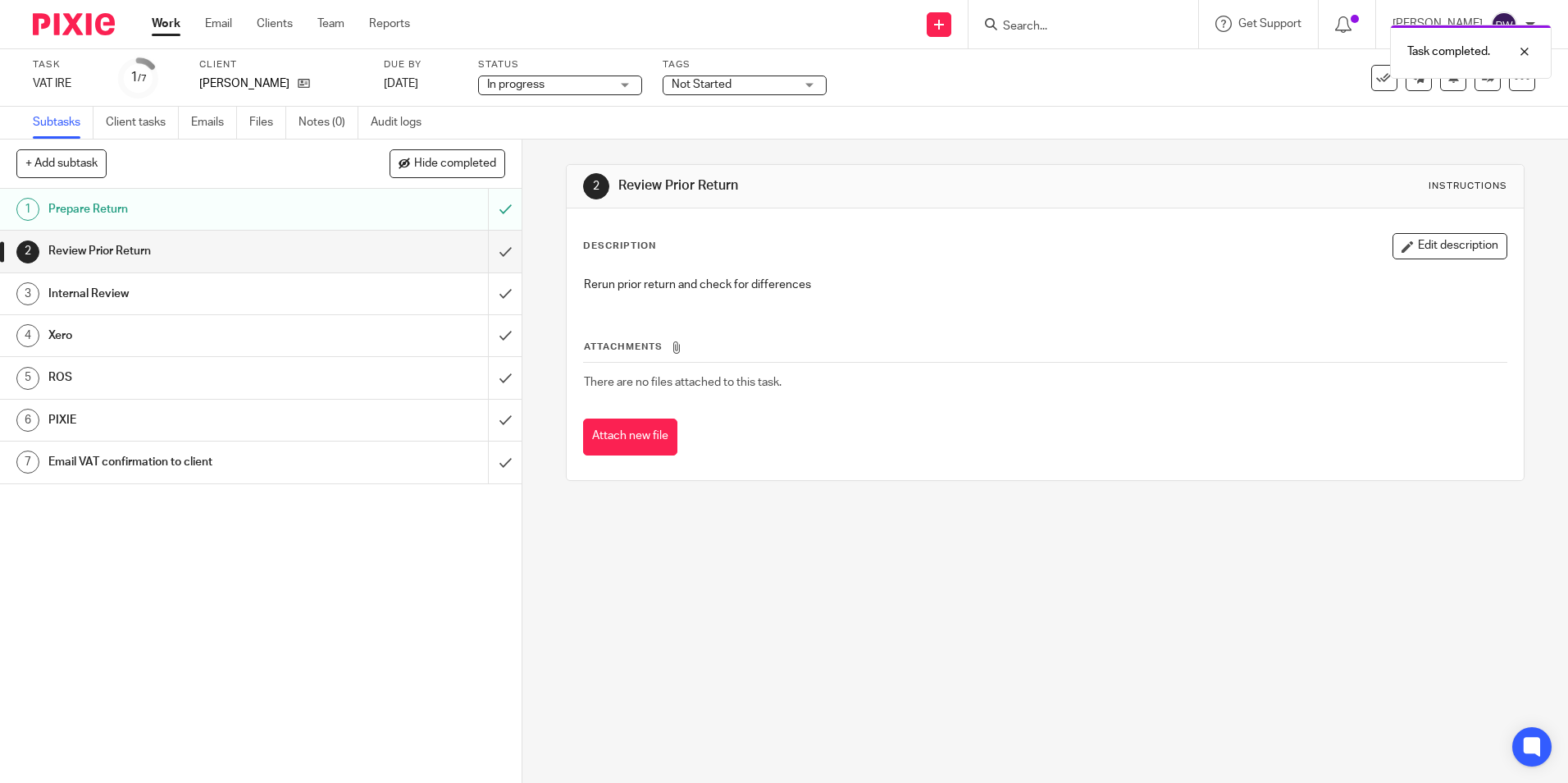
click at [724, 89] on span "Not Started" at bounding box center [701, 84] width 60 height 12
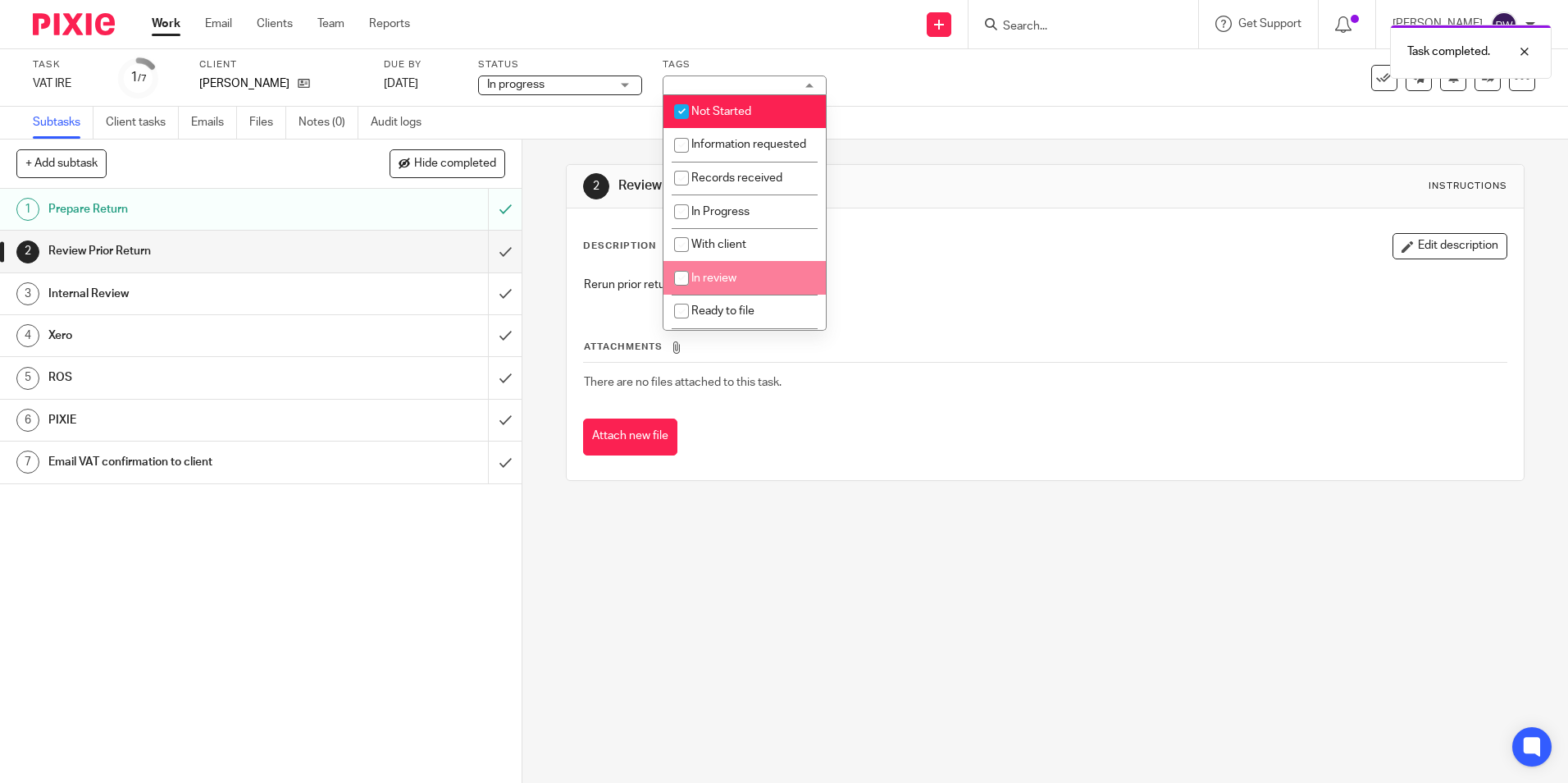
click at [698, 284] on span "In review" at bounding box center [713, 278] width 45 height 12
checkbox input "true"
click at [704, 115] on span "Not Started" at bounding box center [722, 111] width 60 height 12
checkbox input "false"
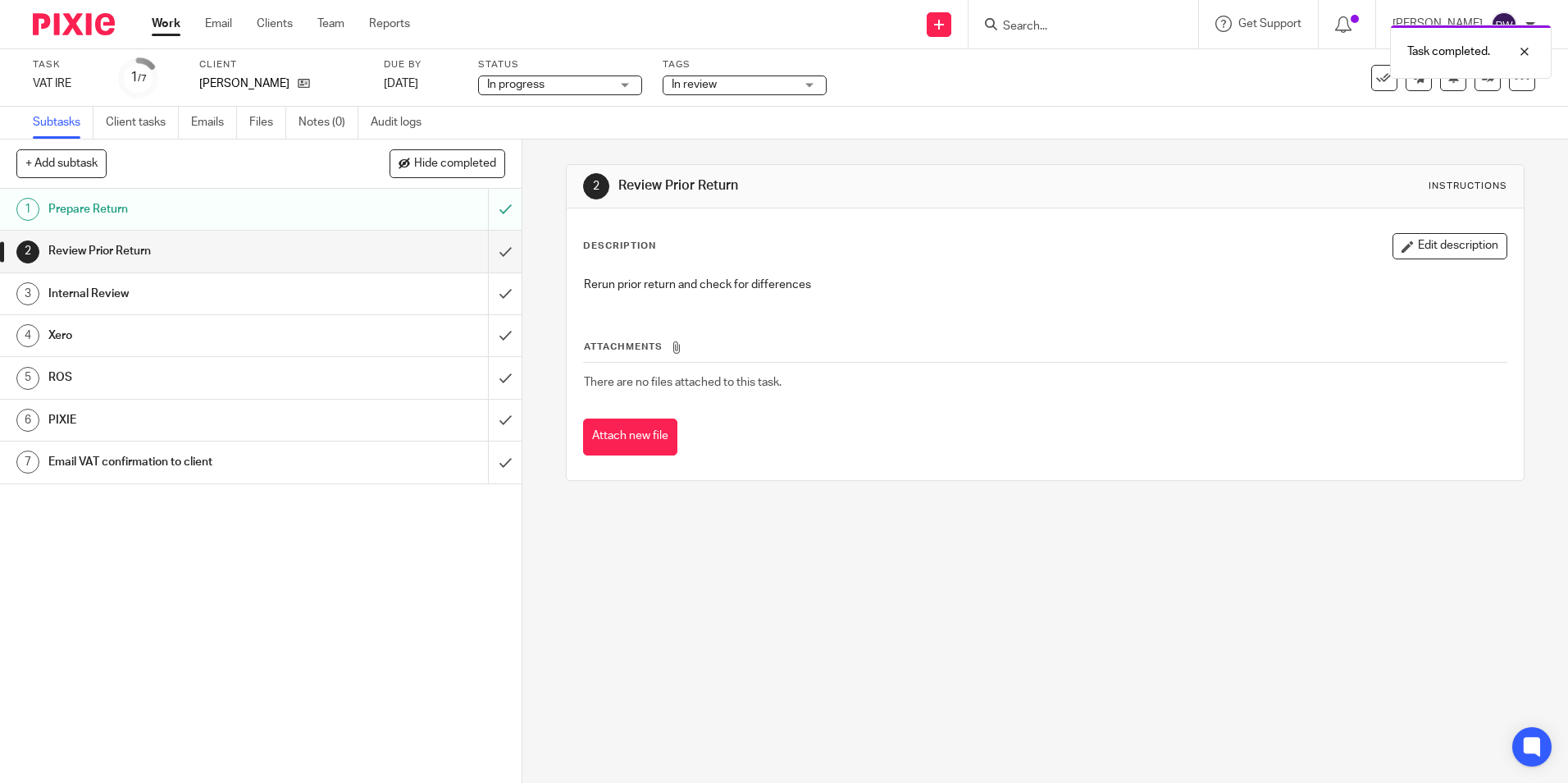
click at [948, 134] on div "Subtasks Client tasks Emails Files Notes (0) Audit logs" at bounding box center [784, 123] width 1568 height 33
click at [483, 245] on input "submit" at bounding box center [261, 251] width 522 height 41
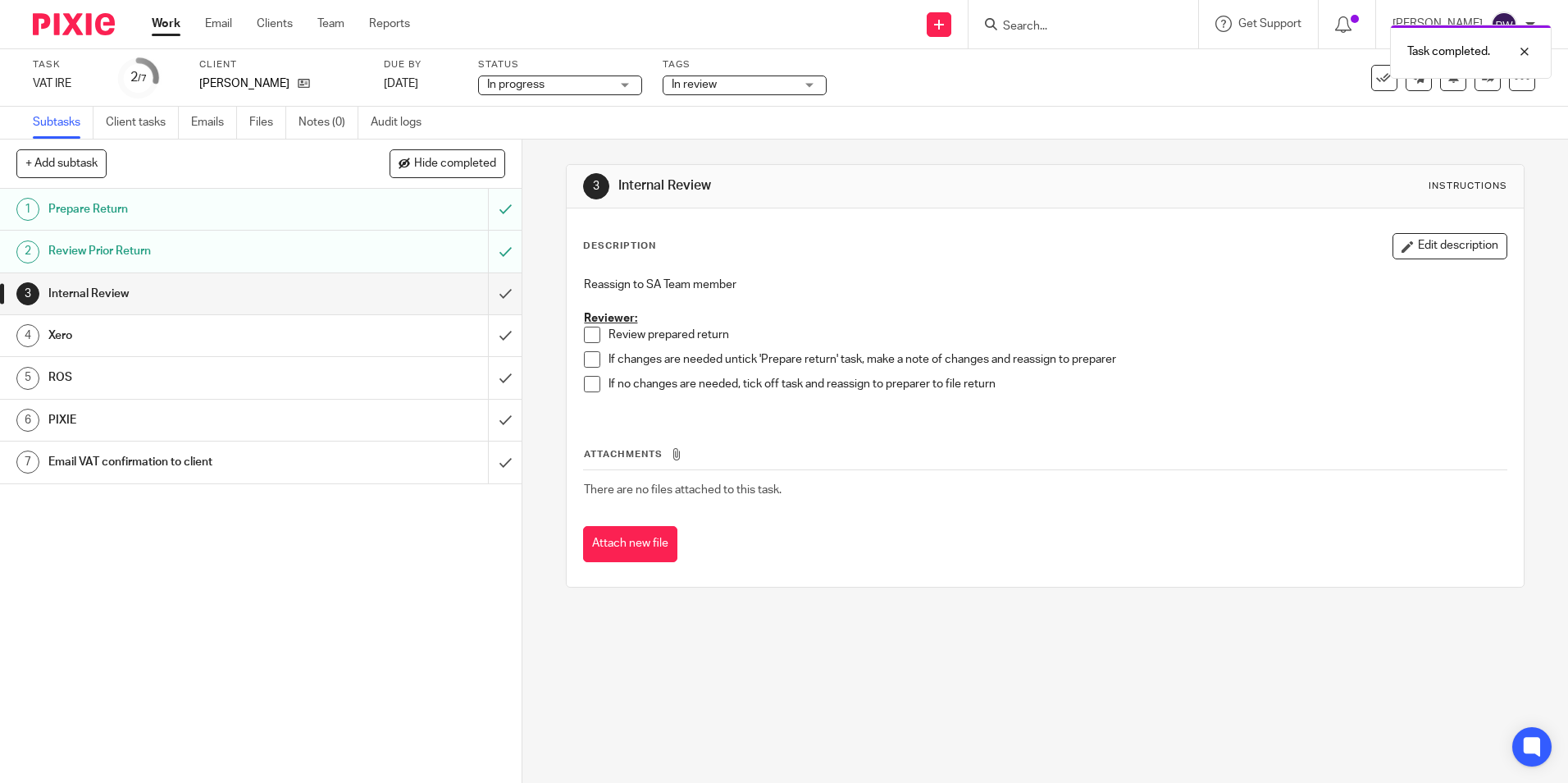
click at [626, 541] on button "Attach new file" at bounding box center [629, 544] width 94 height 37
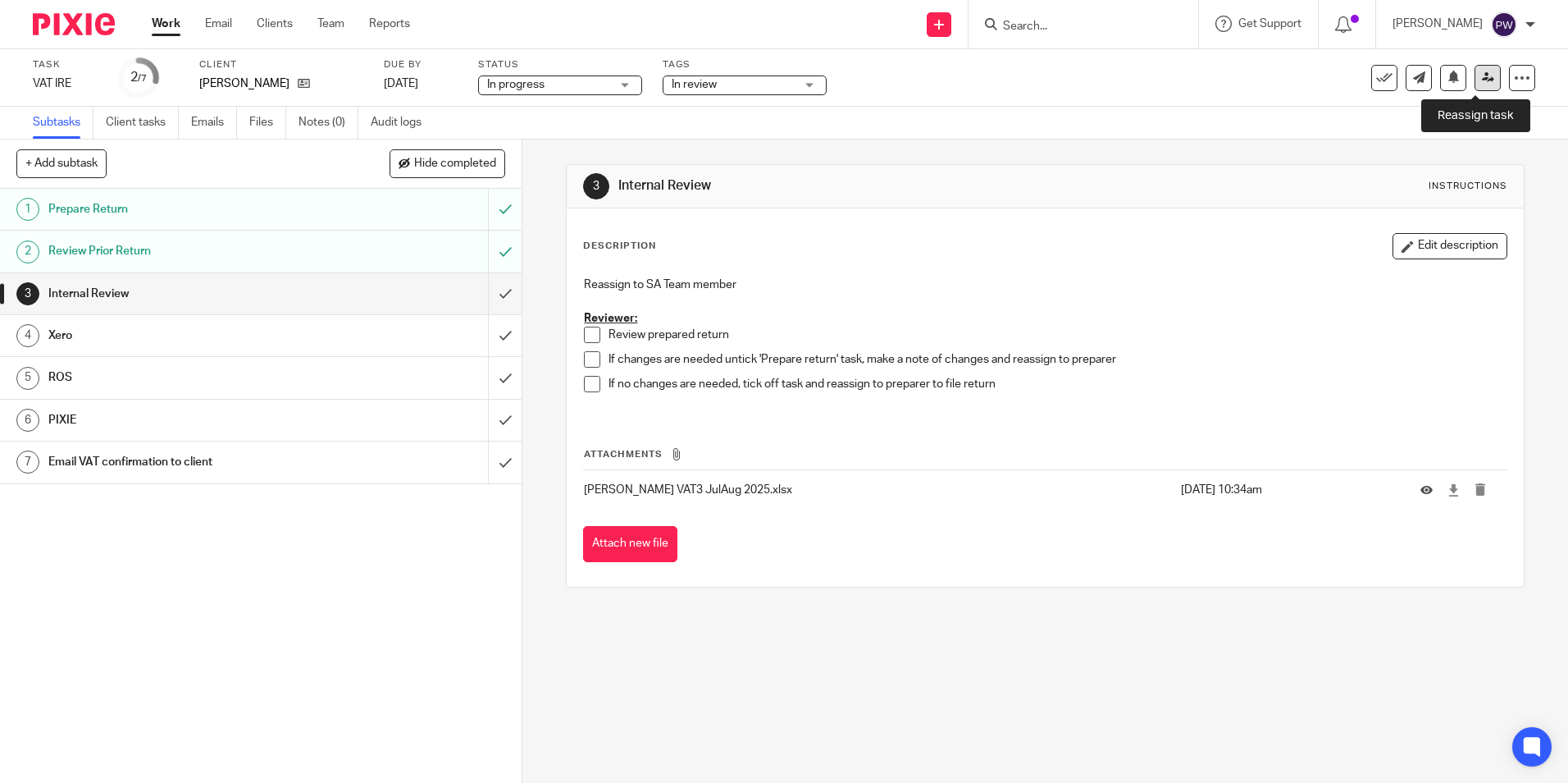
click at [1475, 73] on link at bounding box center [1488, 78] width 26 height 26
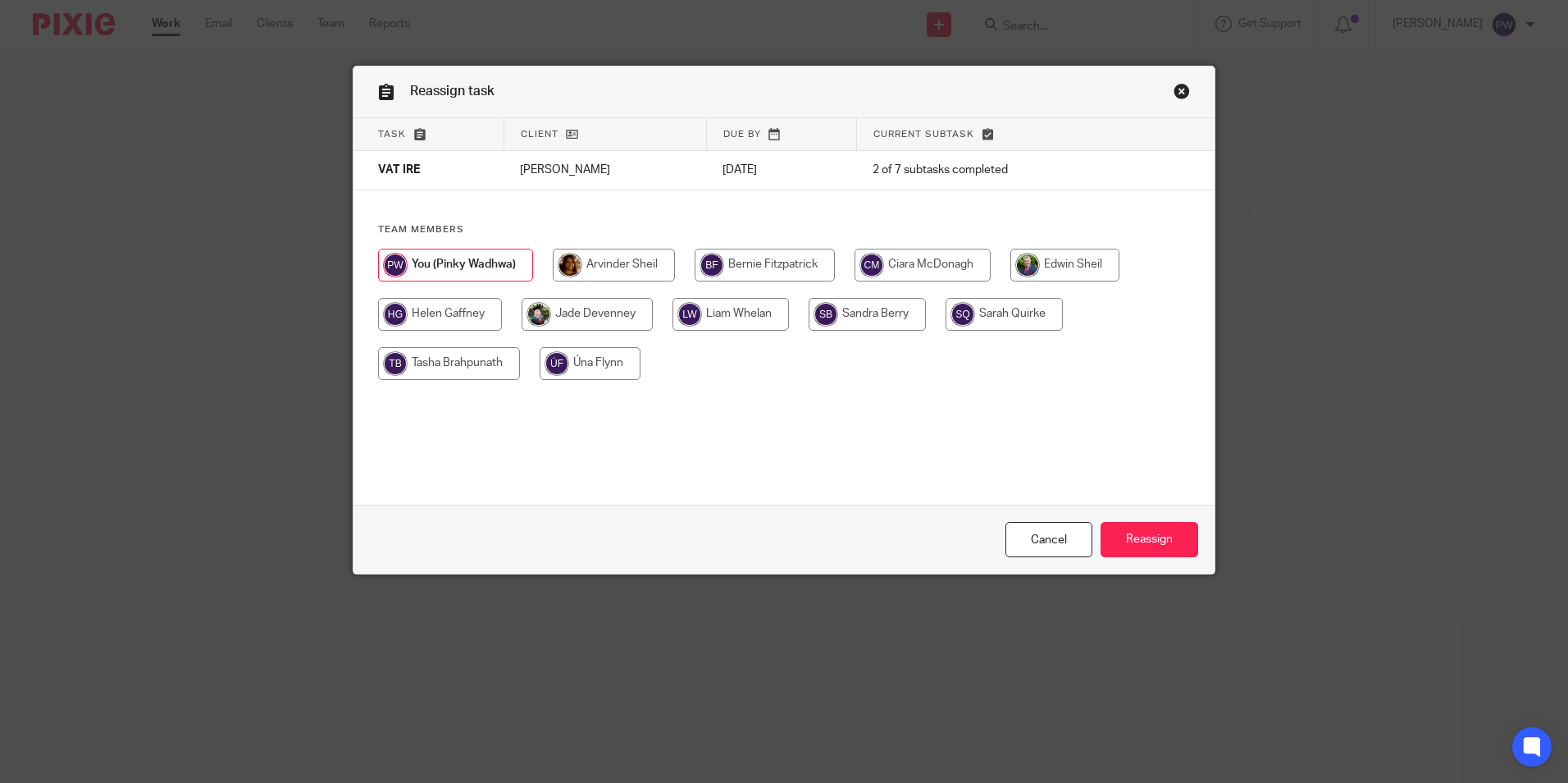
click at [398, 364] on input "radio" at bounding box center [450, 363] width 142 height 33
radio input "true"
click at [1140, 538] on input "Reassign" at bounding box center [1149, 539] width 98 height 36
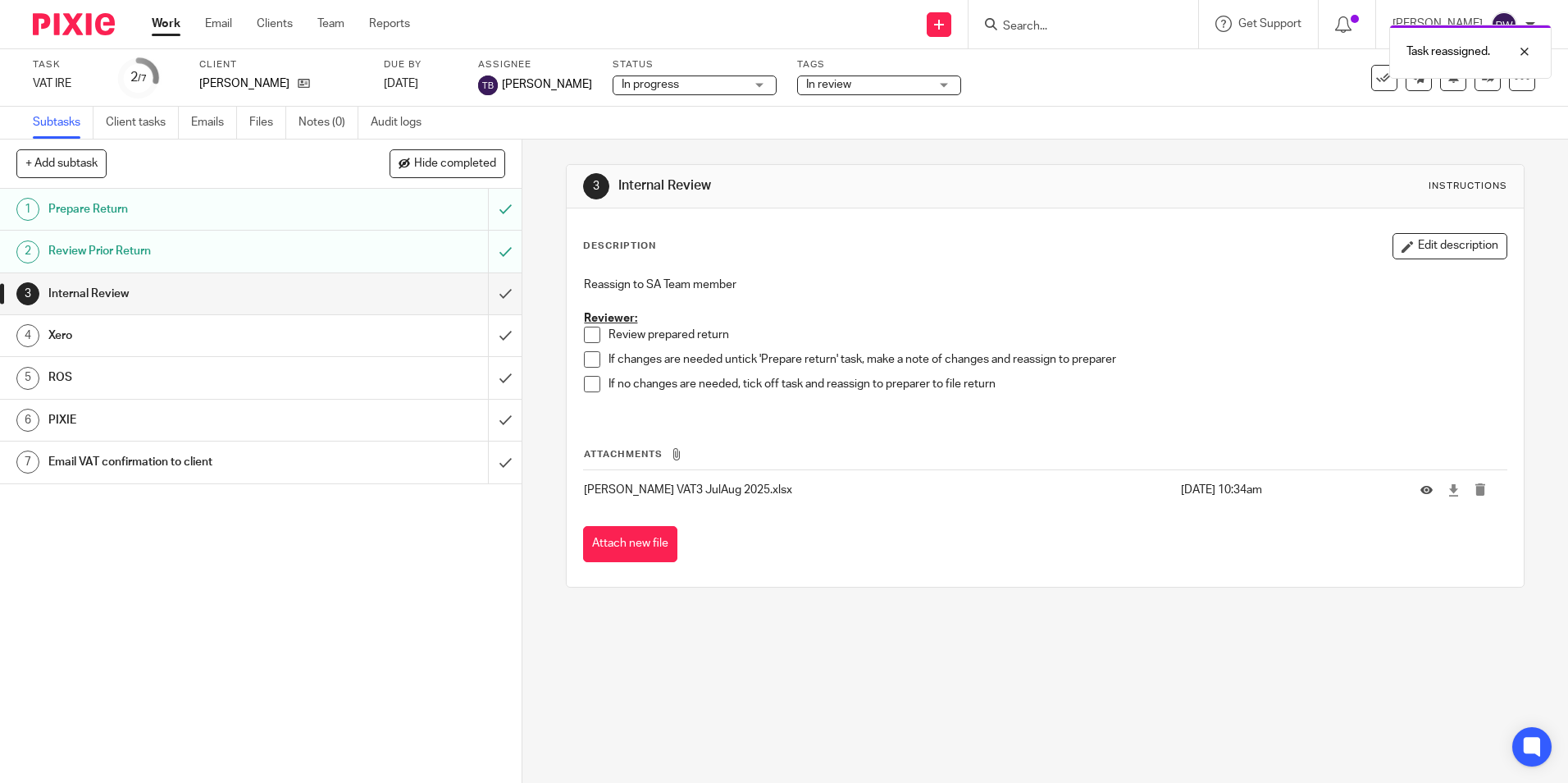
click at [147, 15] on div "Work Email Clients Team Reports Work Email Clients Team Reports Settings" at bounding box center [285, 24] width 299 height 48
click at [155, 20] on link "Work" at bounding box center [165, 24] width 28 height 16
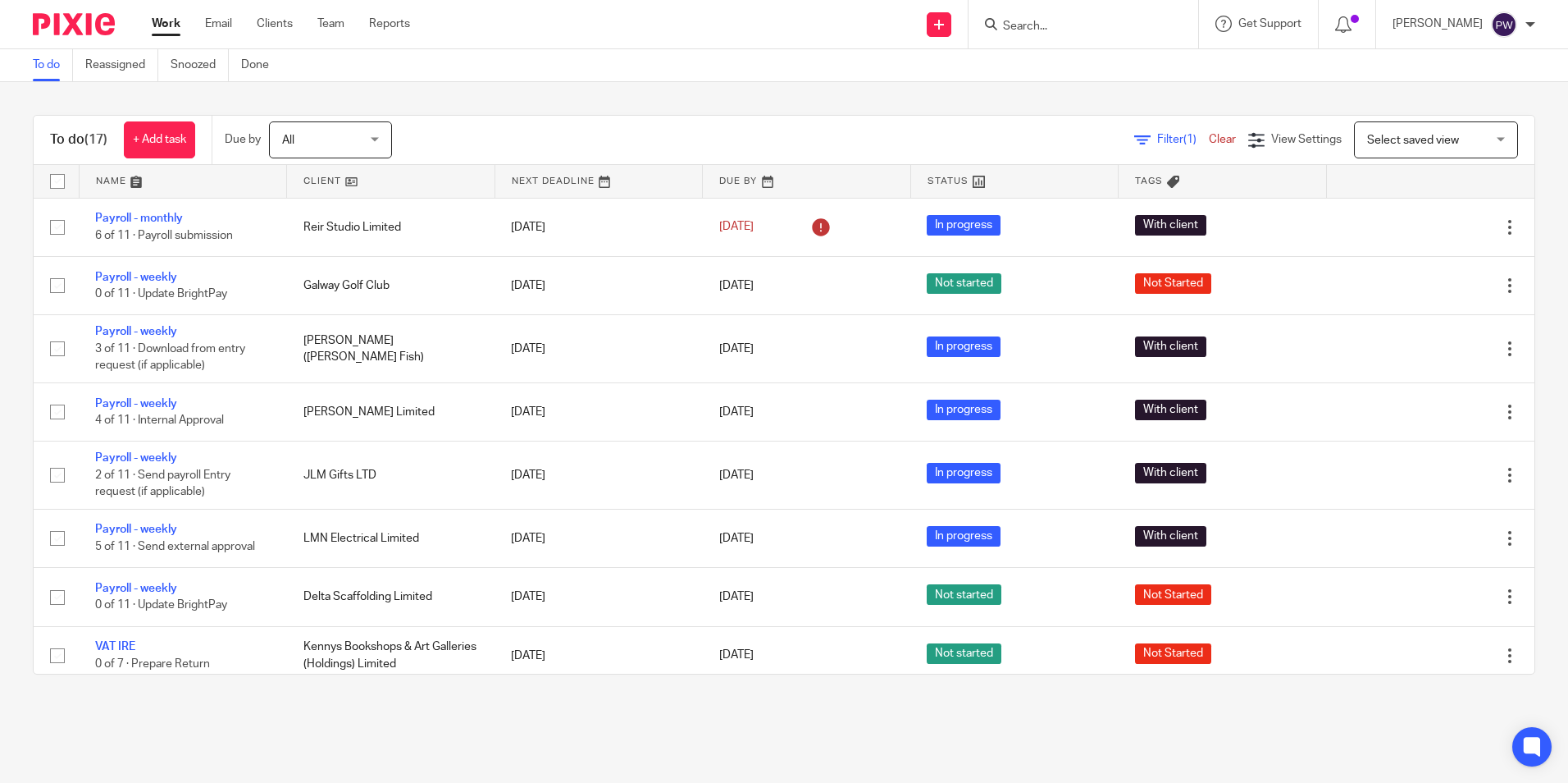
click at [1417, 136] on span "Select saved view" at bounding box center [1413, 140] width 92 height 12
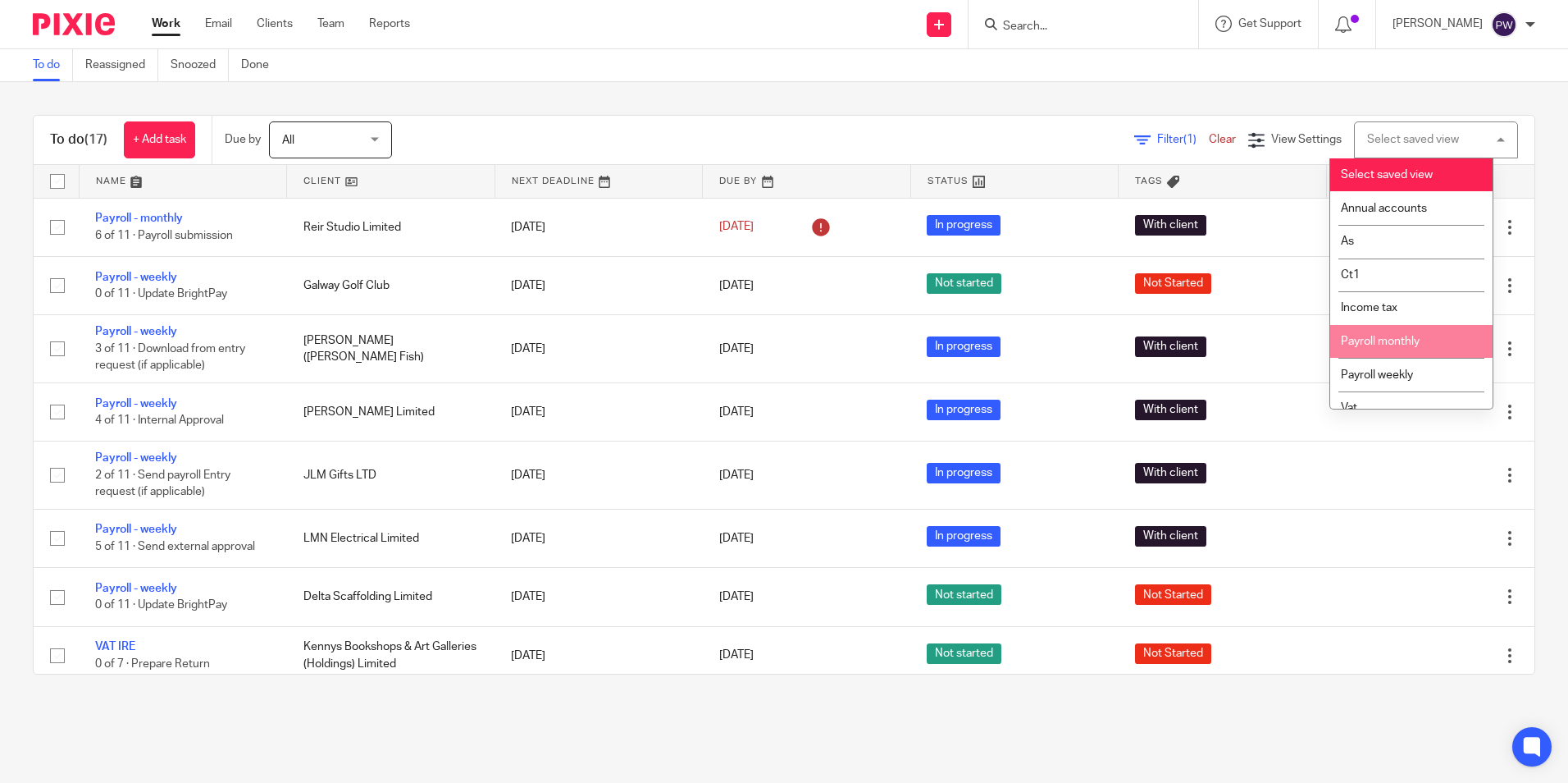
scroll to position [16, 0]
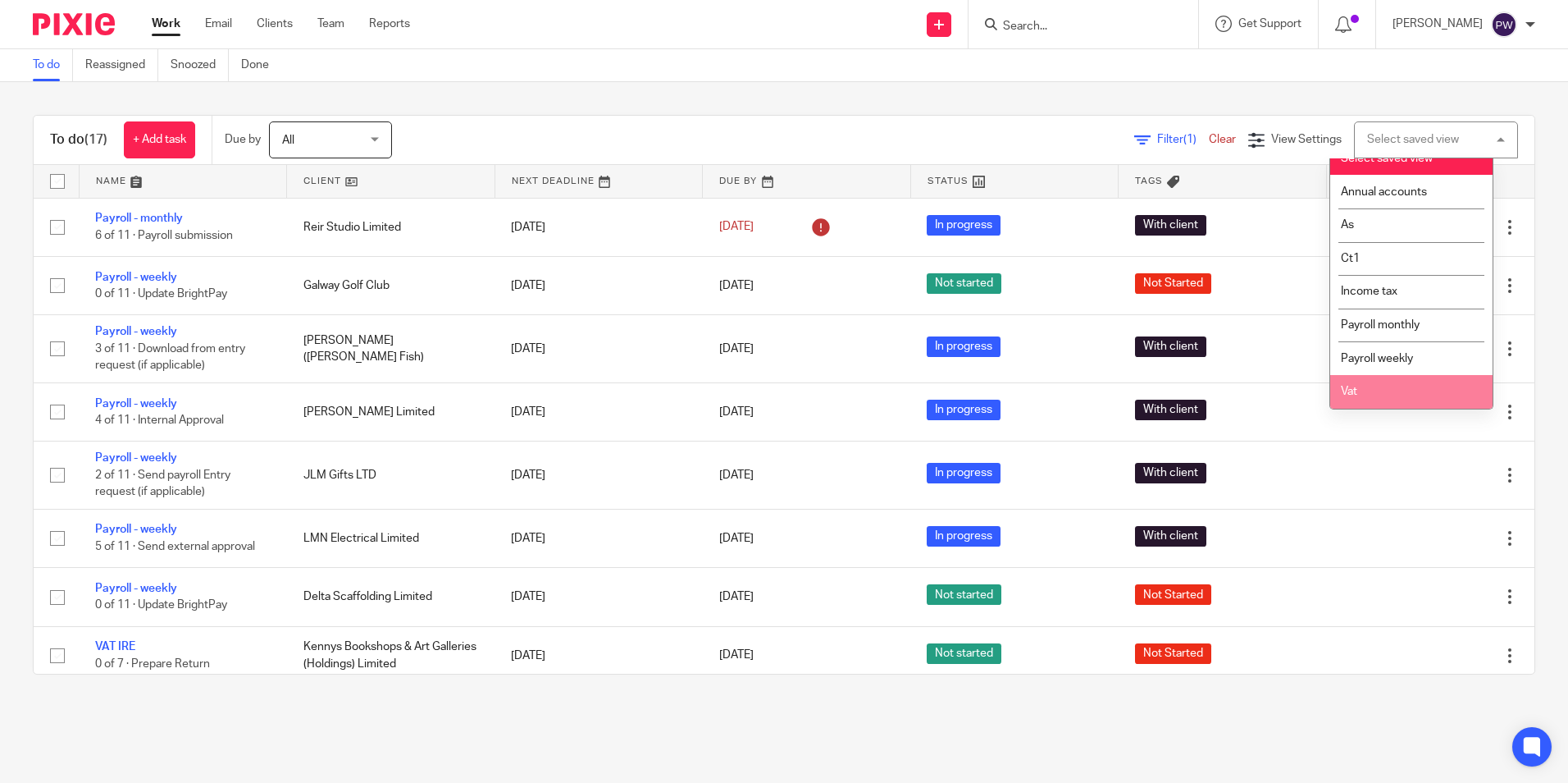
click at [1374, 385] on li "Vat" at bounding box center [1411, 392] width 162 height 34
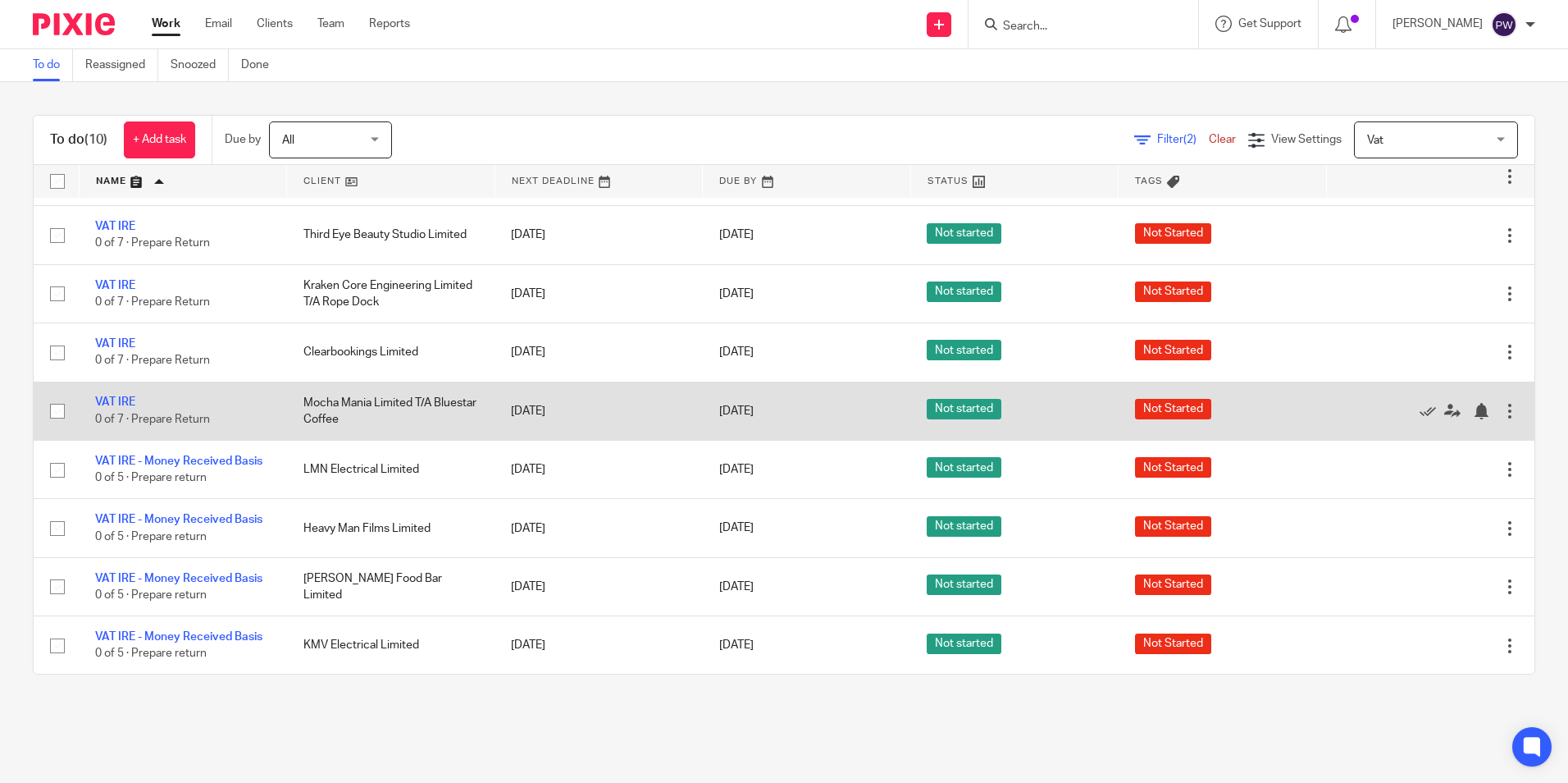
scroll to position [110, 0]
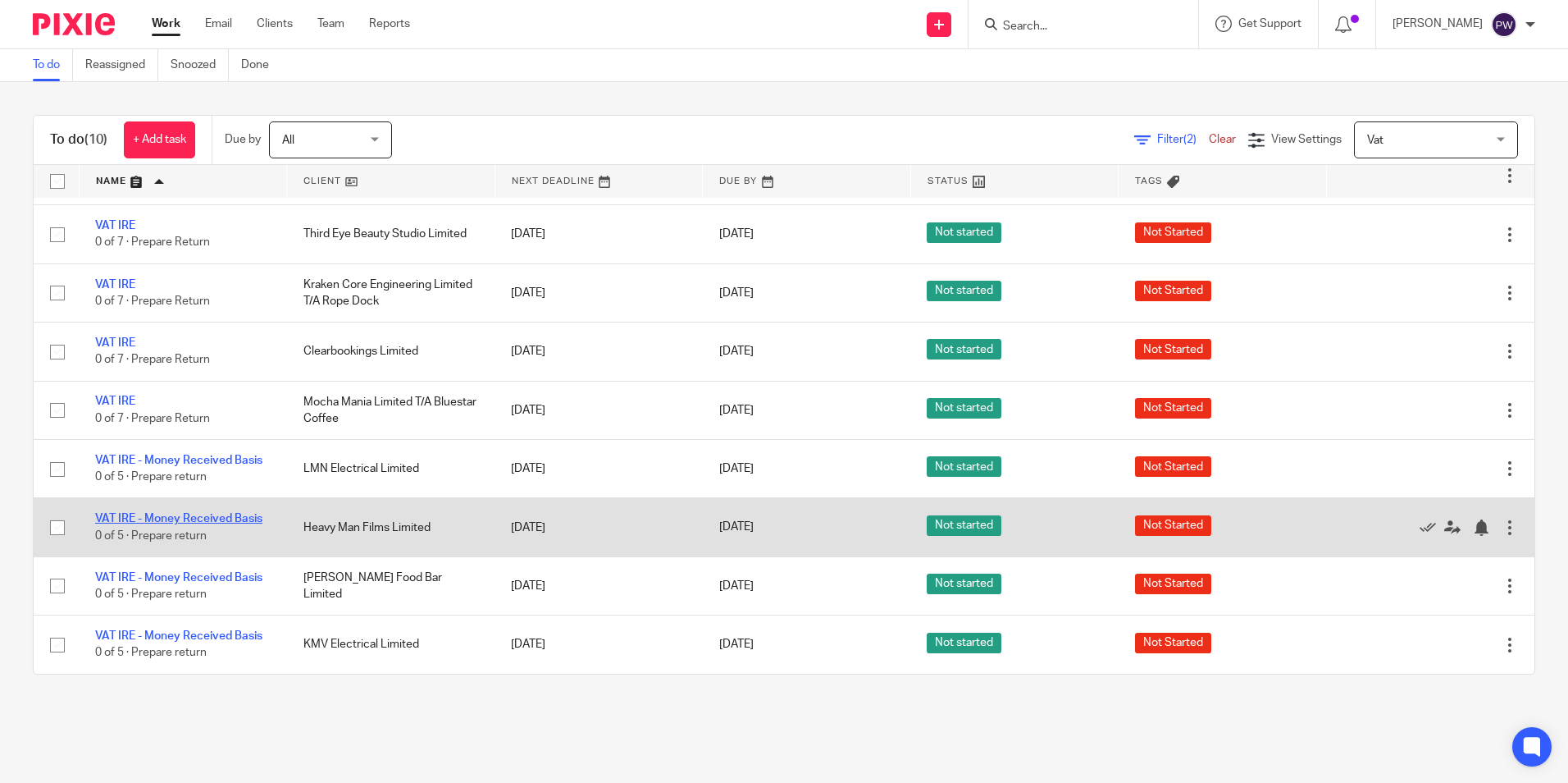
click at [168, 515] on link "VAT IRE - Money Received Basis" at bounding box center [178, 518] width 167 height 12
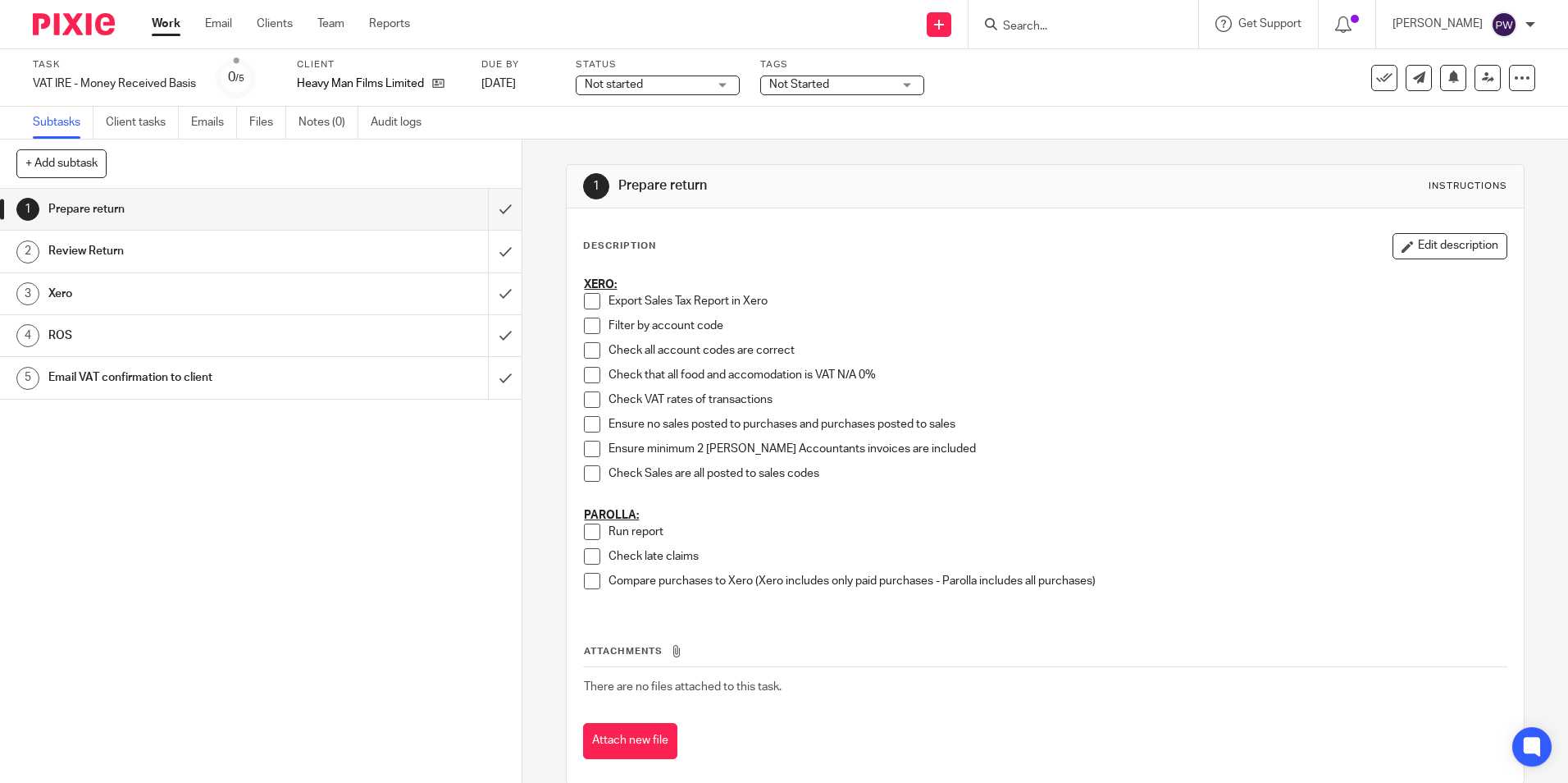
click at [163, 30] on link "Work" at bounding box center [165, 24] width 28 height 16
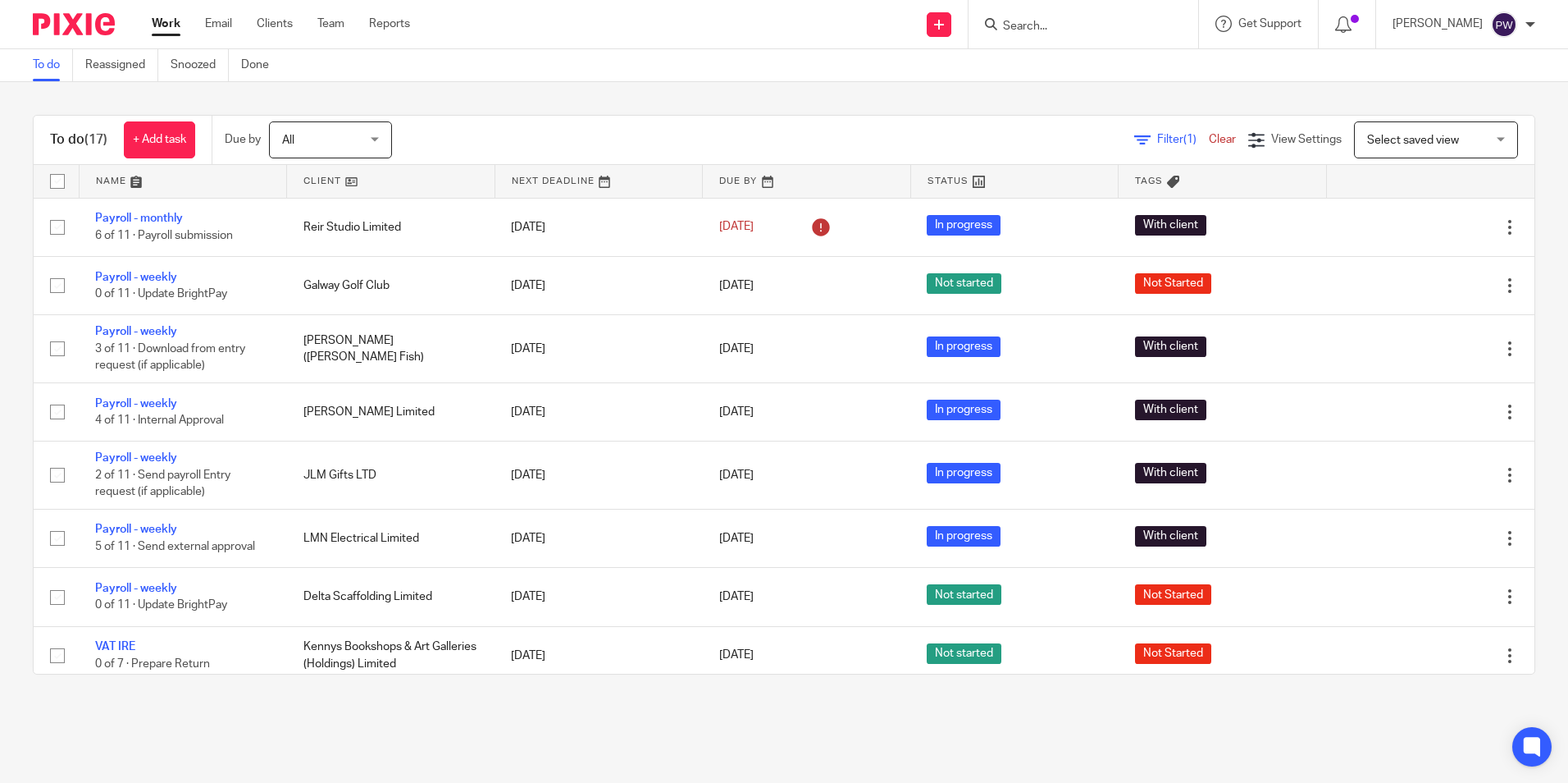
click at [1466, 139] on div "Select saved view Select saved view" at bounding box center [1437, 140] width 164 height 37
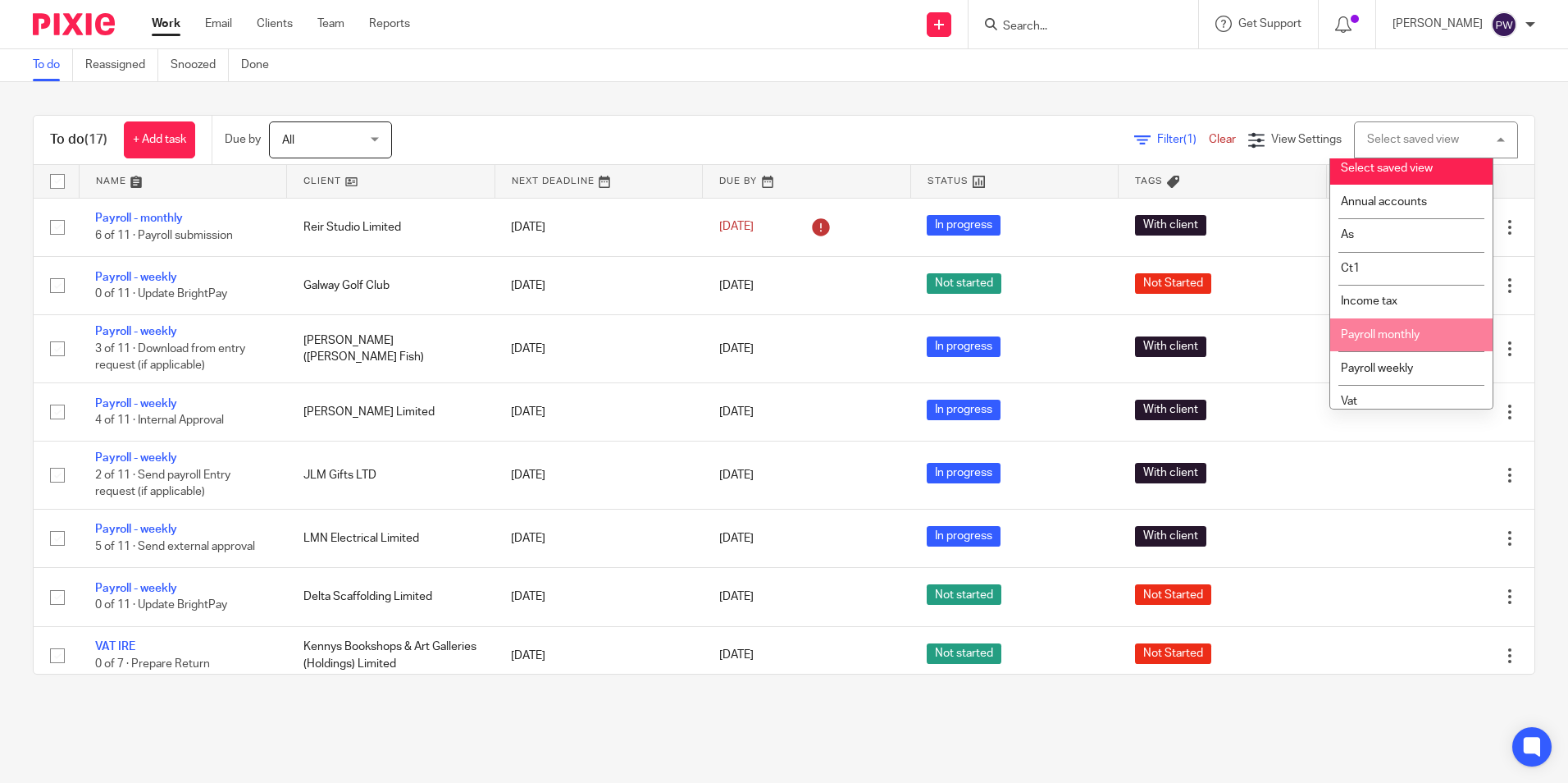
scroll to position [16, 0]
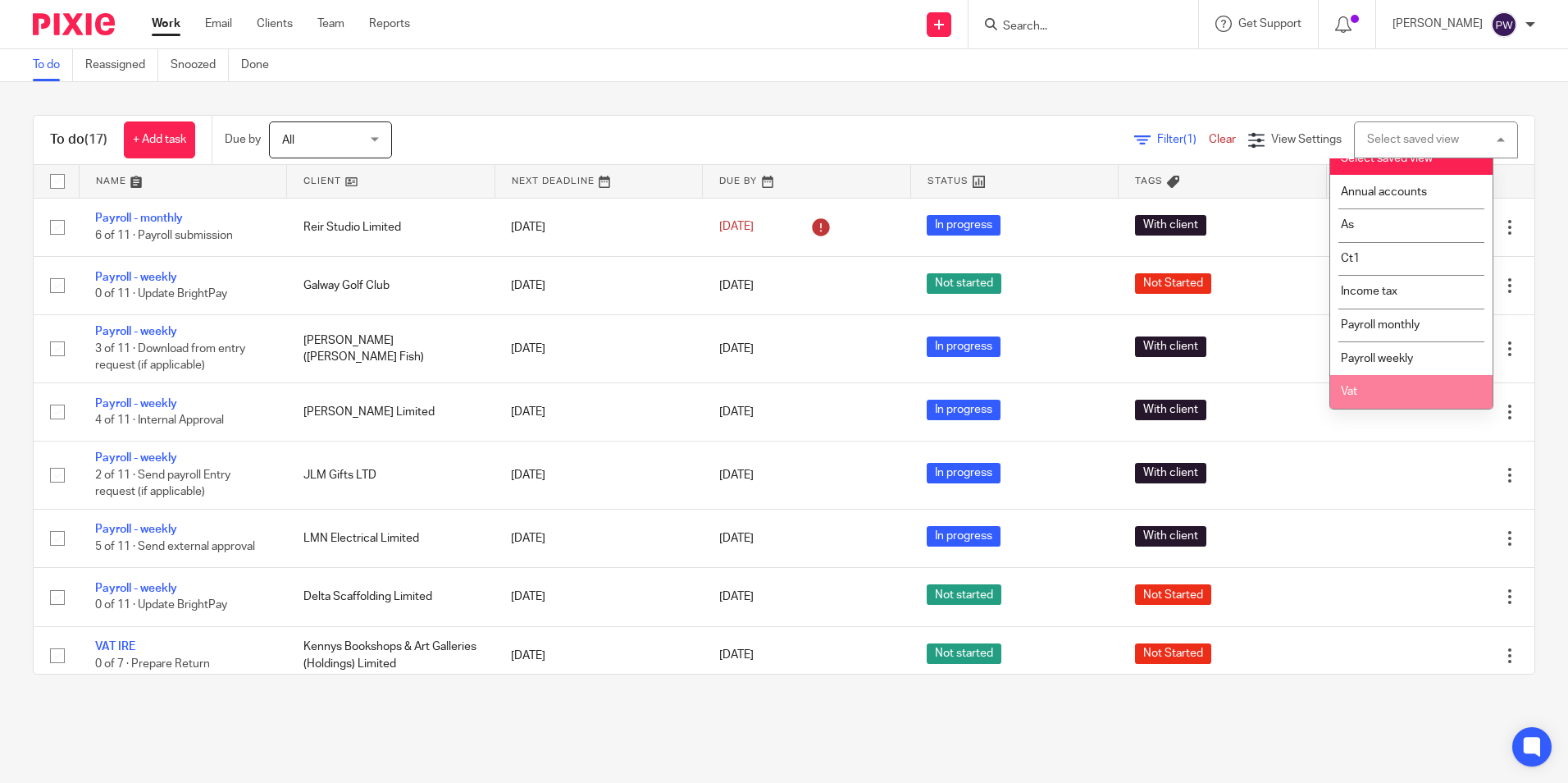
click at [1376, 389] on li "Vat" at bounding box center [1411, 392] width 162 height 34
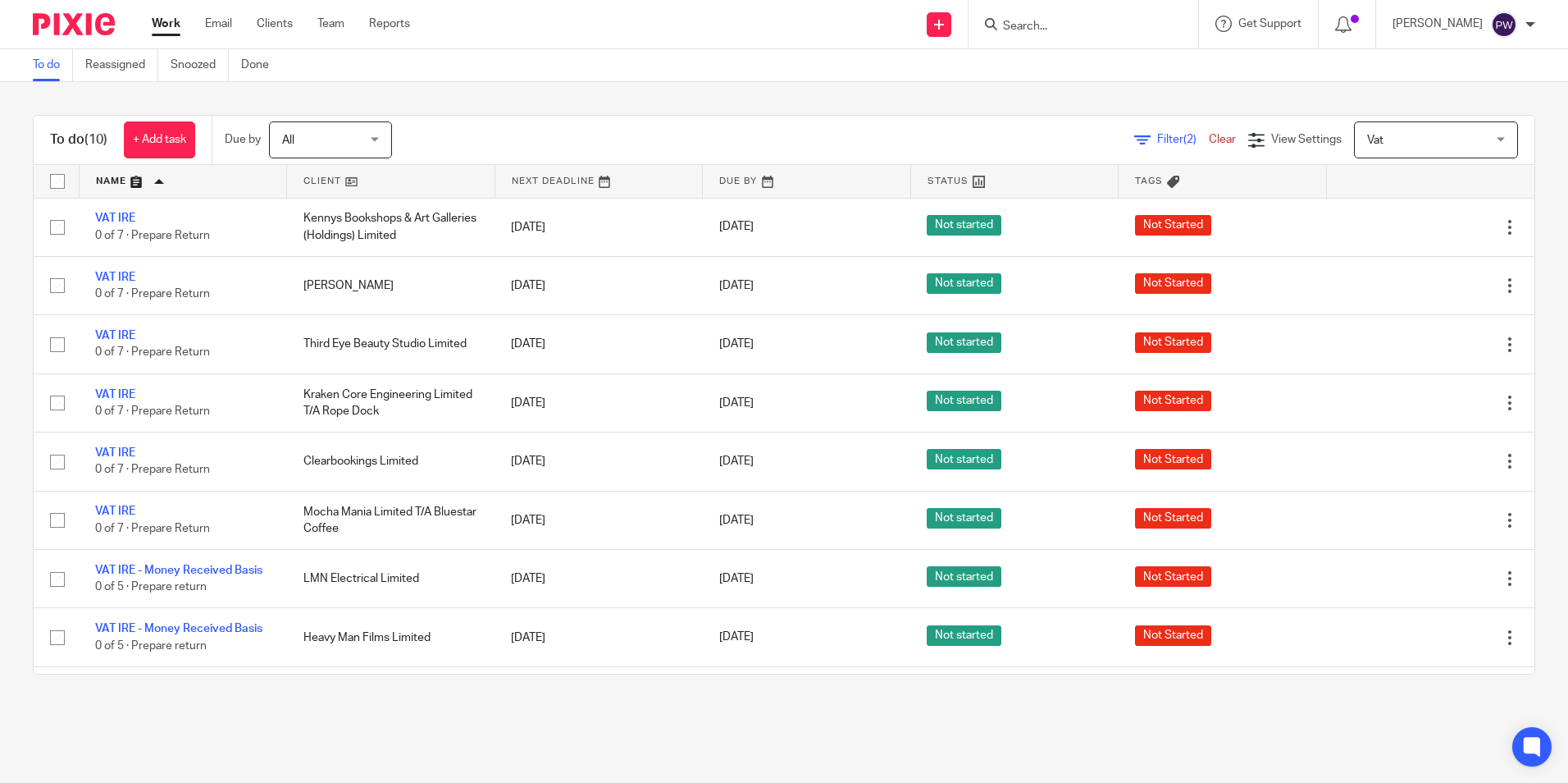
click at [1393, 144] on span "Vat" at bounding box center [1427, 140] width 119 height 35
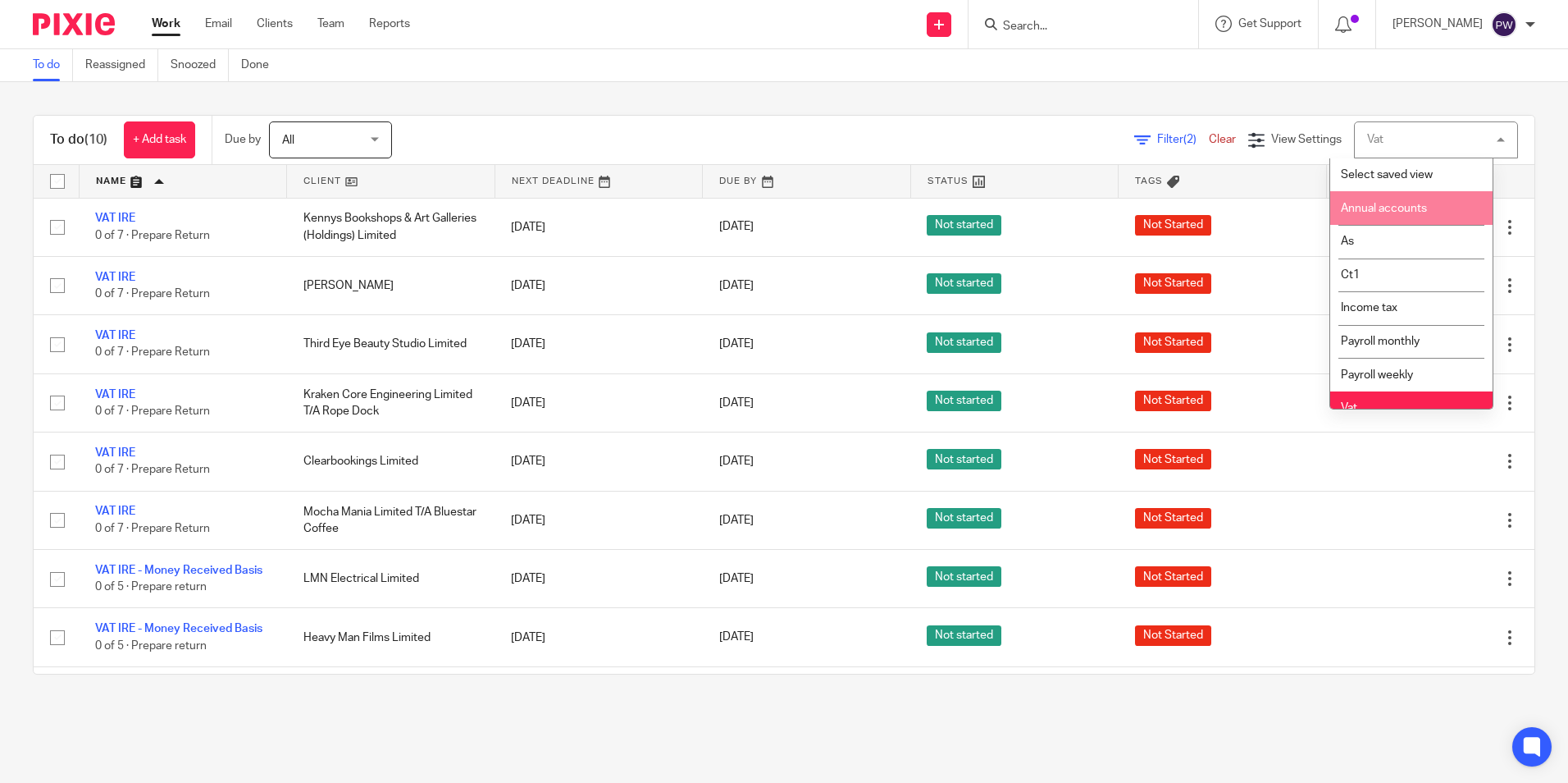
click at [1209, 137] on link "Clear" at bounding box center [1222, 140] width 27 height 12
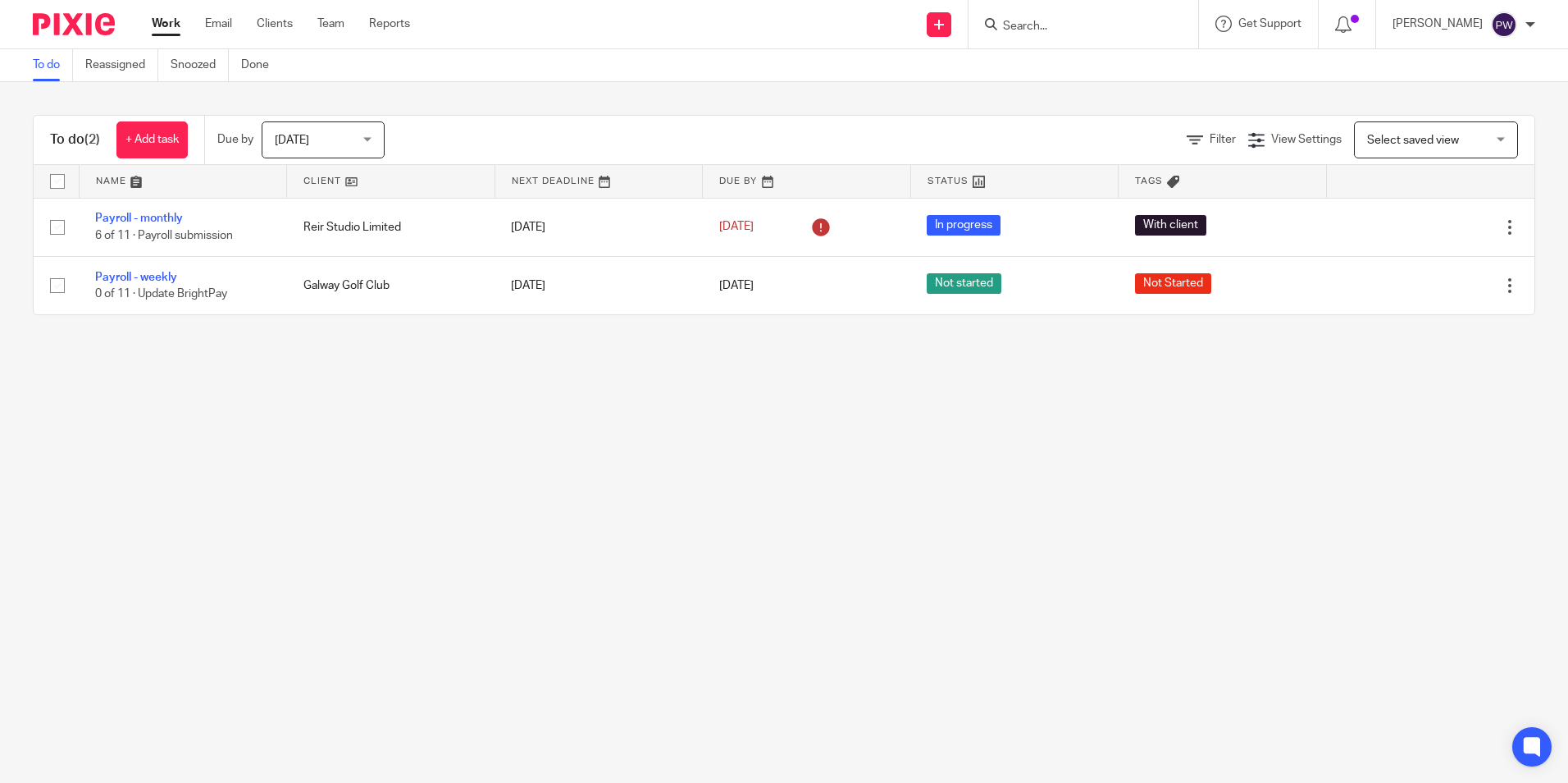
click at [348, 129] on span "[DATE]" at bounding box center [317, 140] width 87 height 35
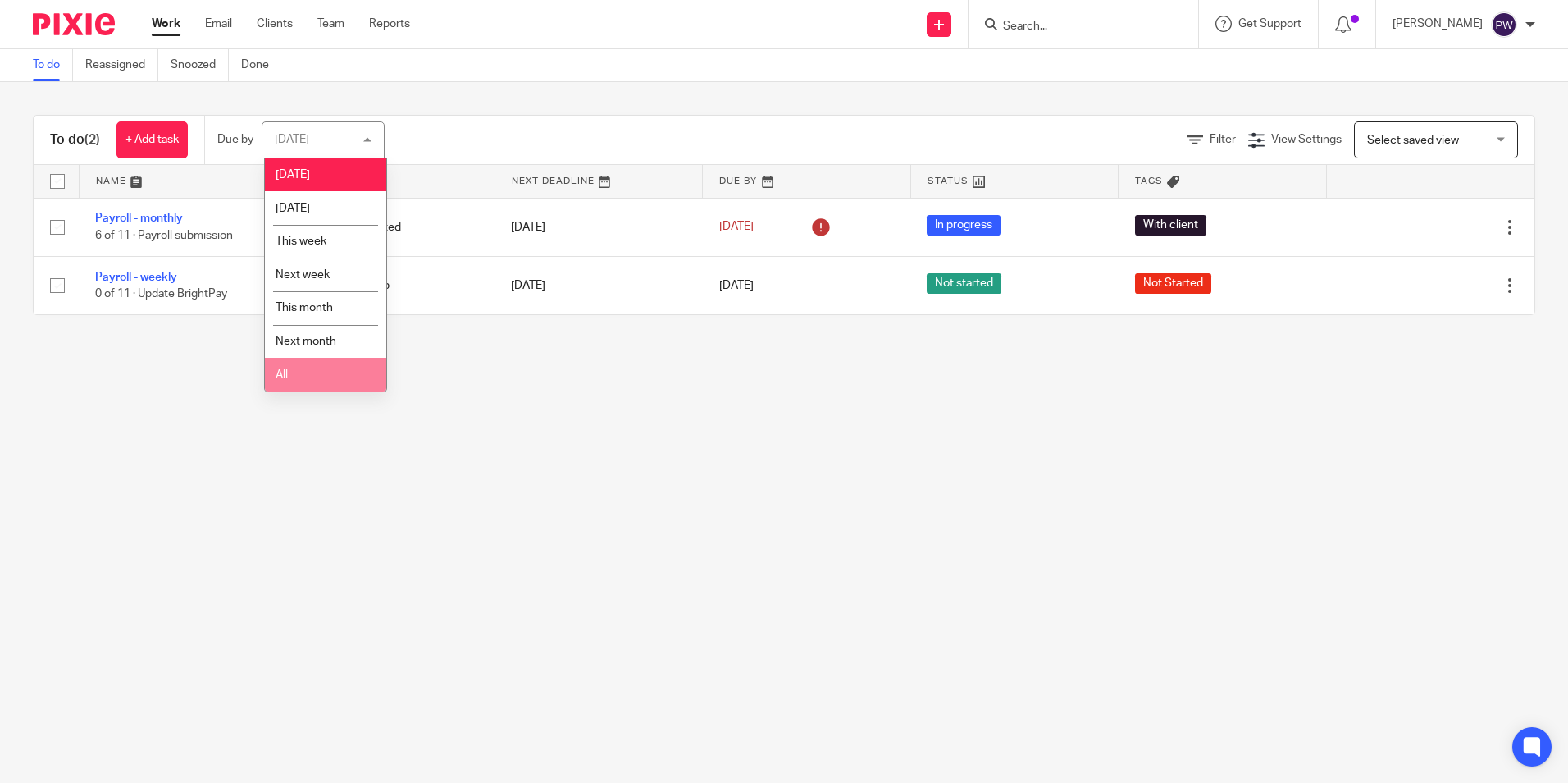
click at [309, 378] on li "All" at bounding box center [325, 374] width 121 height 34
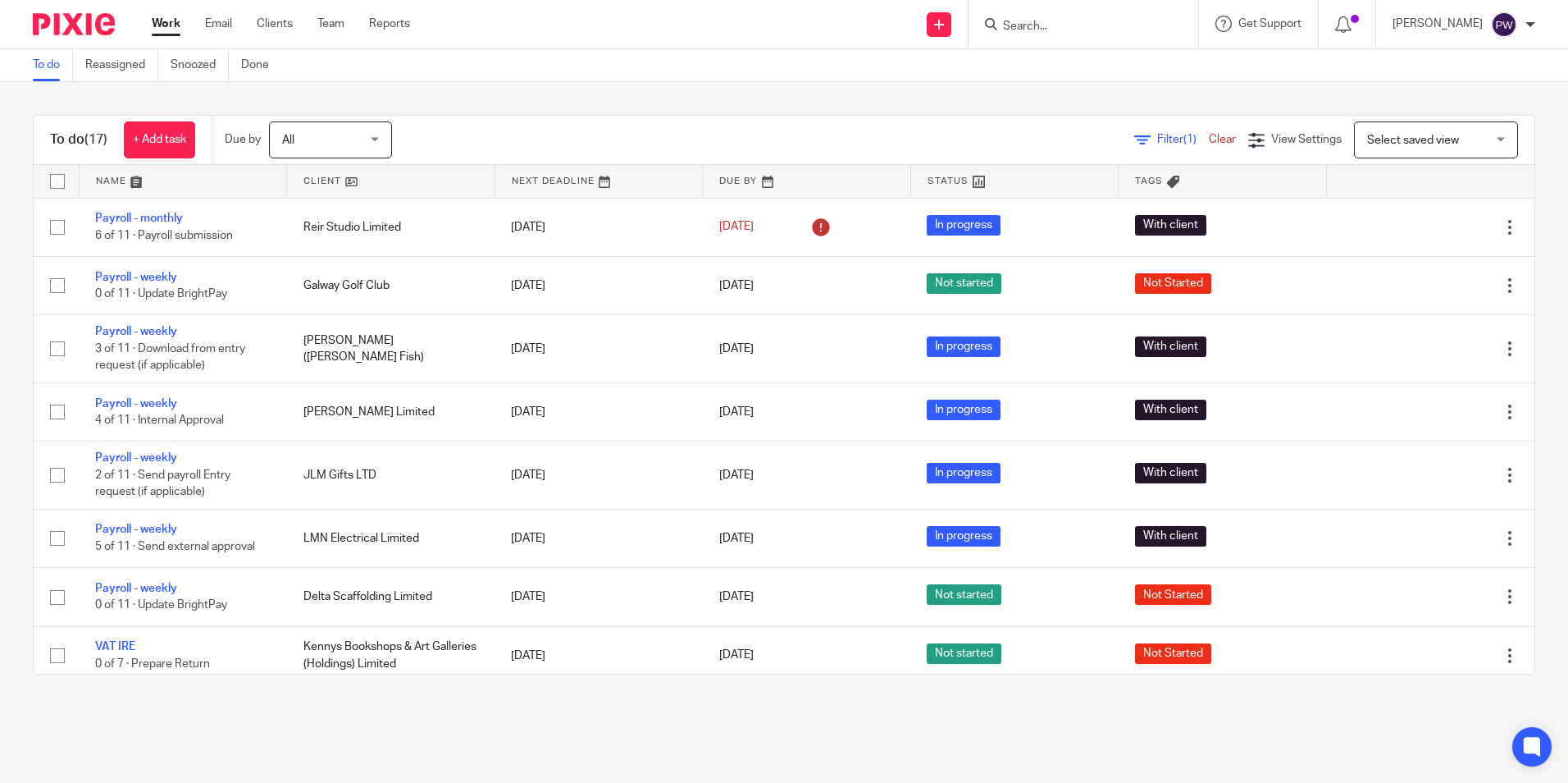
click at [103, 177] on link at bounding box center [182, 182] width 207 height 33
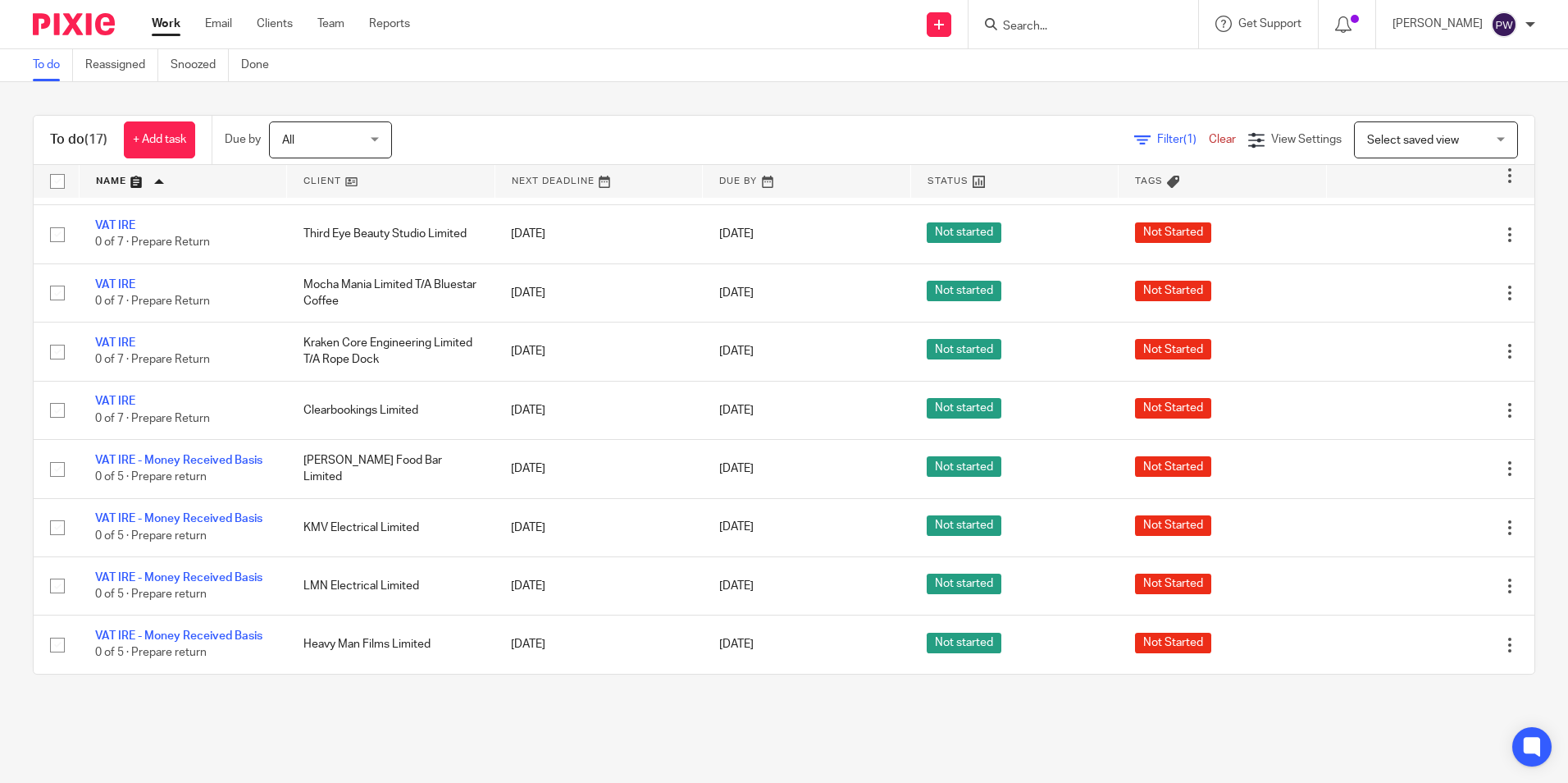
scroll to position [46, 0]
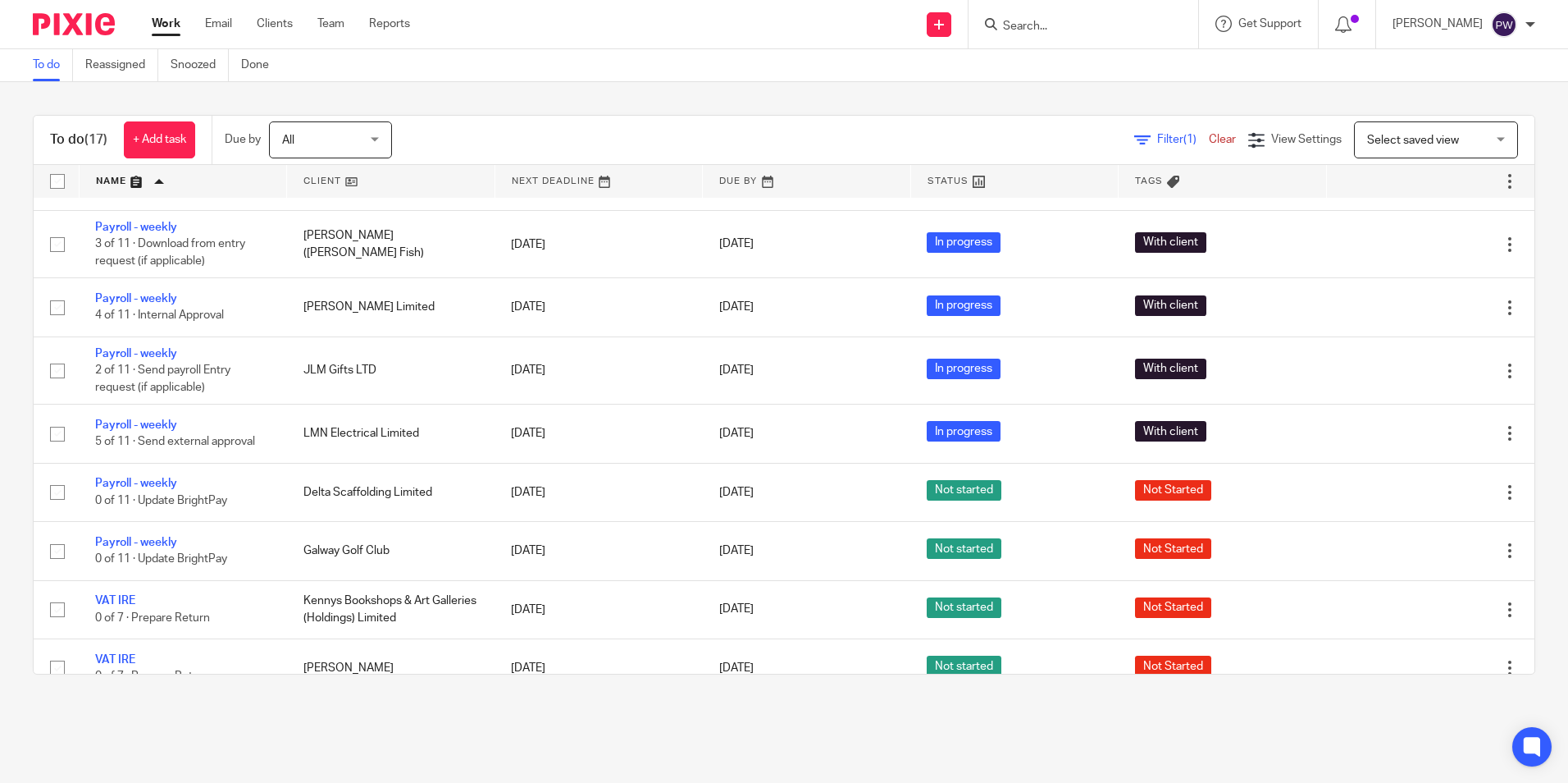
click at [354, 133] on span "All" at bounding box center [325, 140] width 87 height 35
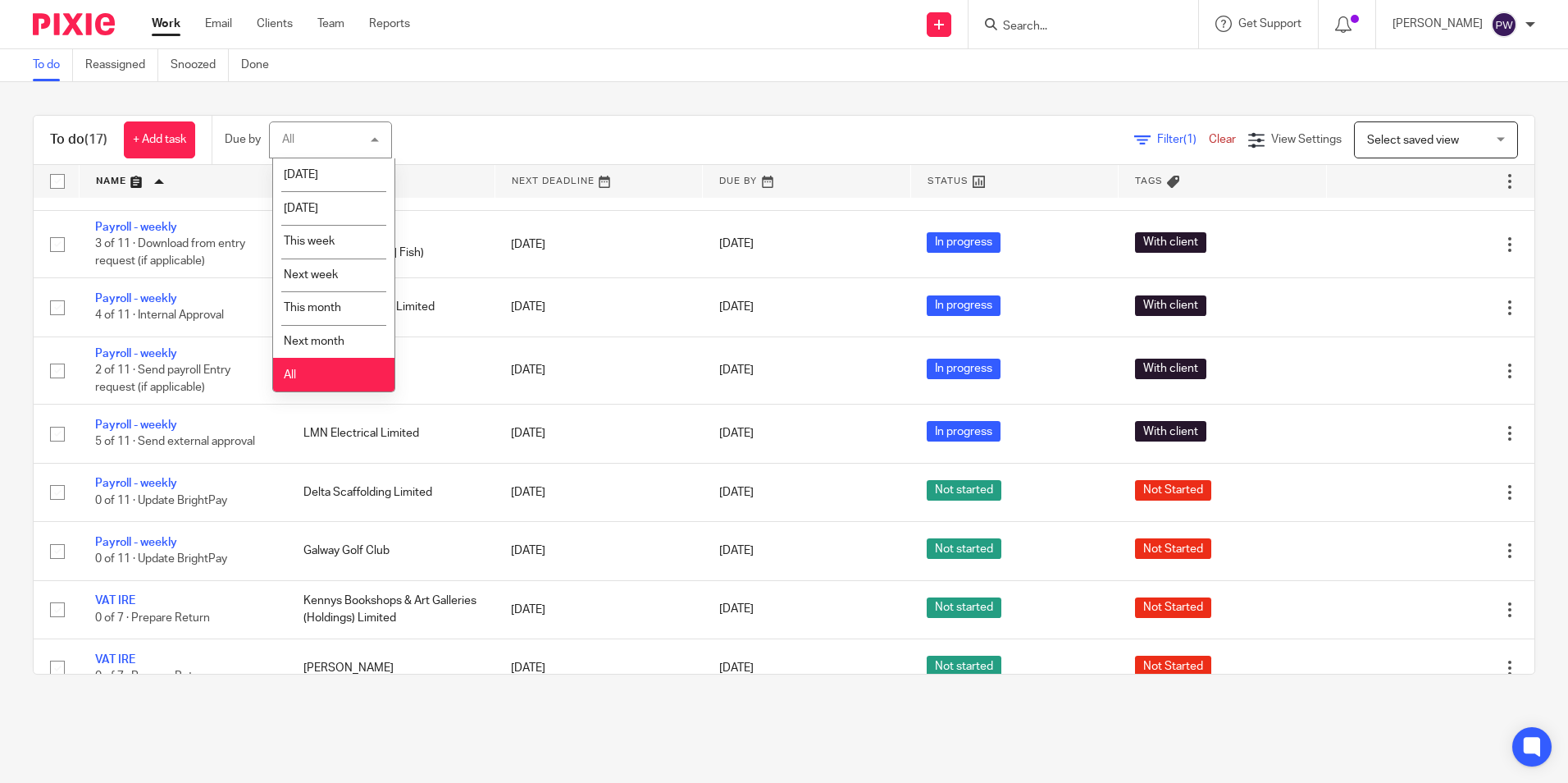
click at [354, 133] on div "All All" at bounding box center [330, 140] width 123 height 37
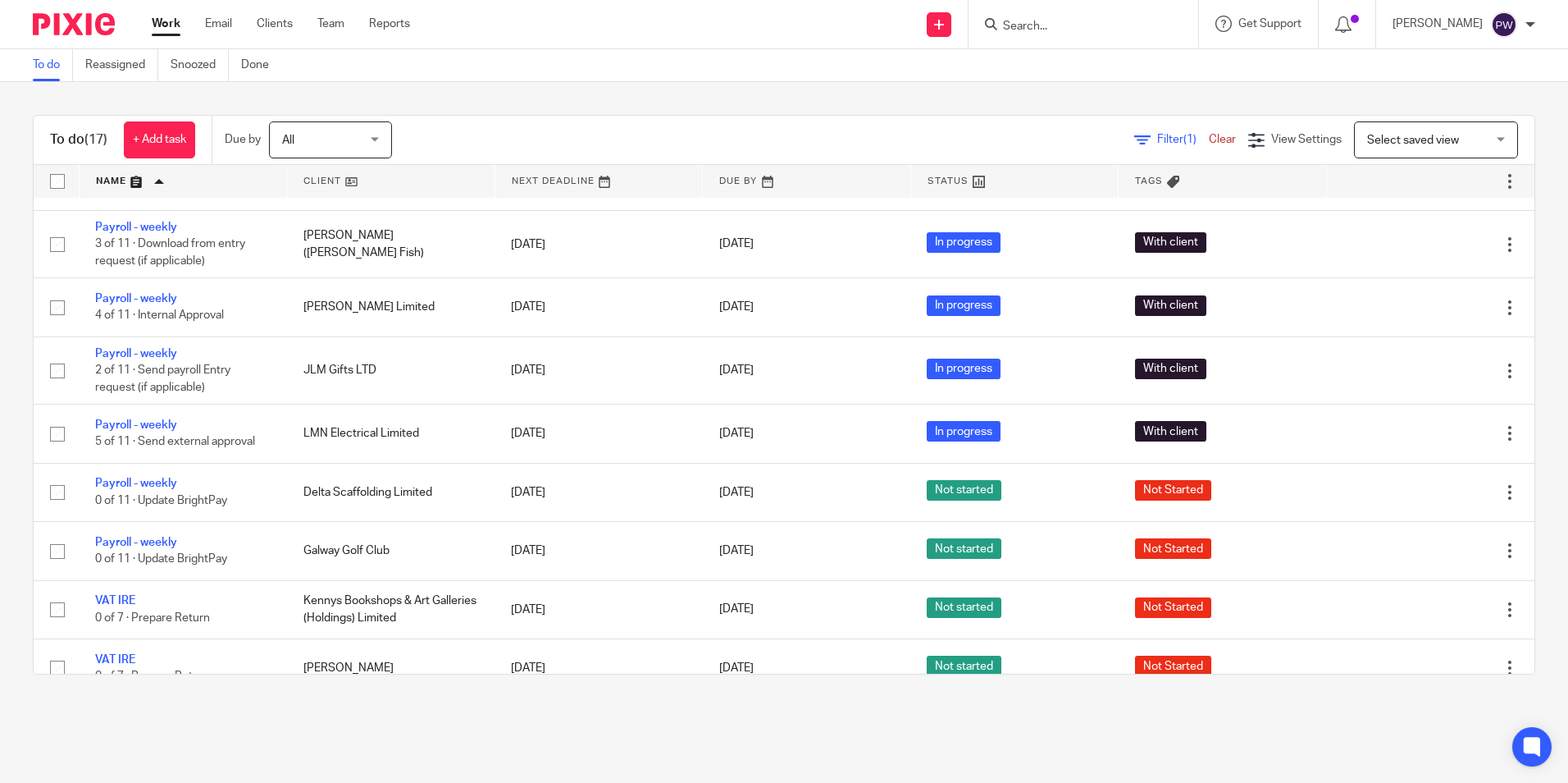
click at [1209, 141] on link "Clear" at bounding box center [1222, 140] width 27 height 12
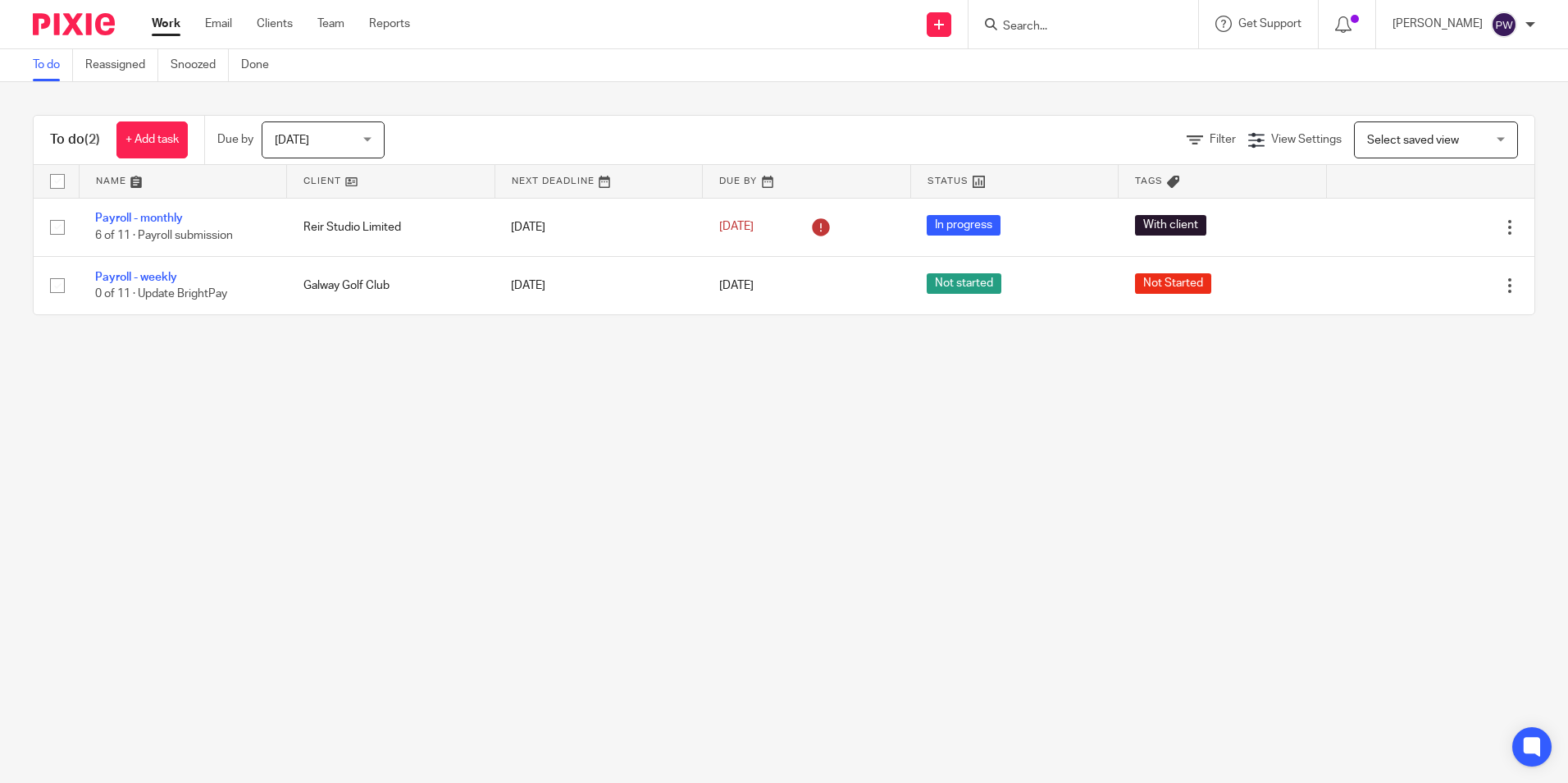
click at [336, 135] on span "[DATE]" at bounding box center [317, 140] width 87 height 35
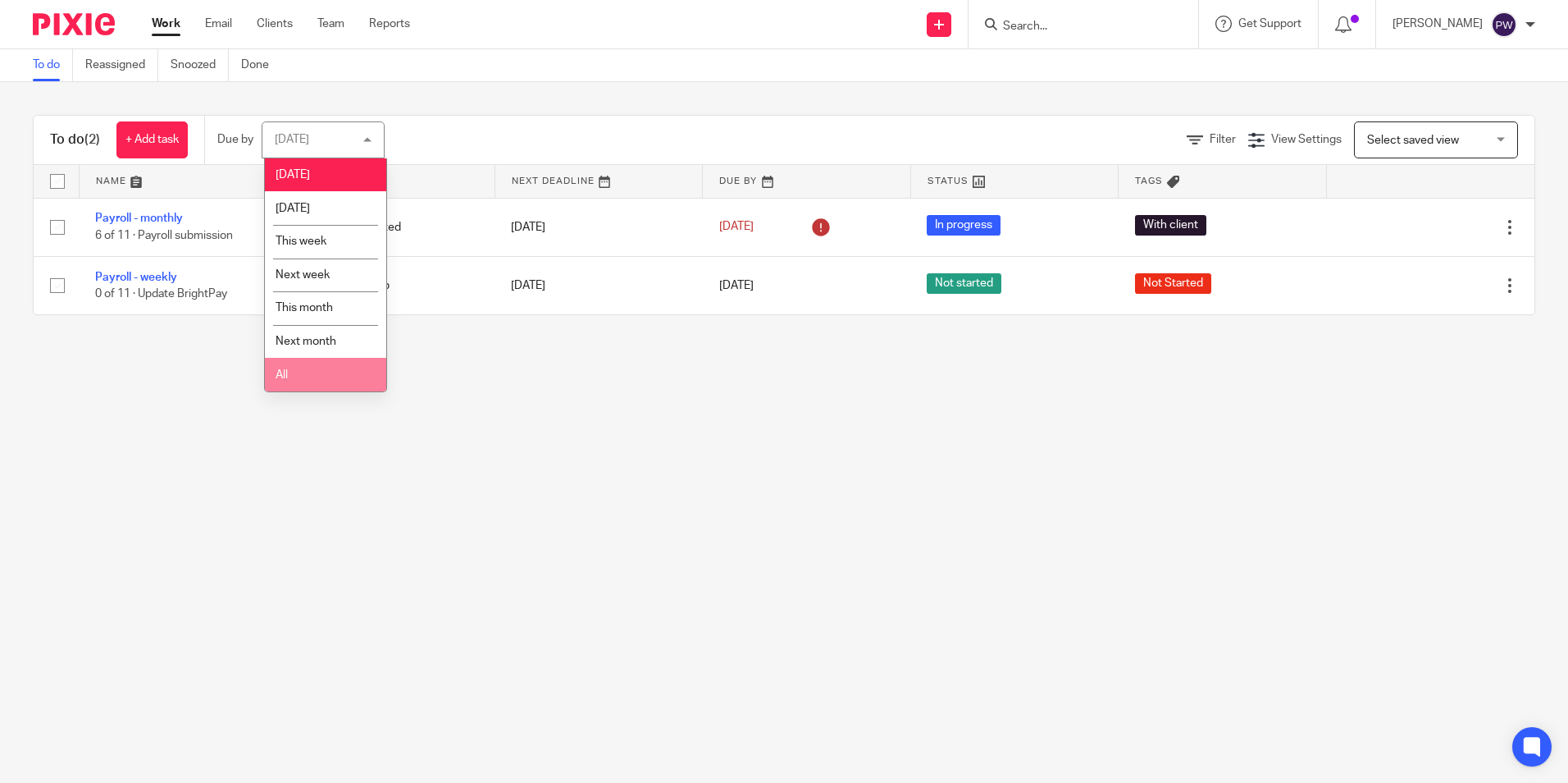
click at [322, 382] on li "All" at bounding box center [325, 374] width 121 height 34
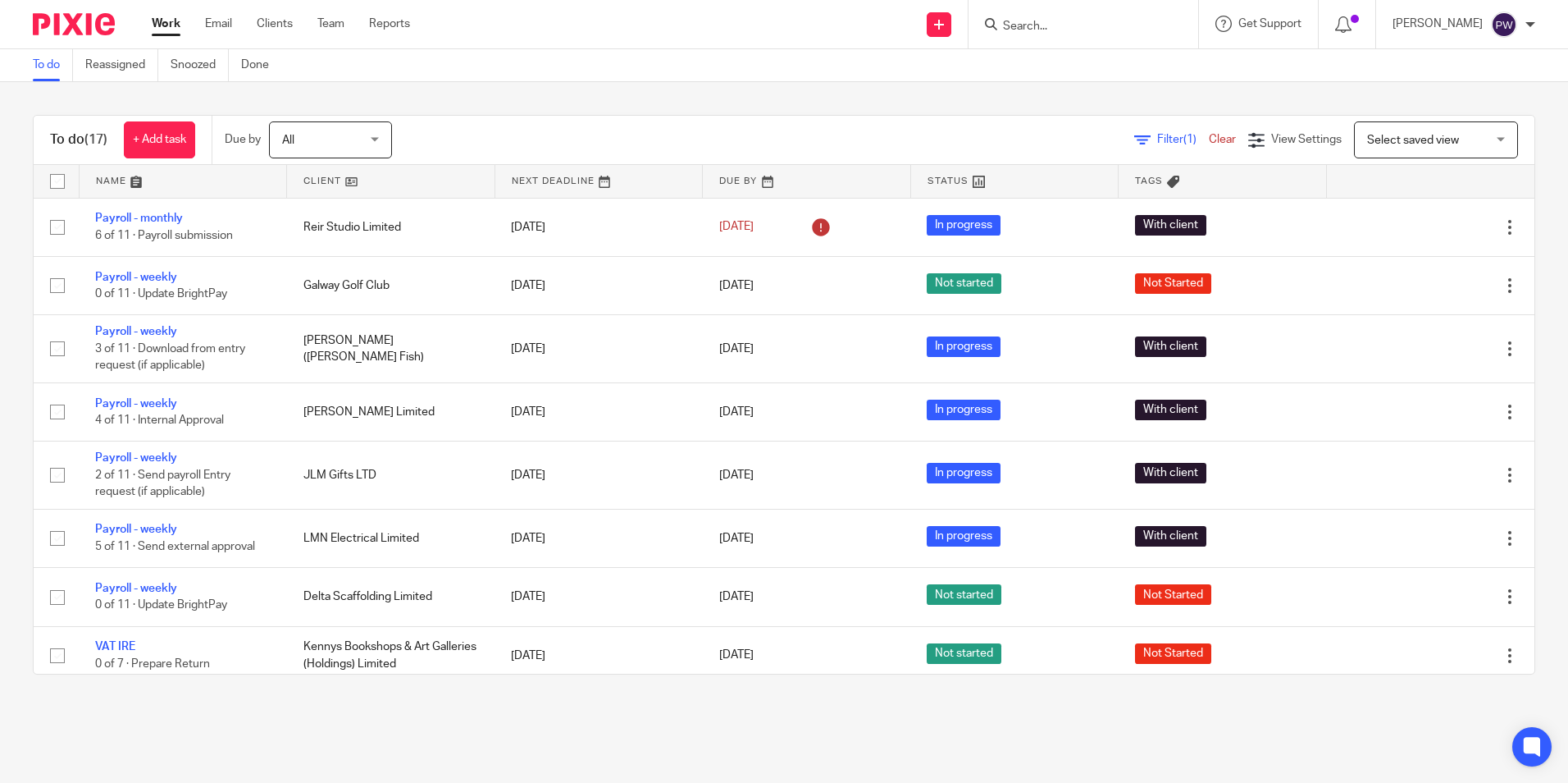
click at [1209, 141] on link "Clear" at bounding box center [1222, 140] width 27 height 12
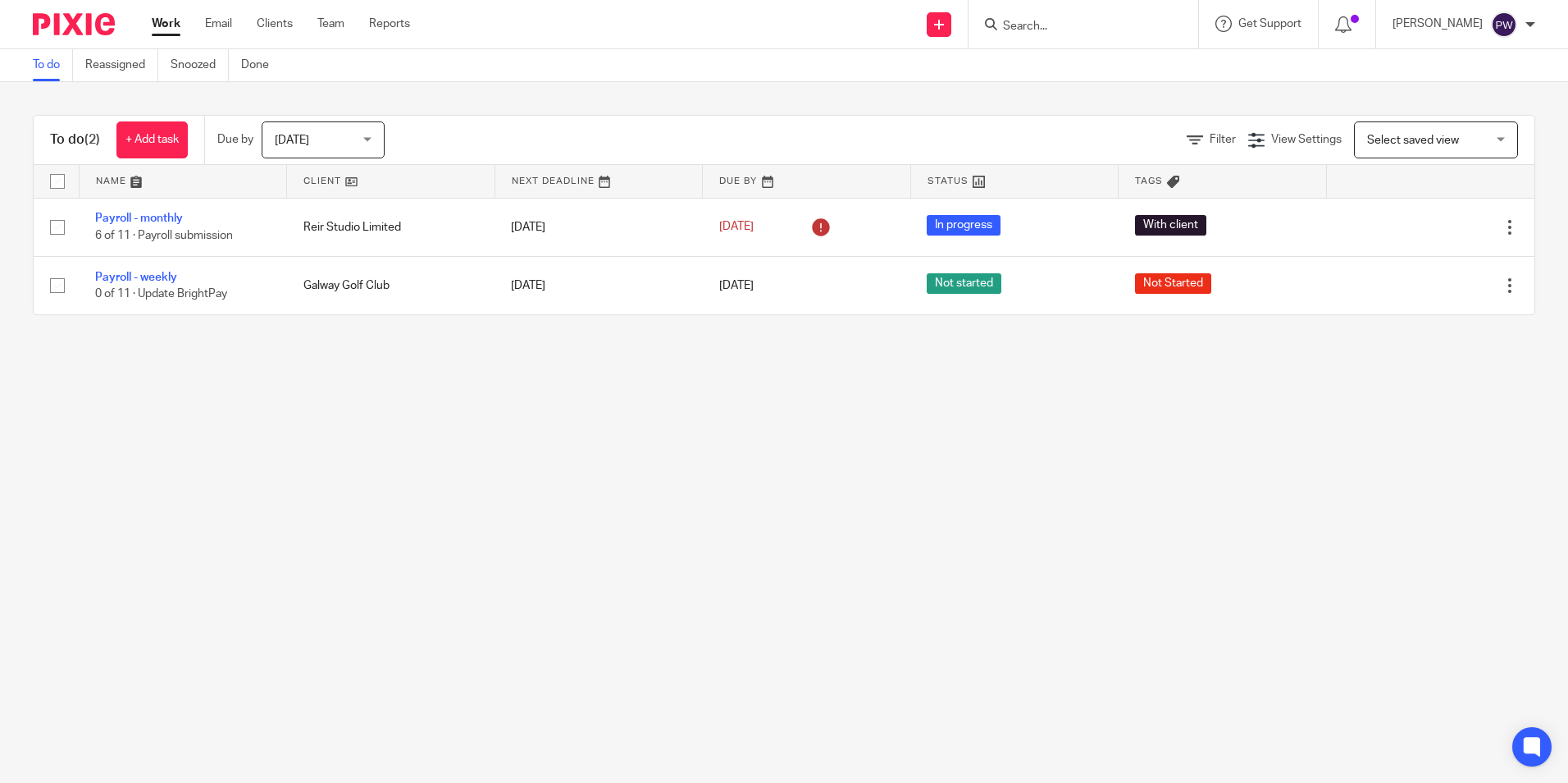
click at [161, 23] on link "Work" at bounding box center [165, 24] width 28 height 16
click at [319, 151] on span "[DATE]" at bounding box center [317, 140] width 87 height 35
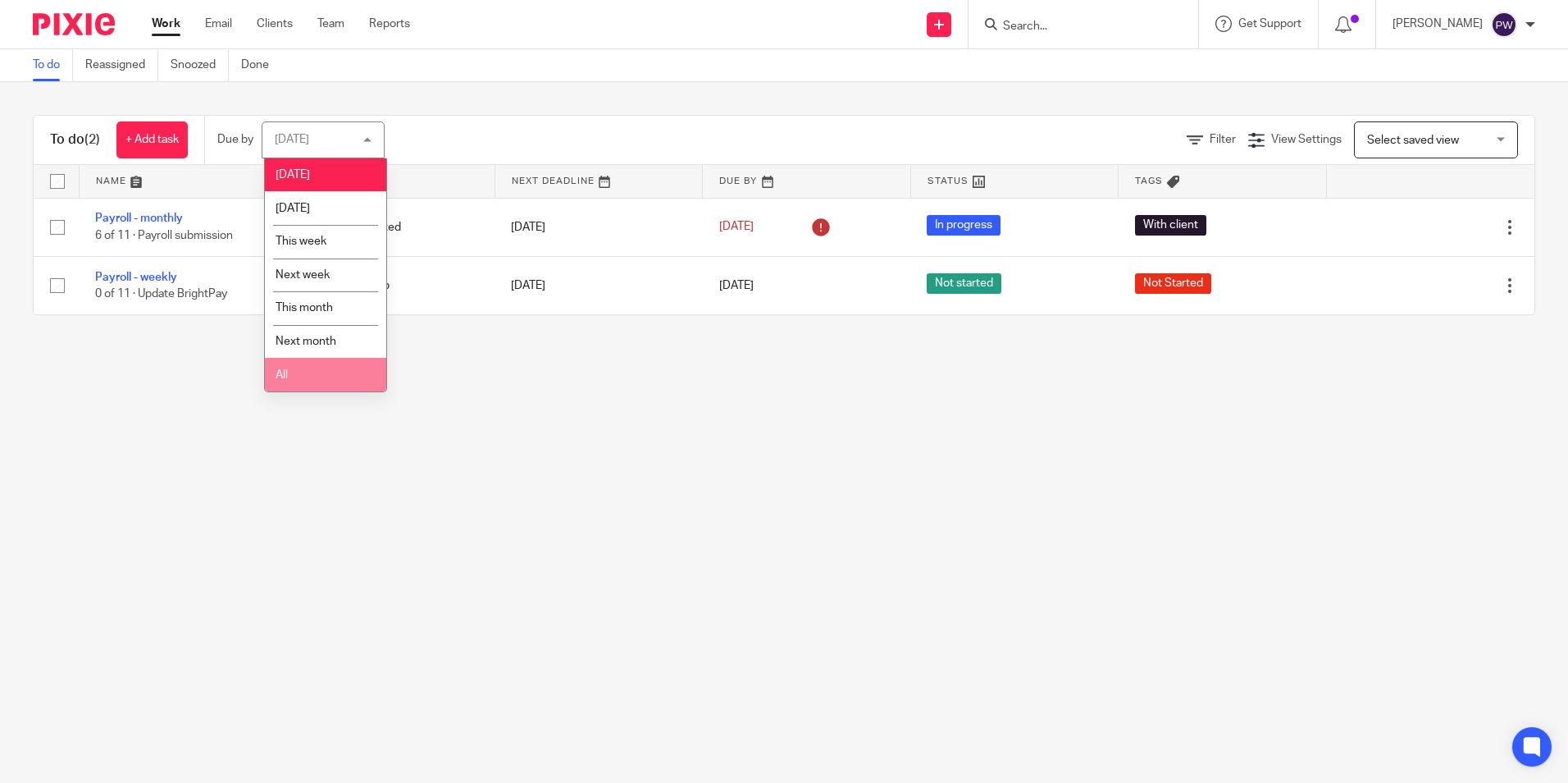
click at [318, 379] on li "All" at bounding box center [325, 374] width 121 height 34
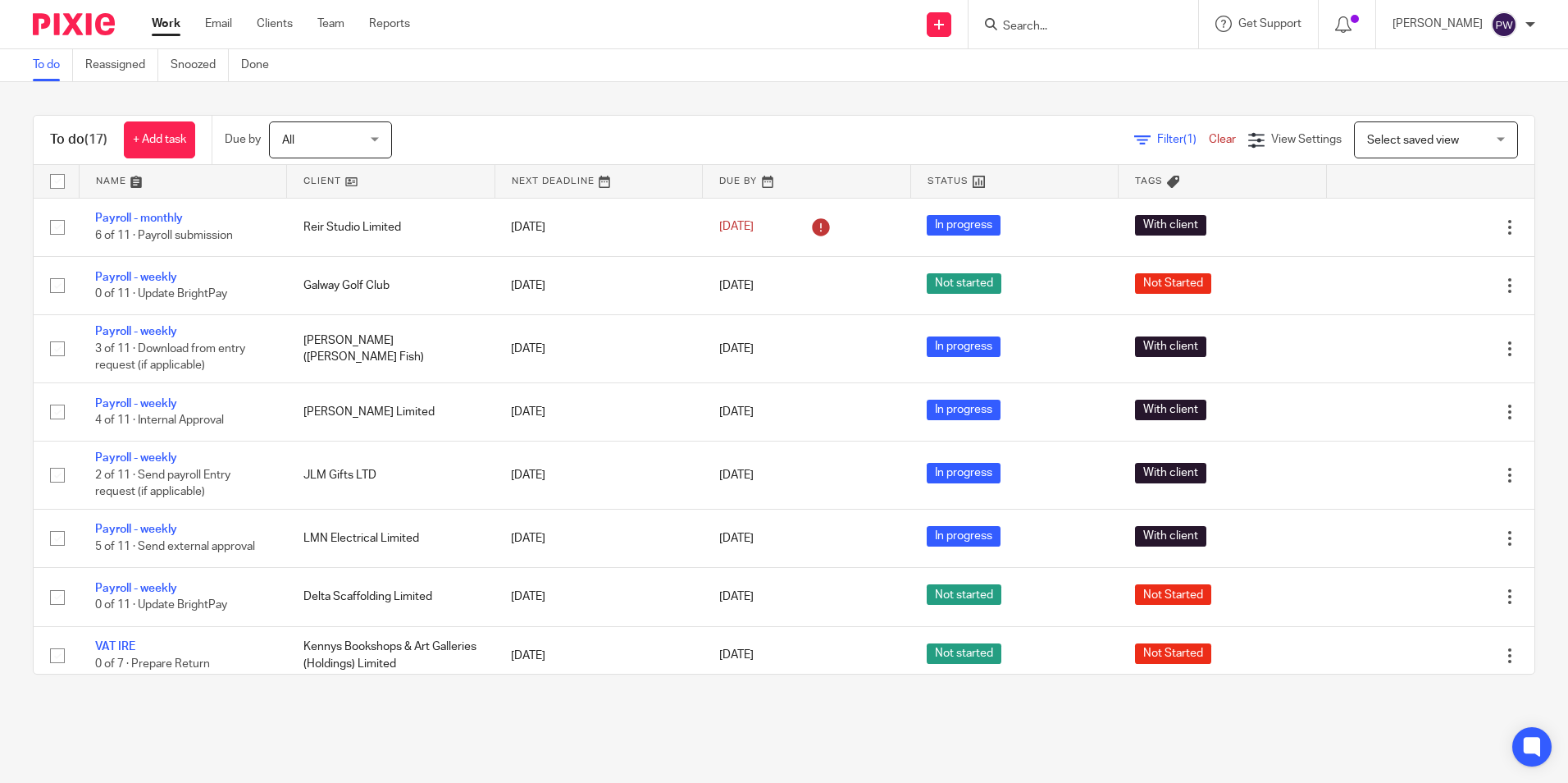
click at [1052, 24] on input "Search" at bounding box center [1075, 27] width 148 height 15
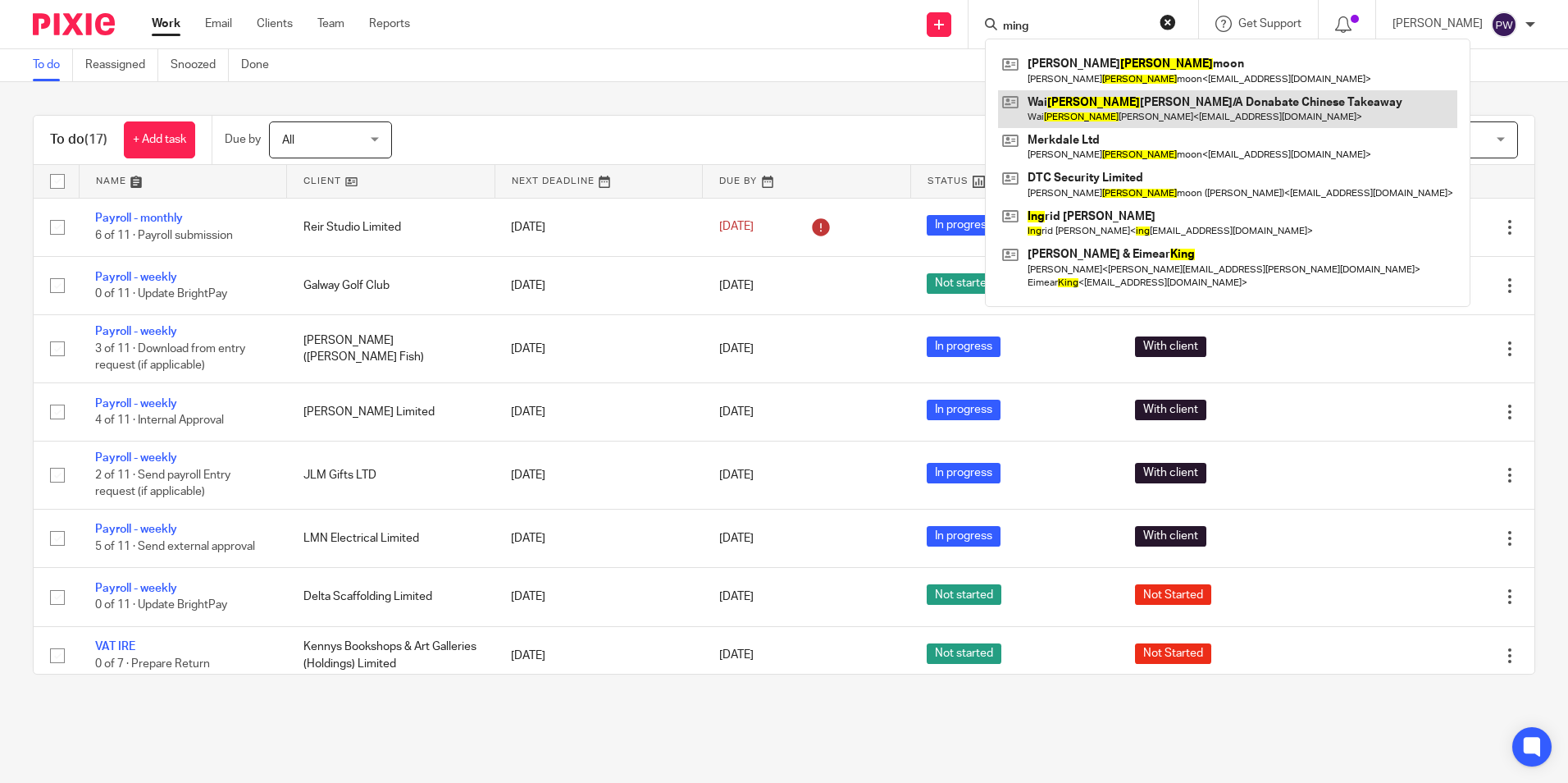
type input "ming"
click at [1138, 115] on link at bounding box center [1228, 109] width 460 height 37
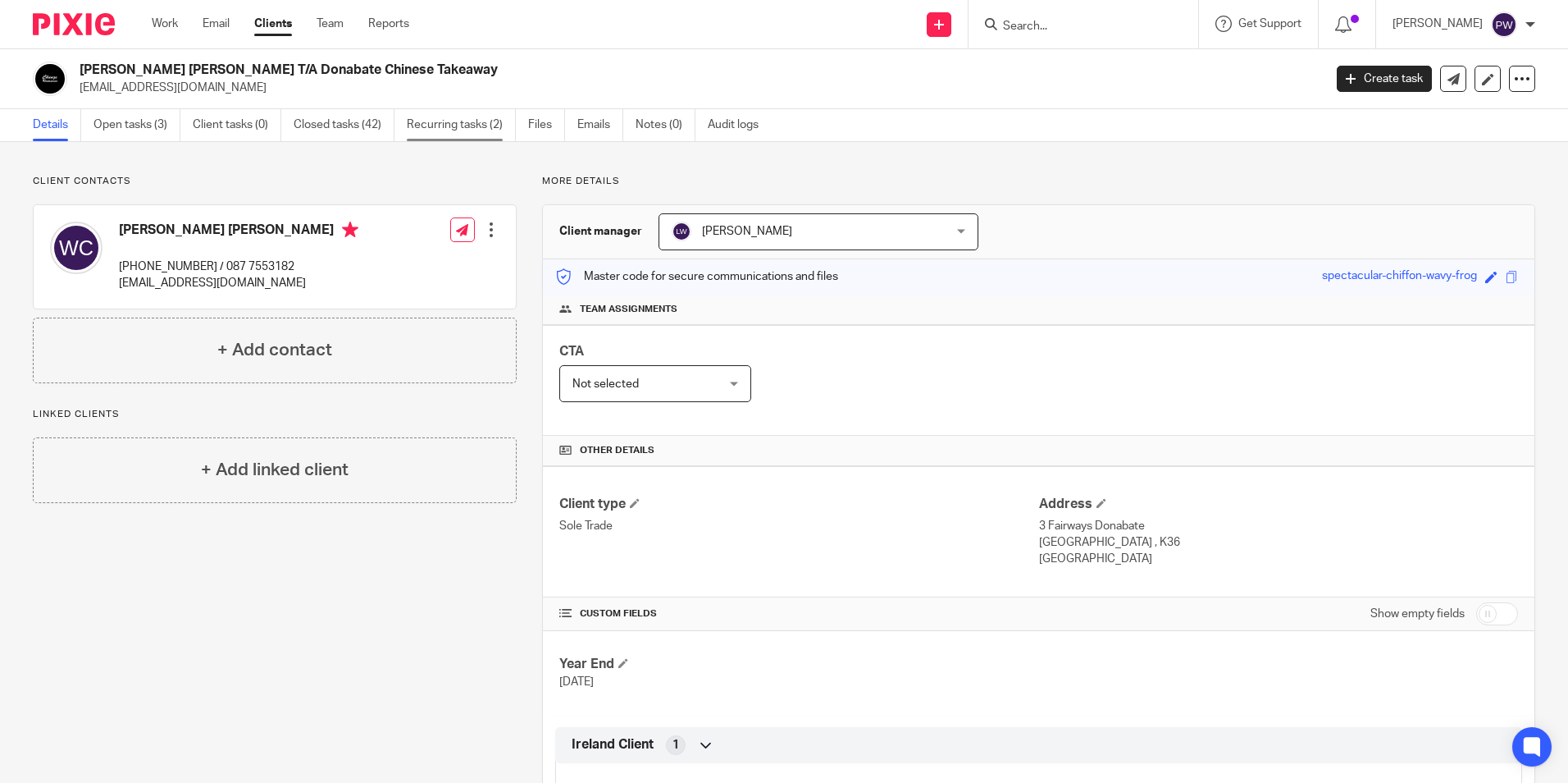
click at [426, 118] on link "Recurring tasks (2)" at bounding box center [462, 125] width 109 height 32
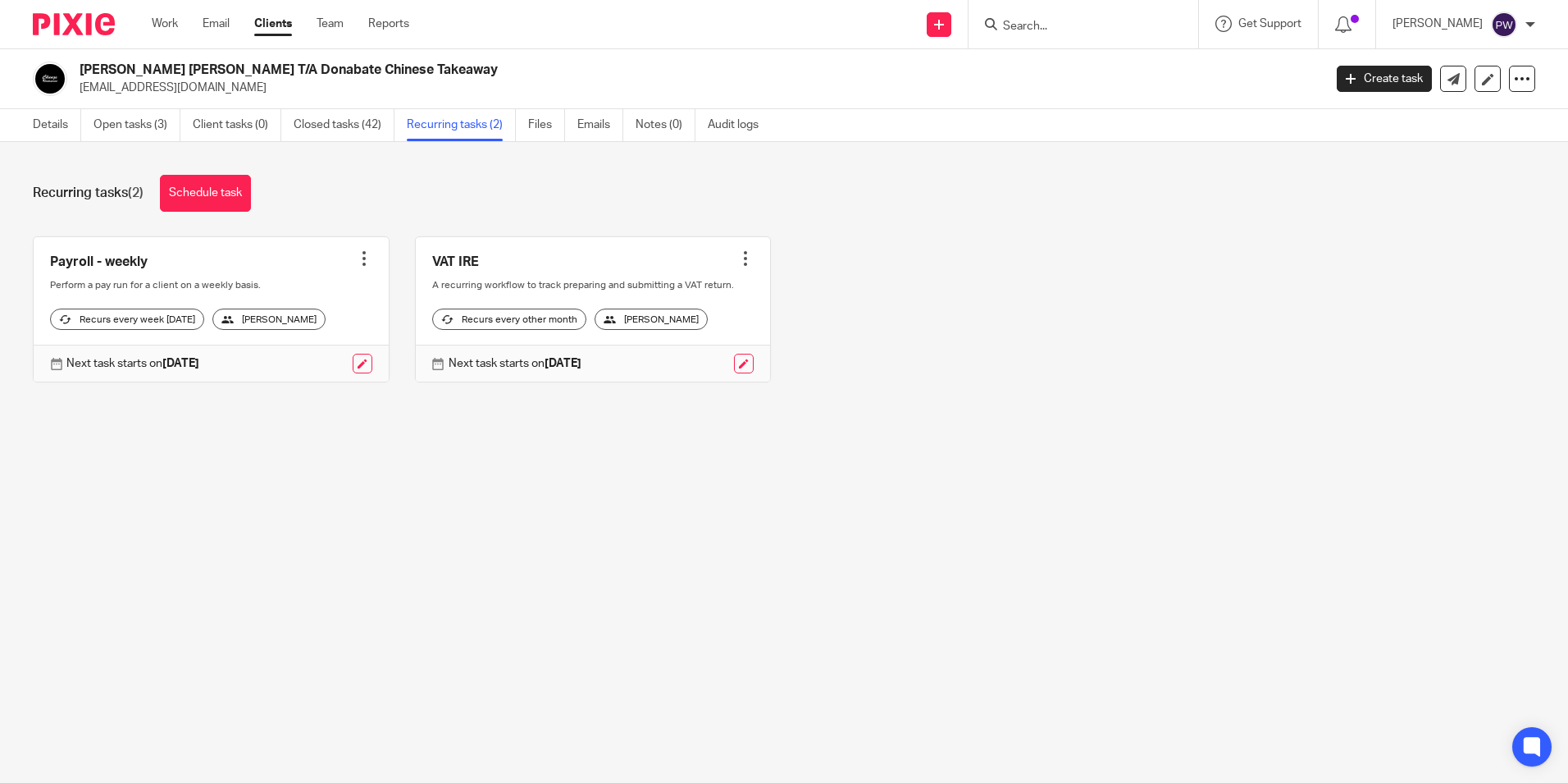
click at [1067, 20] on input "Search" at bounding box center [1075, 27] width 148 height 15
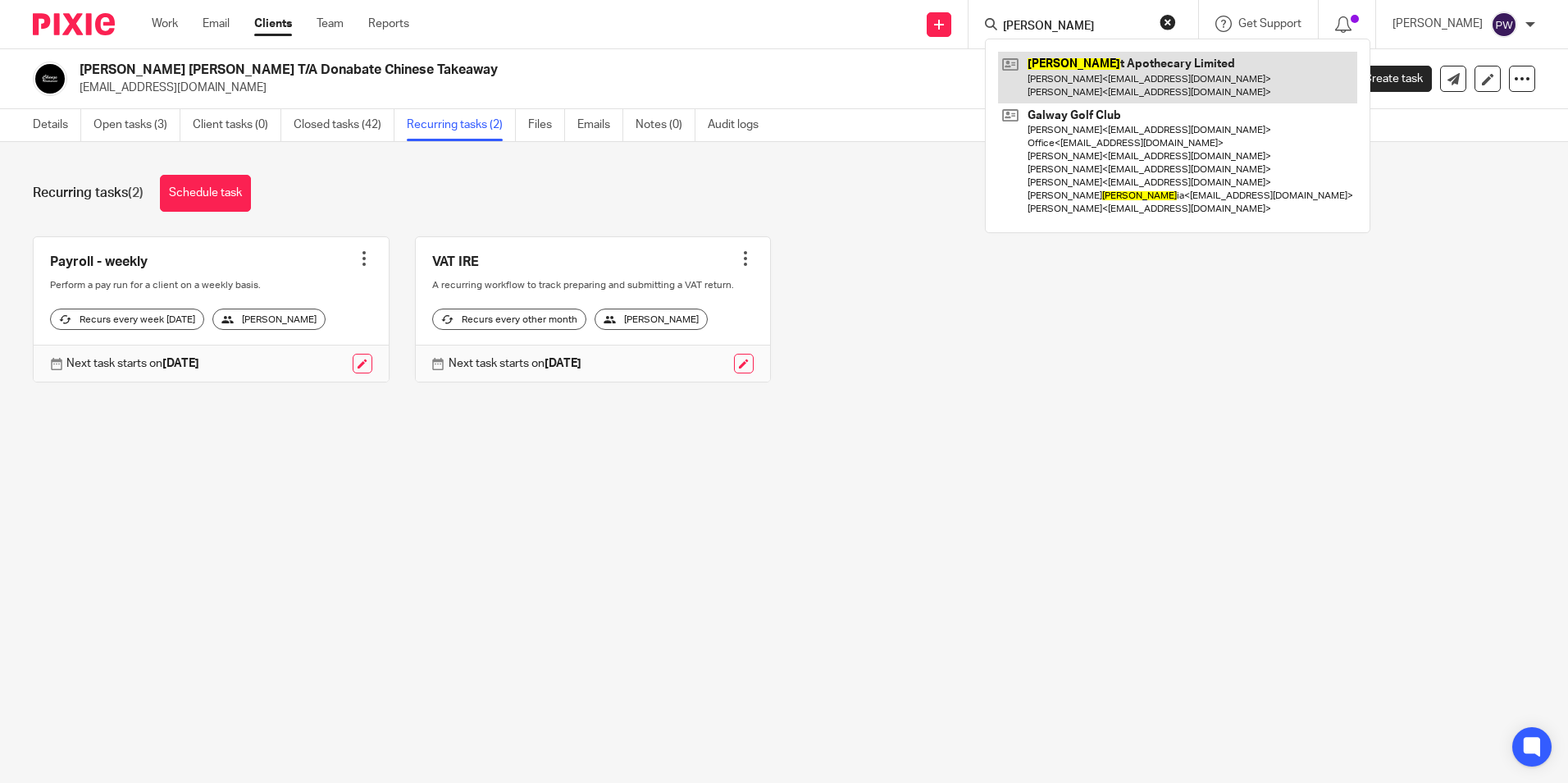
type input "mel"
click at [1078, 60] on link at bounding box center [1178, 78] width 359 height 51
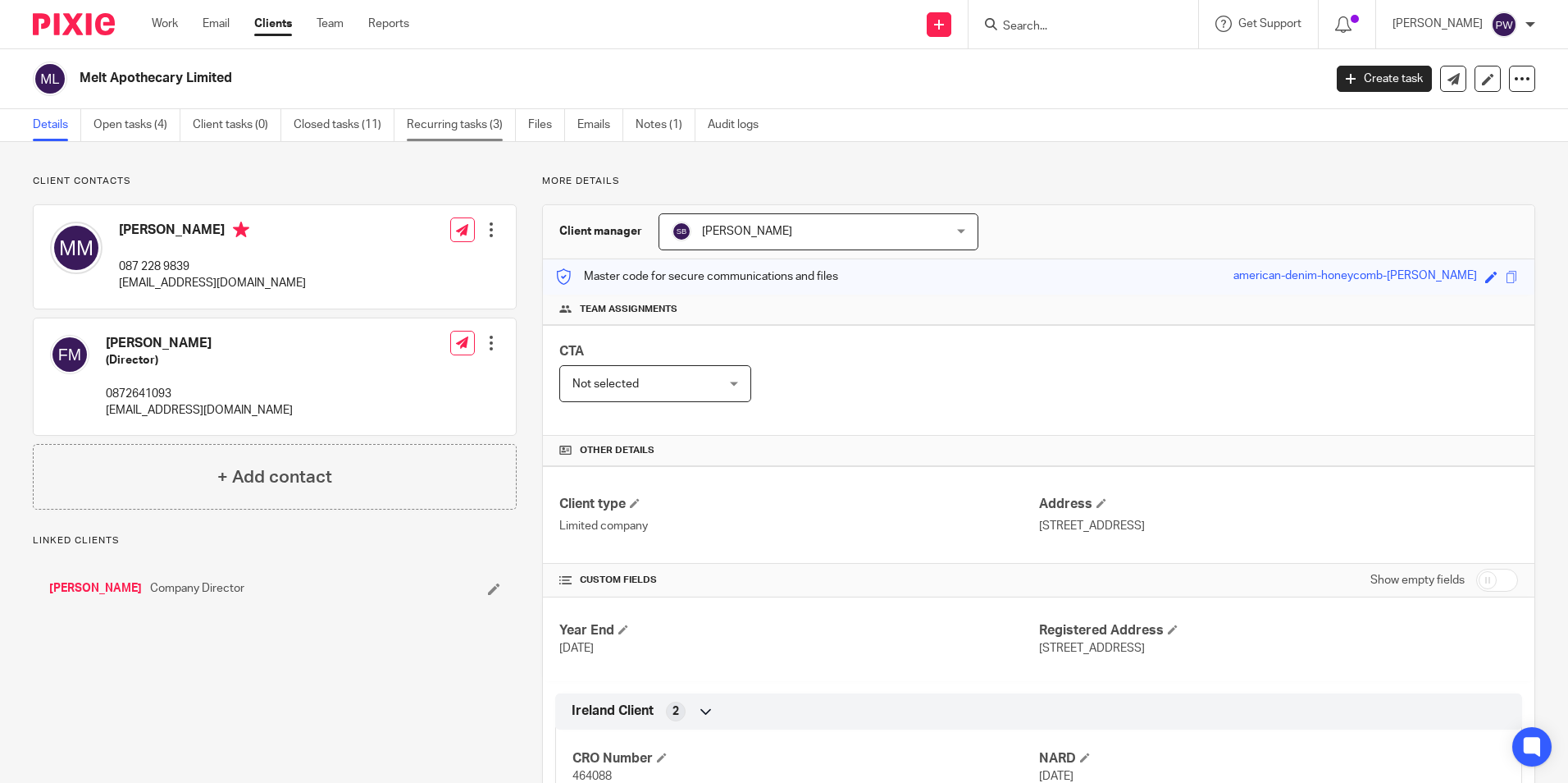
click at [477, 130] on link "Recurring tasks (3)" at bounding box center [462, 125] width 109 height 32
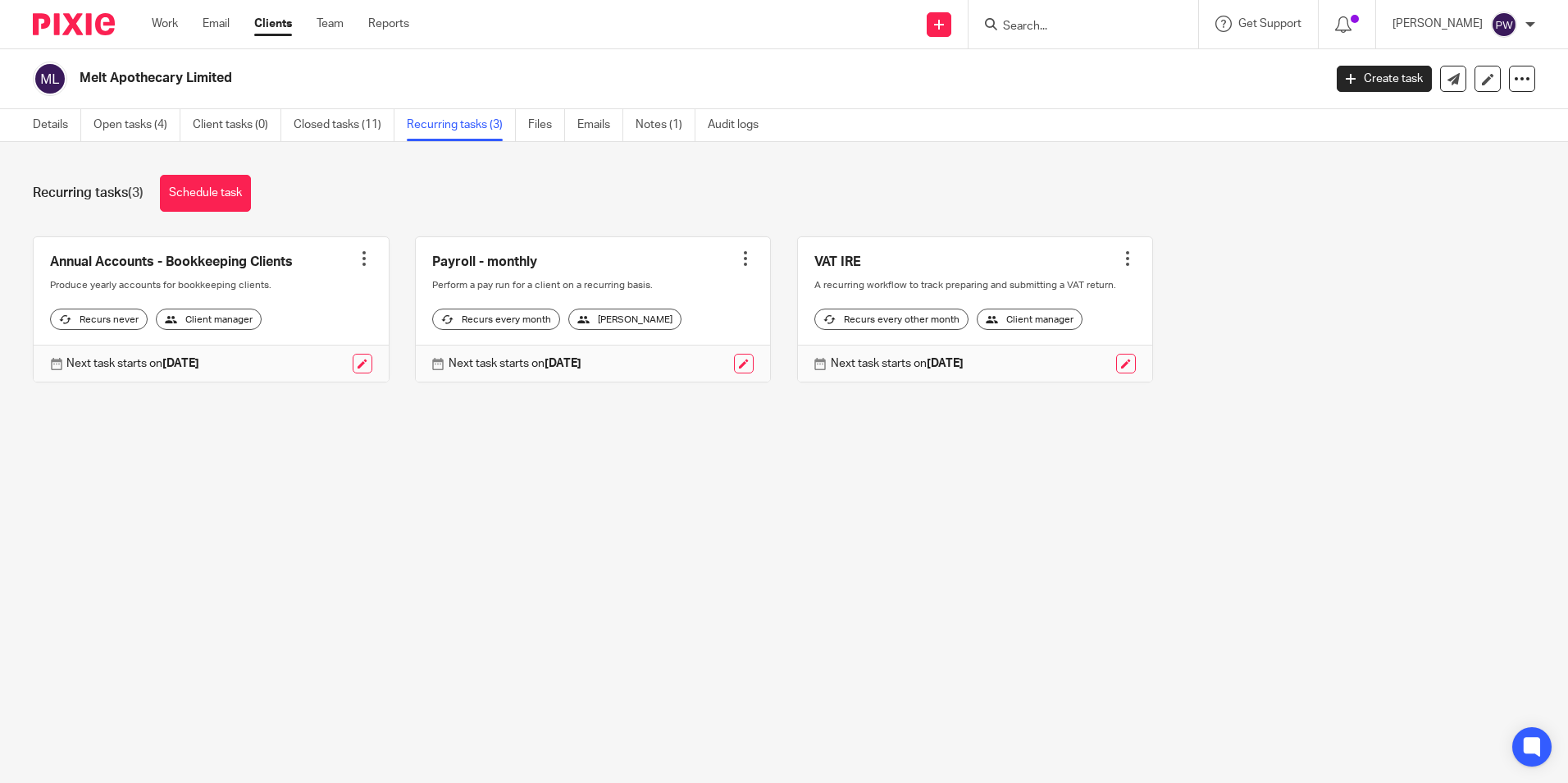
click at [1078, 20] on input "Search" at bounding box center [1075, 27] width 148 height 15
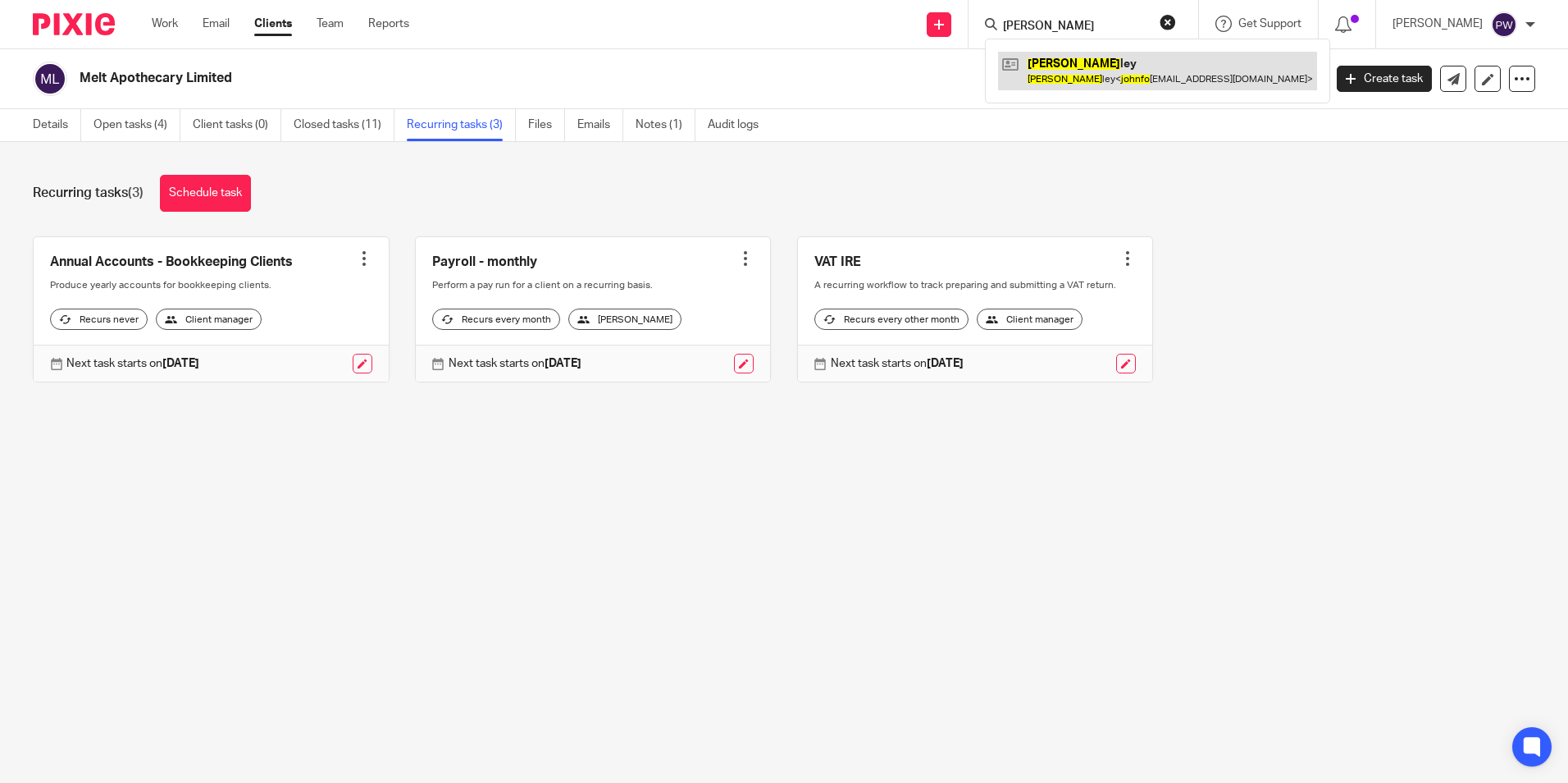
type input "[PERSON_NAME]"
click at [1119, 63] on link at bounding box center [1158, 70] width 319 height 37
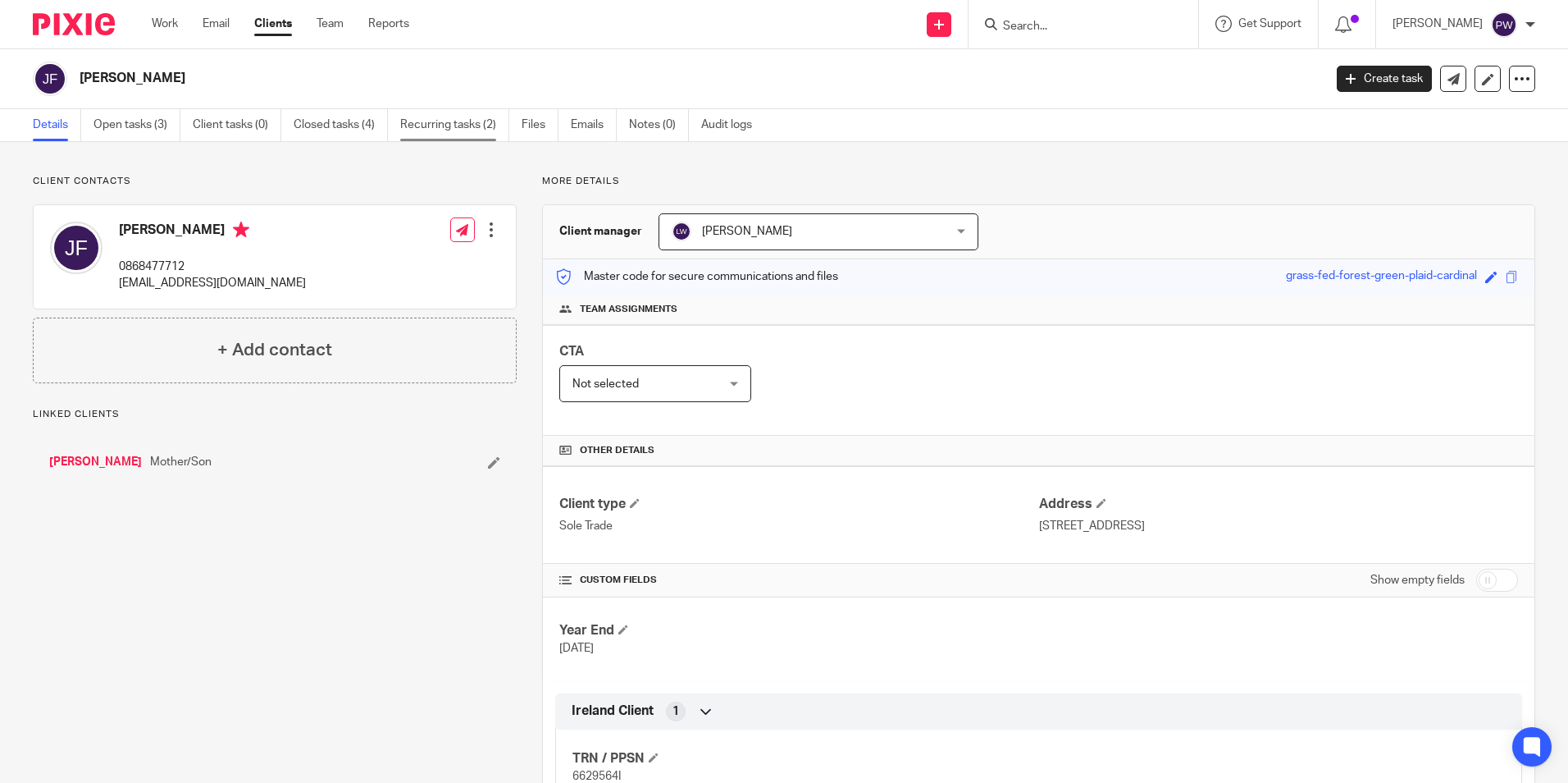
click at [446, 124] on link "Recurring tasks (2)" at bounding box center [455, 125] width 109 height 32
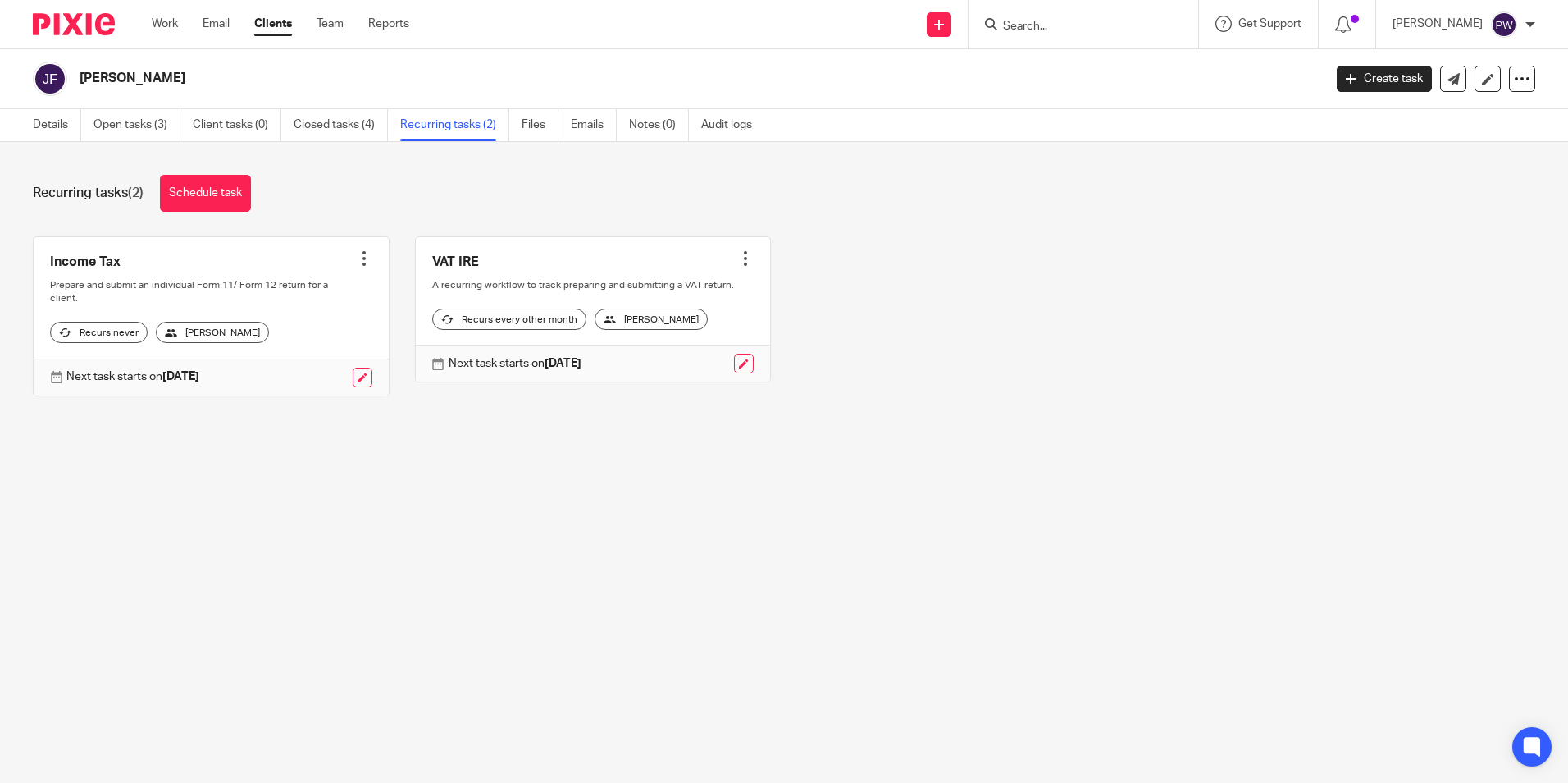
click at [1101, 22] on input "Search" at bounding box center [1075, 27] width 148 height 15
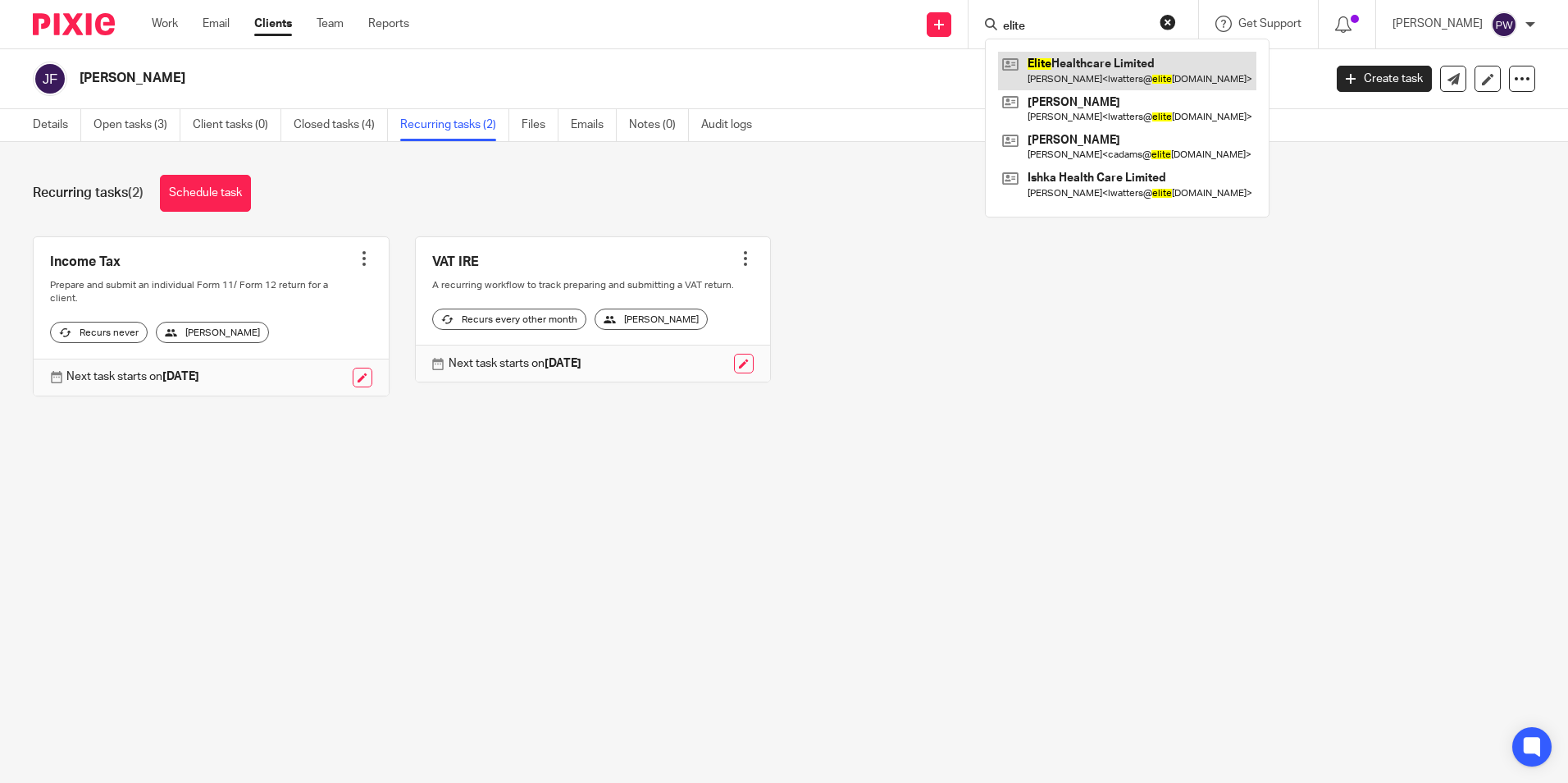
type input "elite"
click at [1124, 64] on link at bounding box center [1127, 70] width 258 height 37
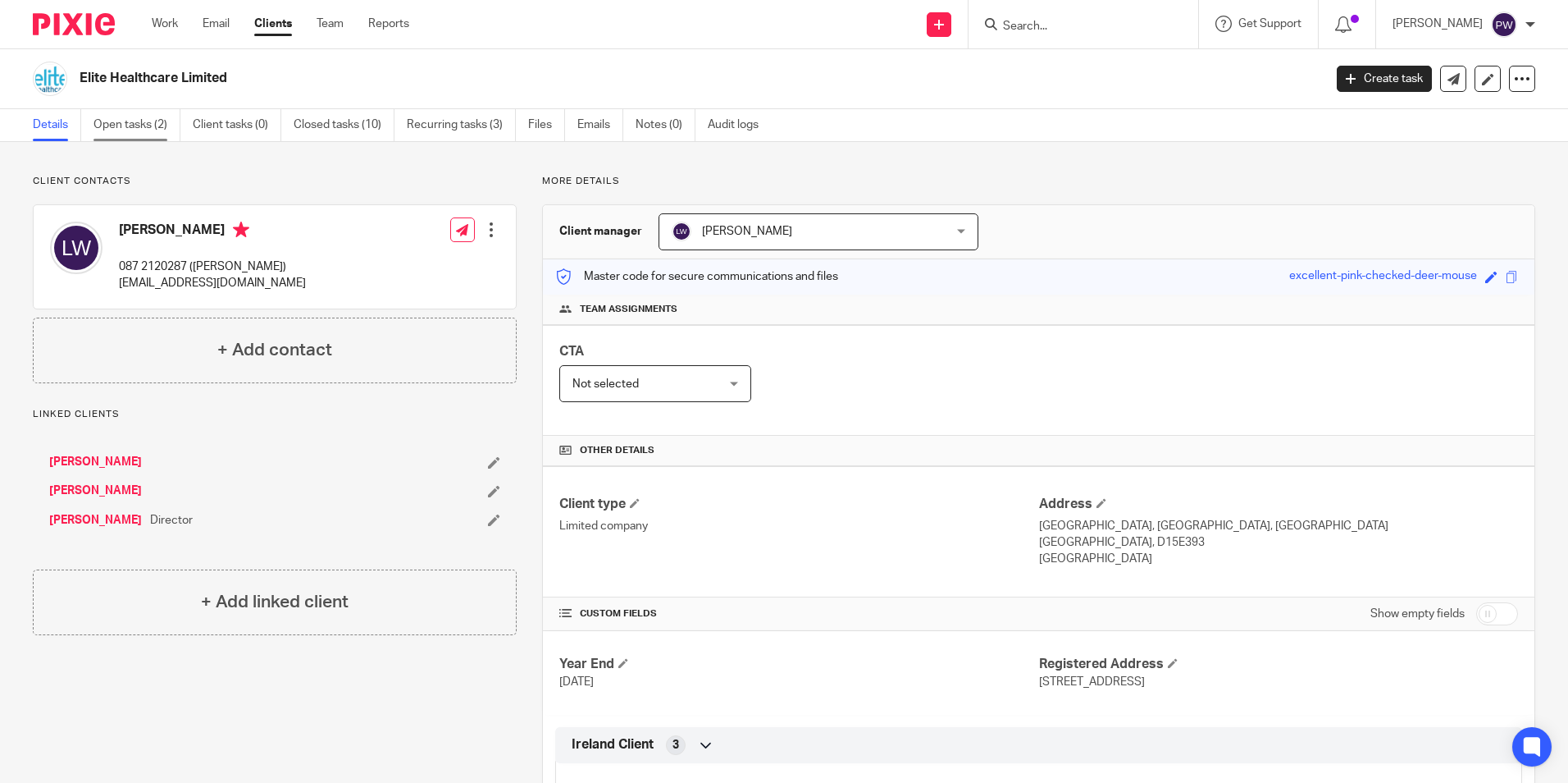
click at [120, 121] on link "Open tasks (2)" at bounding box center [137, 125] width 87 height 32
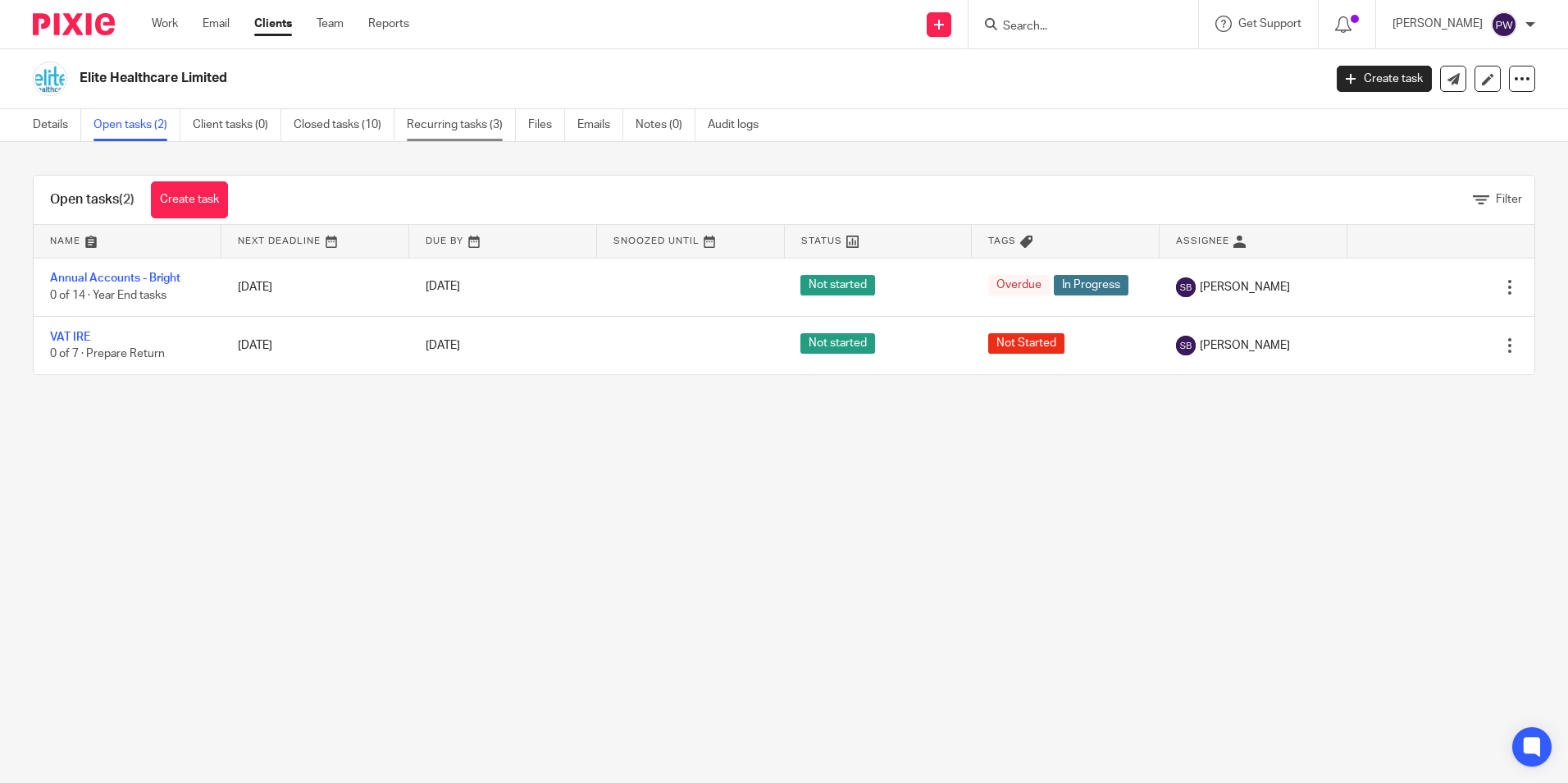
click at [476, 129] on link "Recurring tasks (3)" at bounding box center [462, 125] width 109 height 32
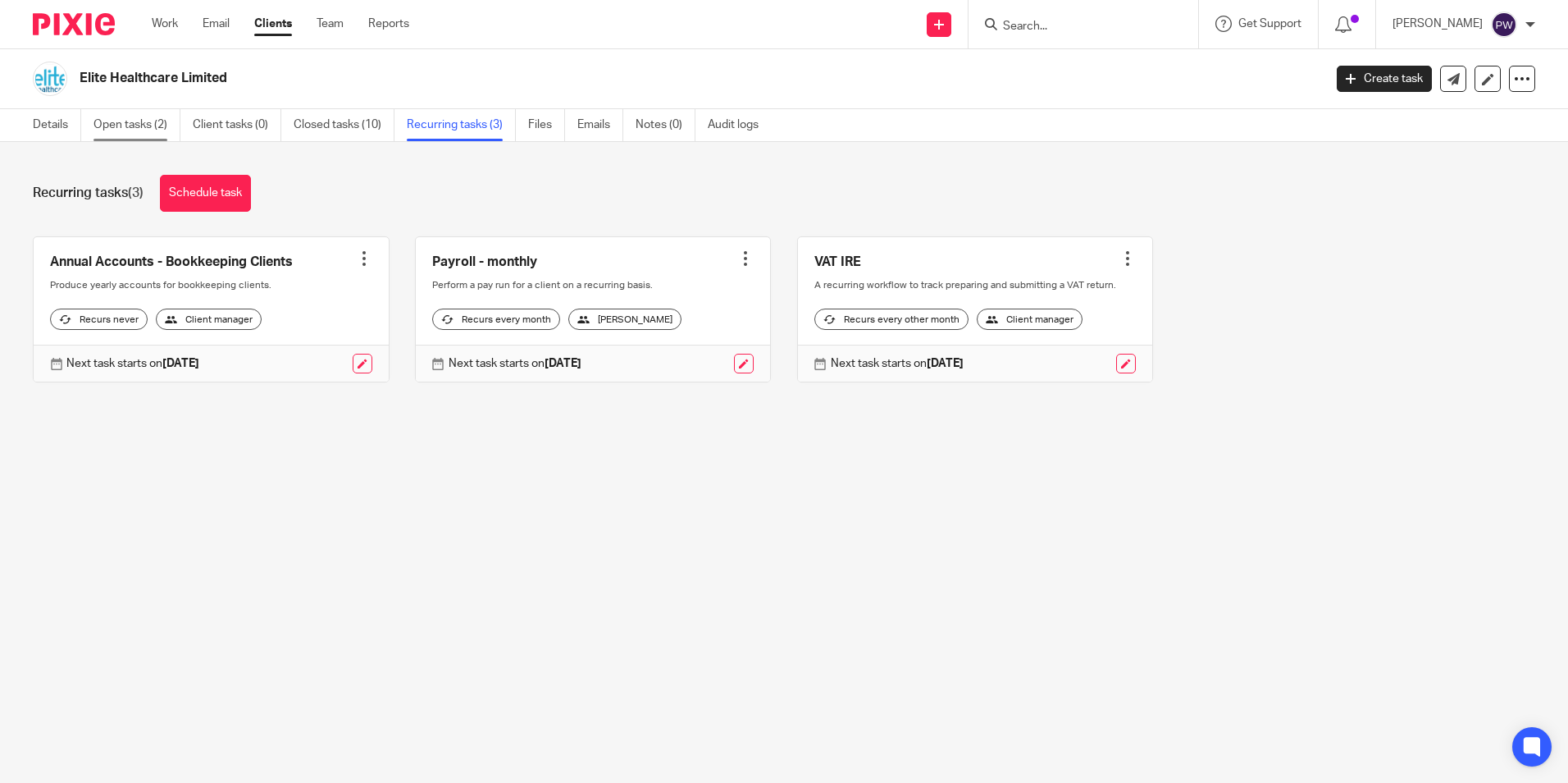
click at [161, 118] on link "Open tasks (2)" at bounding box center [137, 125] width 87 height 32
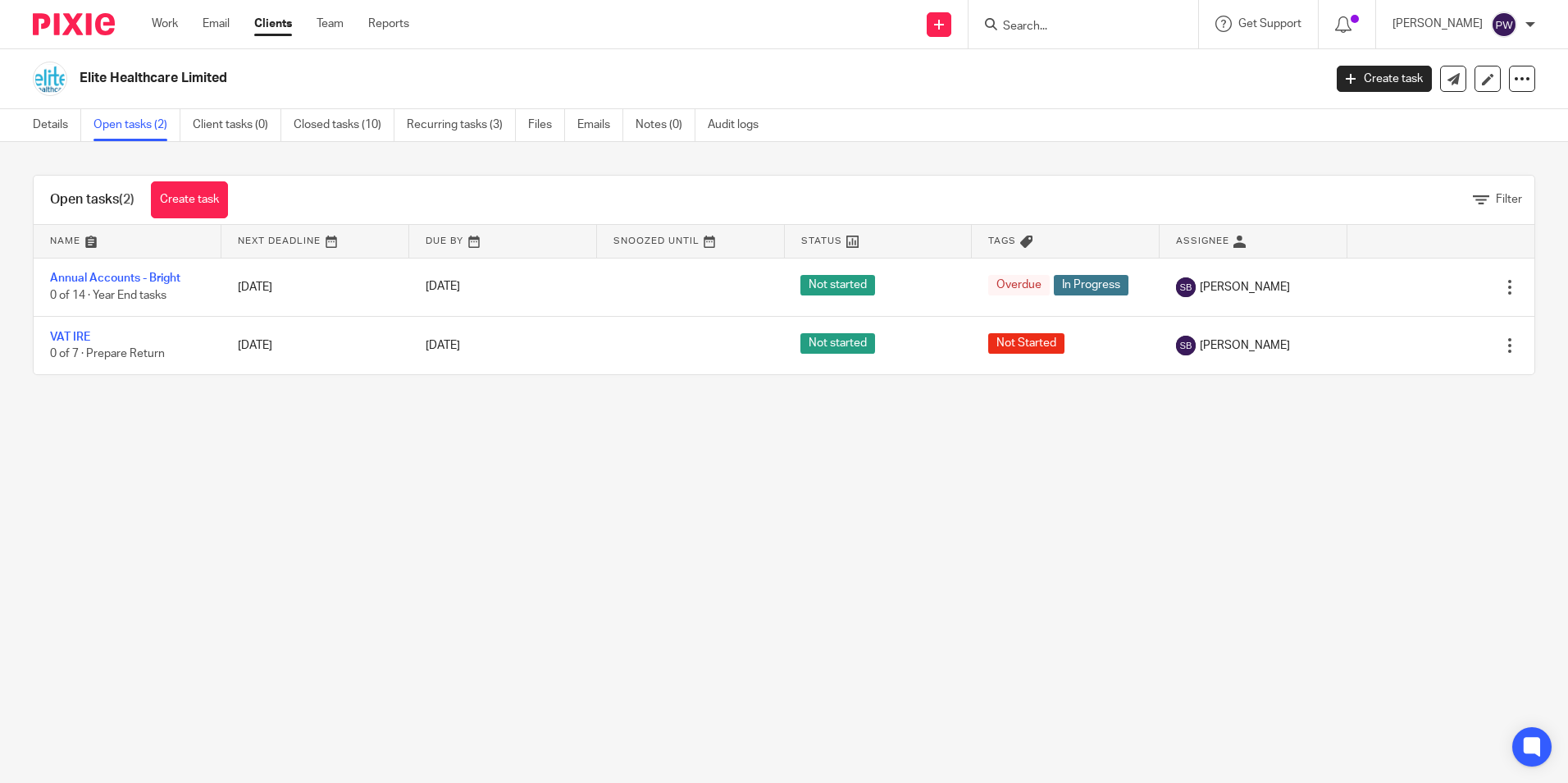
click at [1045, 24] on input "Search" at bounding box center [1075, 27] width 148 height 15
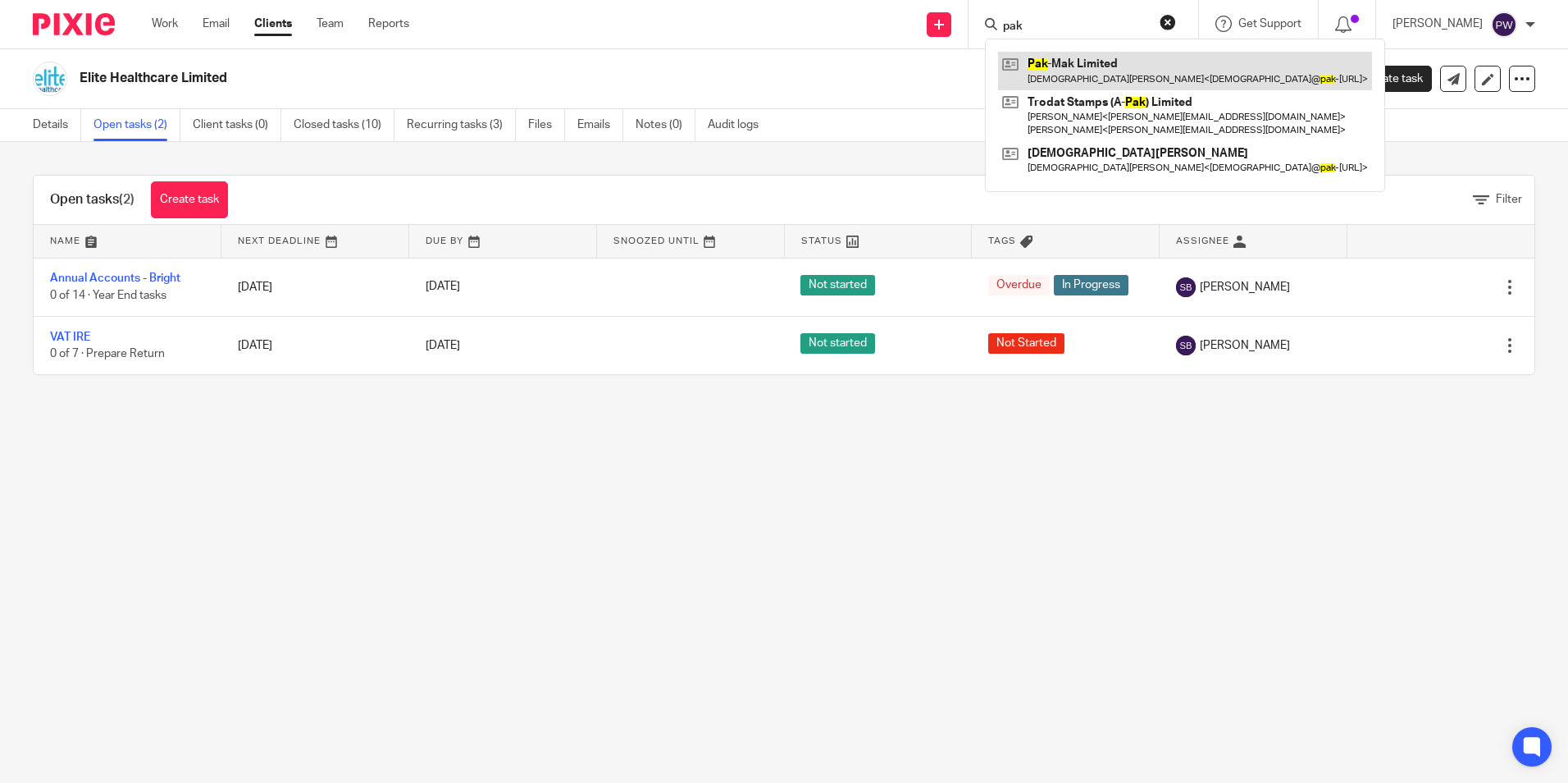
type input "pak"
click at [1155, 62] on link at bounding box center [1185, 70] width 374 height 37
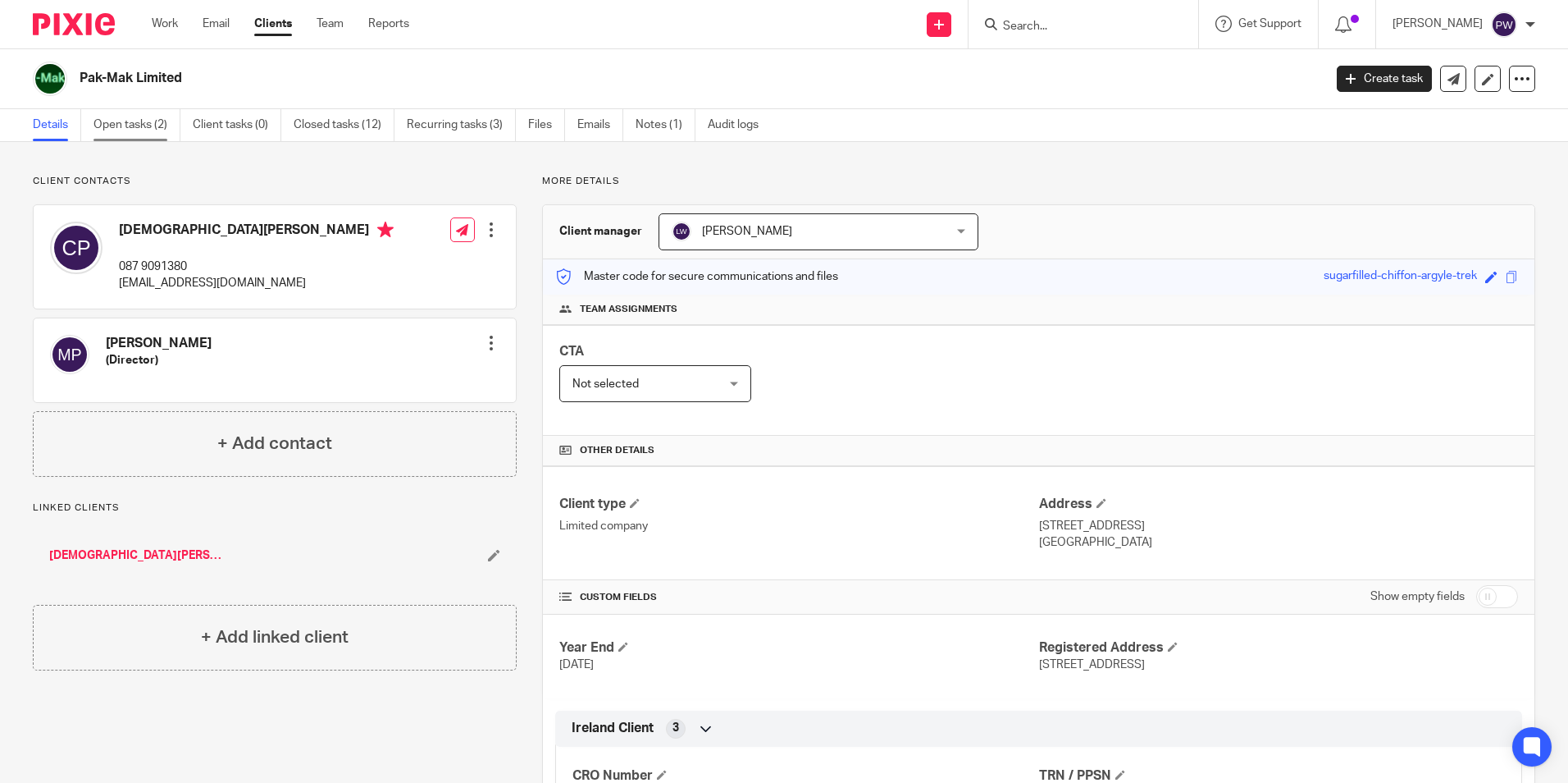
click at [150, 118] on link "Open tasks (2)" at bounding box center [137, 125] width 87 height 32
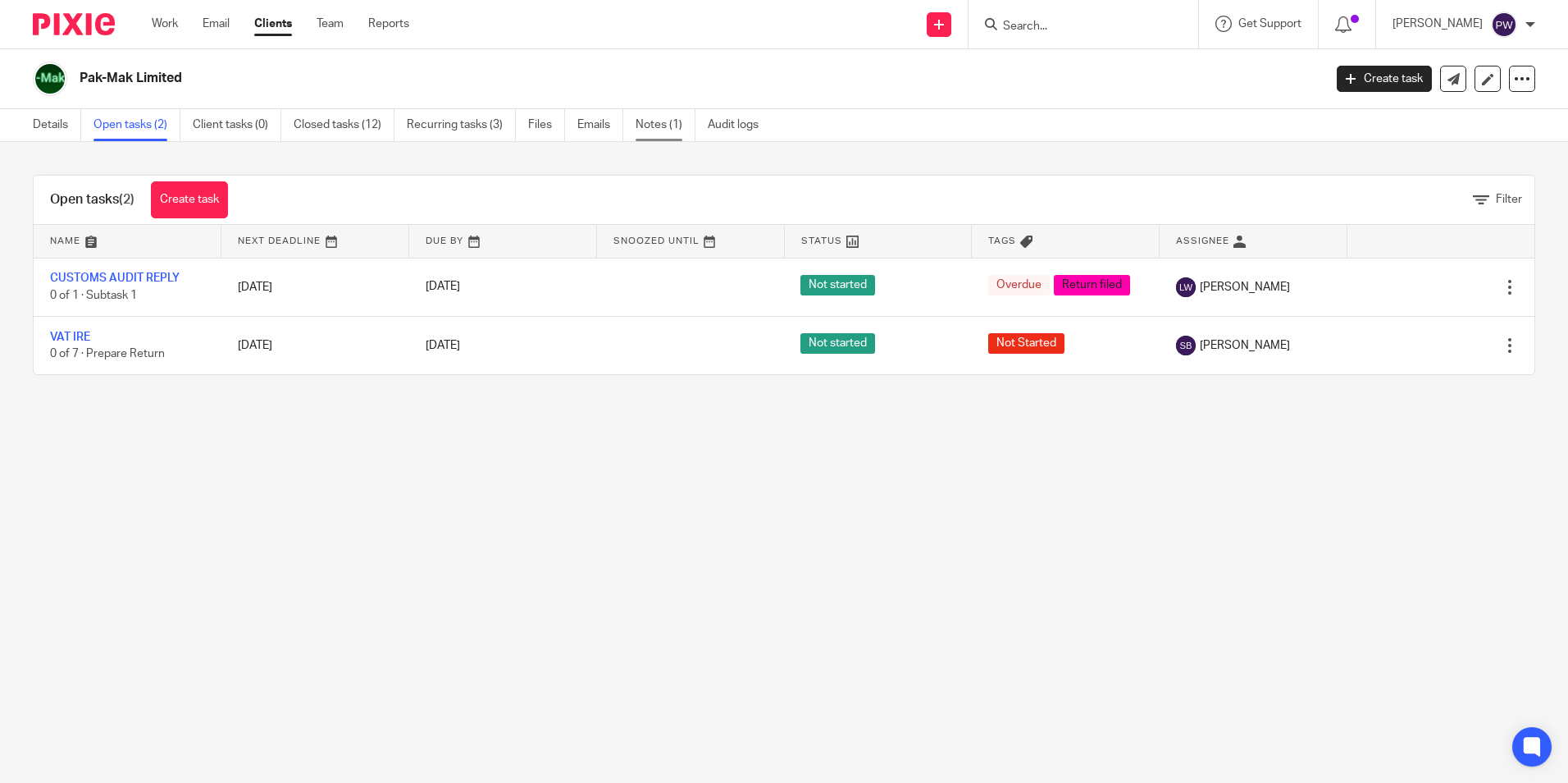
click at [678, 119] on link "Notes (1)" at bounding box center [666, 125] width 60 height 32
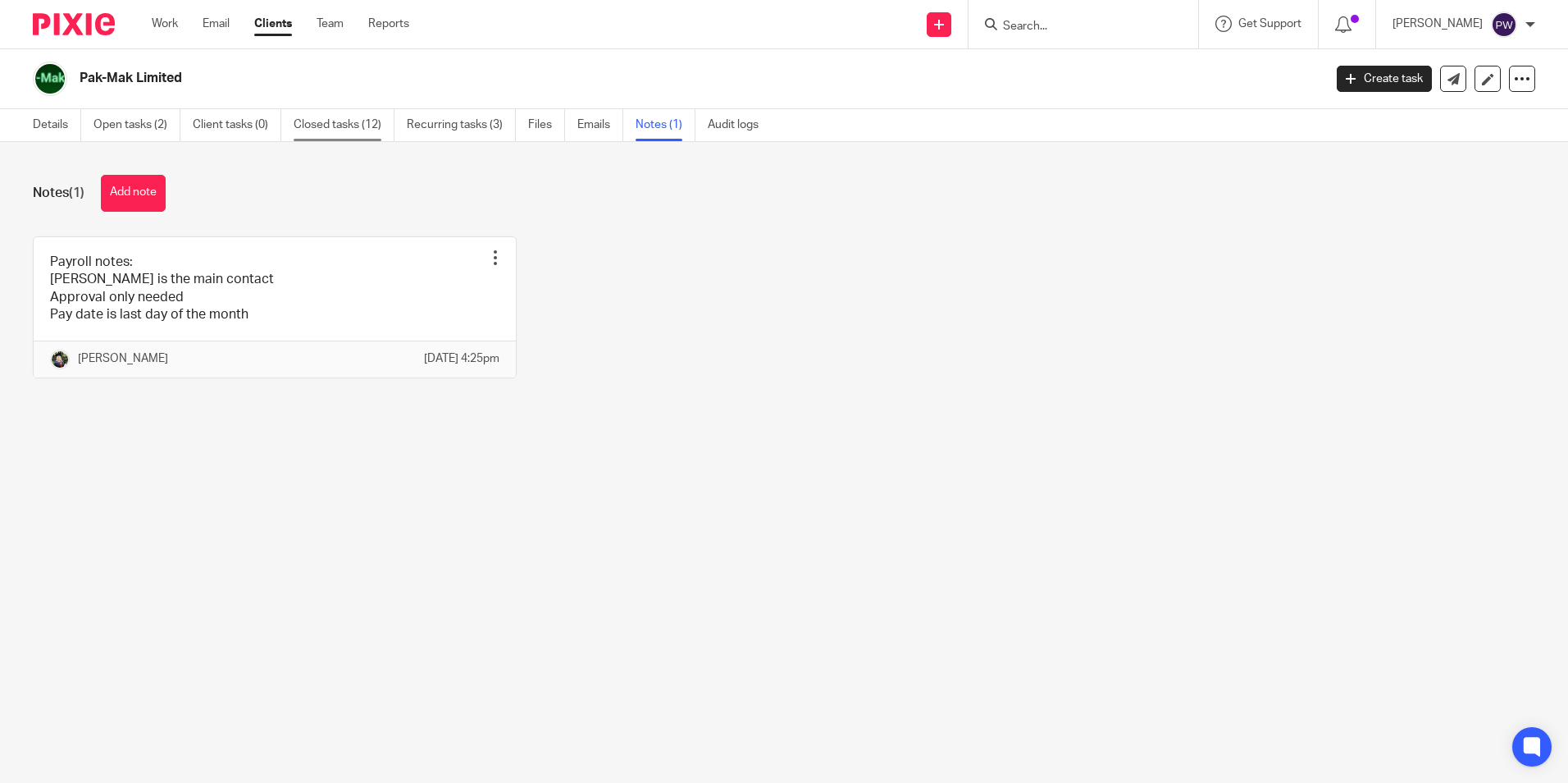
click at [349, 126] on link "Closed tasks (12)" at bounding box center [344, 125] width 101 height 32
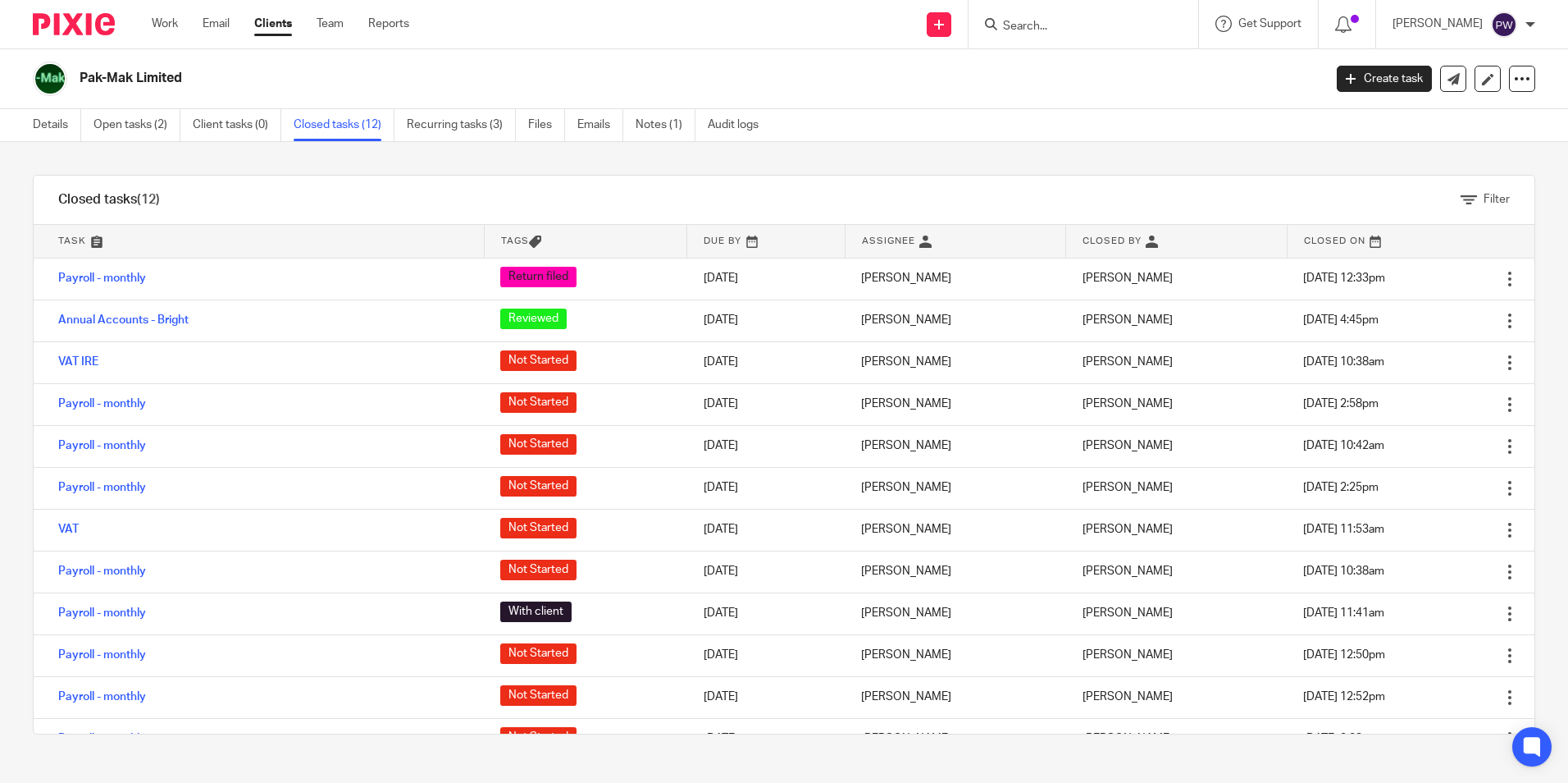
click at [64, 240] on link at bounding box center [259, 241] width 451 height 33
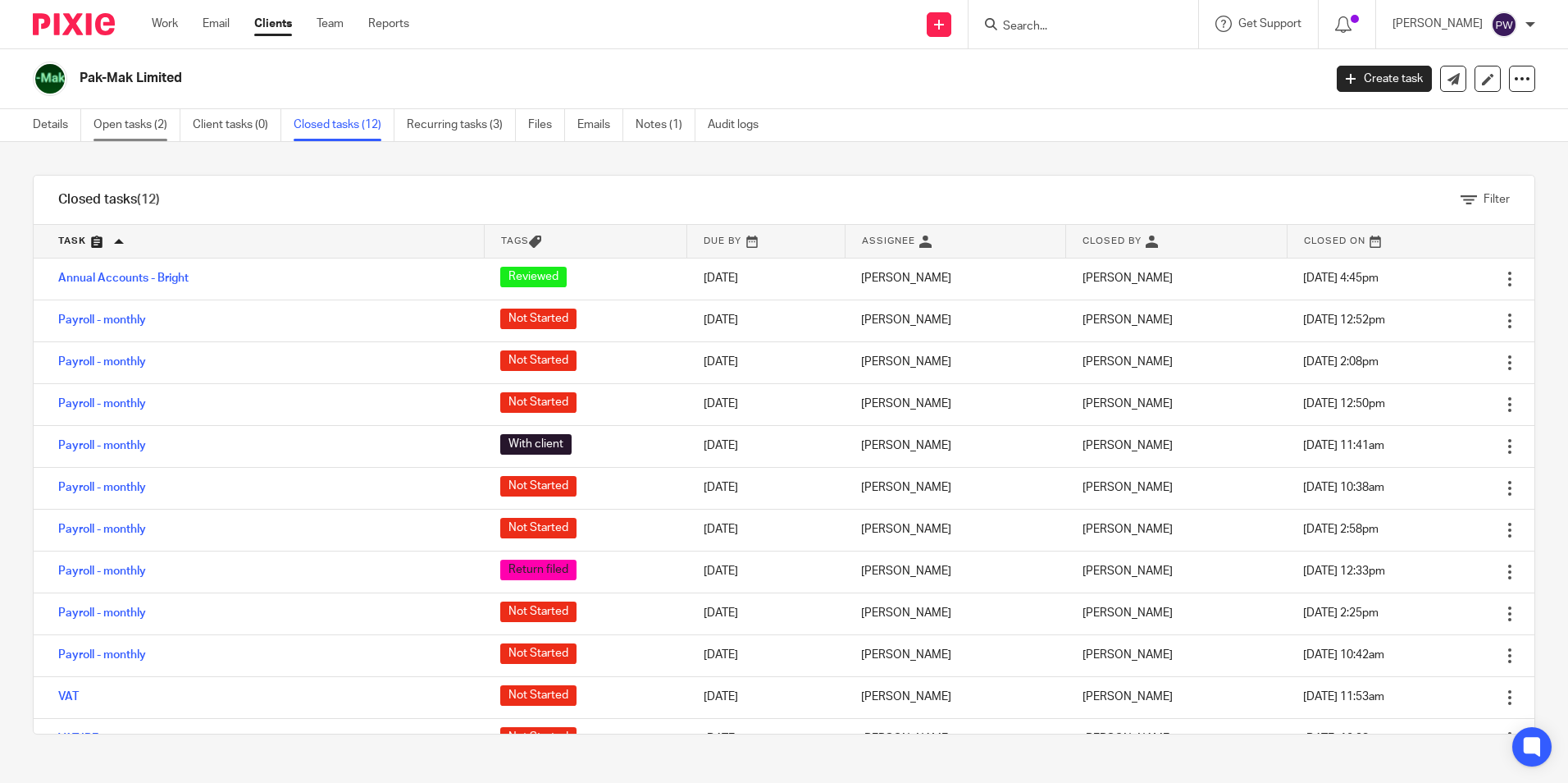
click at [133, 124] on link "Open tasks (2)" at bounding box center [137, 125] width 87 height 32
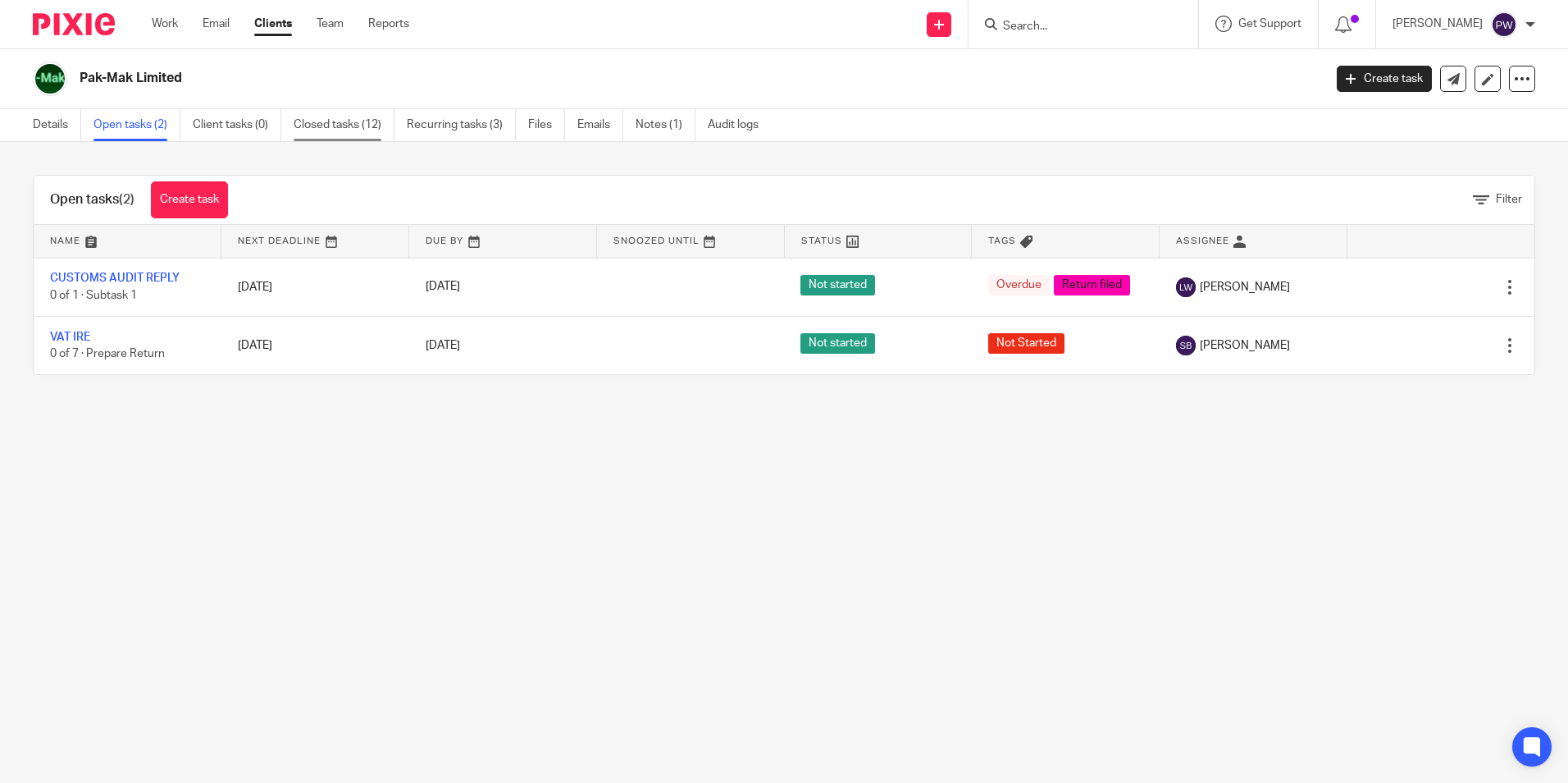
click at [350, 126] on link "Closed tasks (12)" at bounding box center [344, 125] width 101 height 32
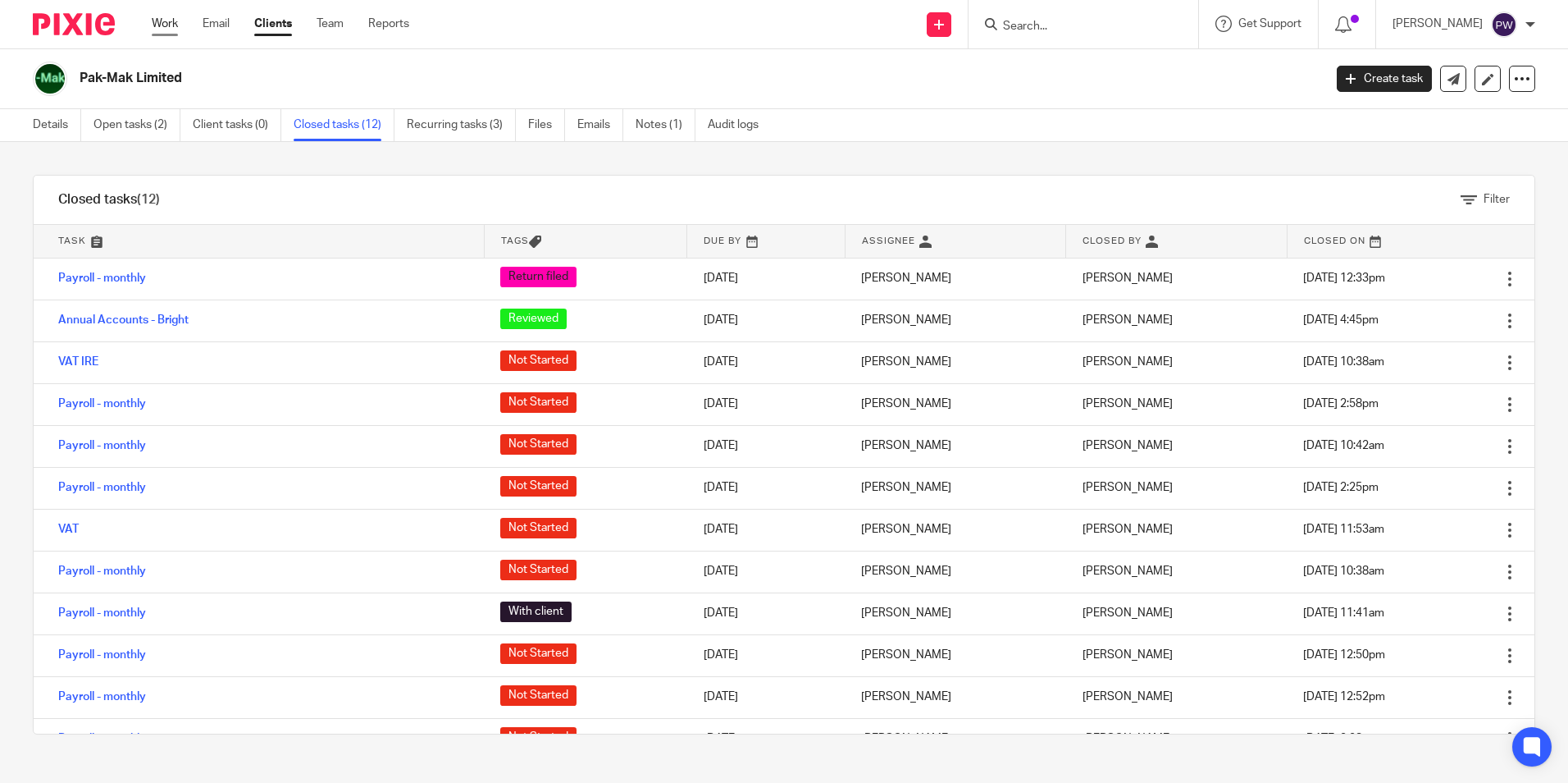
click at [164, 26] on link "Work" at bounding box center [164, 24] width 26 height 16
